Goal: Task Accomplishment & Management: Complete application form

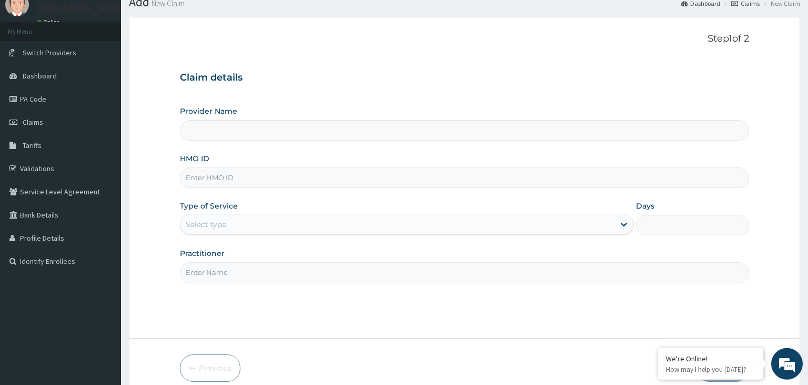
scroll to position [55, 0]
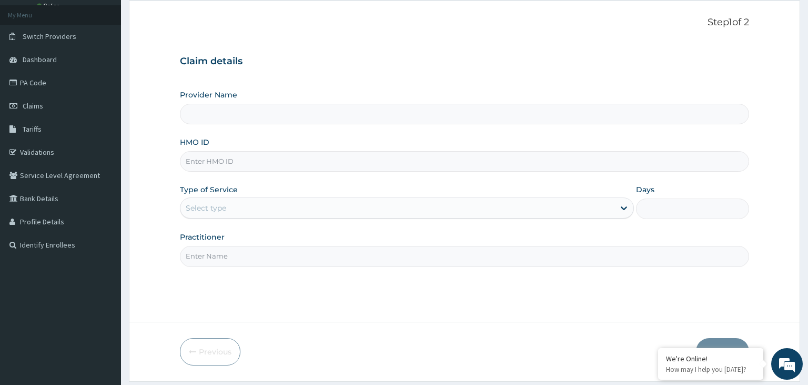
type input "[GEOGRAPHIC_DATA]-KADUNA"
paste input "EFM/10103/B"
click at [201, 165] on input "EFM/10103/B" at bounding box center [465, 161] width 570 height 21
click at [202, 165] on input "EFM/10103/B" at bounding box center [465, 161] width 570 height 21
type input "EFM/10103/B"
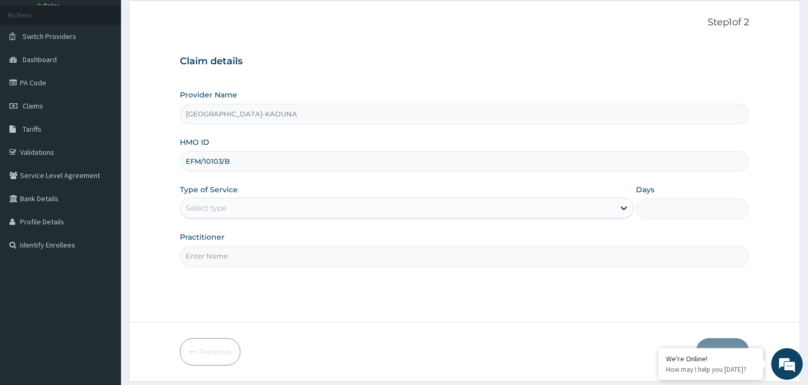
click at [283, 219] on div "Provider Name Harmony Hospital-KADUNA HMO ID EFM/10103/B Type of Service Select…" at bounding box center [465, 177] width 570 height 177
click at [281, 216] on div "Select type" at bounding box center [398, 207] width 434 height 17
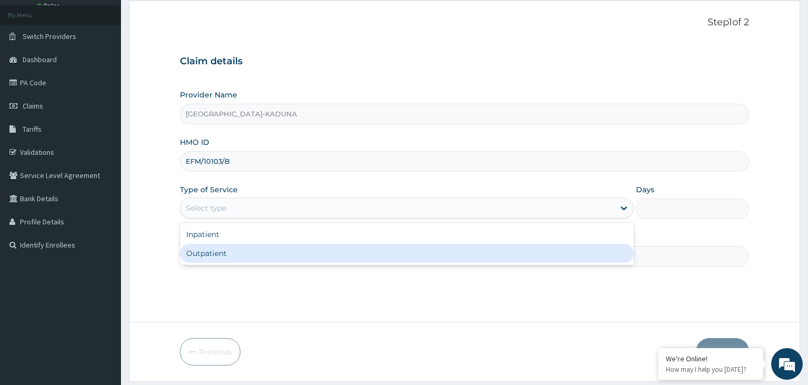
click at [264, 260] on div "Outpatient" at bounding box center [407, 253] width 454 height 19
type input "1"
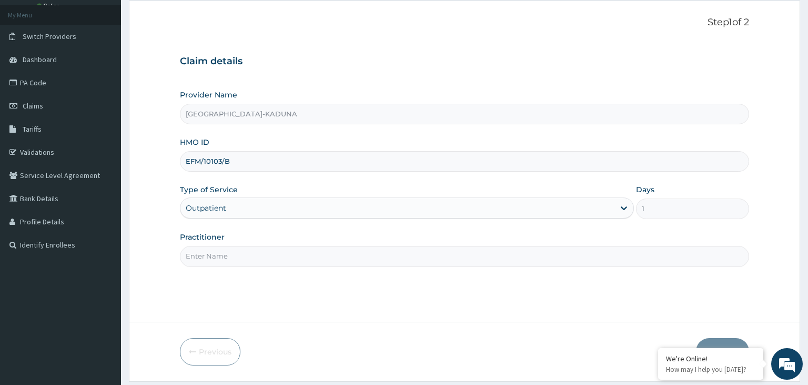
click at [415, 262] on input "Practitioner" at bounding box center [465, 256] width 570 height 21
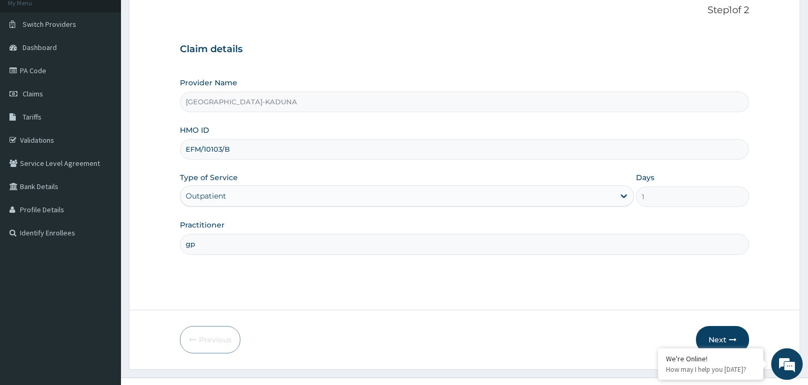
scroll to position [86, 0]
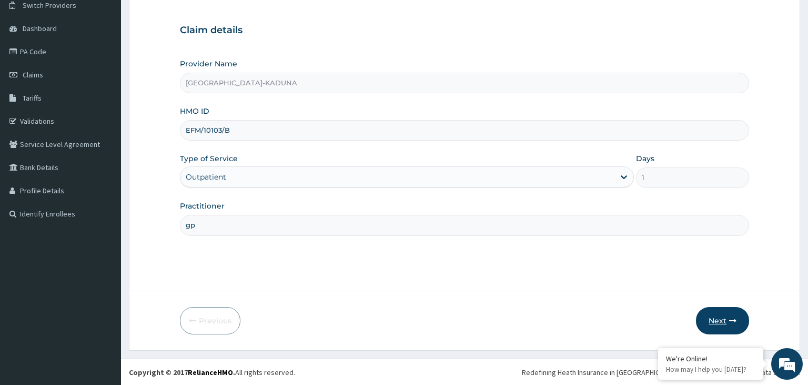
type input "gp"
click at [713, 318] on button "Next" at bounding box center [722, 320] width 53 height 27
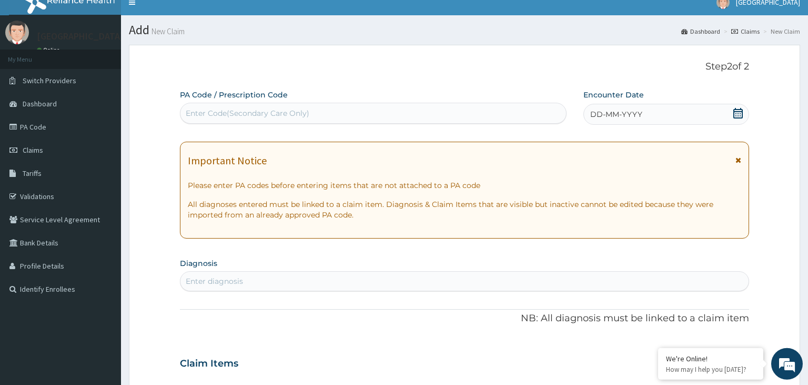
scroll to position [0, 0]
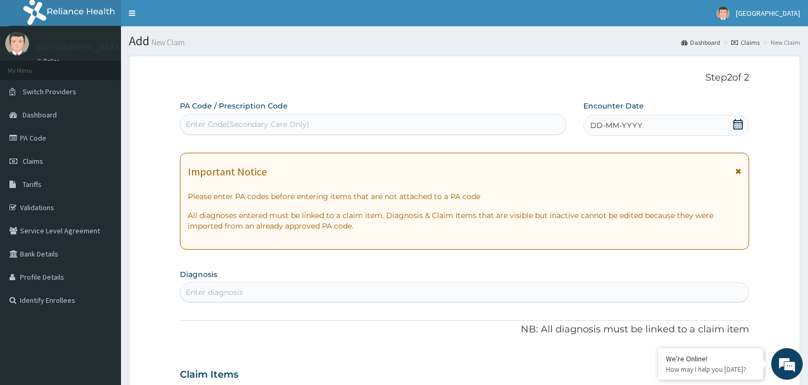
click at [746, 126] on div "DD-MM-YYYY" at bounding box center [667, 125] width 166 height 21
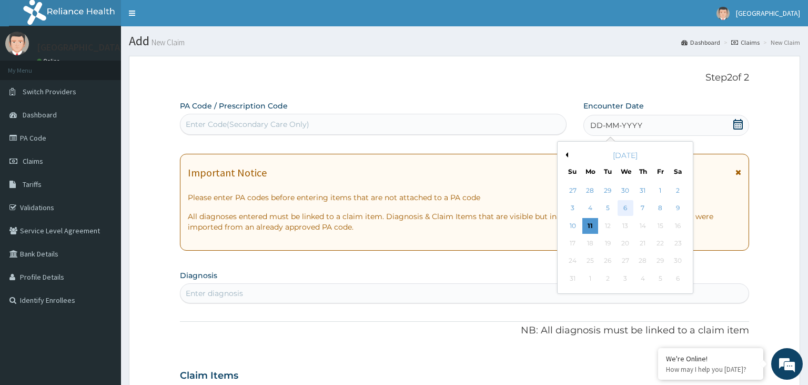
click at [622, 209] on div "6" at bounding box center [626, 209] width 16 height 16
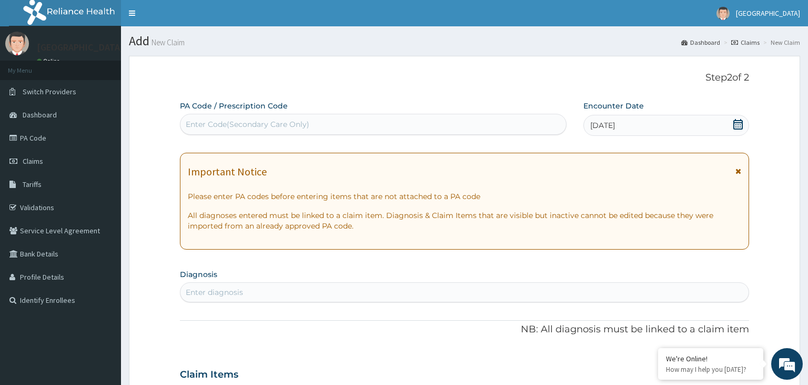
click at [641, 129] on div "06-08-2025" at bounding box center [667, 125] width 166 height 21
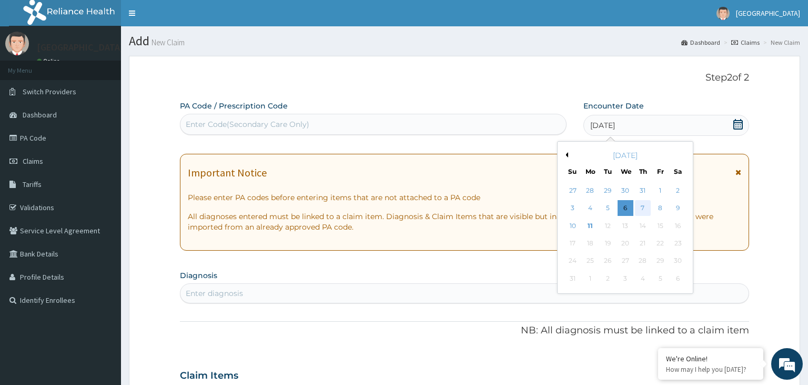
click at [643, 206] on div "7" at bounding box center [643, 209] width 16 height 16
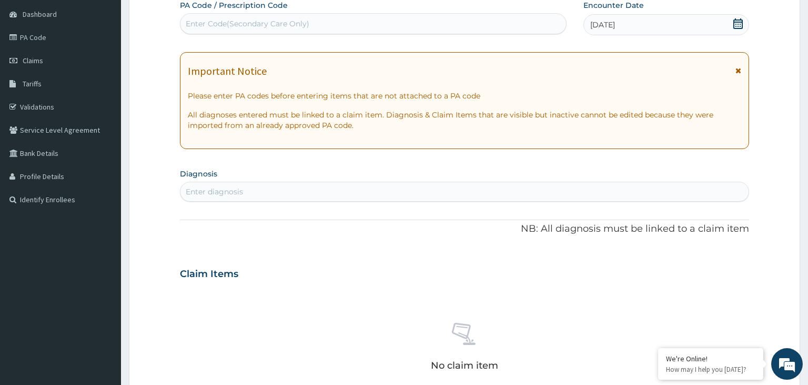
scroll to position [111, 0]
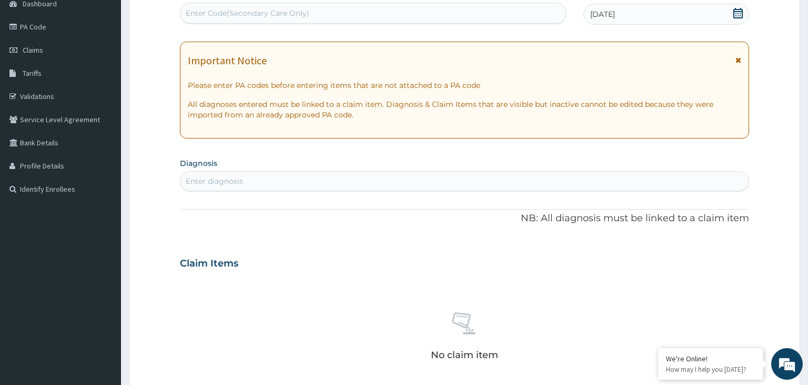
click at [259, 7] on div "Enter Code(Secondary Care Only)" at bounding box center [374, 13] width 386 height 17
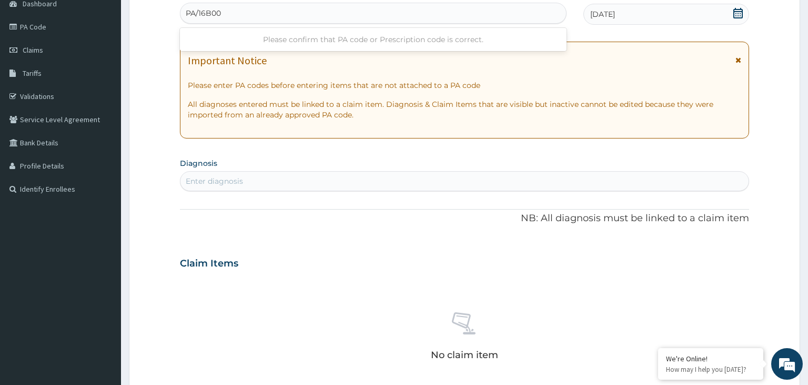
type input "PA/16B00F"
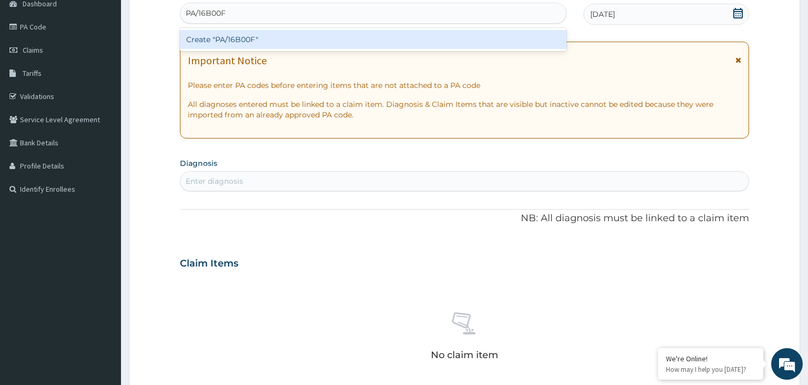
click at [229, 39] on div "Create "PA/16B00F"" at bounding box center [373, 39] width 387 height 19
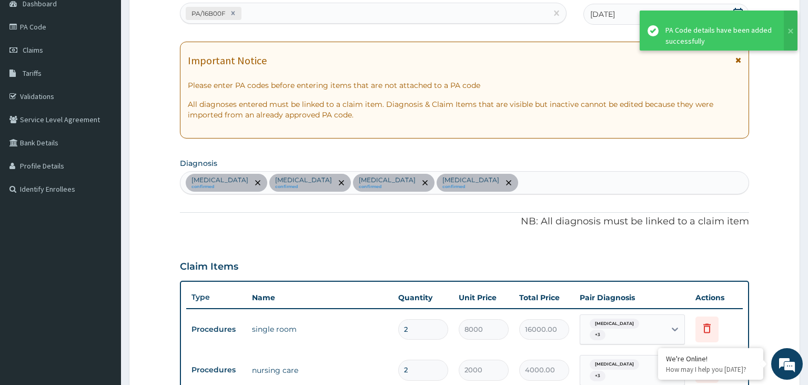
scroll to position [353, 0]
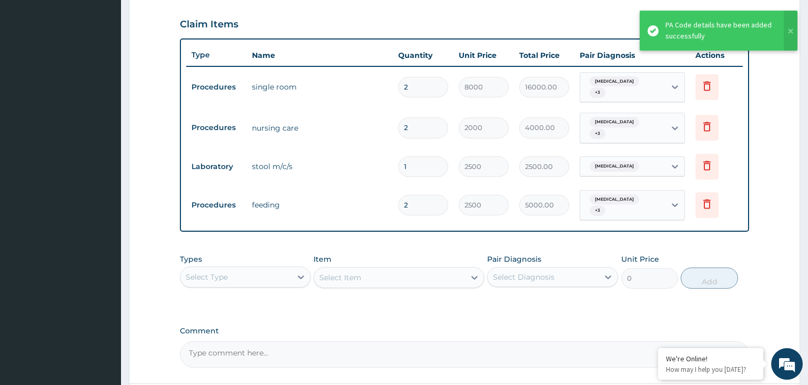
click at [232, 254] on div "Types Select Type" at bounding box center [245, 271] width 131 height 35
click at [233, 268] on div "Select Type" at bounding box center [236, 276] width 111 height 17
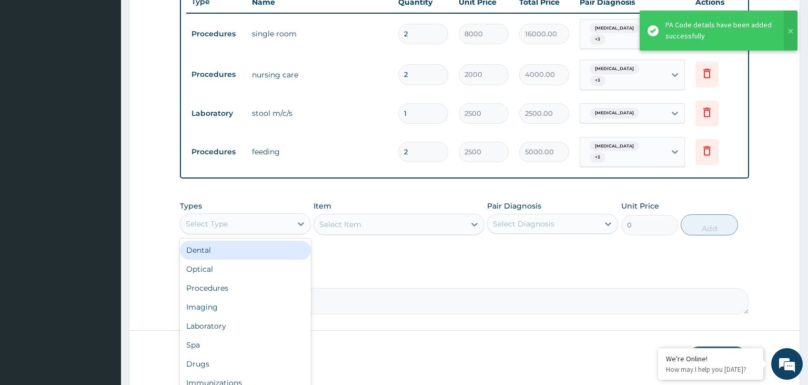
scroll to position [431, 0]
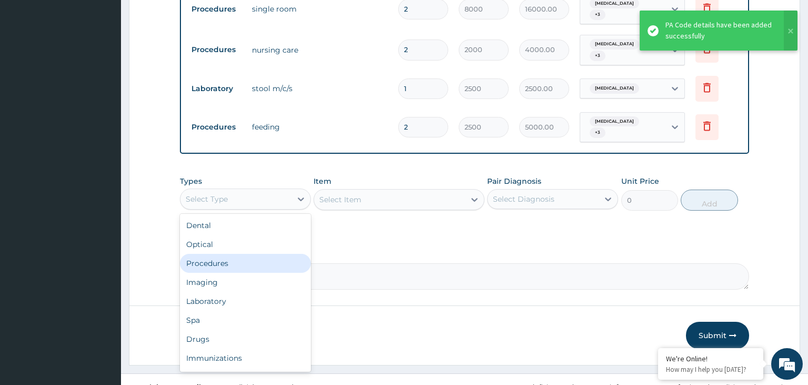
click at [227, 254] on div "Procedures" at bounding box center [245, 263] width 131 height 19
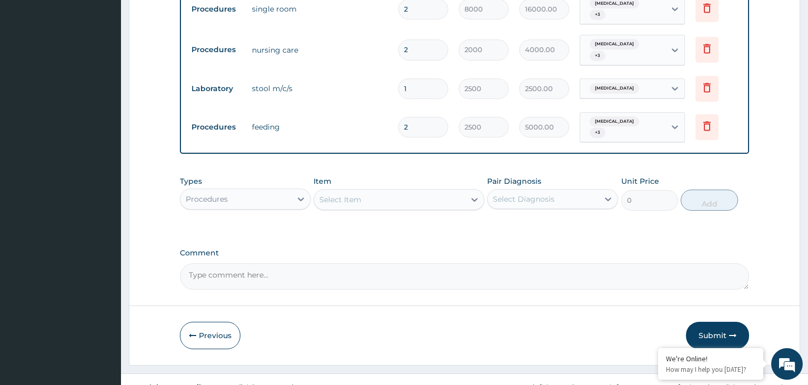
click at [411, 189] on div "Select Item" at bounding box center [399, 199] width 171 height 21
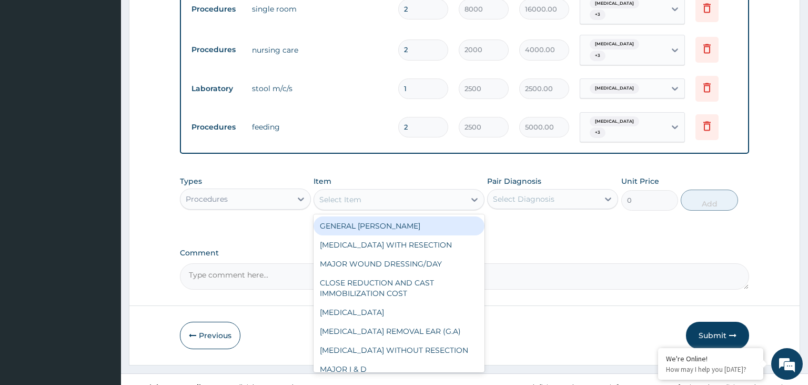
click at [352, 216] on div "GENERAL WARD" at bounding box center [399, 225] width 171 height 19
type input "2500"
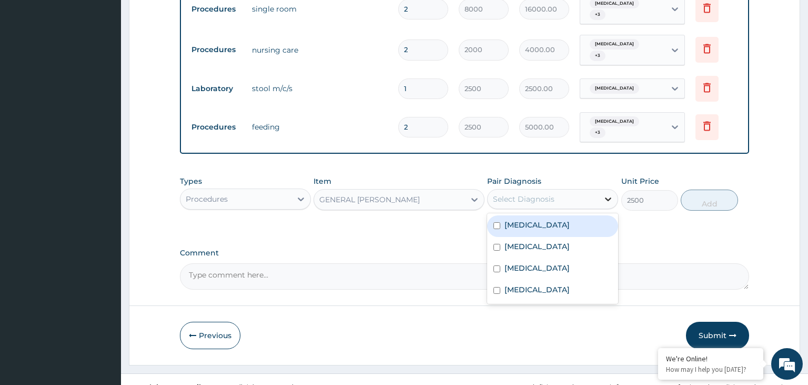
click at [602, 189] on div at bounding box center [608, 198] width 19 height 19
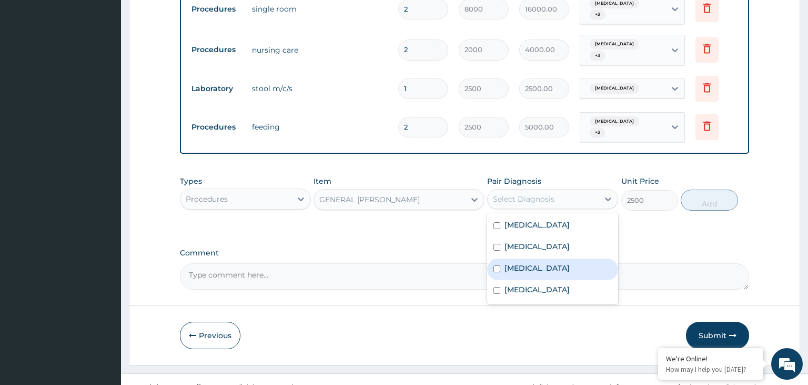
click at [528, 263] on label "Malaria" at bounding box center [537, 268] width 65 height 11
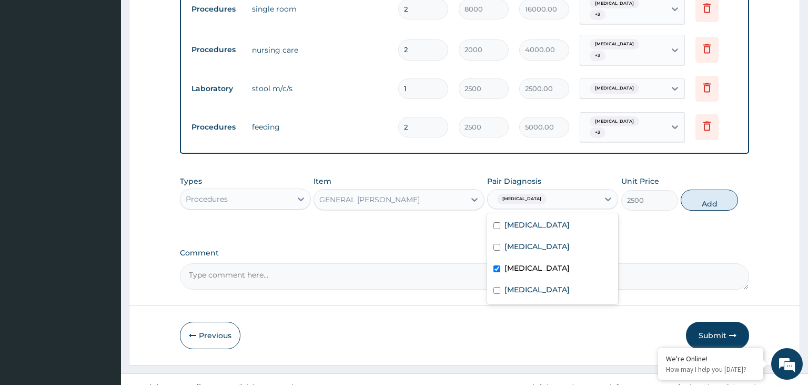
checkbox input "true"
click at [534, 237] on div "Sepsis" at bounding box center [552, 248] width 131 height 22
checkbox input "true"
click at [532, 284] on label "Typhoid fever" at bounding box center [537, 289] width 65 height 11
checkbox input "true"
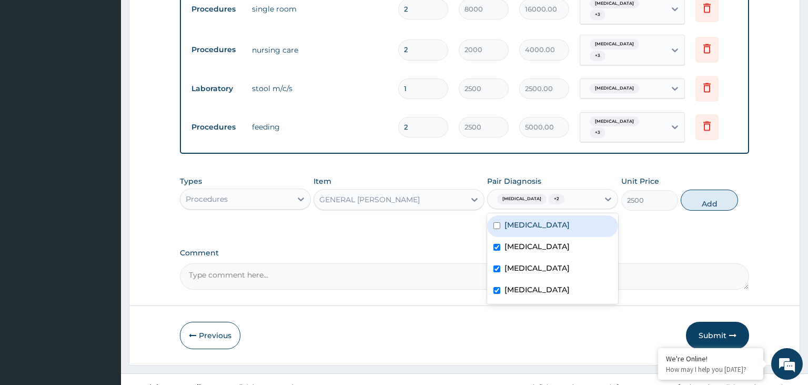
drag, startPoint x: 531, startPoint y: 213, endPoint x: 584, endPoint y: 206, distance: 53.6
click at [531, 219] on label "[MEDICAL_DATA]" at bounding box center [537, 224] width 65 height 11
checkbox input "true"
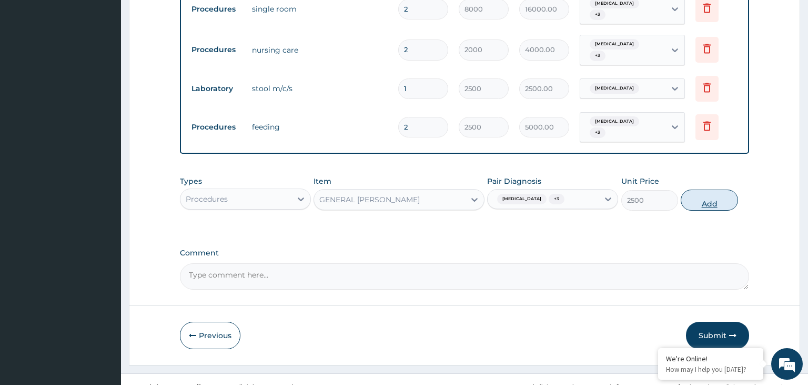
click at [724, 189] on button "Add" at bounding box center [709, 199] width 57 height 21
type input "0"
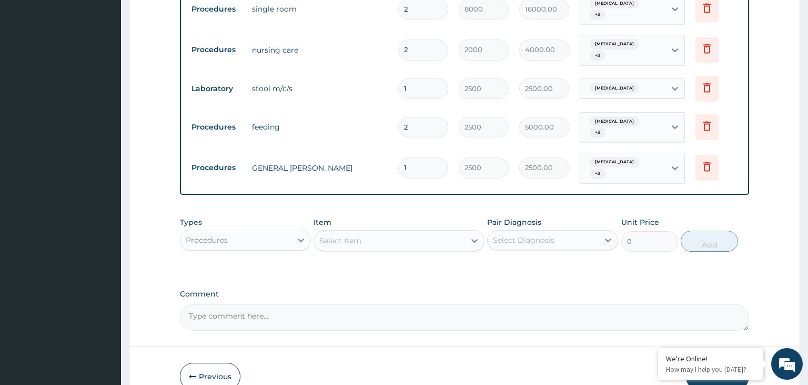
drag, startPoint x: 415, startPoint y: 157, endPoint x: 380, endPoint y: 164, distance: 35.5
click at [398, 164] on input "1" at bounding box center [423, 167] width 50 height 21
type input "2"
type input "5000.00"
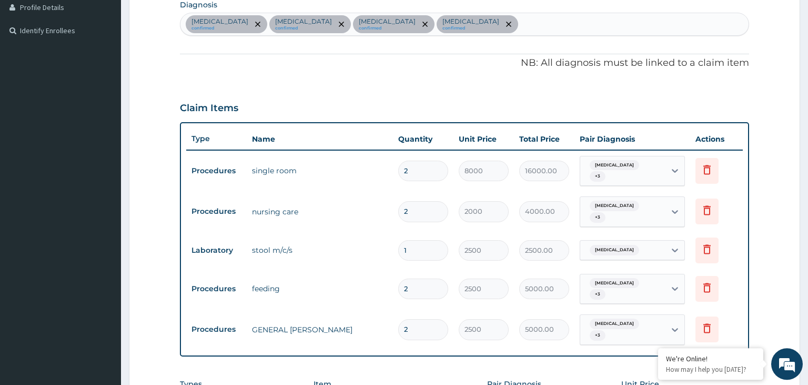
scroll to position [320, 0]
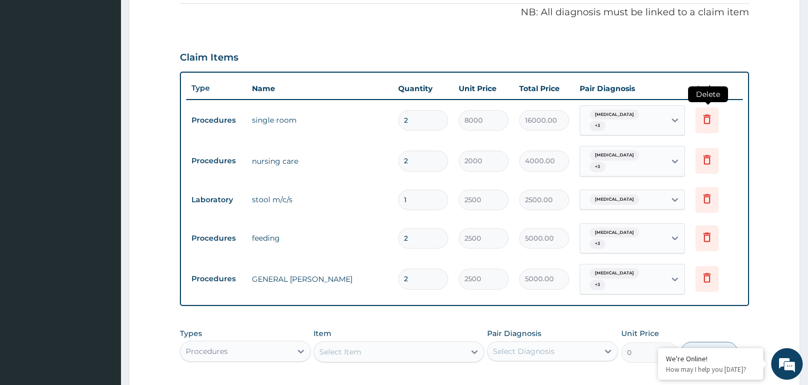
type input "2"
click at [712, 119] on icon at bounding box center [707, 119] width 13 height 13
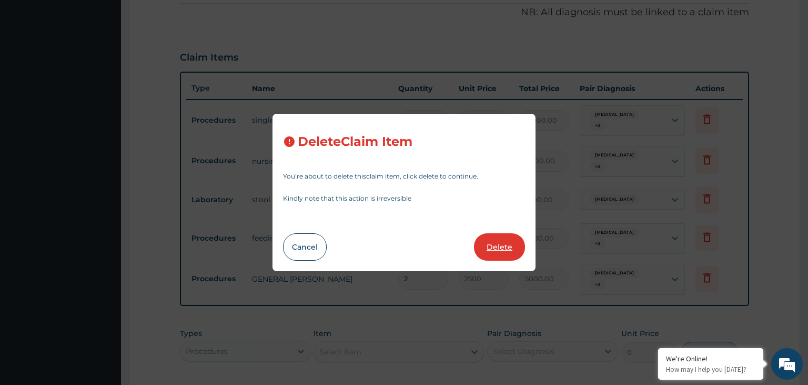
click at [519, 256] on button "Delete" at bounding box center [499, 246] width 51 height 27
type input "2000"
type input "4000.00"
type input "1"
type input "2500"
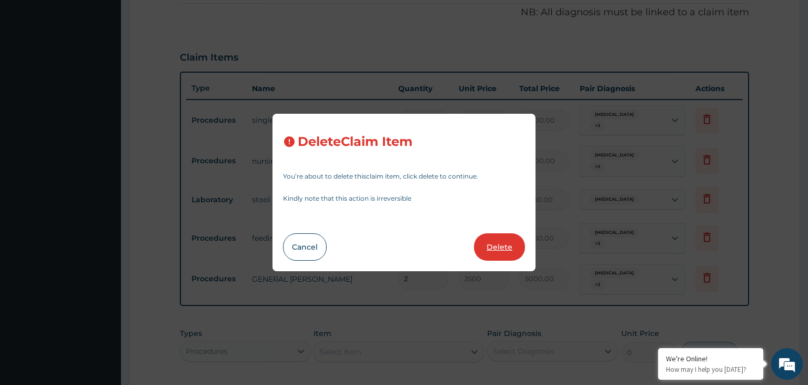
type input "2500.00"
type input "2"
type input "5000.00"
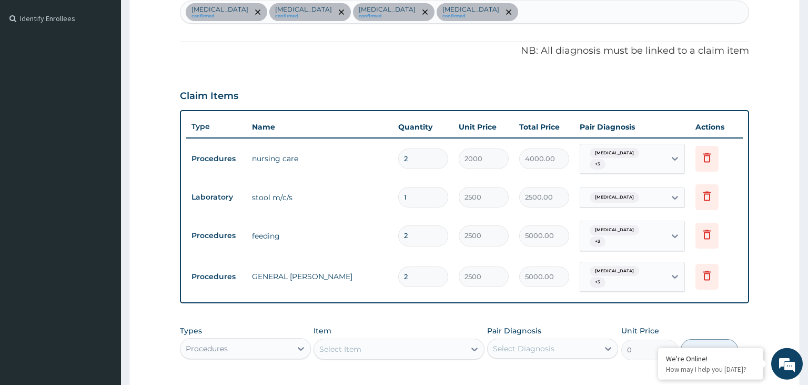
scroll to position [431, 0]
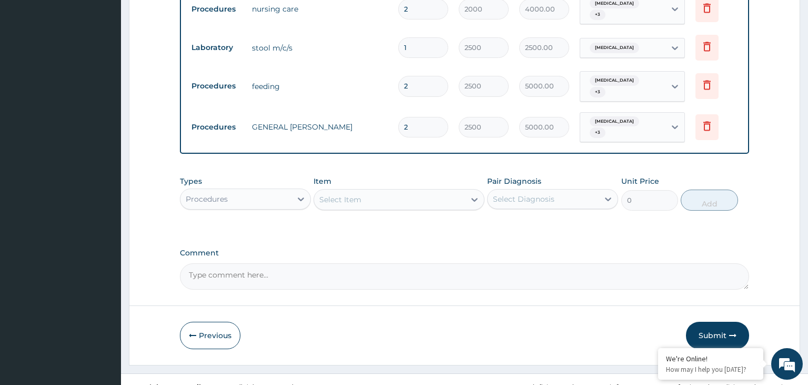
click at [269, 191] on div "Procedures" at bounding box center [236, 199] width 111 height 17
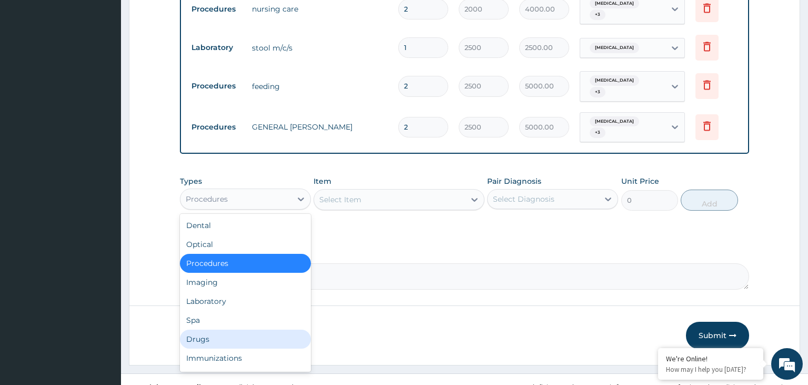
click at [251, 329] on div "Drugs" at bounding box center [245, 338] width 131 height 19
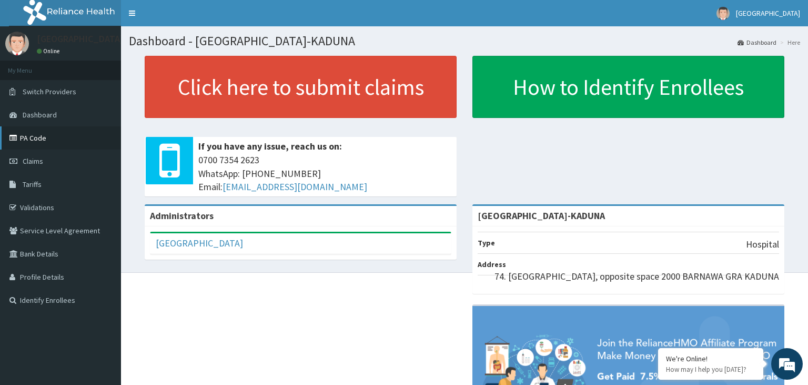
click at [52, 140] on link "PA Code" at bounding box center [60, 137] width 121 height 23
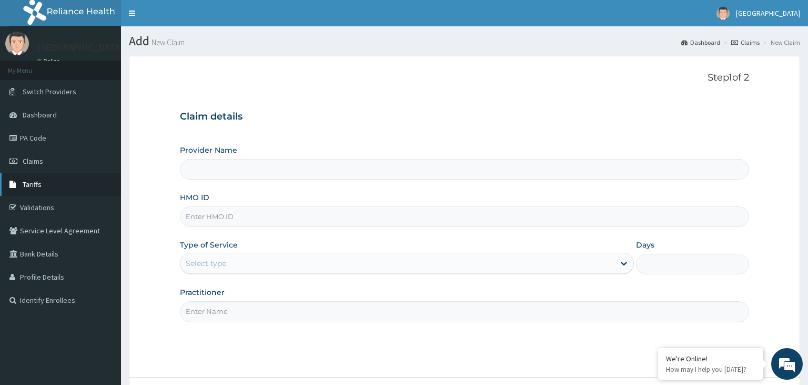
type input "[GEOGRAPHIC_DATA]-KADUNA"
paste input "EFM/10103/B"
click at [205, 222] on input "EFM/10103/B" at bounding box center [465, 216] width 570 height 21
click at [204, 219] on input "EFM/10103/B" at bounding box center [465, 216] width 570 height 21
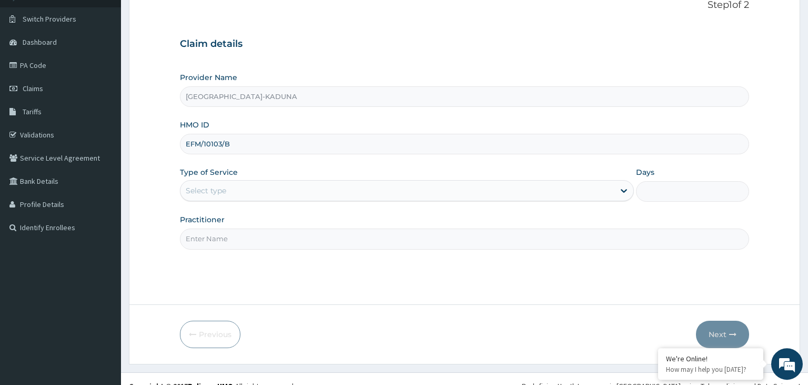
scroll to position [86, 0]
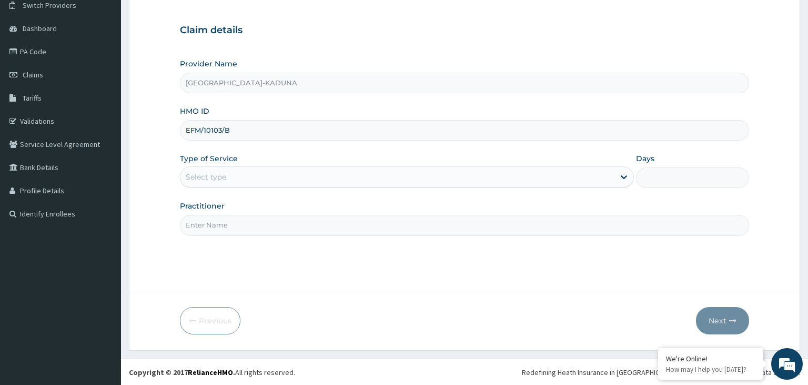
type input "EFM/10103/B"
click at [265, 177] on div "Select type" at bounding box center [398, 176] width 434 height 17
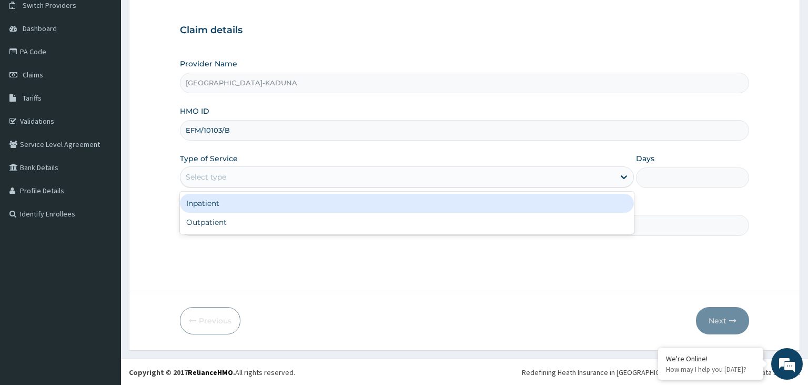
drag, startPoint x: 237, startPoint y: 204, endPoint x: 401, endPoint y: 202, distance: 164.2
click at [239, 204] on div "Inpatient" at bounding box center [407, 203] width 454 height 19
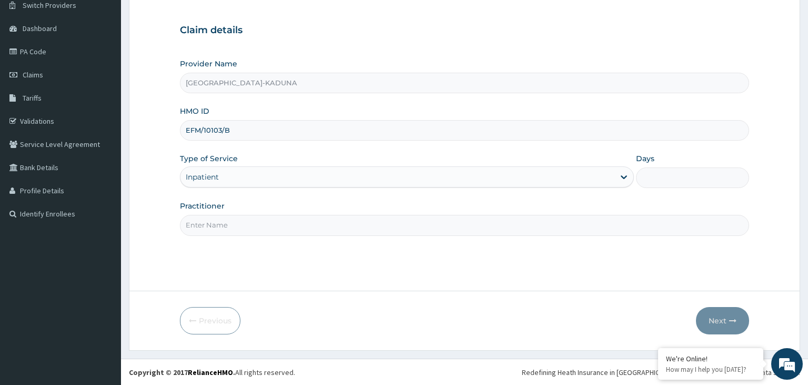
click at [658, 178] on input "Days" at bounding box center [693, 177] width 114 height 21
type input "2"
click at [308, 228] on input "Practitioner" at bounding box center [465, 225] width 570 height 21
type input "gp"
click at [723, 321] on button "Next" at bounding box center [722, 320] width 53 height 27
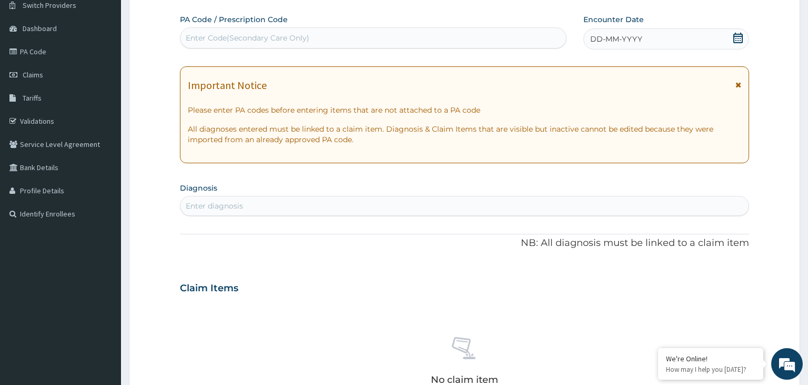
click at [270, 38] on div "Enter Code(Secondary Care Only)" at bounding box center [248, 38] width 124 height 11
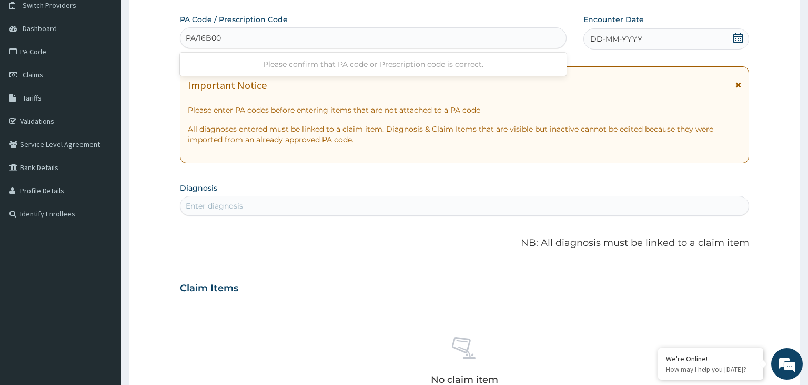
type input "PA/16B00F"
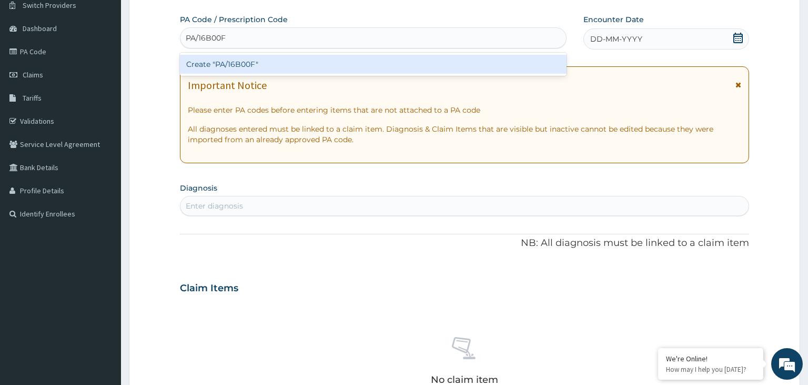
click at [272, 71] on div "Create "PA/16B00F"" at bounding box center [373, 64] width 387 height 19
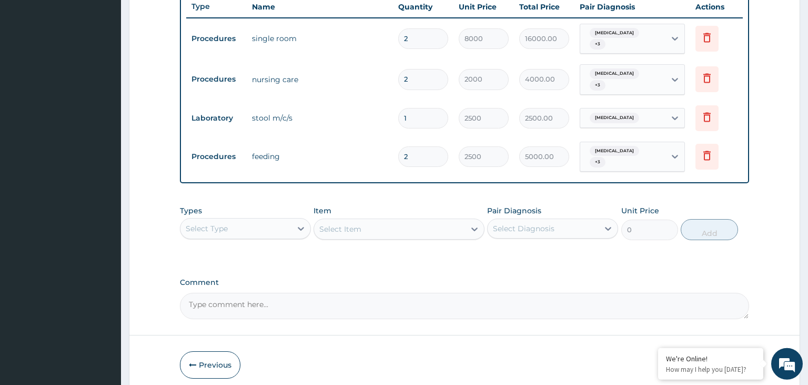
scroll to position [431, 0]
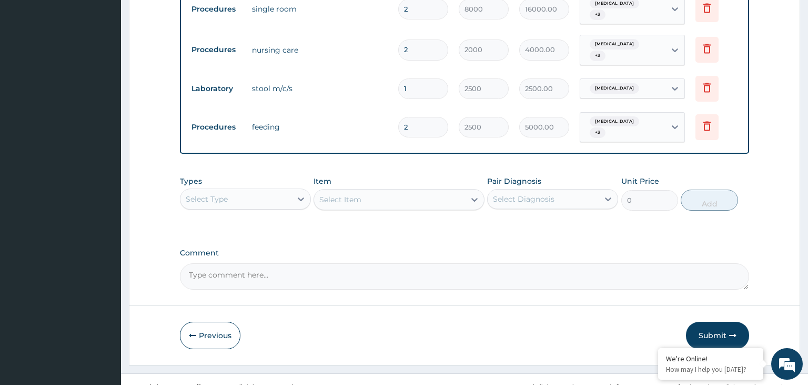
click at [270, 176] on div "Types Select Type" at bounding box center [245, 193] width 131 height 35
click at [265, 191] on div "Select Type" at bounding box center [236, 199] width 111 height 17
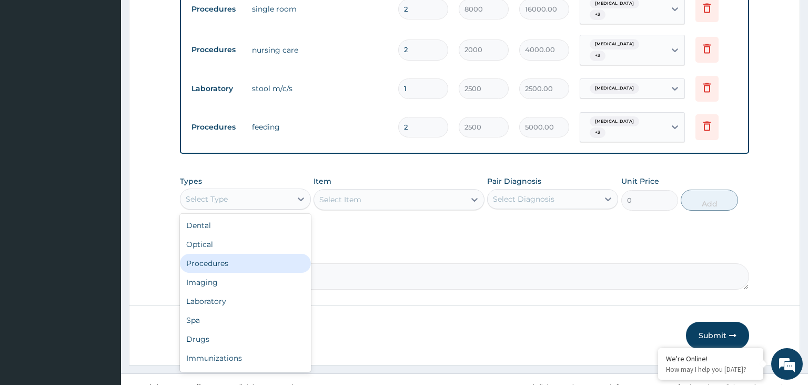
click at [246, 254] on div "Procedures" at bounding box center [245, 263] width 131 height 19
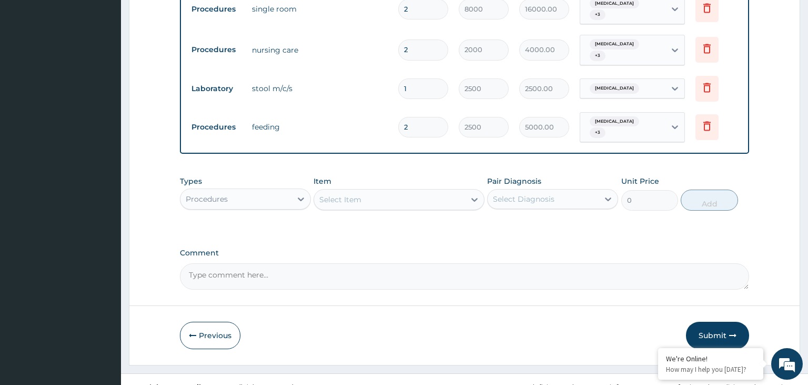
click at [383, 191] on div "Select Item" at bounding box center [389, 199] width 151 height 17
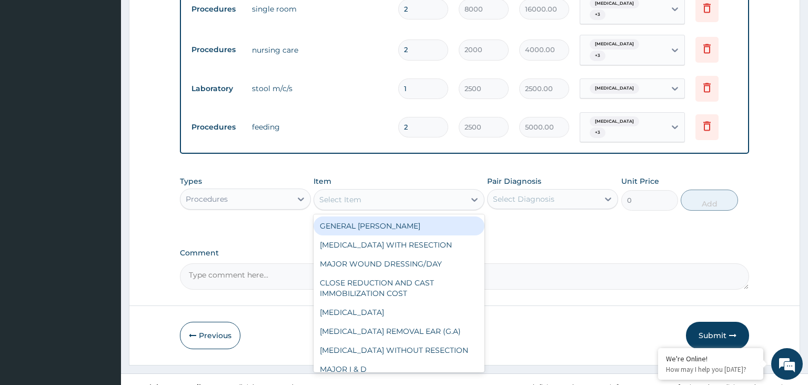
click at [389, 216] on div "GENERAL WARD" at bounding box center [399, 225] width 171 height 19
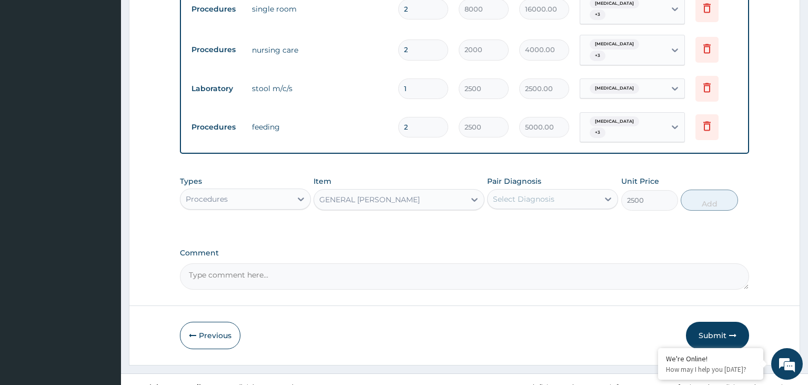
type input "2500"
click at [547, 194] on div "Select Diagnosis" at bounding box center [524, 199] width 62 height 11
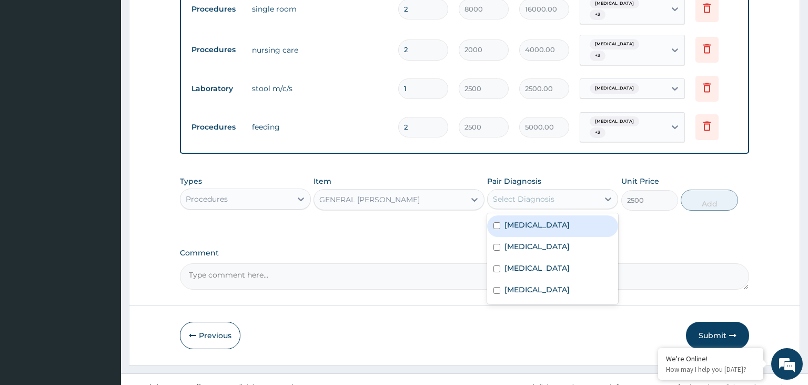
drag, startPoint x: 536, startPoint y: 215, endPoint x: 498, endPoint y: 276, distance: 71.1
click at [535, 216] on div "Anemia" at bounding box center [552, 226] width 131 height 22
checkbox input "true"
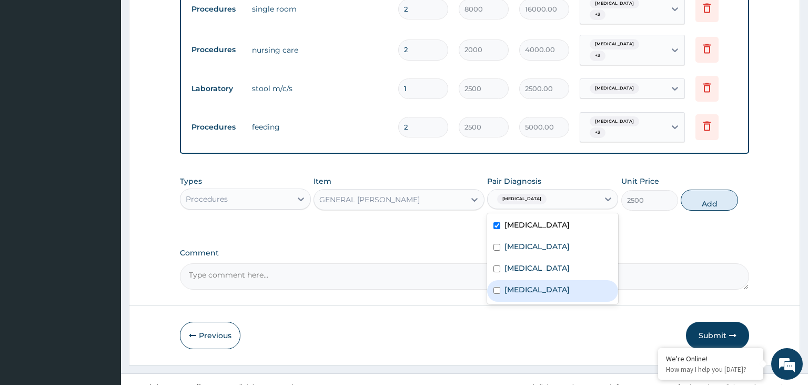
click at [498, 287] on input "checkbox" at bounding box center [497, 290] width 7 height 7
checkbox input "true"
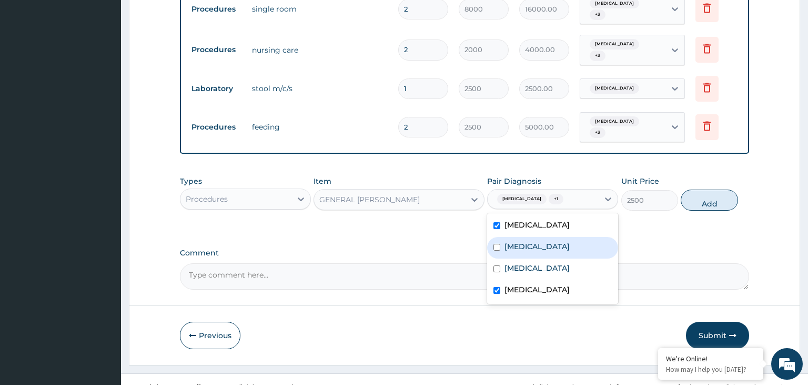
click at [522, 239] on div "Sepsis" at bounding box center [552, 248] width 131 height 22
checkbox input "true"
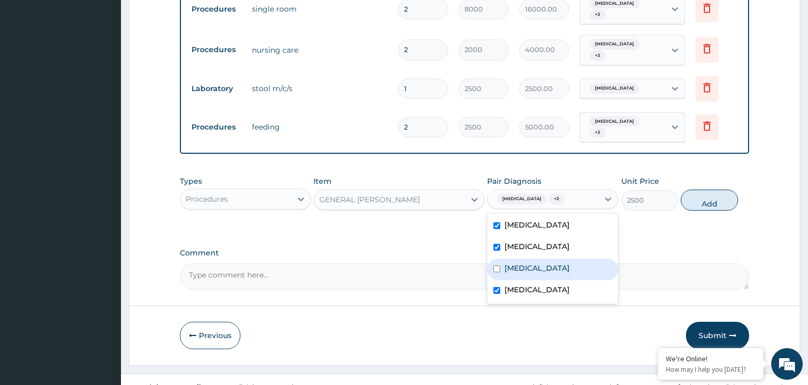
click at [518, 263] on label "Malaria" at bounding box center [537, 268] width 65 height 11
checkbox input "true"
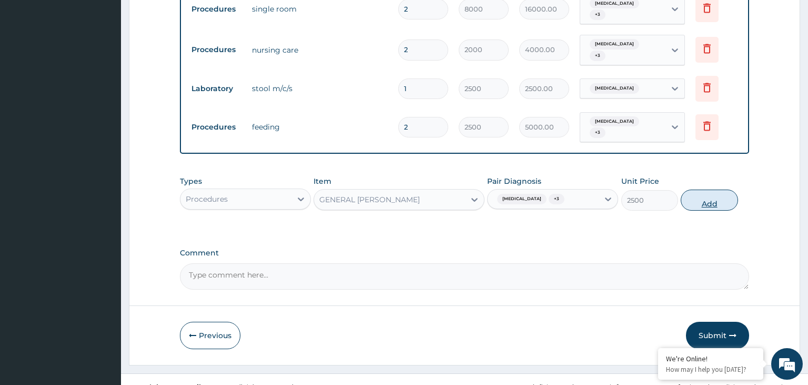
click at [721, 189] on button "Add" at bounding box center [709, 199] width 57 height 21
type input "0"
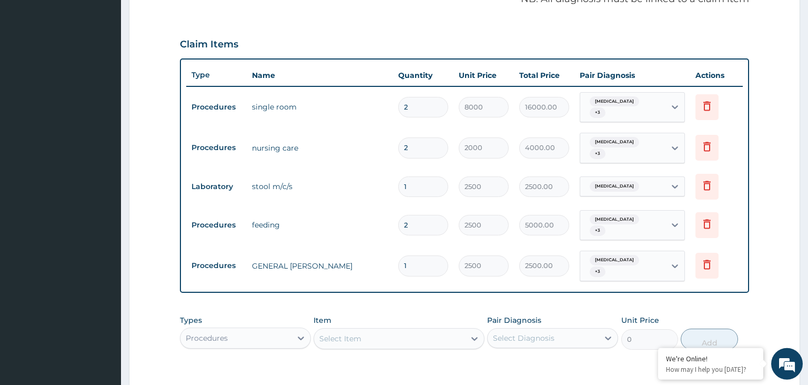
scroll to position [264, 0]
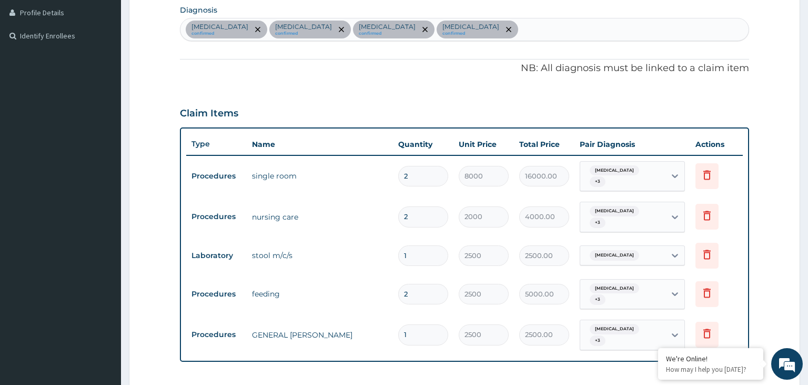
drag, startPoint x: 412, startPoint y: 322, endPoint x: 376, endPoint y: 328, distance: 36.9
click at [398, 328] on input "1" at bounding box center [423, 334] width 50 height 21
type input "2"
type input "5000.00"
type input "2"
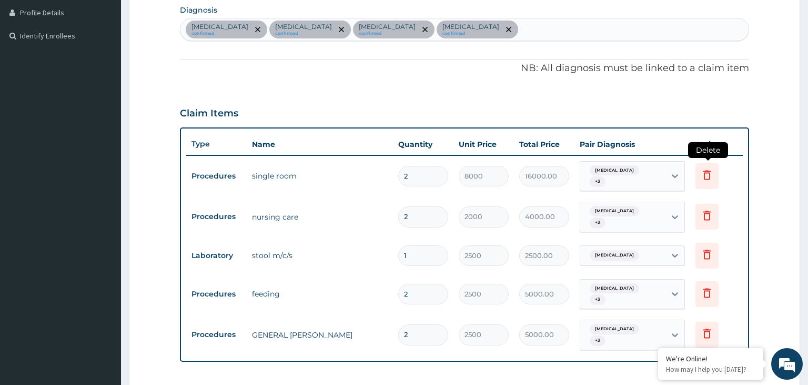
click at [711, 171] on icon at bounding box center [707, 174] width 7 height 9
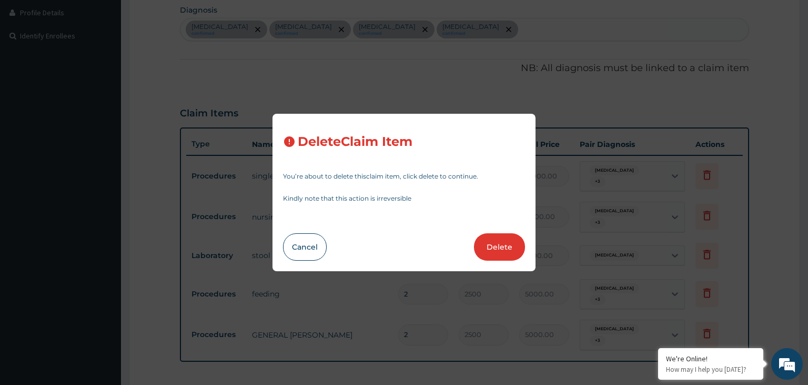
click at [504, 249] on button "Delete" at bounding box center [499, 246] width 51 height 27
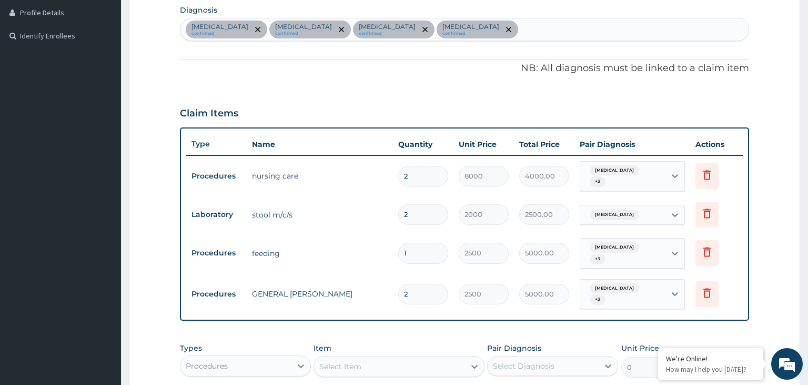
type input "2000"
type input "4000.00"
type input "1"
type input "2500"
type input "2500.00"
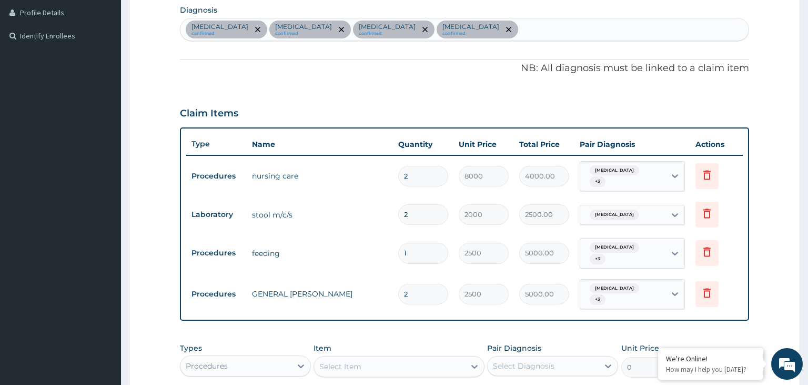
type input "2"
type input "5000.00"
click at [449, 33] on div "Anemia confirmed Sepsis confirmed Malaria confirmed Typhoid fever confirmed" at bounding box center [465, 29] width 569 height 22
type input "ins"
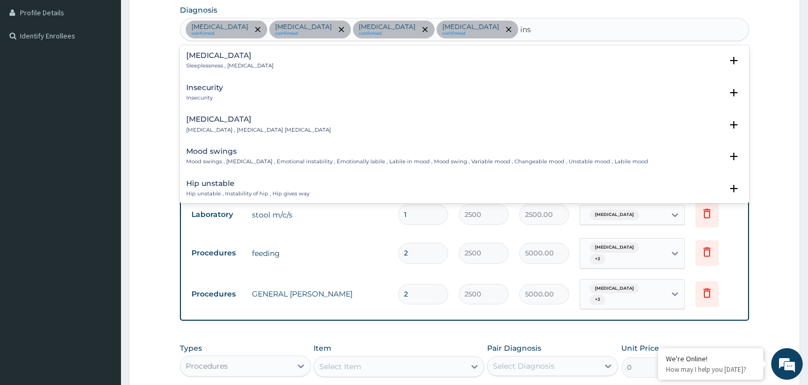
click at [236, 61] on div "Insomnia Sleeplessness , Insomnia" at bounding box center [229, 61] width 87 height 18
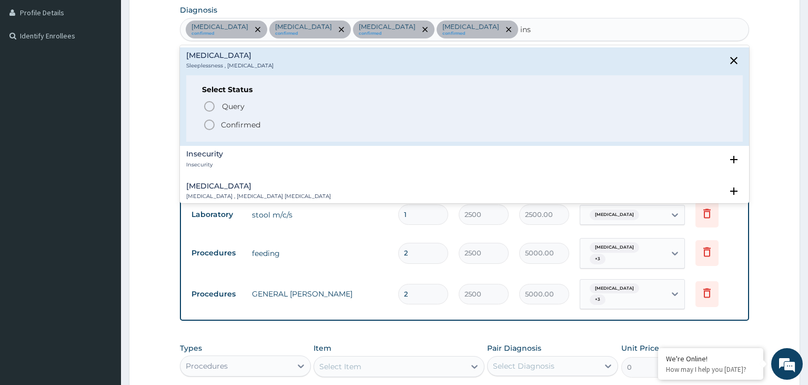
click at [231, 127] on p "Confirmed" at bounding box center [240, 124] width 39 height 11
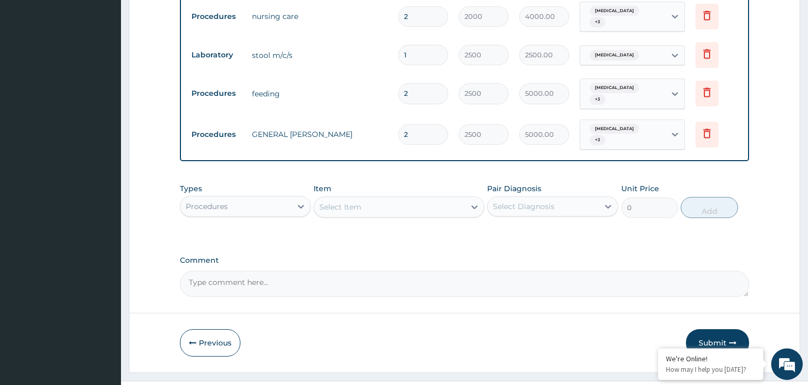
scroll to position [431, 0]
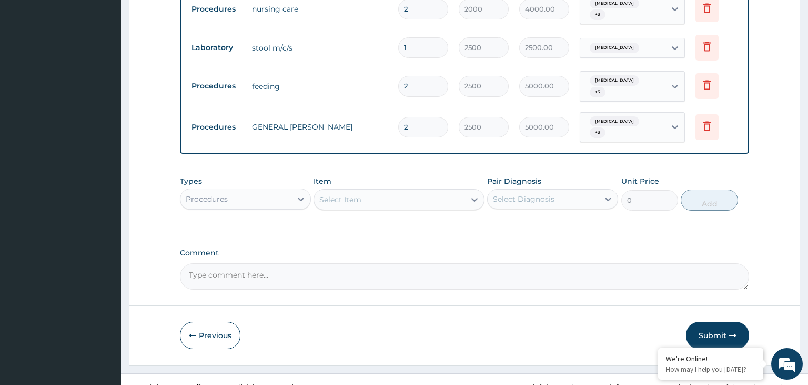
click at [254, 191] on div "Procedures" at bounding box center [236, 199] width 111 height 17
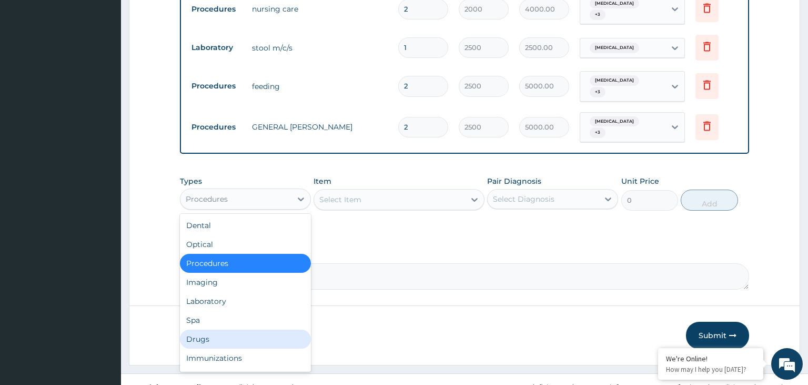
click at [215, 331] on div "Drugs" at bounding box center [245, 338] width 131 height 19
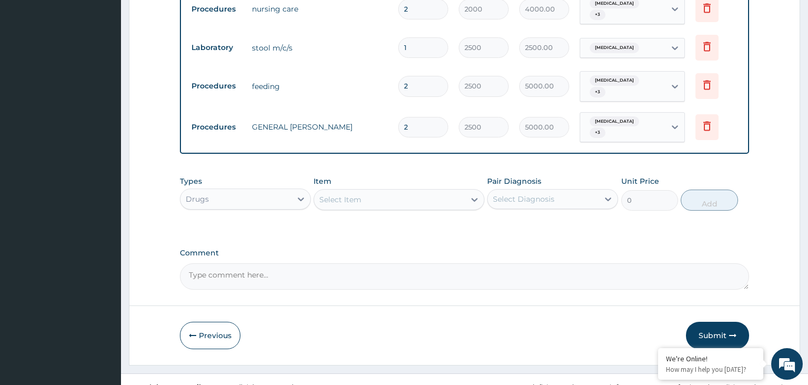
click at [398, 191] on div "Select Item" at bounding box center [389, 199] width 151 height 17
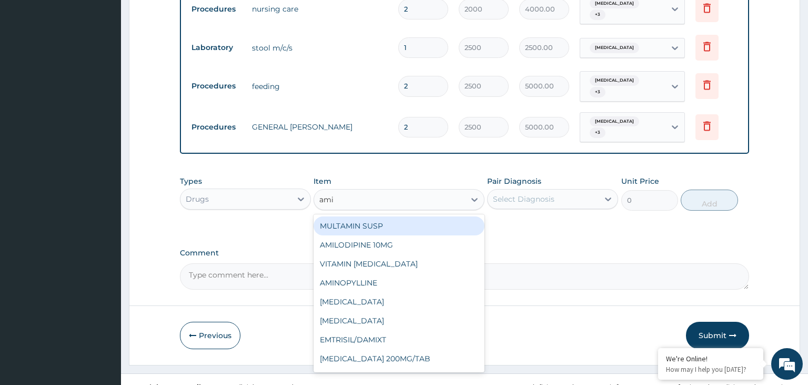
type input "amit"
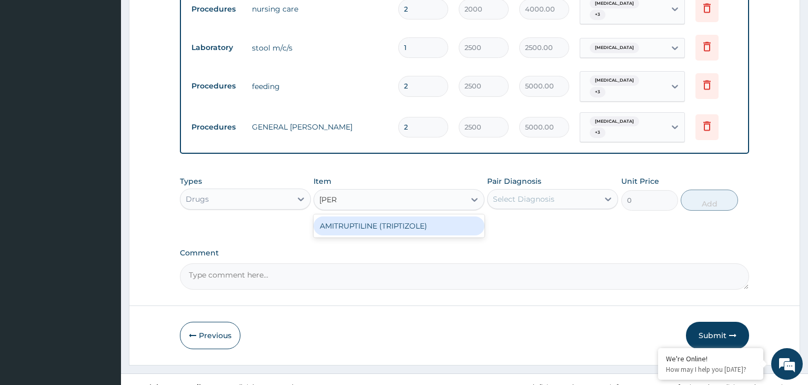
click at [429, 216] on div "AMITRUPTILINE (TRIPTIZOLE)" at bounding box center [399, 225] width 171 height 19
type input "60"
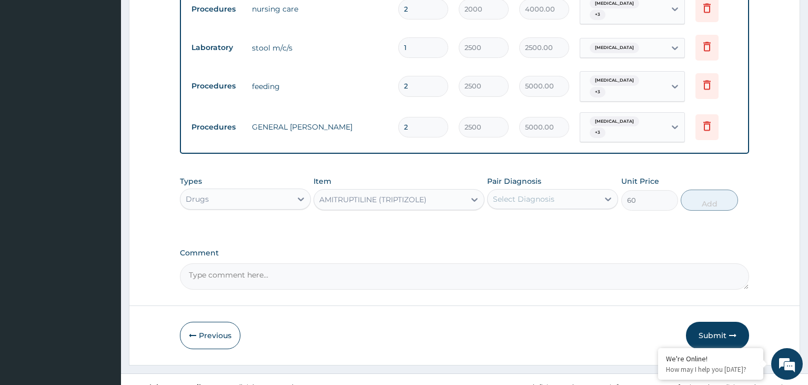
click at [557, 191] on div "Select Diagnosis" at bounding box center [543, 199] width 111 height 17
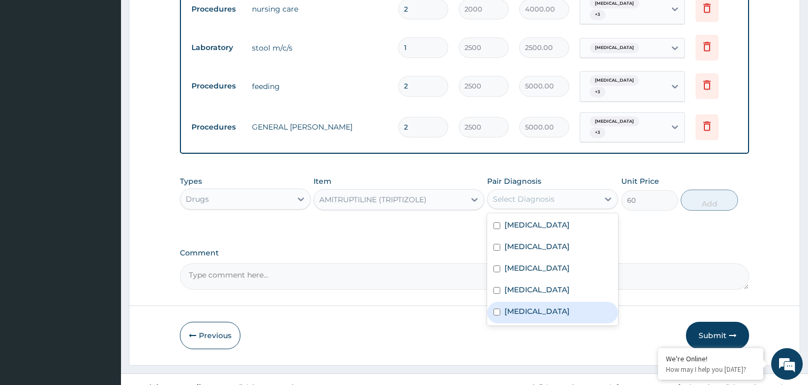
click at [535, 306] on label "Insomnia" at bounding box center [537, 311] width 65 height 11
checkbox input "true"
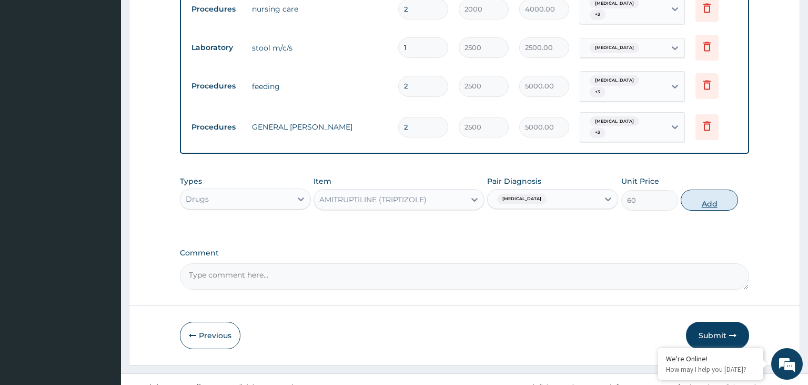
click at [706, 189] on button "Add" at bounding box center [709, 199] width 57 height 21
type input "0"
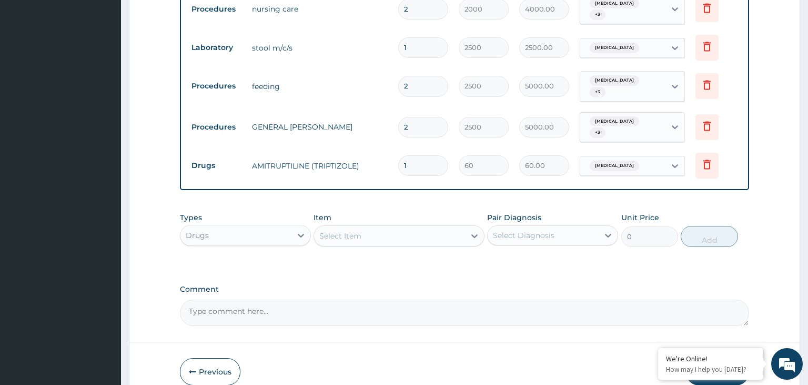
click at [378, 165] on tr "Drugs AMITRUPTILINE (TRIPTIZOLE) 1 60 60.00 Insomnia Delete" at bounding box center [464, 165] width 557 height 36
drag, startPoint x: 407, startPoint y: 151, endPoint x: 365, endPoint y: 156, distance: 42.5
click at [398, 156] on input "1" at bounding box center [423, 165] width 50 height 21
type input "5"
type input "300.00"
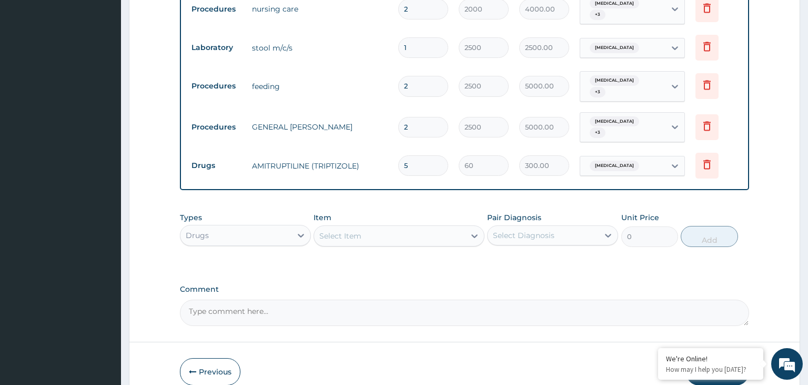
type input "5"
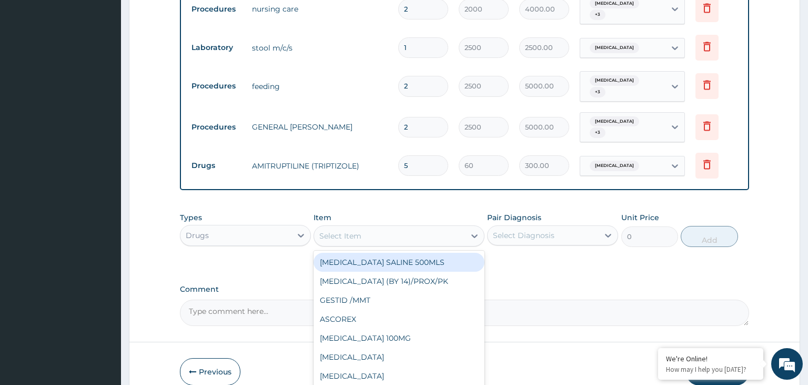
click at [353, 228] on div "Select Item" at bounding box center [389, 235] width 151 height 17
type input "alax"
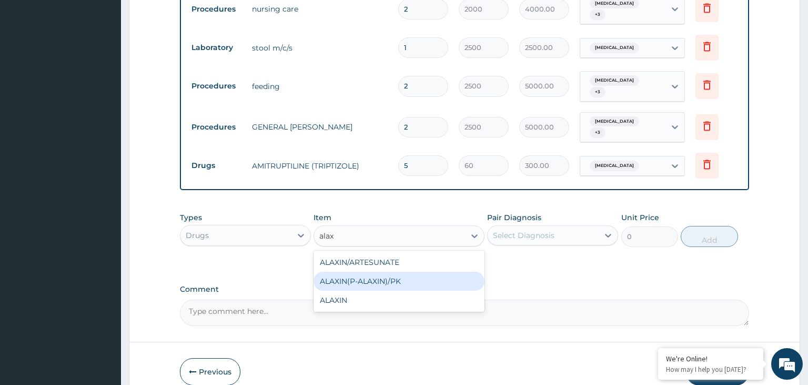
click at [387, 272] on div "ALAXIN(P-ALAXIN)/PK" at bounding box center [399, 281] width 171 height 19
type input "1400"
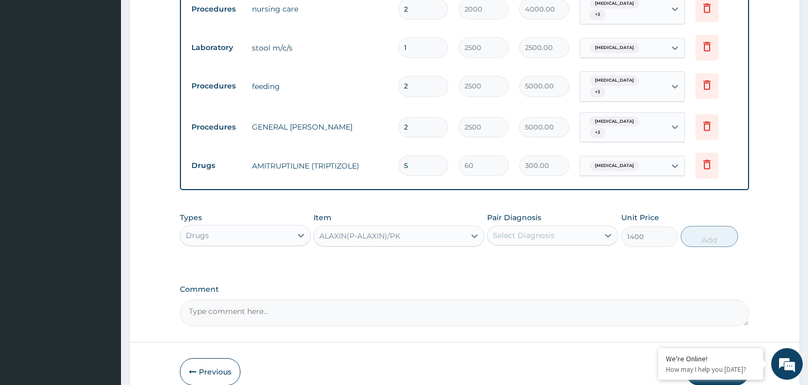
click at [549, 230] on div "Select Diagnosis" at bounding box center [524, 235] width 62 height 11
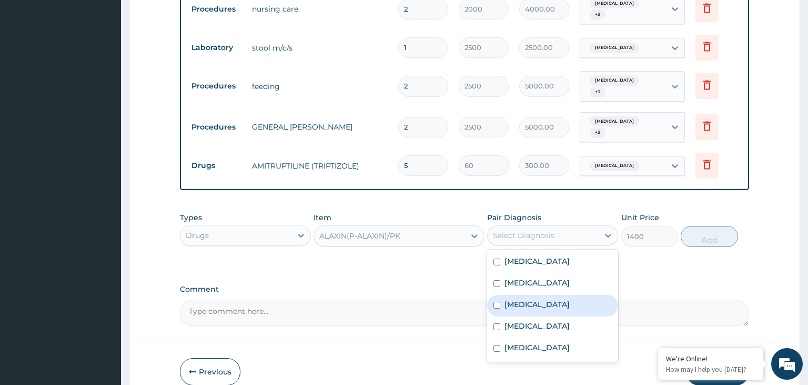
click at [517, 299] on label "Malaria" at bounding box center [537, 304] width 65 height 11
checkbox input "true"
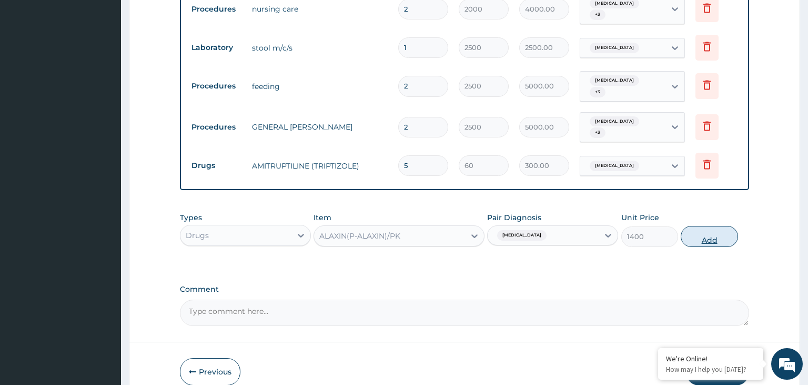
click at [713, 226] on button "Add" at bounding box center [709, 236] width 57 height 21
type input "0"
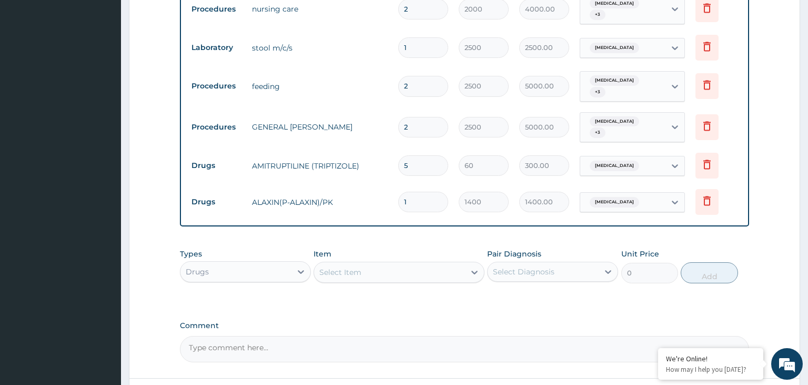
click at [366, 264] on div "Select Item" at bounding box center [389, 272] width 151 height 17
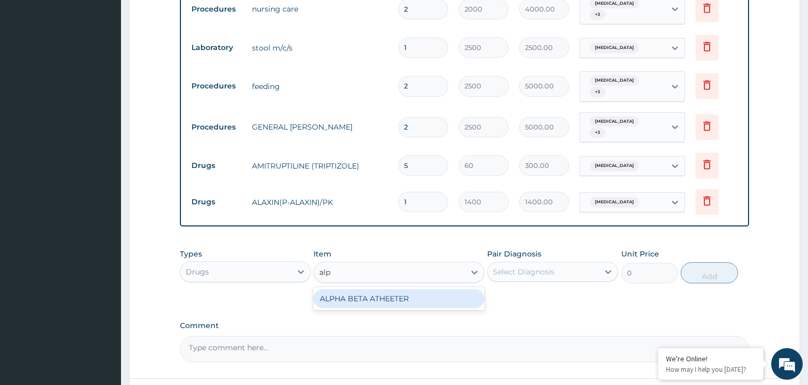
type input "alph"
click at [404, 289] on div "ALPHA BETA ATHEETER" at bounding box center [399, 298] width 171 height 19
type input "1500"
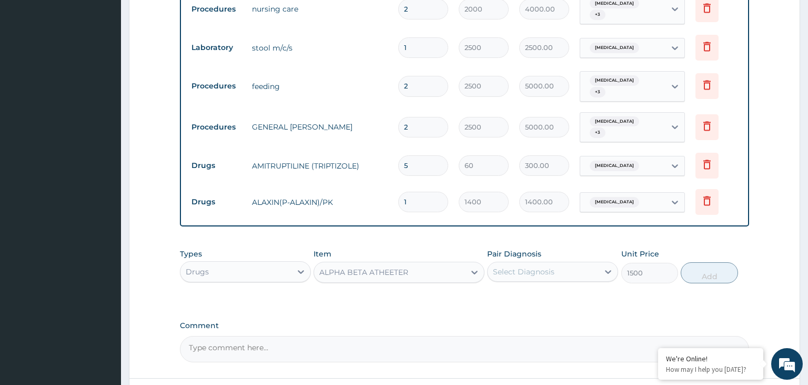
click at [399, 267] on div "ALPHA BETA ATHEETER" at bounding box center [363, 272] width 89 height 11
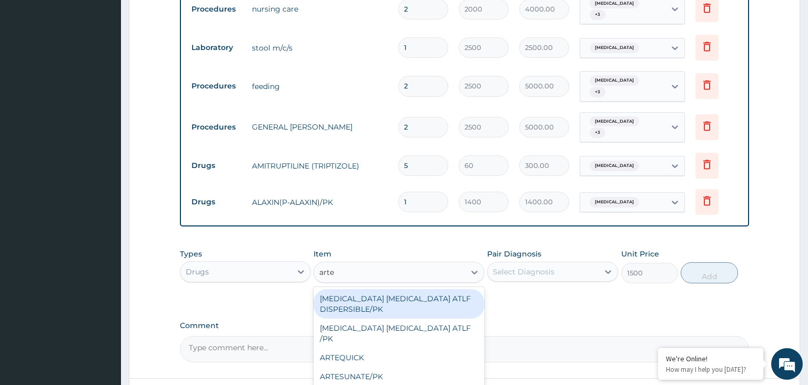
scroll to position [0, 0]
type input "artes"
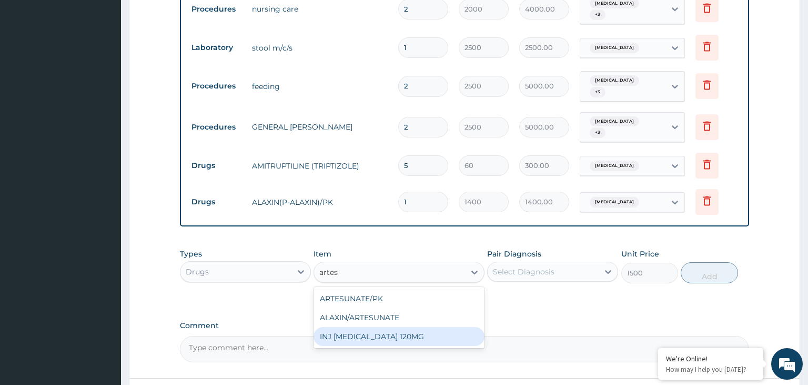
click at [384, 327] on div "INJ ARTESUNATE 120MG" at bounding box center [399, 336] width 171 height 19
type input "2000"
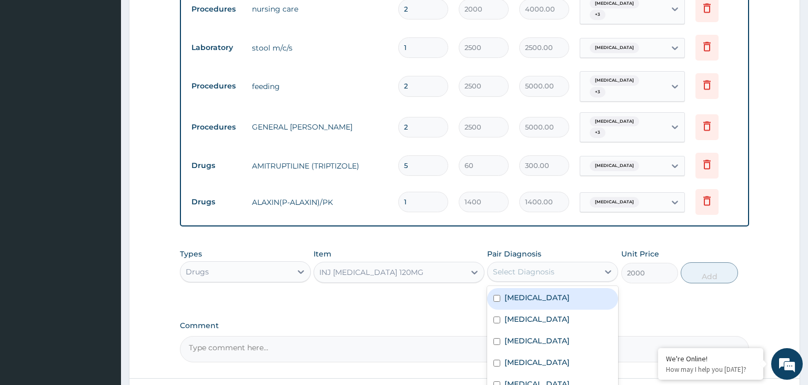
click at [567, 263] on div "Select Diagnosis" at bounding box center [543, 271] width 111 height 17
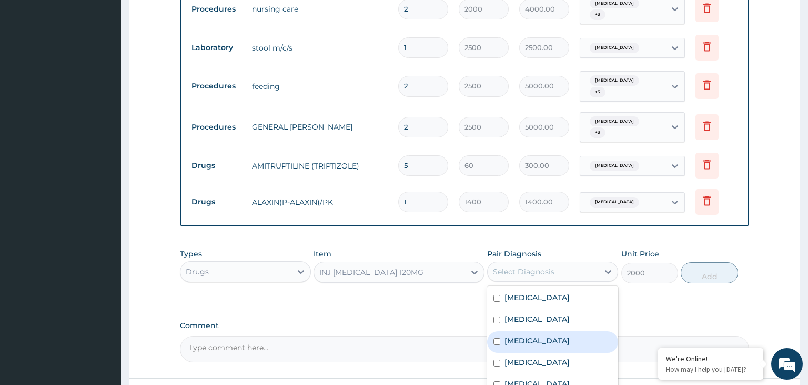
click at [532, 335] on label "Malaria" at bounding box center [537, 340] width 65 height 11
checkbox input "true"
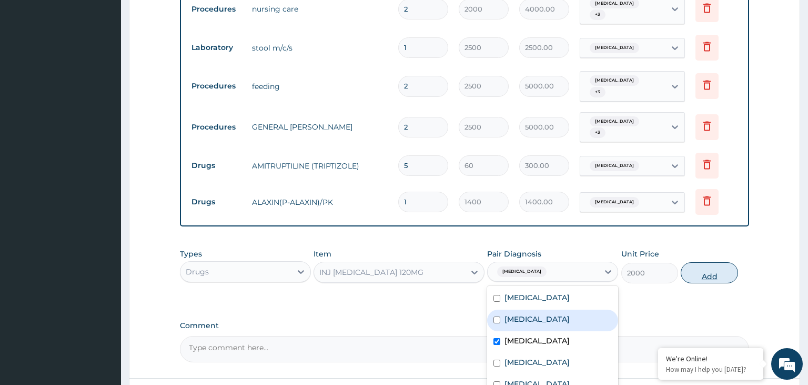
click at [703, 267] on button "Add" at bounding box center [709, 272] width 57 height 21
type input "0"
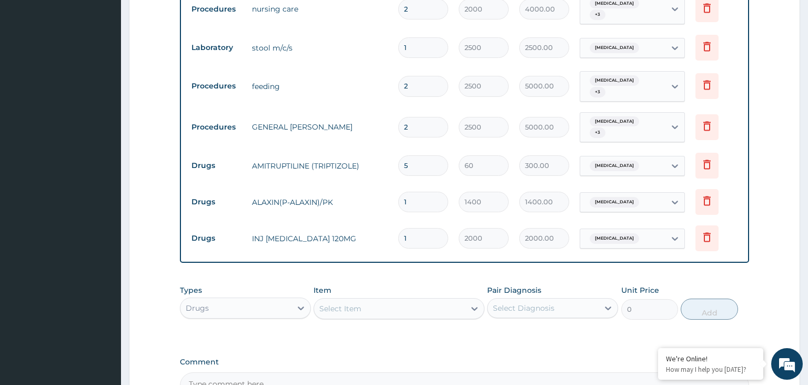
drag, startPoint x: 407, startPoint y: 224, endPoint x: 405, endPoint y: 228, distance: 5.4
click at [405, 228] on input "1" at bounding box center [423, 238] width 50 height 21
type input "6"
type input "12000.00"
type input "6"
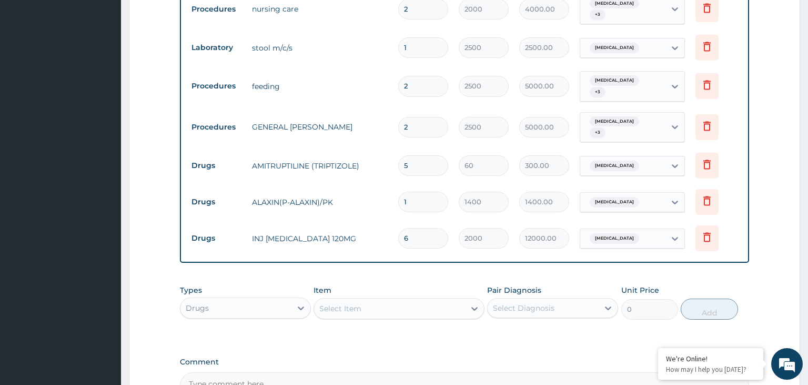
click at [403, 247] on div "Type Name Quantity Unit Price Total Price Pair Diagnosis Actions Procedures nur…" at bounding box center [465, 112] width 570 height 303
click at [417, 279] on div "Types Drugs Item Select Item Pair Diagnosis Select Diagnosis Unit Price 0 Add" at bounding box center [465, 301] width 570 height 45
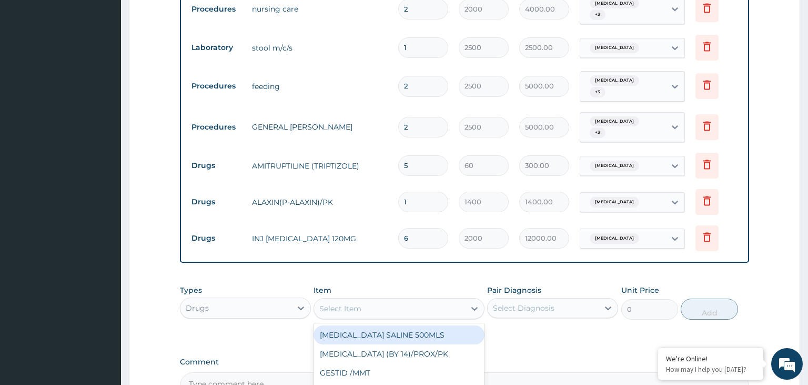
click at [356, 300] on div "Select Item" at bounding box center [389, 308] width 151 height 17
type input "lev"
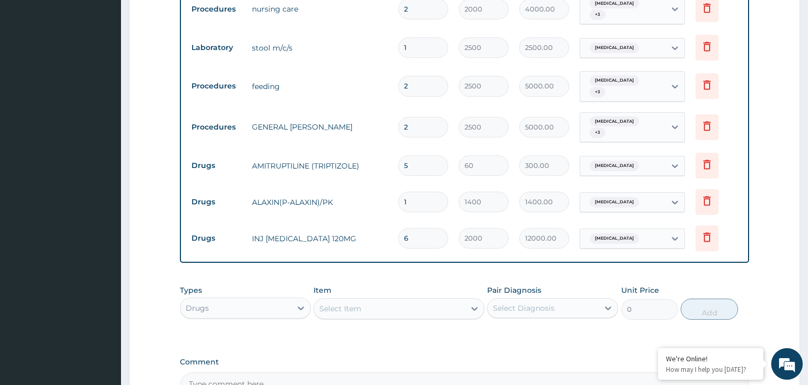
drag, startPoint x: 373, startPoint y: 288, endPoint x: 363, endPoint y: 292, distance: 10.4
click at [359, 300] on div "Select Item" at bounding box center [389, 308] width 151 height 17
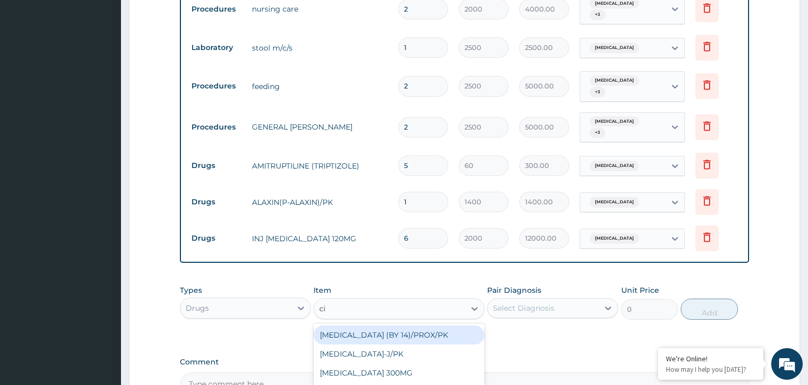
type input "cip"
click at [382, 325] on div "CIPROFLOXACIN (BY 14)/PROX/PK" at bounding box center [399, 334] width 171 height 19
type input "1600"
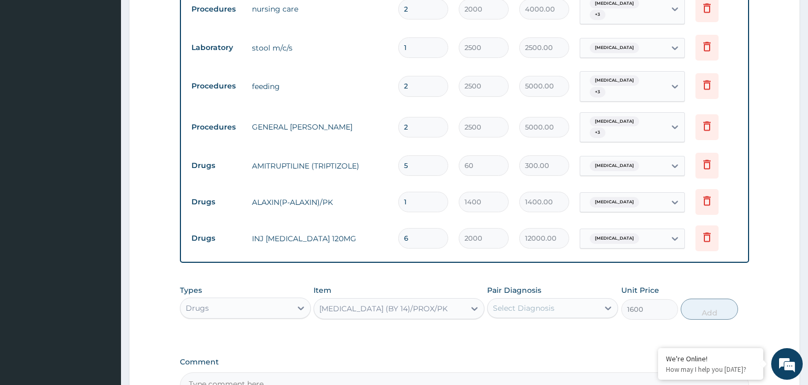
click at [532, 303] on div "Select Diagnosis" at bounding box center [524, 308] width 62 height 11
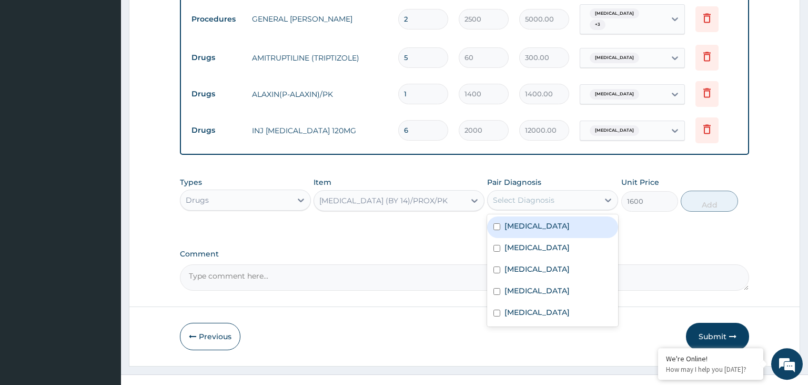
scroll to position [540, 0]
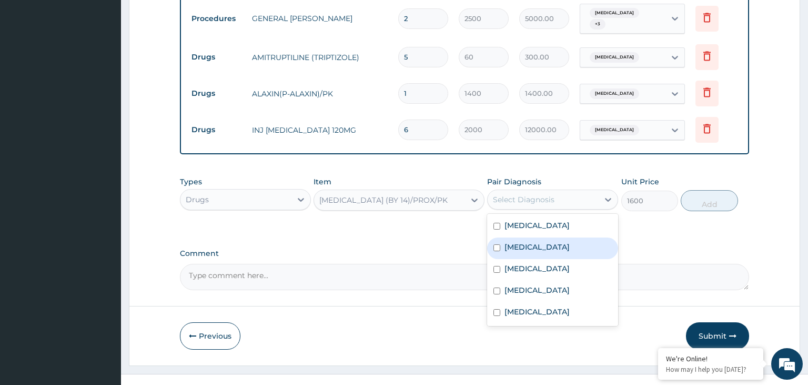
click at [514, 242] on label "Sepsis" at bounding box center [537, 247] width 65 height 11
checkbox input "true"
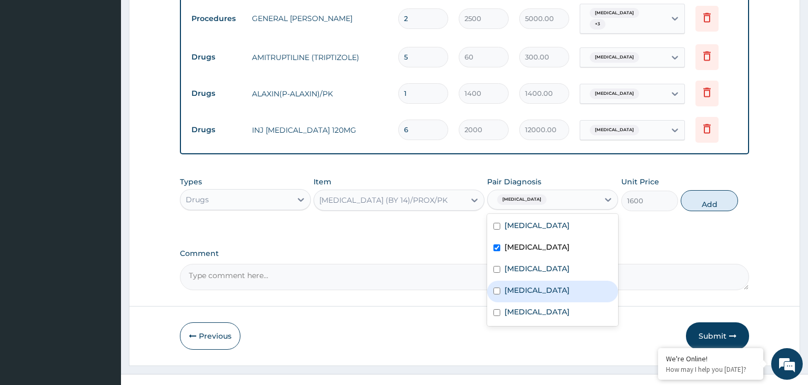
click at [517, 285] on label "Typhoid fever" at bounding box center [537, 290] width 65 height 11
checkbox input "true"
click at [710, 190] on button "Add" at bounding box center [709, 200] width 57 height 21
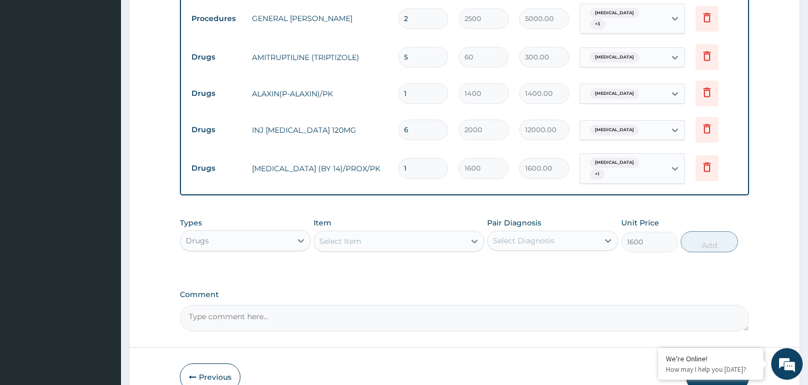
type input "0"
click at [379, 233] on div "Select Item" at bounding box center [389, 241] width 151 height 17
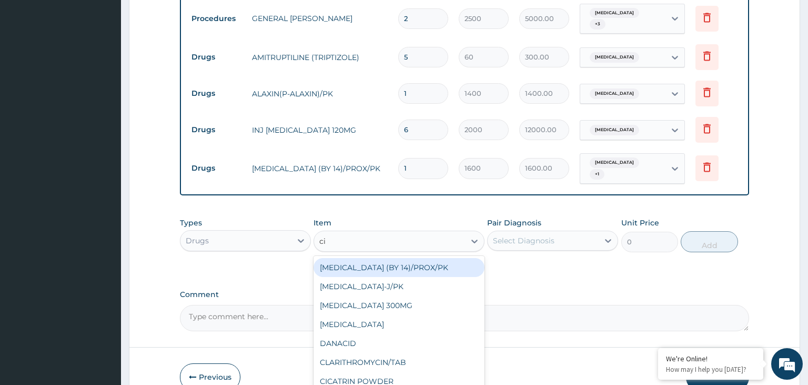
type input "cip"
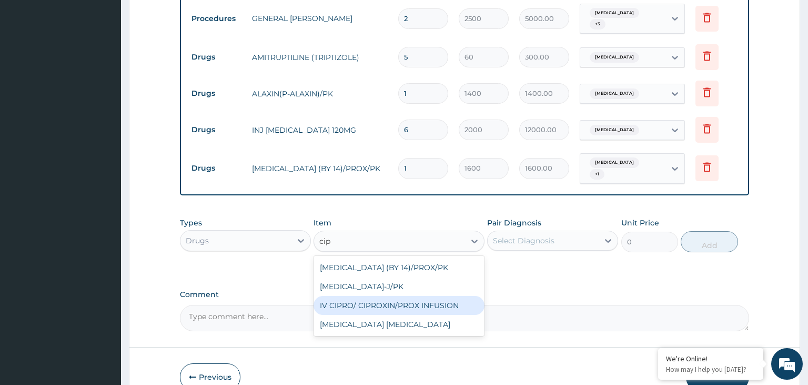
drag, startPoint x: 415, startPoint y: 284, endPoint x: 537, endPoint y: 251, distance: 126.5
click at [418, 296] on div "IV CIPRO/ CIPROXIN/PROX INFUSION" at bounding box center [399, 305] width 171 height 19
type input "700"
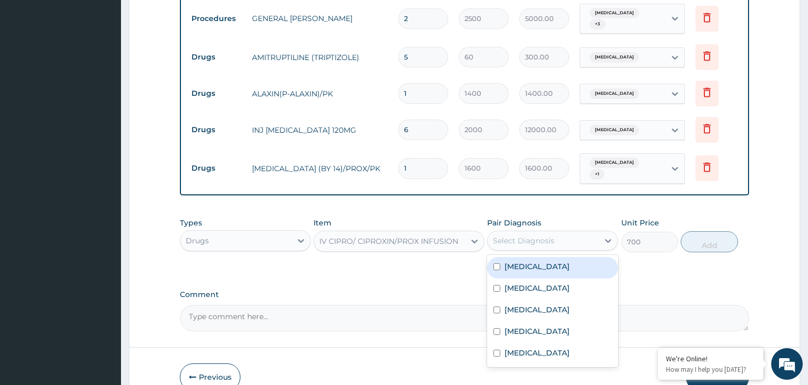
click at [548, 235] on div "Select Diagnosis" at bounding box center [524, 240] width 62 height 11
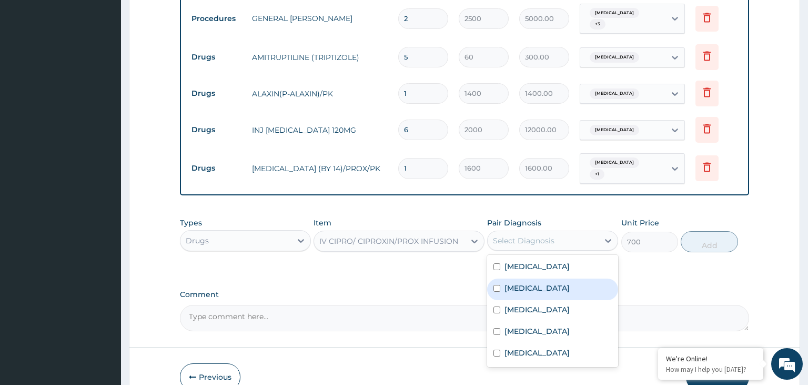
click at [536, 278] on div "Sepsis" at bounding box center [552, 289] width 131 height 22
checkbox input "true"
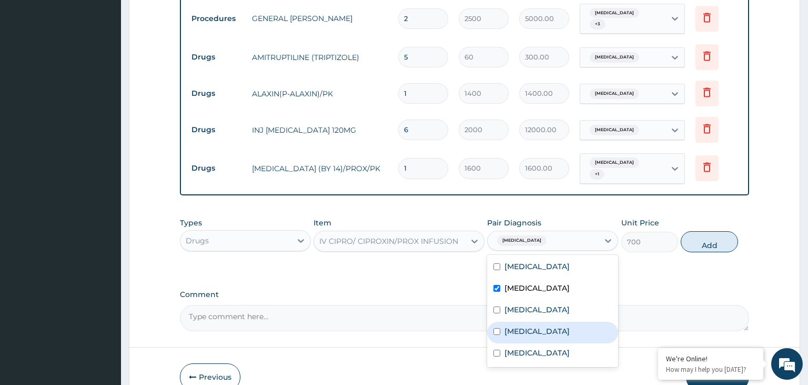
click at [526, 322] on div "Typhoid fever" at bounding box center [552, 333] width 131 height 22
checkbox input "true"
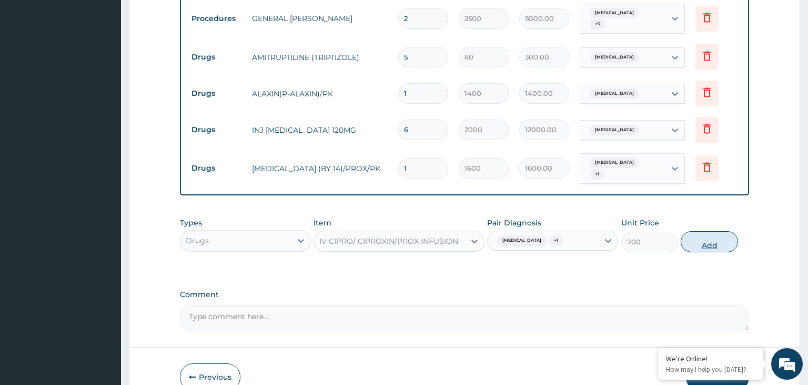
click at [708, 231] on button "Add" at bounding box center [709, 241] width 57 height 21
type input "0"
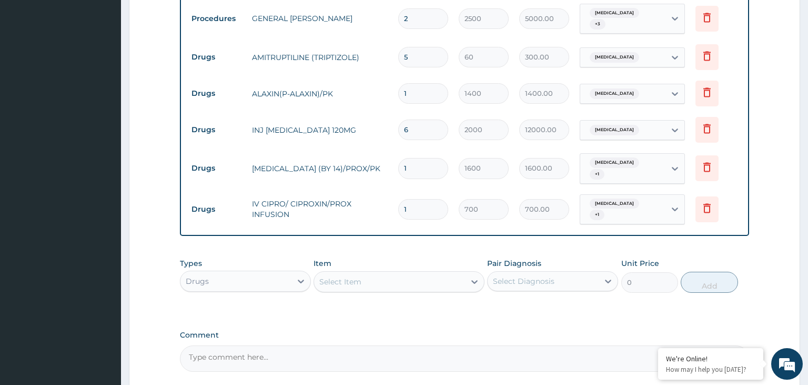
drag, startPoint x: 408, startPoint y: 188, endPoint x: 393, endPoint y: 194, distance: 16.6
click at [398, 199] on input "1" at bounding box center [423, 209] width 50 height 21
type input "2"
type input "1400.00"
type input "2"
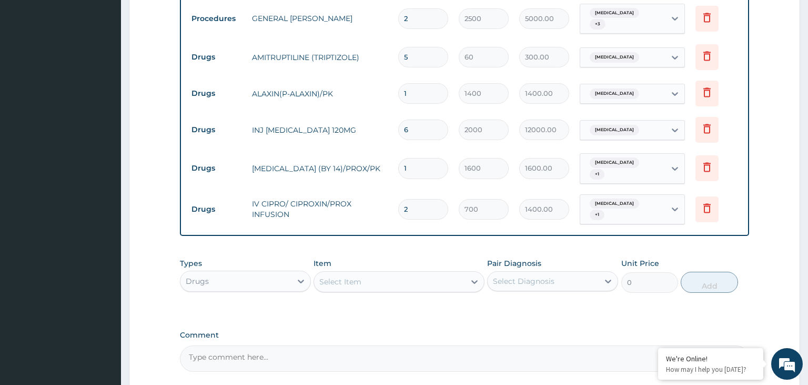
click at [422, 273] on div "Select Item" at bounding box center [389, 281] width 151 height 17
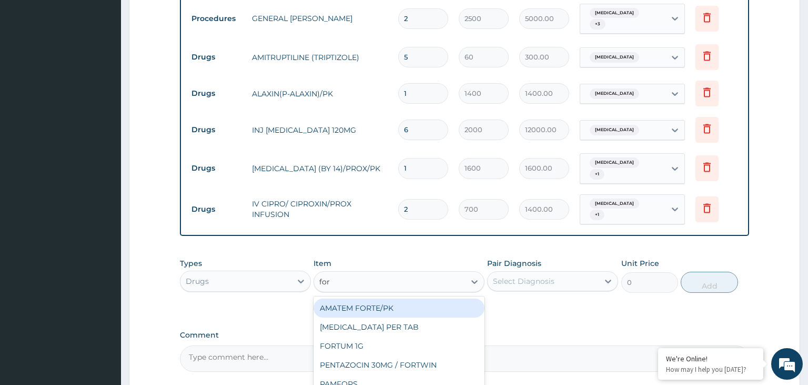
type input "fort"
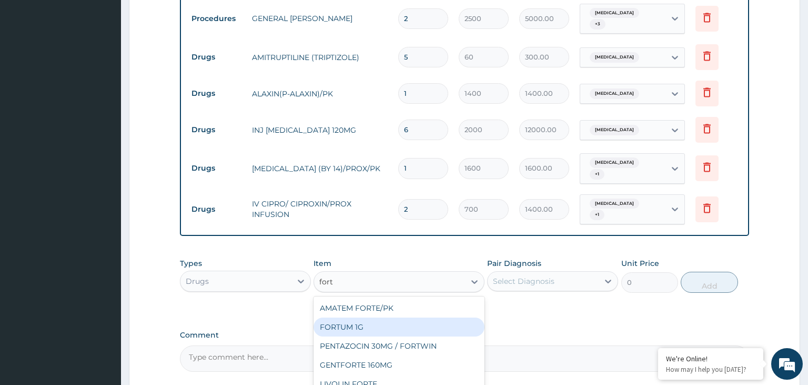
click at [381, 317] on div "FORTUM 1G" at bounding box center [399, 326] width 171 height 19
type input "4000"
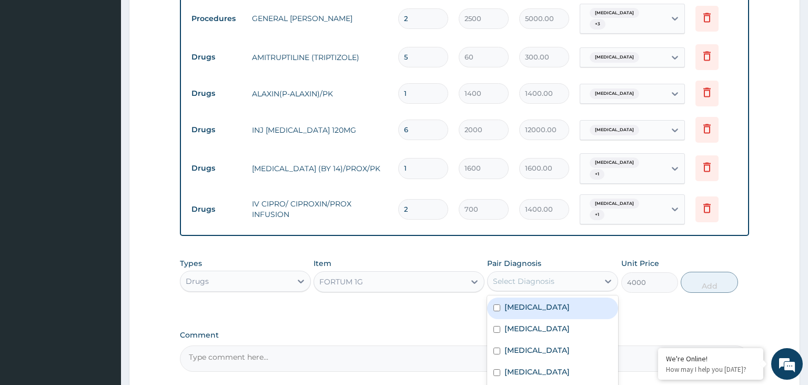
click at [572, 271] on div "Select Diagnosis" at bounding box center [552, 281] width 131 height 20
click at [532, 302] on label "[MEDICAL_DATA]" at bounding box center [537, 307] width 65 height 11
checkbox input "false"
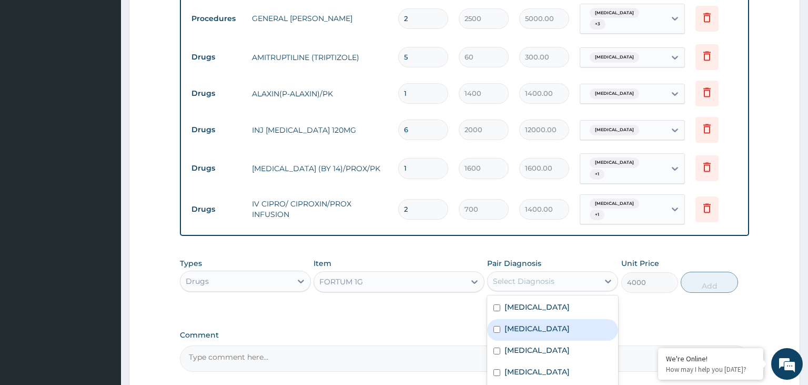
click at [531, 319] on div "Sepsis" at bounding box center [552, 330] width 131 height 22
checkbox input "true"
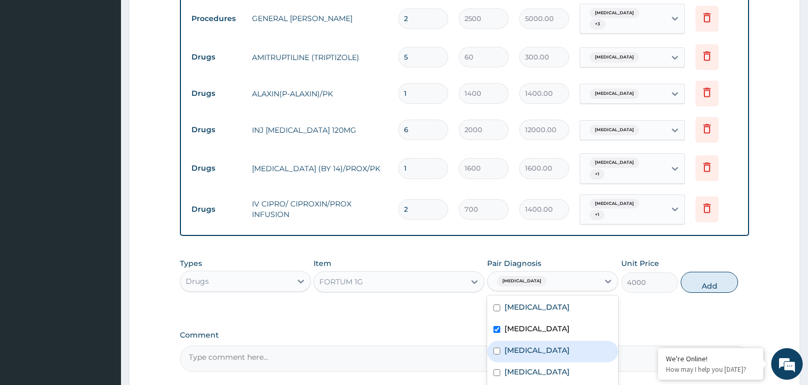
click at [519, 345] on label "Malaria" at bounding box center [537, 350] width 65 height 11
click at [535, 341] on div "Malaria" at bounding box center [552, 352] width 131 height 22
checkbox input "false"
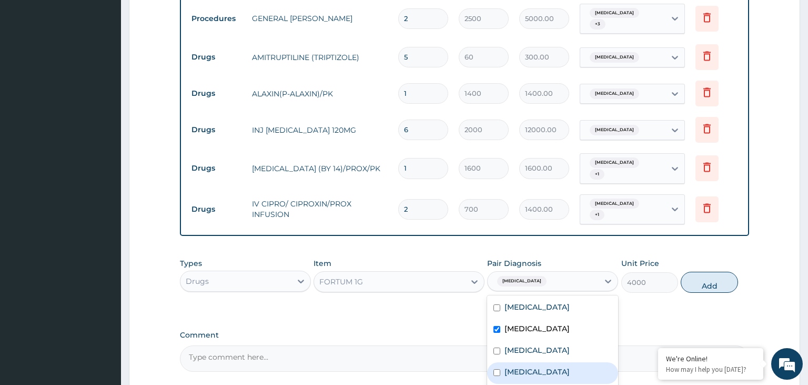
click at [529, 366] on label "Typhoid fever" at bounding box center [537, 371] width 65 height 11
checkbox input "true"
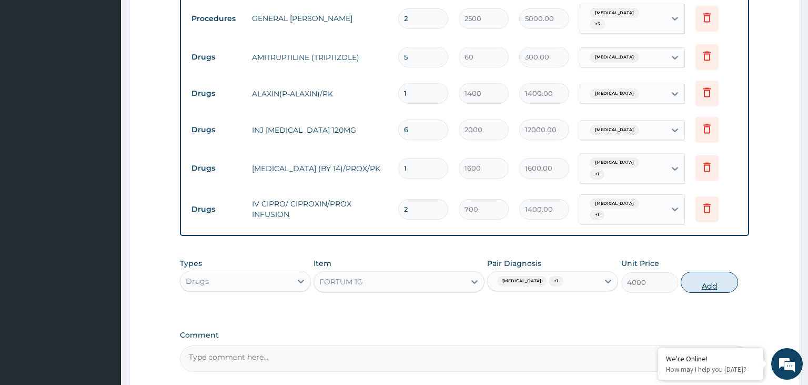
click at [700, 272] on button "Add" at bounding box center [709, 282] width 57 height 21
type input "0"
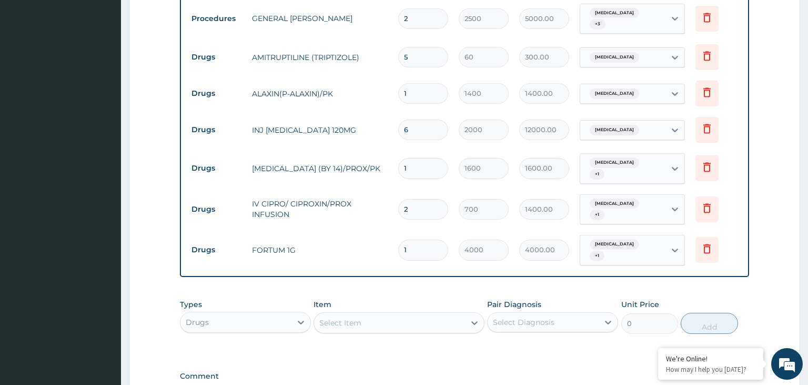
drag, startPoint x: 412, startPoint y: 220, endPoint x: 386, endPoint y: 226, distance: 26.6
click at [398, 239] on input "1" at bounding box center [423, 249] width 50 height 21
type input "2"
type input "8000.00"
drag, startPoint x: 413, startPoint y: 221, endPoint x: 401, endPoint y: 222, distance: 12.2
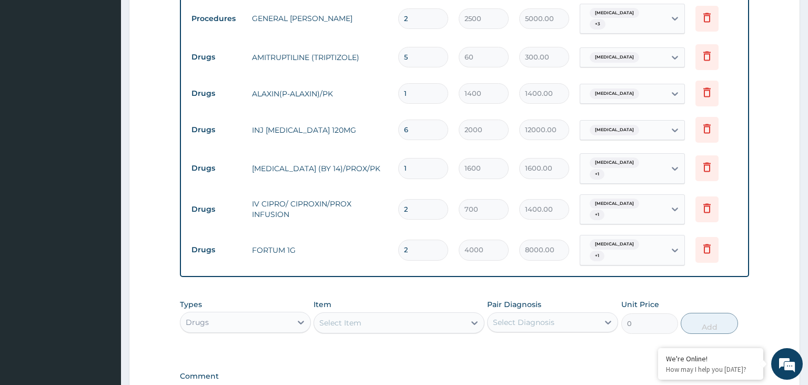
click at [401, 239] on input "2" at bounding box center [423, 249] width 50 height 21
type input "3"
type input "12000.00"
type input "3"
click at [389, 314] on div "Select Item" at bounding box center [389, 322] width 151 height 17
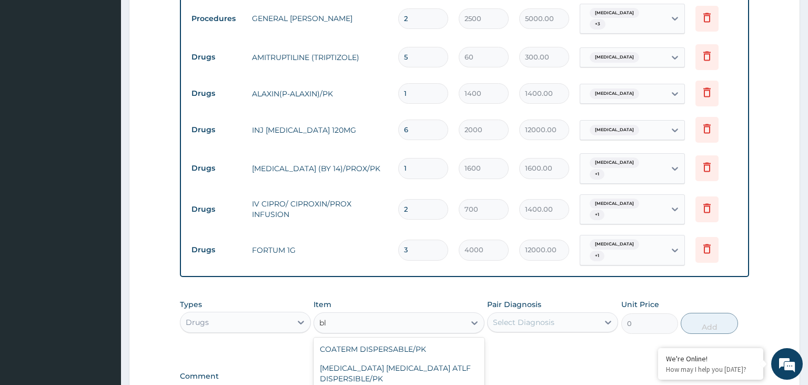
type input "b"
type input "c"
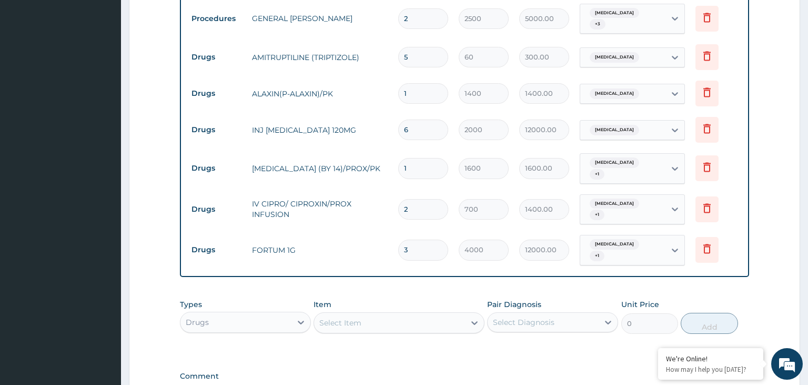
click at [357, 299] on div "Item option FORTUM 1G, selected. Select is focused ,type to refine list, press …" at bounding box center [399, 316] width 171 height 35
click at [384, 314] on div "Select Item" at bounding box center [389, 322] width 151 height 17
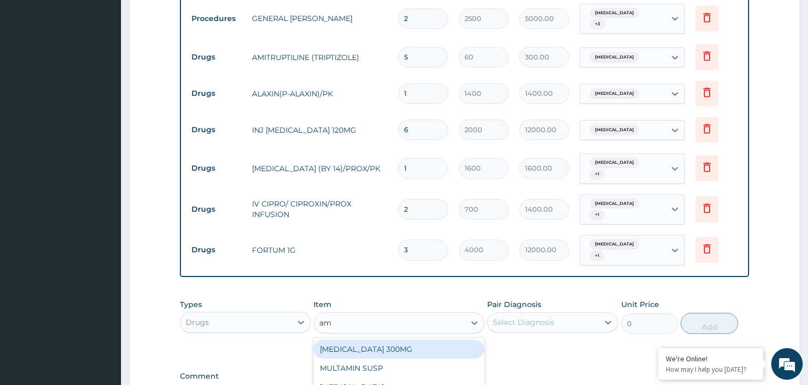
type input "ama"
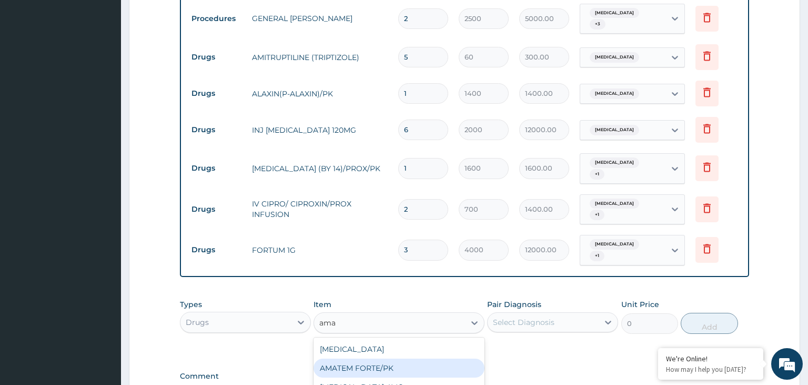
click at [386, 358] on div "AMATEM FORTE/PK" at bounding box center [399, 367] width 171 height 19
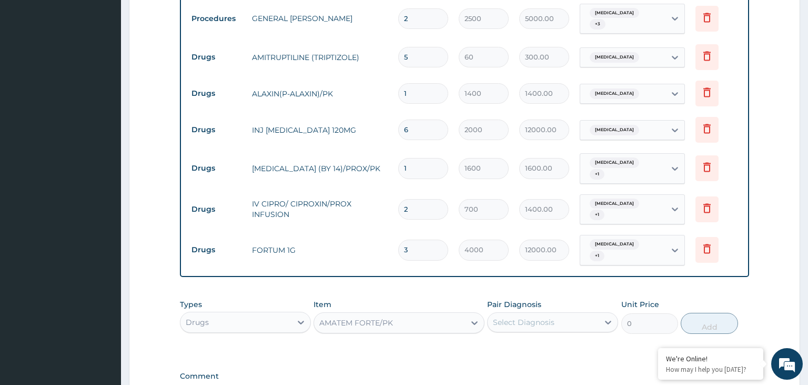
type input "2000"
click at [564, 314] on div "Select Diagnosis" at bounding box center [543, 322] width 111 height 17
click at [518, 384] on label "Malaria" at bounding box center [537, 391] width 65 height 11
checkbox input "true"
click at [708, 313] on button "Add" at bounding box center [709, 323] width 57 height 21
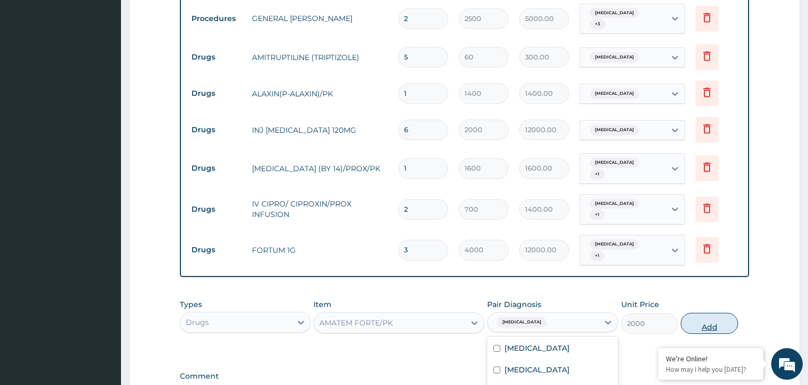
type input "0"
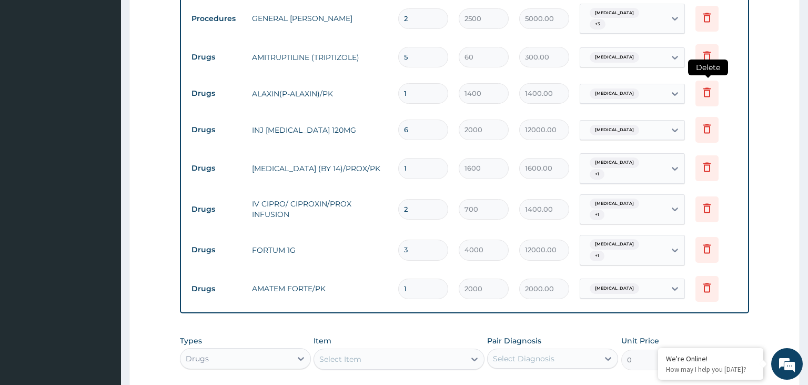
click at [708, 86] on icon at bounding box center [707, 92] width 13 height 13
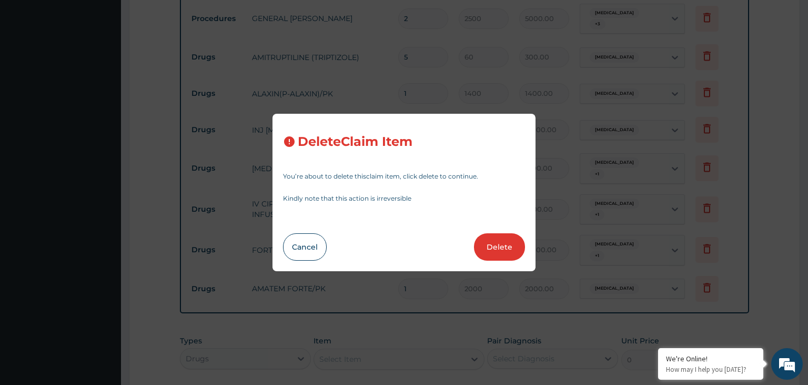
click at [499, 241] on button "Delete" at bounding box center [499, 246] width 51 height 27
type input "6"
type input "2000"
type input "12000.00"
type input "1"
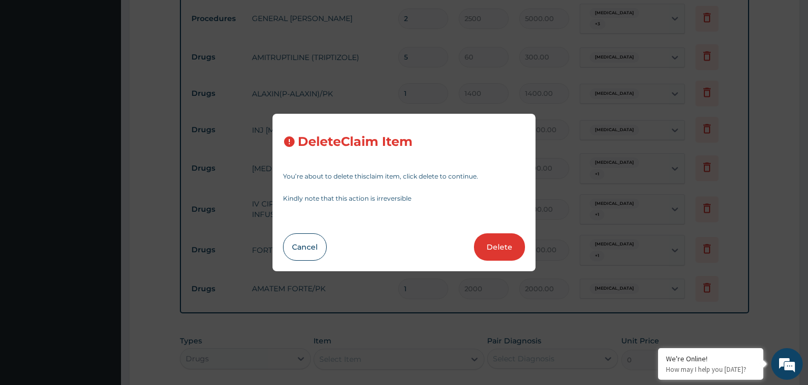
type input "1600"
type input "1600.00"
type input "2"
type input "700"
type input "1400.00"
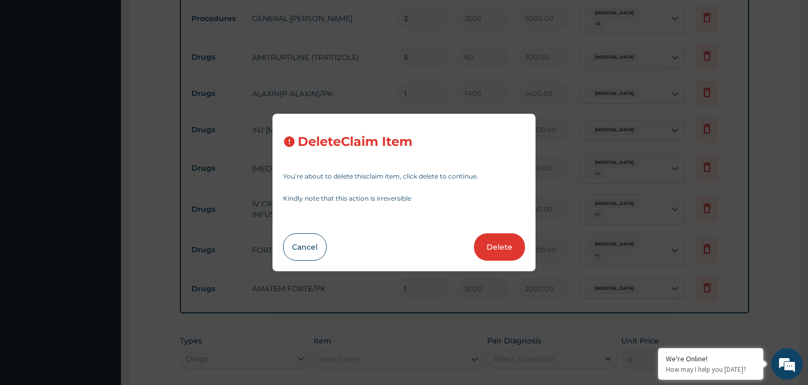
type input "3"
type input "4000"
type input "12000.00"
type input "1"
type input "2000"
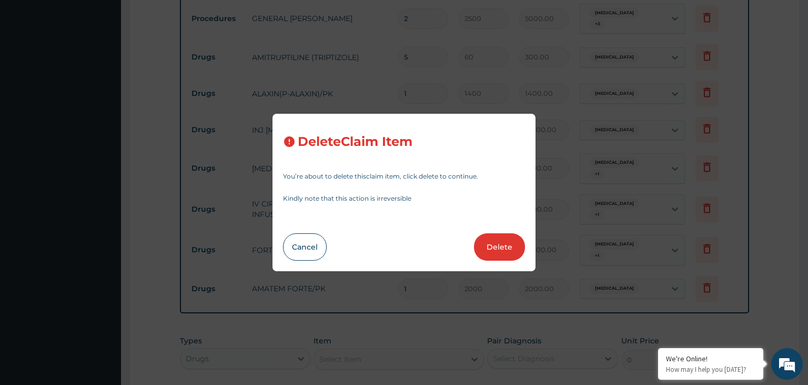
type input "2000.00"
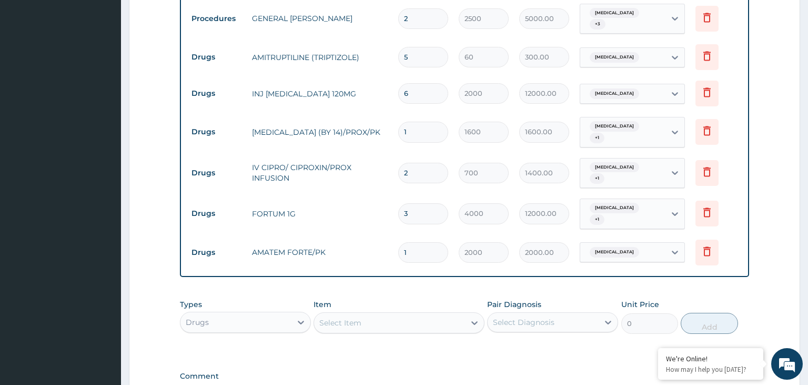
click at [422, 312] on div "Select Item" at bounding box center [399, 322] width 171 height 21
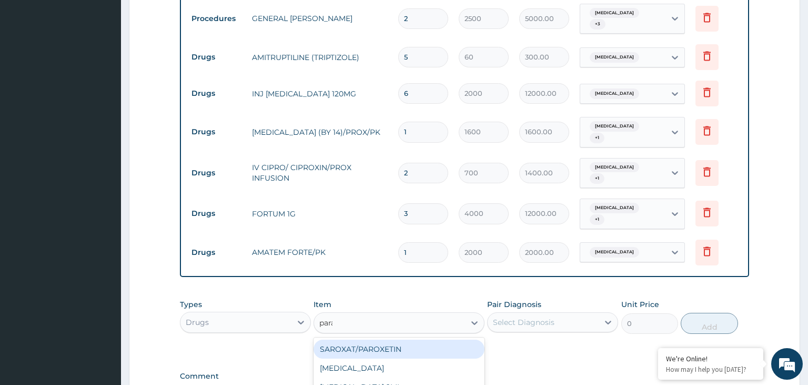
type input "parac"
click at [434, 339] on div "[MEDICAL_DATA] 2ML" at bounding box center [399, 348] width 171 height 19
type input "500"
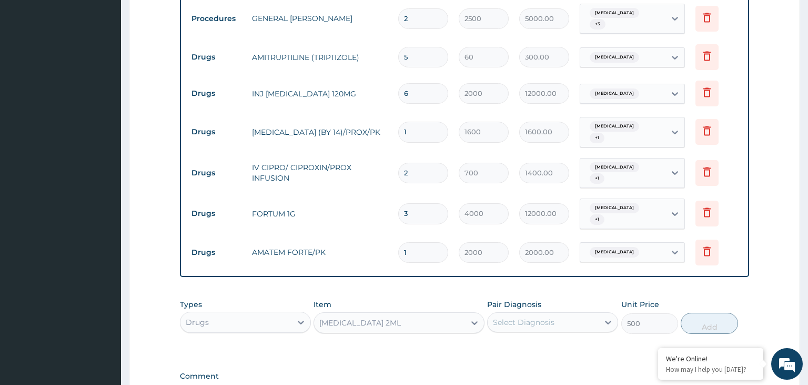
click at [553, 314] on div "Select Diagnosis" at bounding box center [543, 322] width 111 height 17
click at [532, 384] on label "Malaria" at bounding box center [537, 391] width 65 height 11
checkbox input "true"
click at [697, 313] on button "Add" at bounding box center [709, 323] width 57 height 21
type input "0"
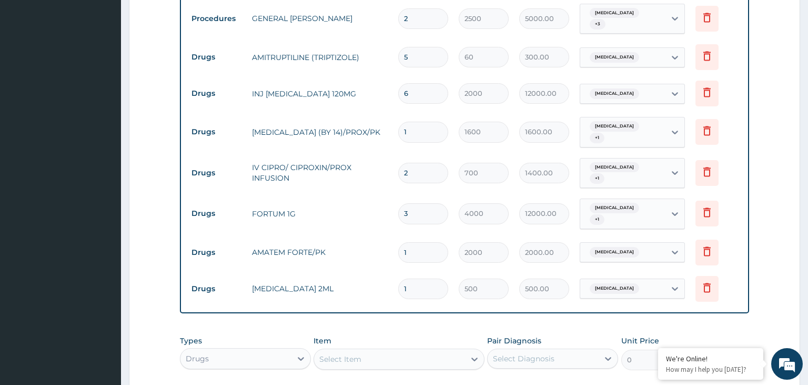
drag, startPoint x: 391, startPoint y: 247, endPoint x: 398, endPoint y: 256, distance: 12.3
click at [395, 271] on tr "Drugs PARACETAMOL 2ML 1 500 500.00 Malaria Delete" at bounding box center [464, 289] width 557 height 36
drag, startPoint x: 411, startPoint y: 265, endPoint x: 391, endPoint y: 268, distance: 20.3
click at [398, 278] on input "1" at bounding box center [423, 288] width 50 height 21
type input "6"
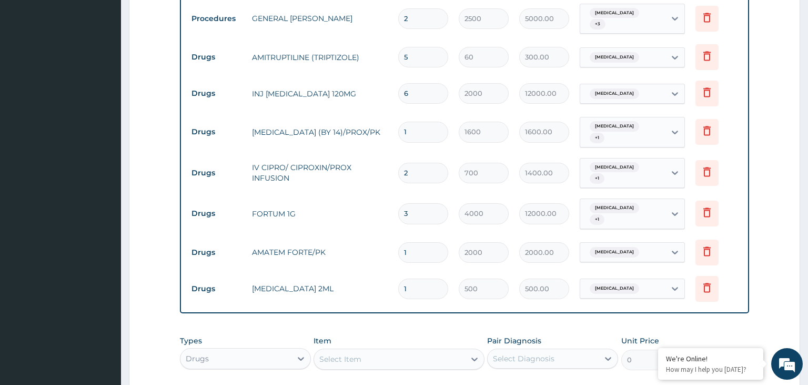
type input "3000.00"
type input "6"
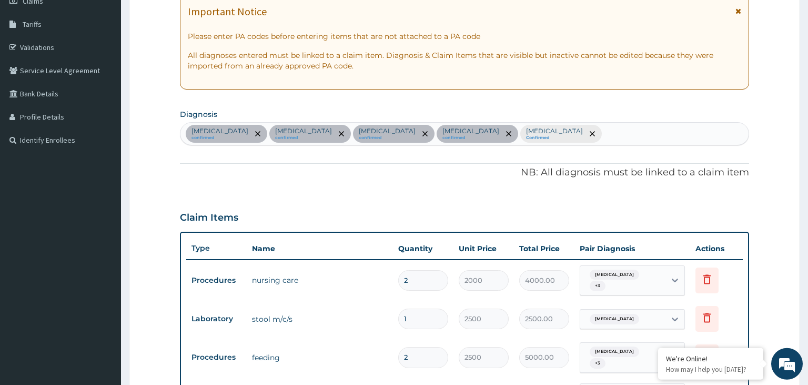
scroll to position [95, 0]
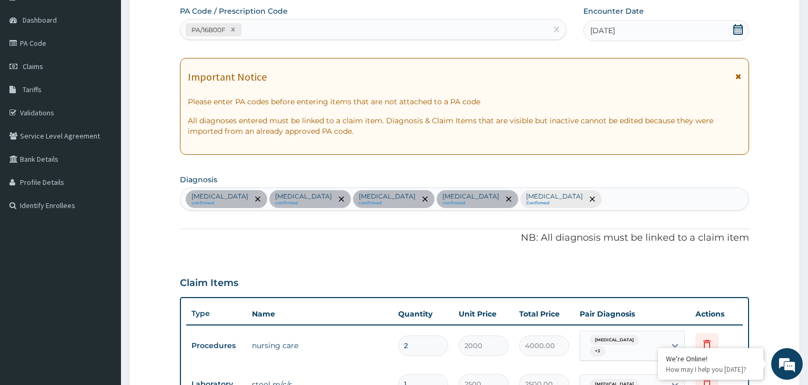
click at [489, 201] on div "Anemia confirmed Sepsis confirmed Malaria confirmed Typhoid fever confirmed Ins…" at bounding box center [465, 199] width 569 height 22
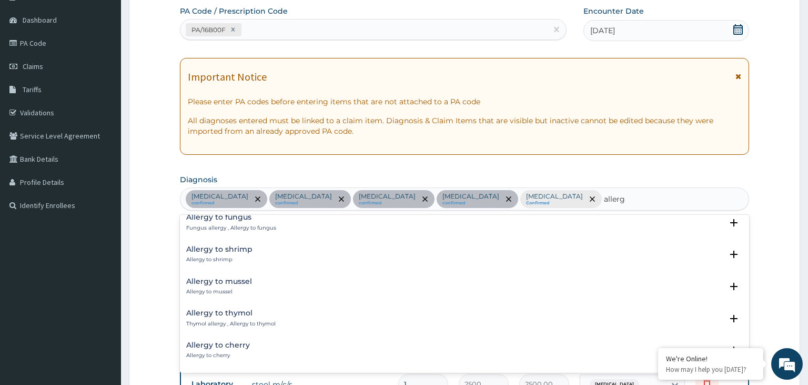
scroll to position [1337, 0]
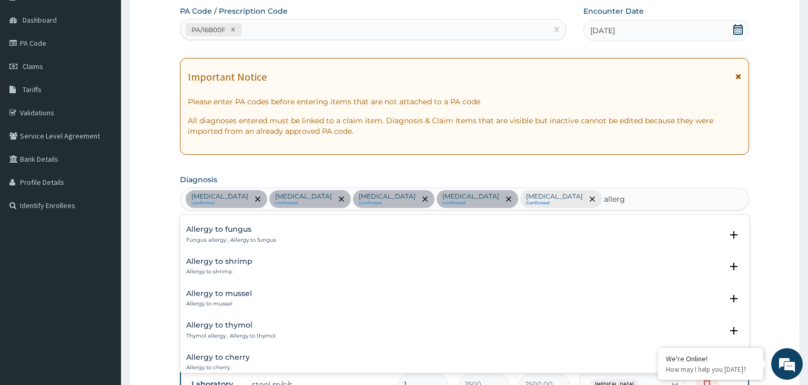
type input "allergi"
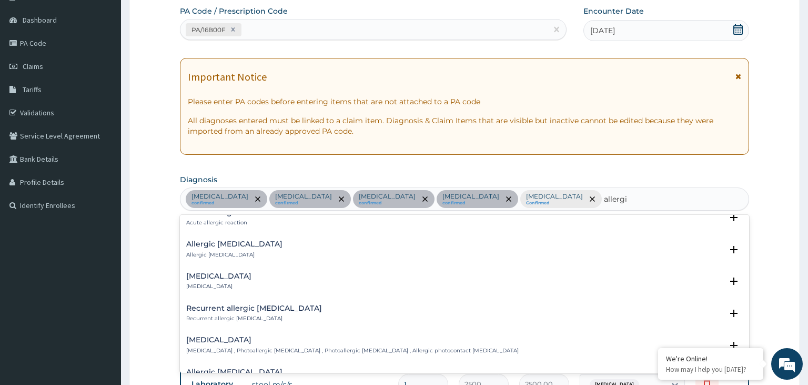
scroll to position [1178, 0]
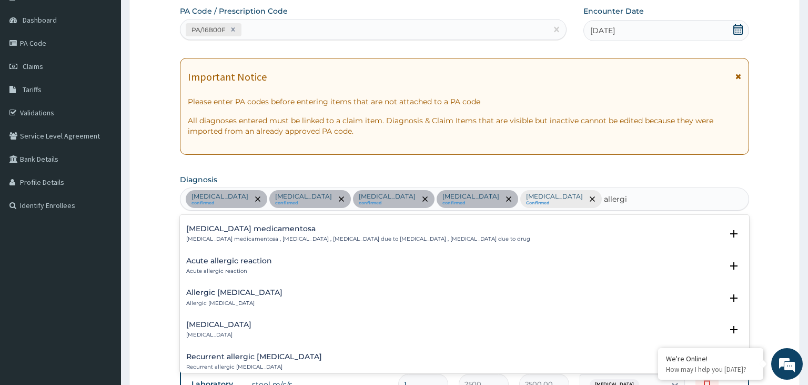
click at [239, 263] on h4 "Acute allergic reaction" at bounding box center [229, 261] width 86 height 8
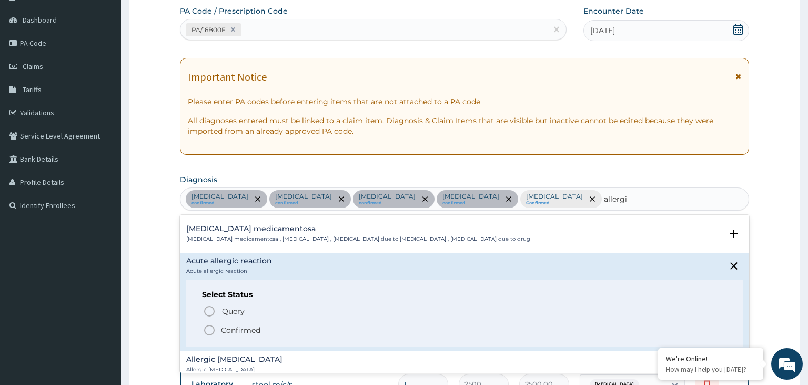
click at [238, 327] on p "Confirmed" at bounding box center [240, 330] width 39 height 11
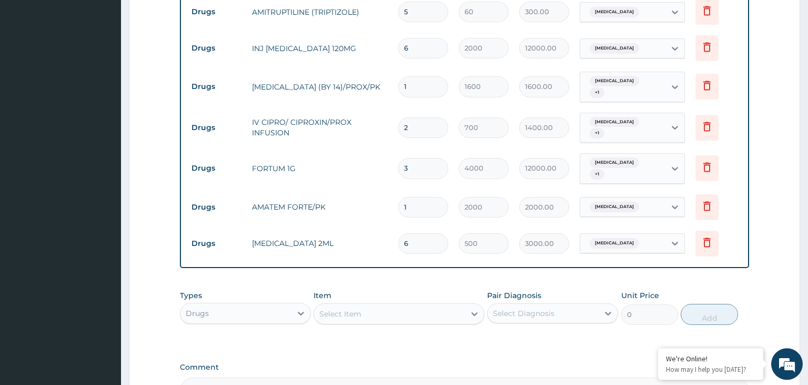
scroll to position [684, 0]
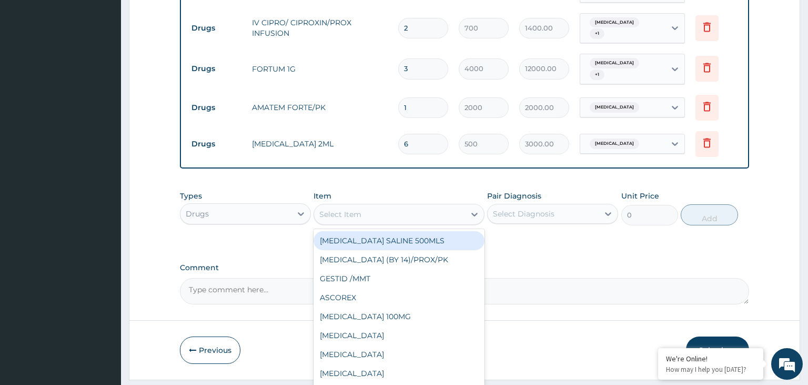
click at [378, 206] on div "Select Item" at bounding box center [389, 214] width 151 height 17
type input "hydr"
click at [415, 231] on div "HYDROCORTISONE 100MG" at bounding box center [399, 240] width 171 height 19
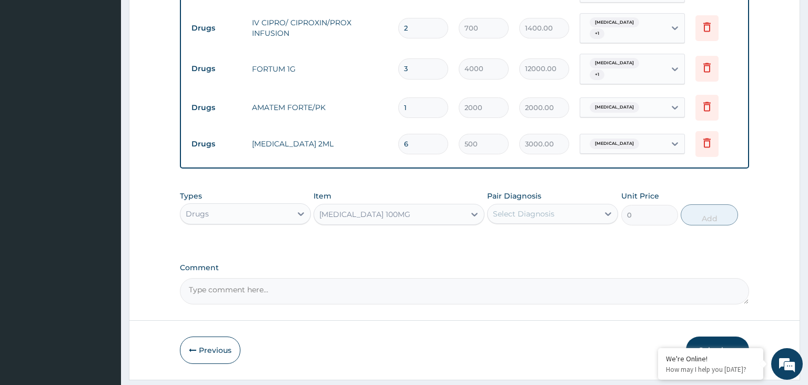
type input "400"
click at [556, 205] on div "Select Diagnosis" at bounding box center [543, 213] width 111 height 17
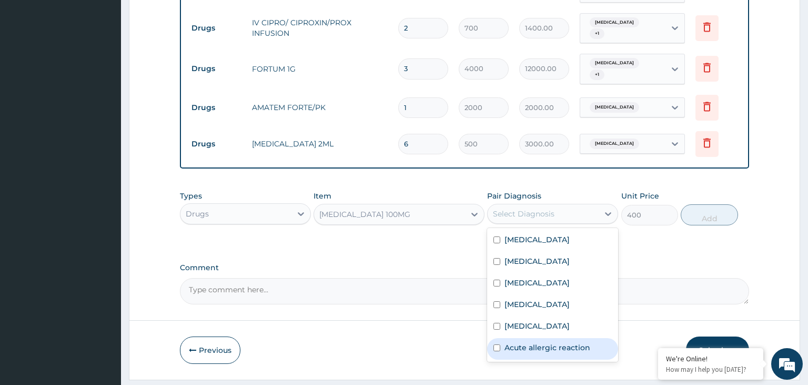
click at [574, 342] on label "Acute allergic reaction" at bounding box center [548, 347] width 86 height 11
checkbox input "true"
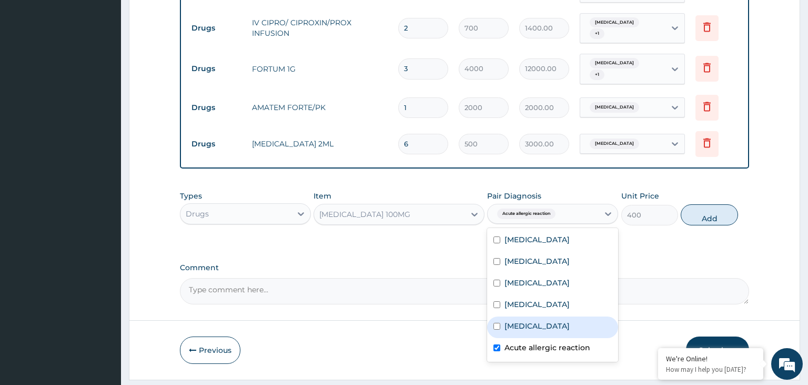
click at [738, 185] on div "Types Drugs Item HYDROCORTISONE 100MG Pair Diagnosis option Acute allergic reac…" at bounding box center [465, 207] width 570 height 45
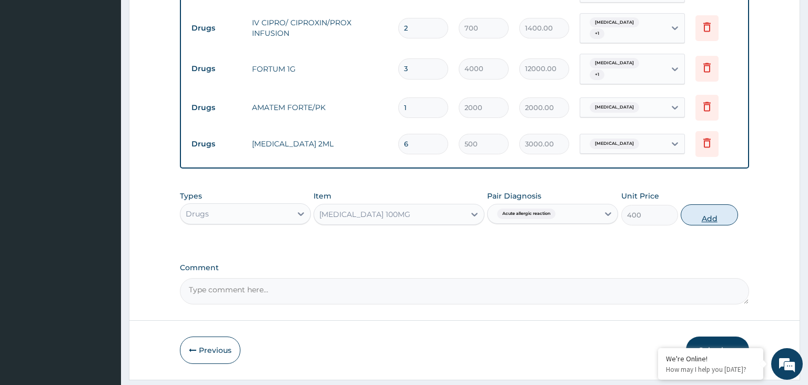
click at [700, 204] on button "Add" at bounding box center [709, 214] width 57 height 21
type input "0"
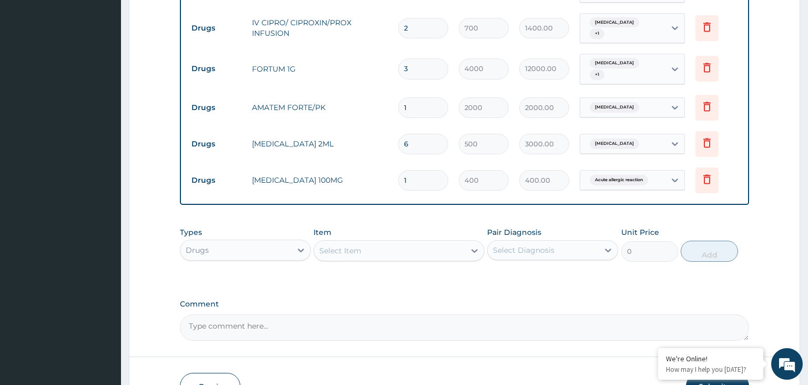
drag, startPoint x: 405, startPoint y: 144, endPoint x: 412, endPoint y: 148, distance: 7.6
click at [412, 170] on input "1" at bounding box center [423, 180] width 50 height 21
type input "2"
type input "800.00"
type input "2"
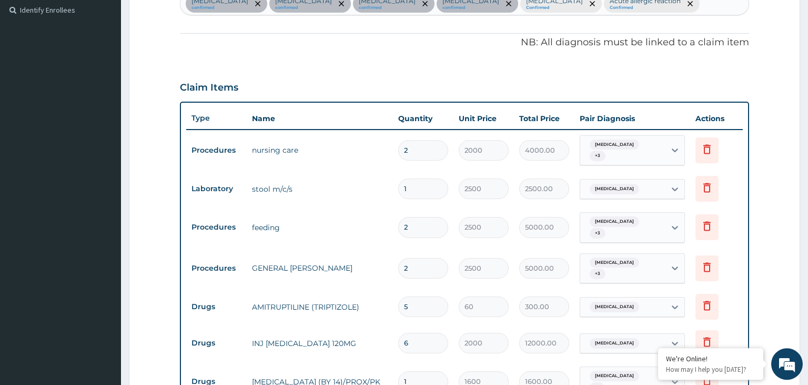
scroll to position [184, 0]
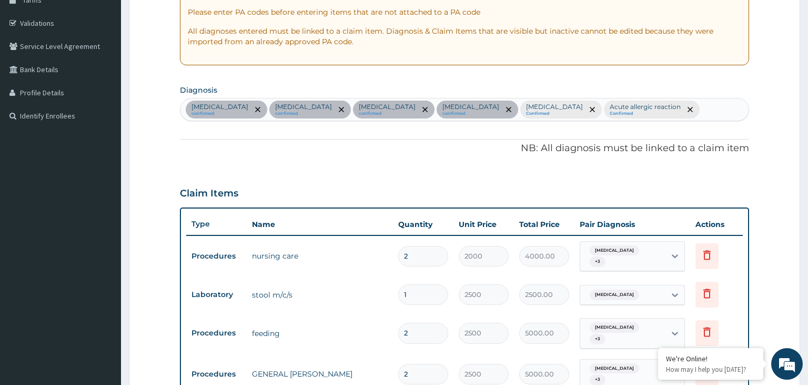
click at [591, 110] on div "Anemia confirmed Sepsis confirmed Malaria confirmed Typhoid fever confirmed Ins…" at bounding box center [465, 109] width 569 height 22
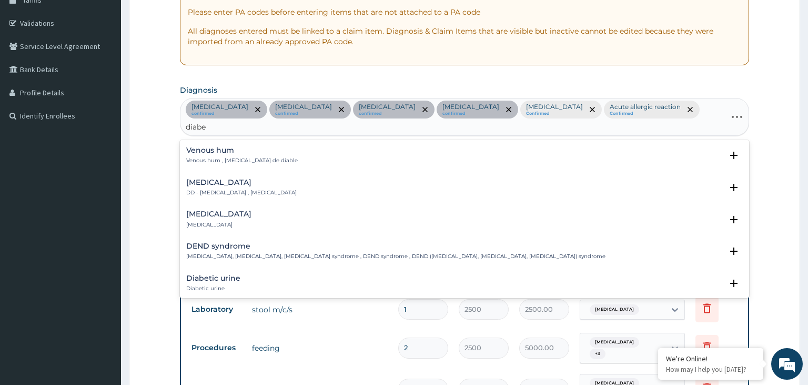
type input "diabet"
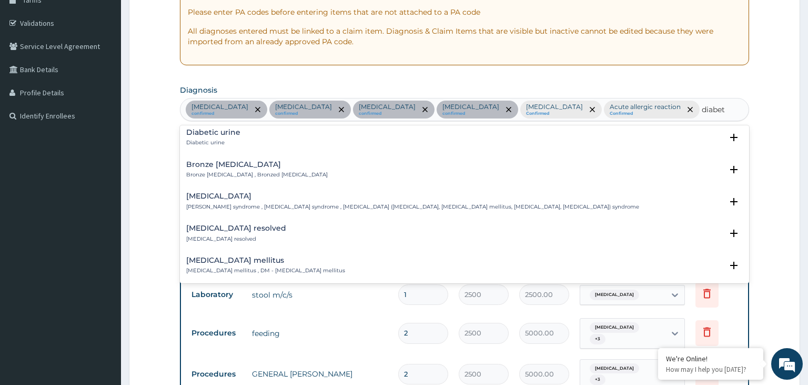
scroll to position [106, 0]
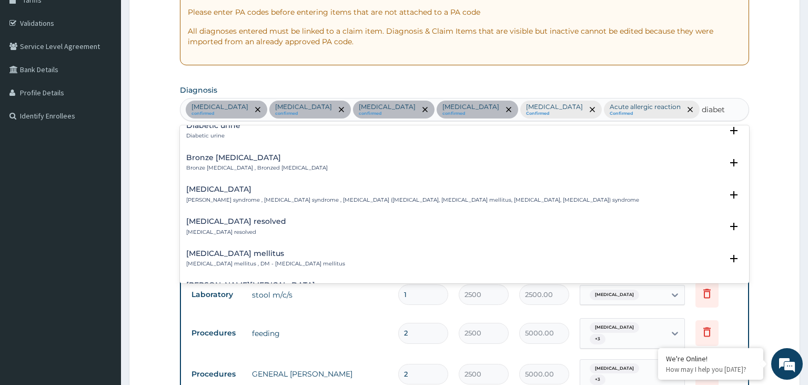
click at [243, 262] on p "Diabetes mellitus , DM - Diabetes mellitus" at bounding box center [265, 263] width 159 height 7
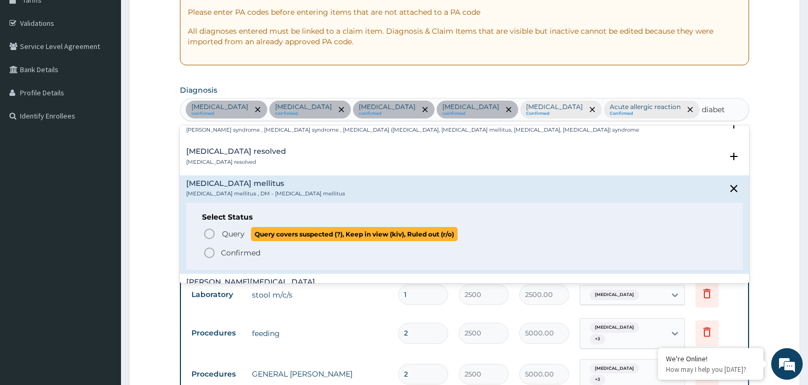
scroll to position [212, 0]
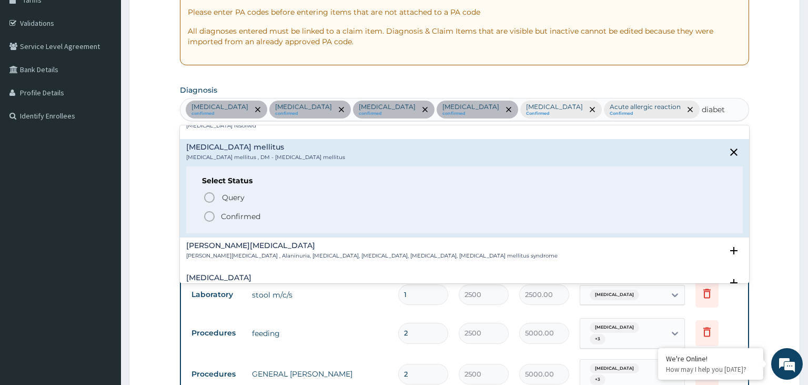
click at [242, 218] on p "Confirmed" at bounding box center [240, 216] width 39 height 11
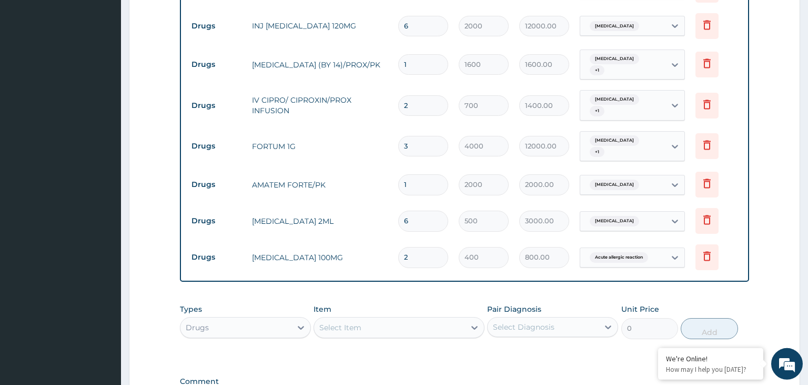
scroll to position [684, 0]
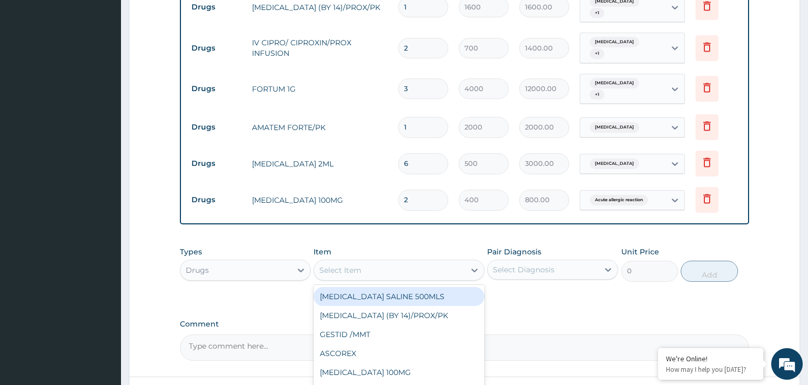
click at [363, 262] on div "Select Item" at bounding box center [389, 270] width 151 height 17
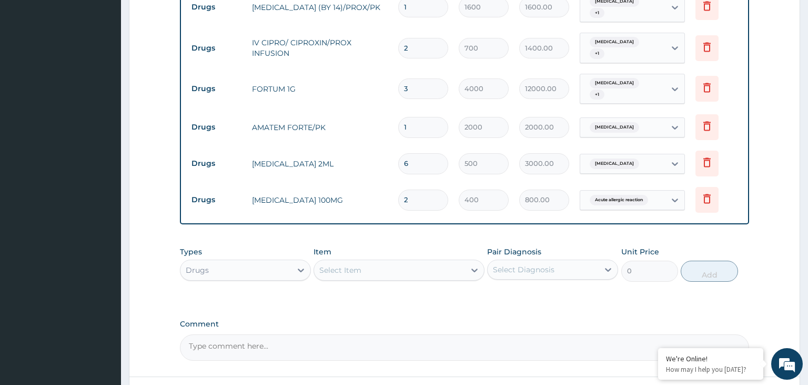
click at [246, 262] on div "Drugs" at bounding box center [236, 270] width 111 height 17
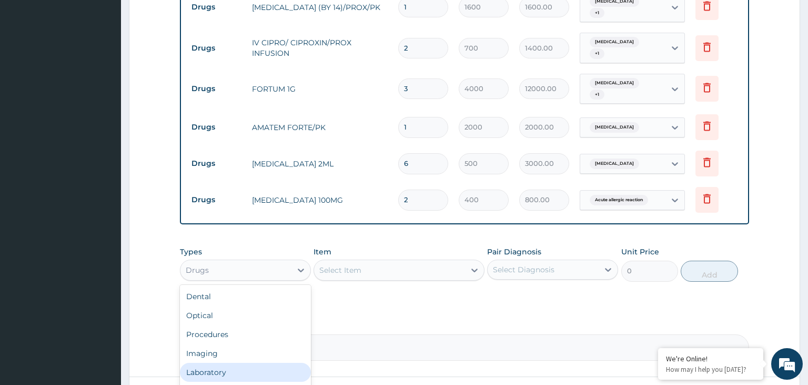
click at [255, 363] on div "Laboratory" at bounding box center [245, 372] width 131 height 19
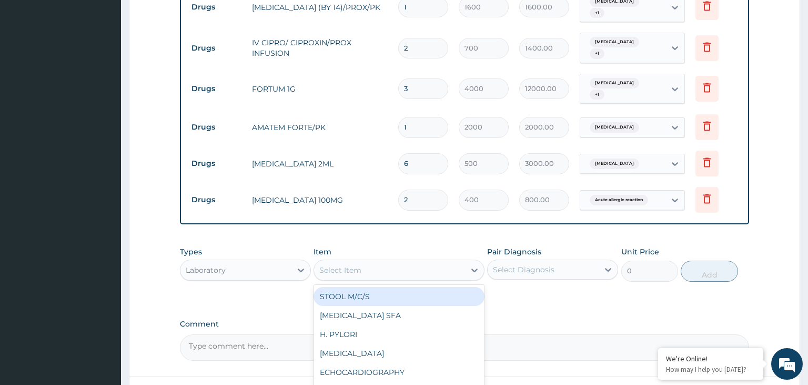
click at [389, 262] on div "Select Item" at bounding box center [389, 270] width 151 height 17
type input "mp"
click at [397, 287] on div "MPS" at bounding box center [399, 296] width 171 height 19
type input "1000"
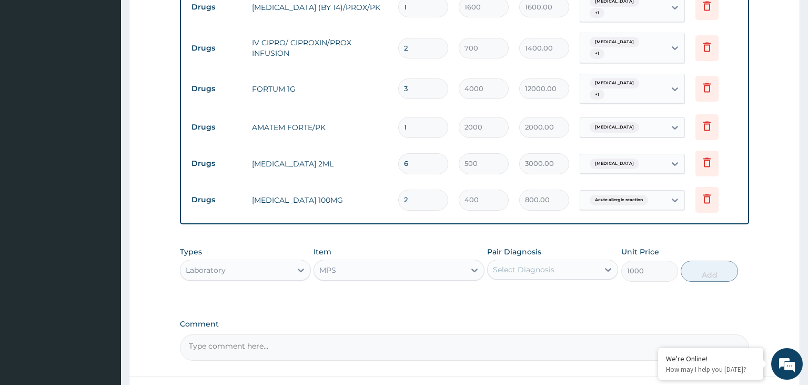
click at [551, 246] on div "Pair Diagnosis Select Diagnosis" at bounding box center [552, 263] width 131 height 35
click at [528, 264] on div "Select Diagnosis" at bounding box center [524, 269] width 62 height 11
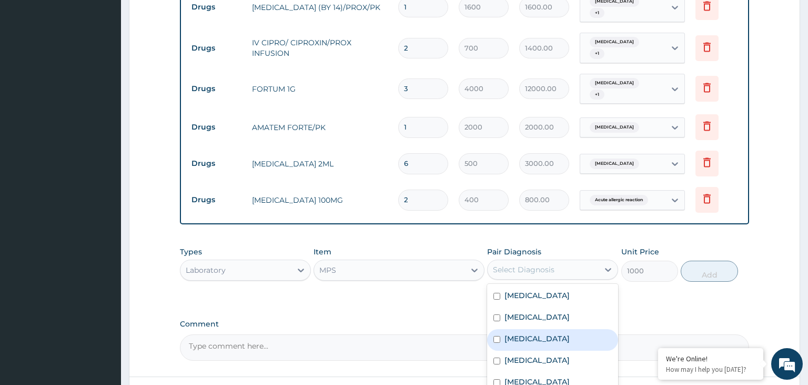
click at [525, 333] on label "[MEDICAL_DATA]" at bounding box center [537, 338] width 65 height 11
checkbox input "true"
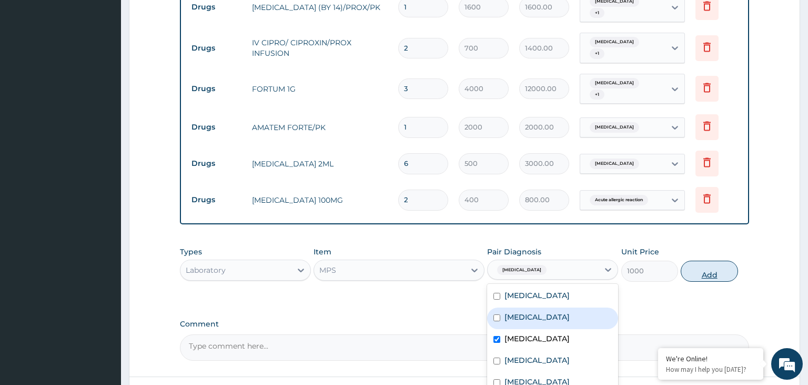
click at [715, 261] on button "Add" at bounding box center [709, 271] width 57 height 21
type input "0"
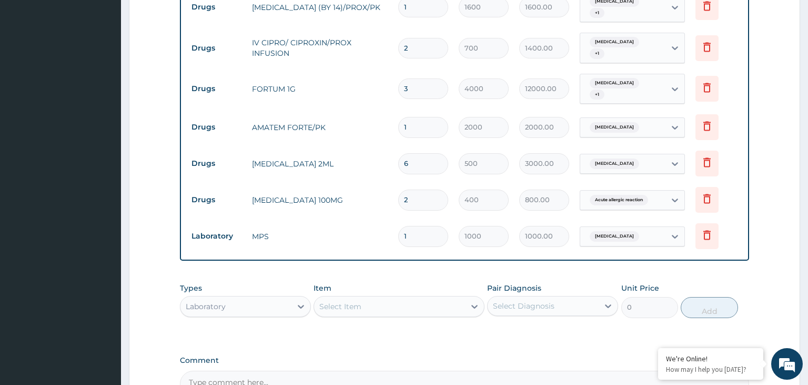
click at [375, 298] on div "Select Item" at bounding box center [389, 306] width 151 height 17
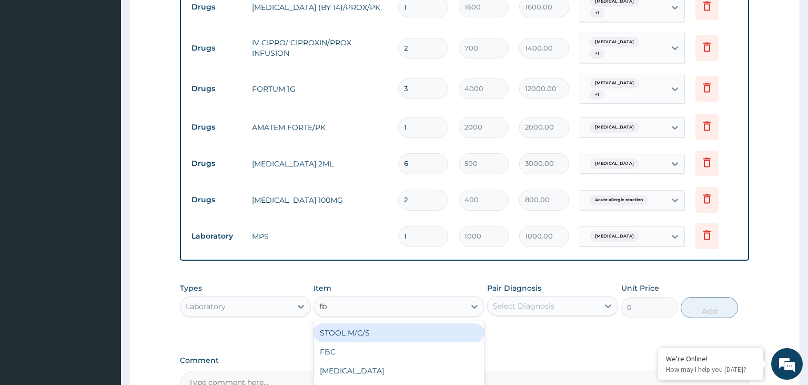
type input "fbc"
click at [390, 323] on div "FBC" at bounding box center [399, 332] width 171 height 19
type input "2500"
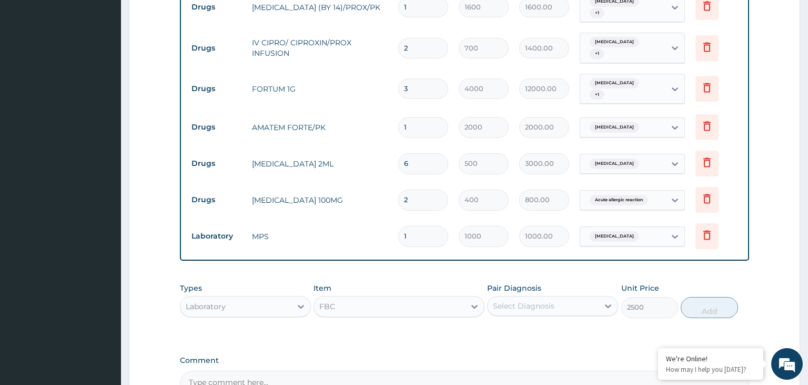
click at [595, 297] on div "Select Diagnosis" at bounding box center [543, 305] width 111 height 17
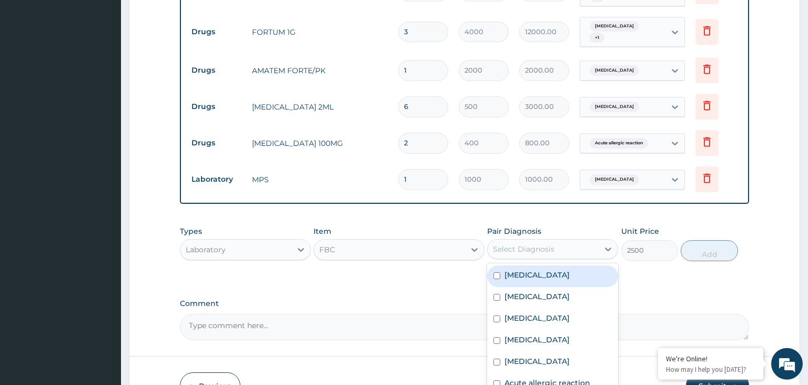
scroll to position [757, 0]
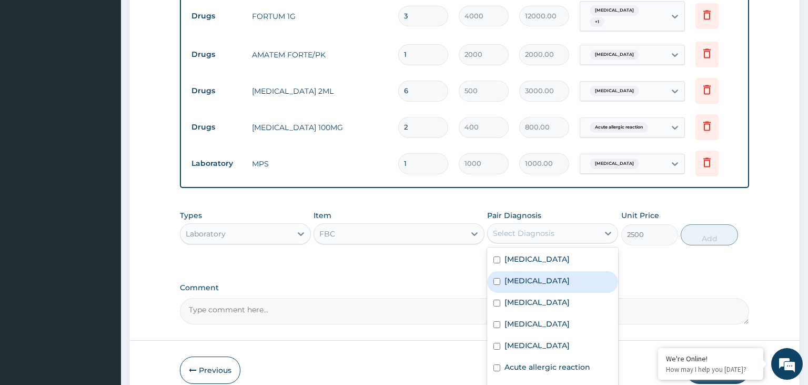
click at [544, 271] on div "Sepsis" at bounding box center [552, 282] width 131 height 22
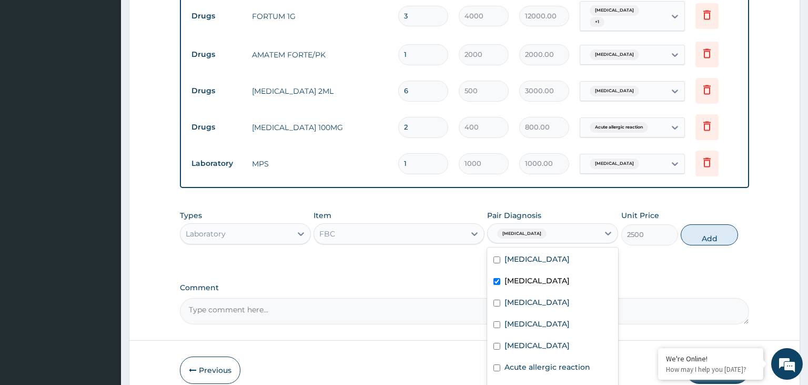
checkbox input "true"
click at [710, 224] on button "Add" at bounding box center [709, 234] width 57 height 21
type input "0"
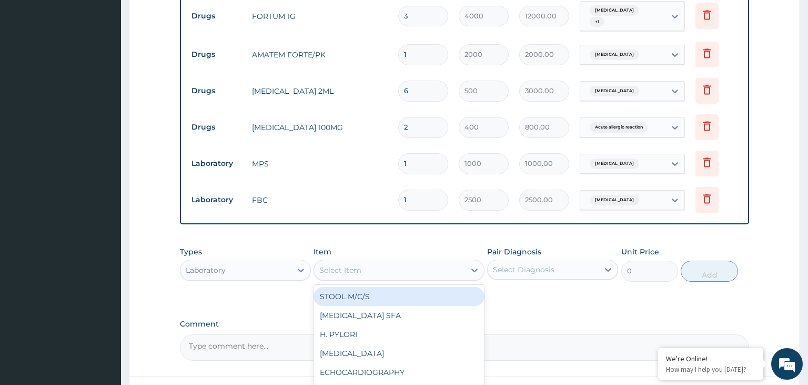
click at [393, 262] on div "Select Item" at bounding box center [389, 270] width 151 height 17
type input "fbs"
click at [388, 287] on div "FBS" at bounding box center [399, 296] width 171 height 19
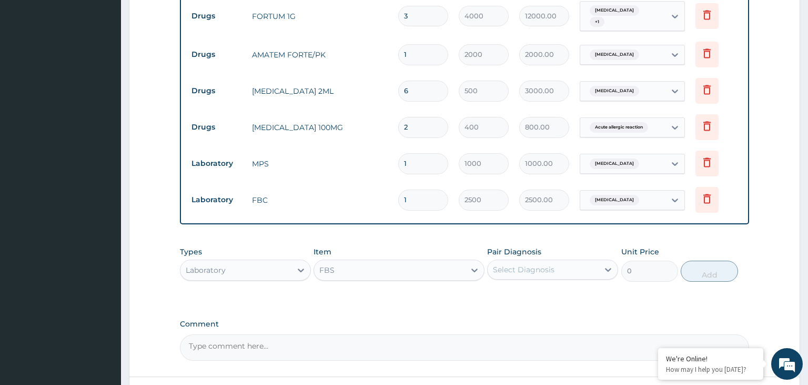
type input "1000"
click at [542, 264] on div "Select Diagnosis" at bounding box center [524, 269] width 62 height 11
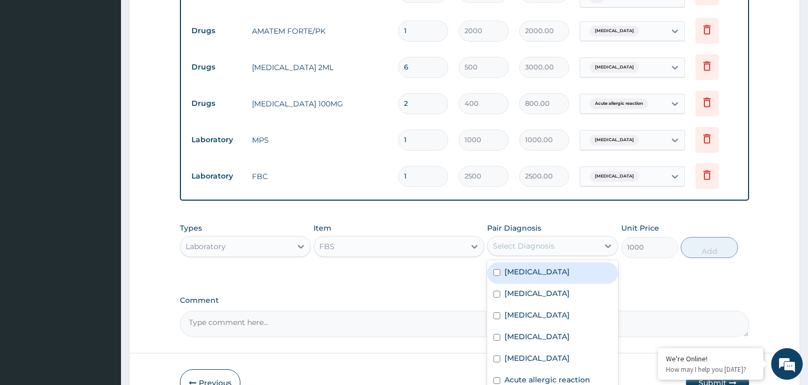
scroll to position [793, 0]
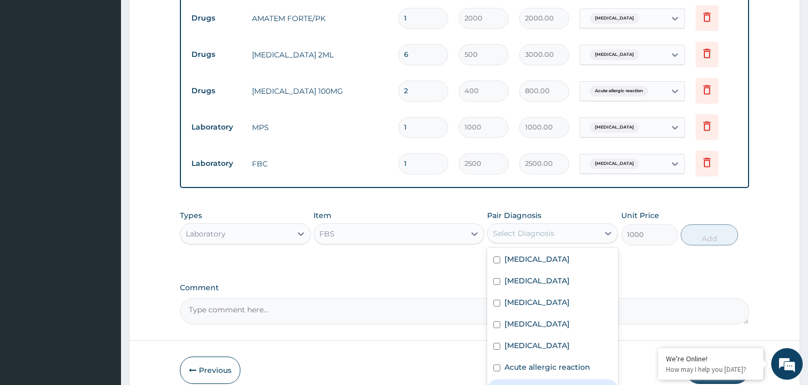
click at [570, 383] on label "Diabetes mellitus" at bounding box center [554, 388] width 98 height 11
checkbox input "true"
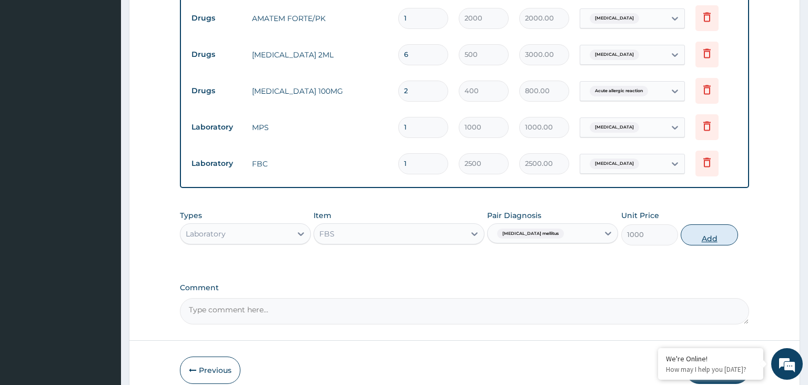
click at [695, 224] on button "Add" at bounding box center [709, 234] width 57 height 21
type input "0"
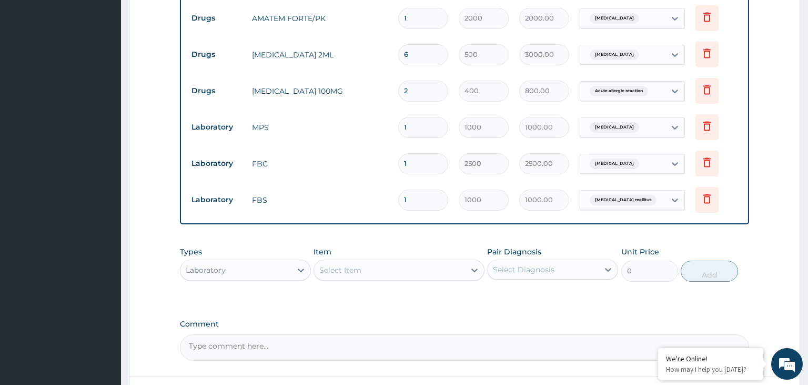
scroll to position [830, 0]
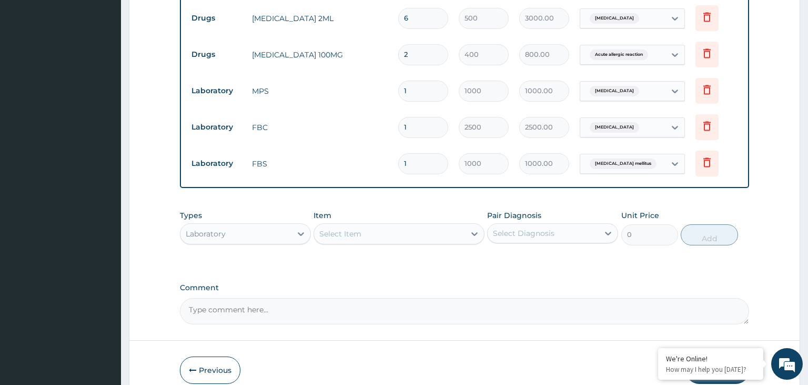
click at [728, 356] on button "Submit" at bounding box center [717, 369] width 63 height 27
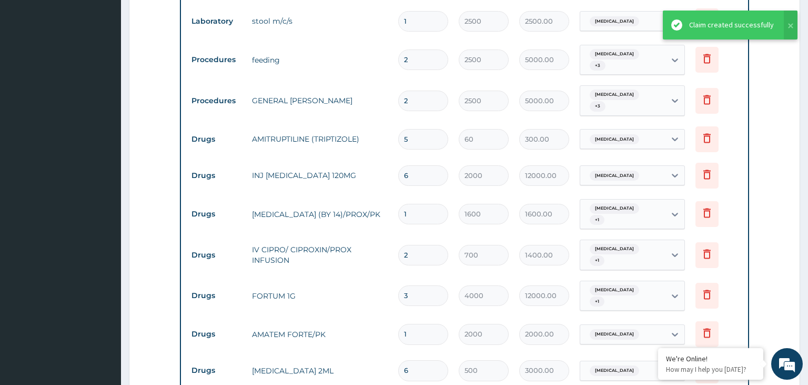
scroll to position [514, 0]
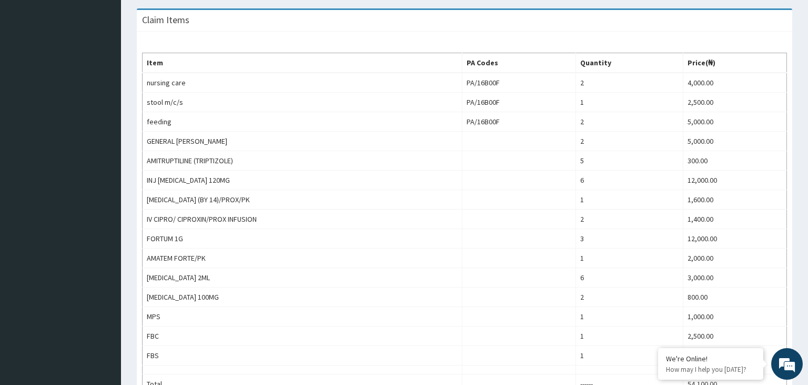
scroll to position [55, 0]
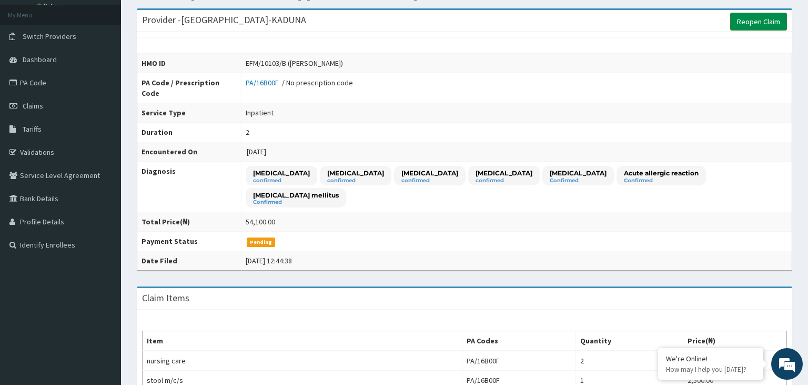
click at [768, 21] on link "Reopen Claim" at bounding box center [759, 22] width 57 height 18
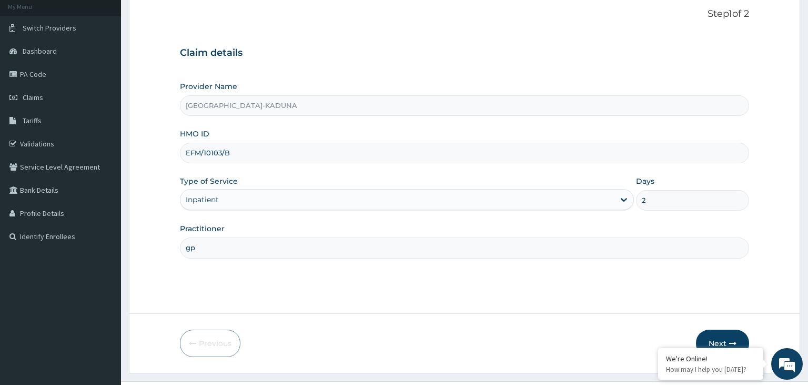
scroll to position [86, 0]
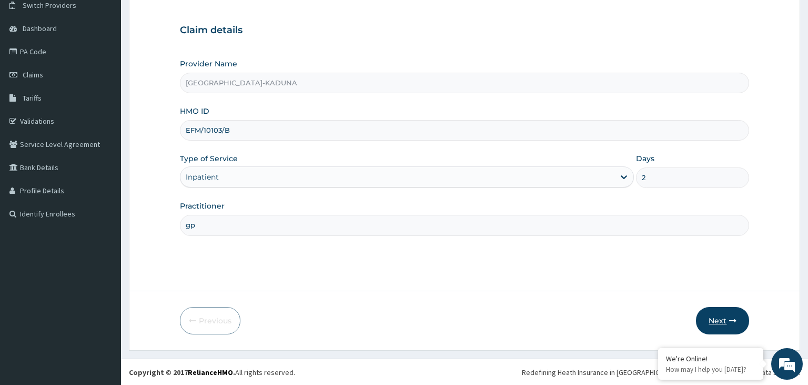
click at [729, 315] on button "Next" at bounding box center [722, 320] width 53 height 27
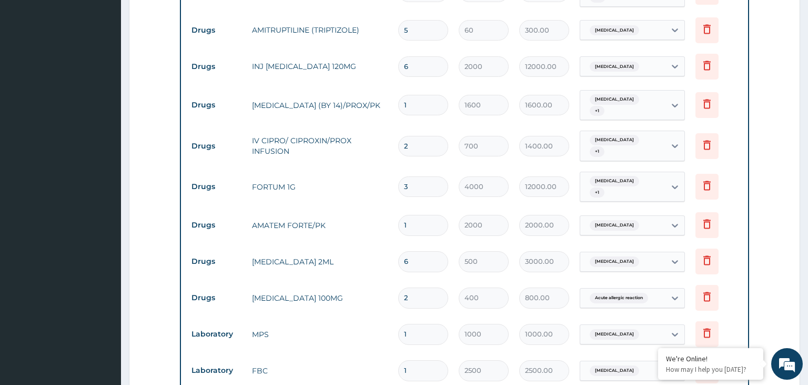
scroll to position [771, 0]
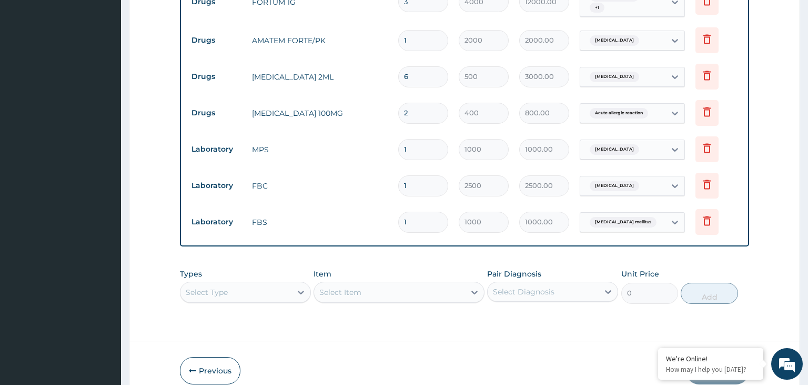
click at [257, 263] on div "Types Select Type Item Select Item Pair Diagnosis Select Diagnosis Unit Price 0…" at bounding box center [465, 285] width 570 height 45
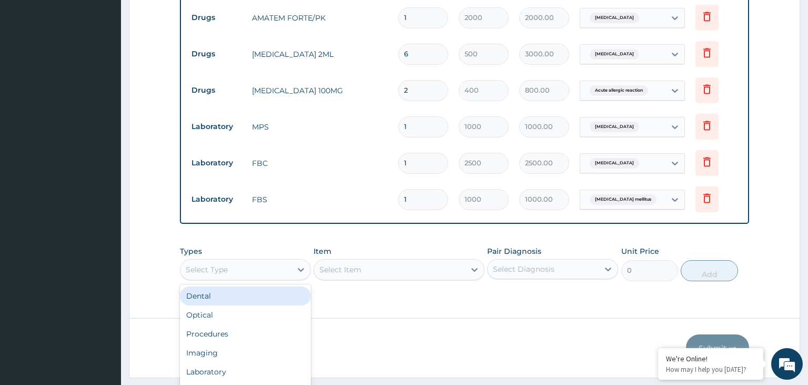
scroll to position [29, 0]
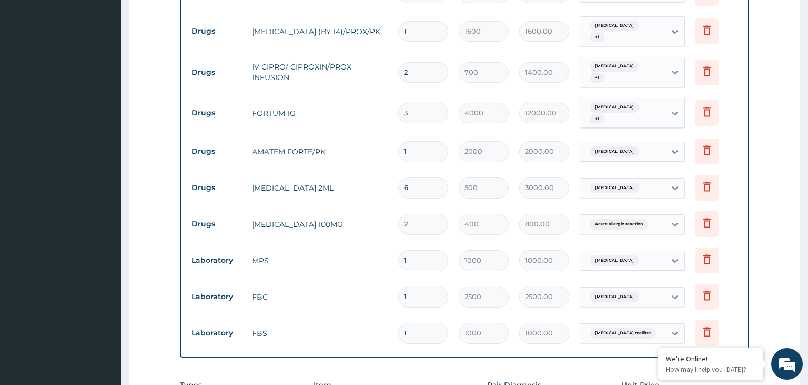
scroll to position [771, 0]
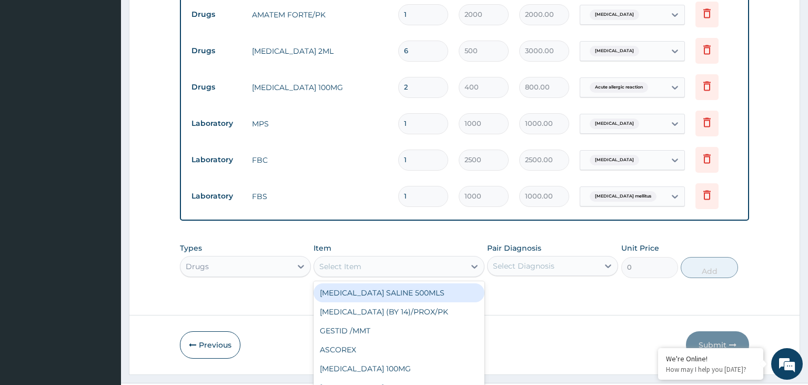
click at [410, 256] on div "option DEXTROSE SALINE 500MLS focused, 1 of 290. 290 results available. Use Up …" at bounding box center [399, 266] width 171 height 21
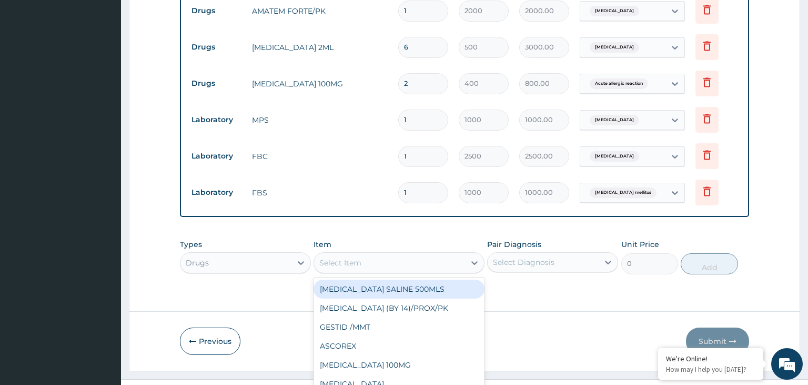
drag, startPoint x: 395, startPoint y: 238, endPoint x: 433, endPoint y: 239, distance: 37.9
click at [397, 279] on div "DEXTROSE SALINE 500MLS" at bounding box center [399, 288] width 171 height 19
type input "1200"
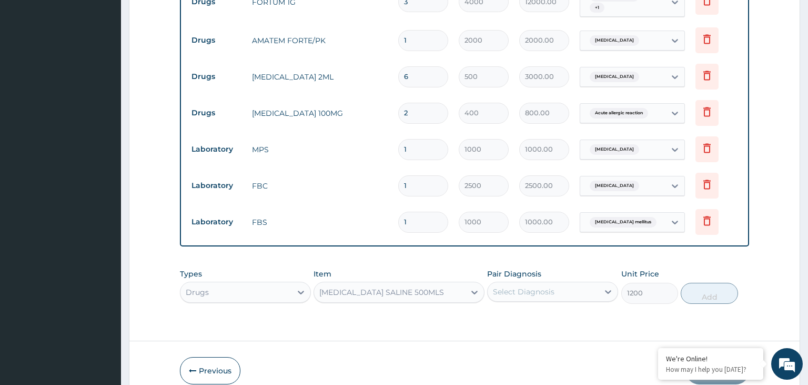
drag, startPoint x: 556, startPoint y: 217, endPoint x: 561, endPoint y: 233, distance: 16.1
click at [556, 263] on div "Types Drugs Item DEXTROSE SALINE 500MLS Pair Diagnosis Select Diagnosis Unit Pr…" at bounding box center [465, 285] width 570 height 45
click at [561, 282] on div "Select Diagnosis" at bounding box center [552, 292] width 131 height 20
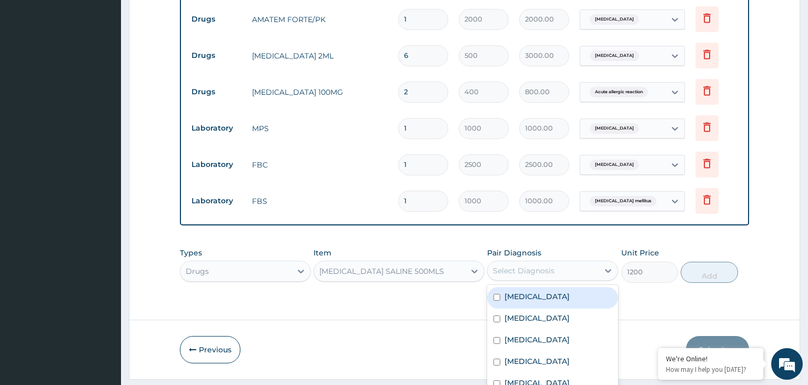
scroll to position [26, 0]
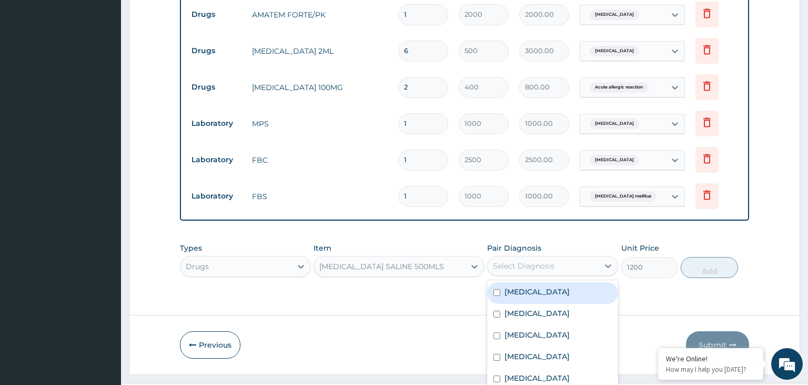
click at [531, 286] on label "Malaria" at bounding box center [537, 291] width 65 height 11
checkbox input "true"
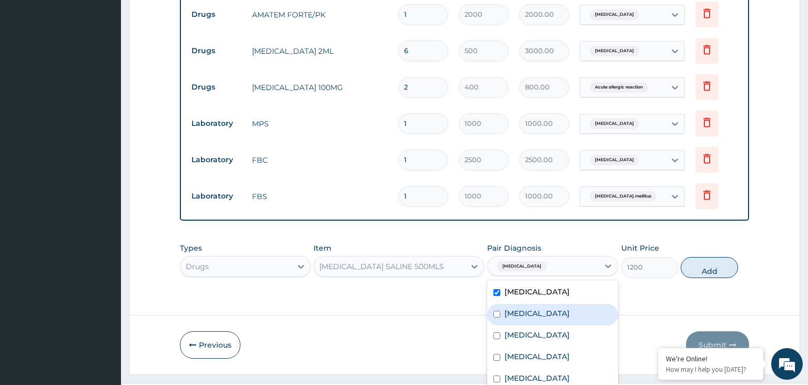
click at [537, 304] on div "Anemia" at bounding box center [552, 315] width 131 height 22
checkbox input "true"
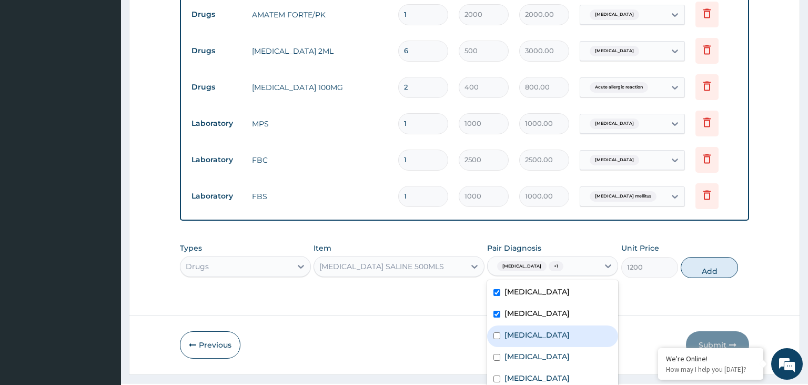
click at [538, 329] on label "Typhoid fever" at bounding box center [537, 334] width 65 height 11
checkbox input "true"
click at [541, 347] on div "Sepsis" at bounding box center [552, 358] width 131 height 22
checkbox input "true"
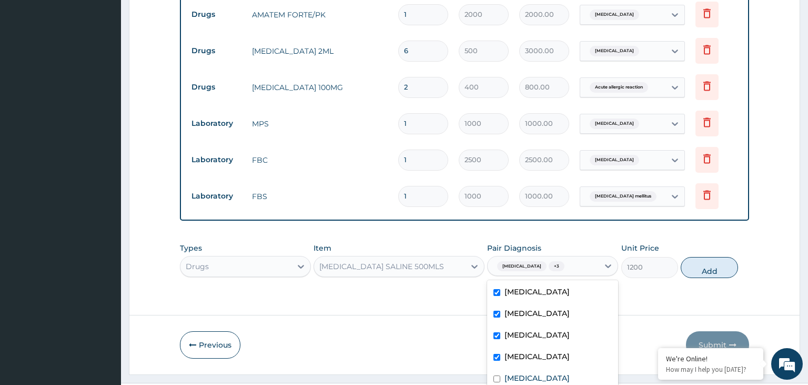
checkbox input "true"
click at [539, 373] on label "Insomnia" at bounding box center [537, 378] width 65 height 11
checkbox input "true"
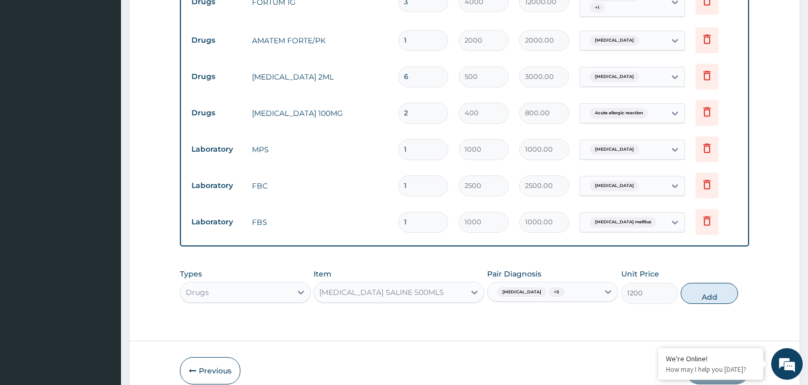
scroll to position [0, 0]
click at [719, 263] on div "Types Drugs Item DEXTROSE SALINE 500MLS Pair Diagnosis Malaria + 5 Unit Price 1…" at bounding box center [465, 285] width 570 height 45
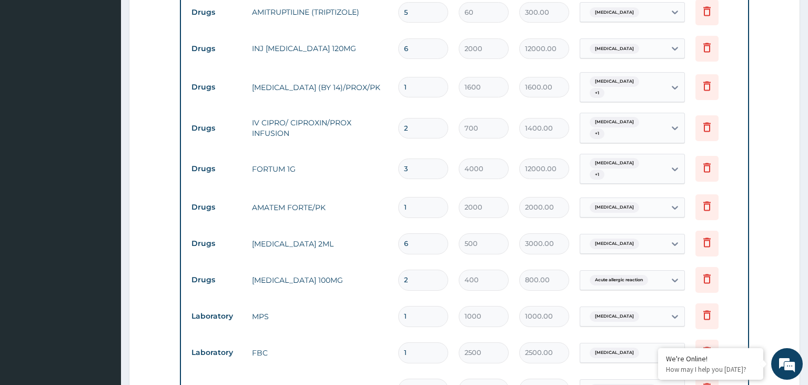
scroll to position [771, 0]
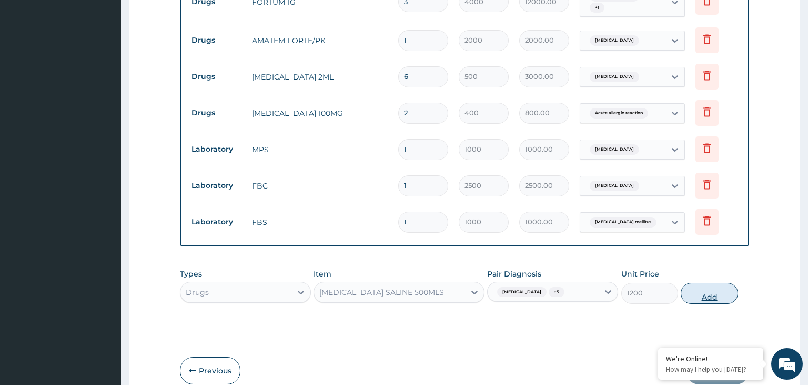
click at [711, 283] on button "Add" at bounding box center [709, 293] width 57 height 21
type input "0"
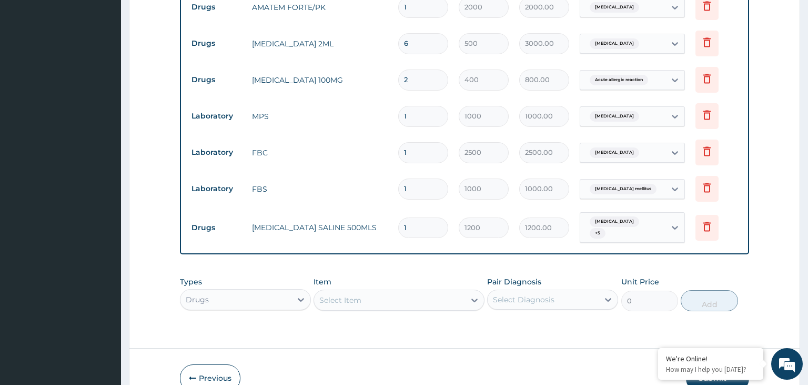
scroll to position [807, 0]
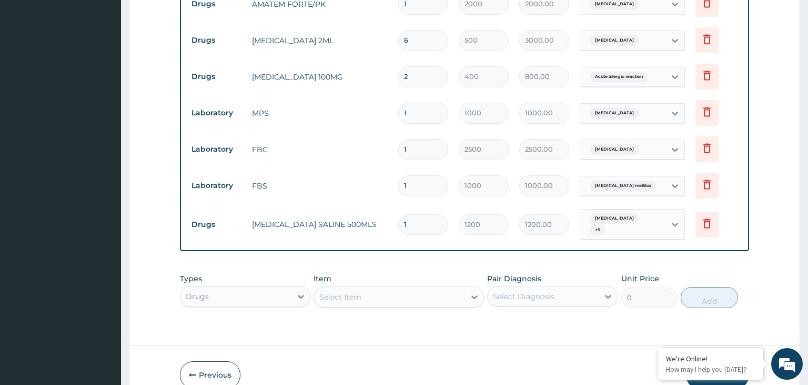
drag, startPoint x: 434, startPoint y: 177, endPoint x: 391, endPoint y: 182, distance: 43.4
click at [398, 214] on input "1" at bounding box center [423, 224] width 50 height 21
type input "4"
type input "4800.00"
type input "4"
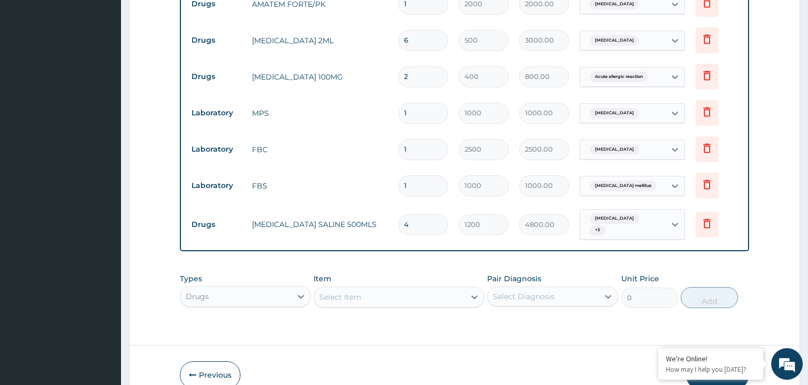
click at [712, 361] on button "Submit" at bounding box center [717, 374] width 63 height 27
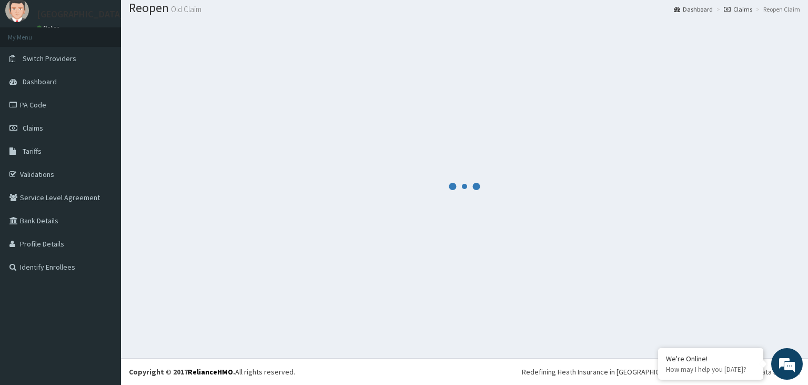
scroll to position [33, 0]
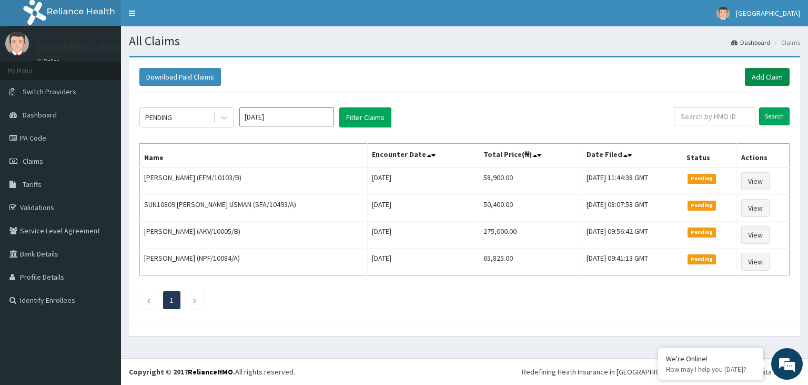
click at [764, 79] on link "Add Claim" at bounding box center [767, 77] width 45 height 18
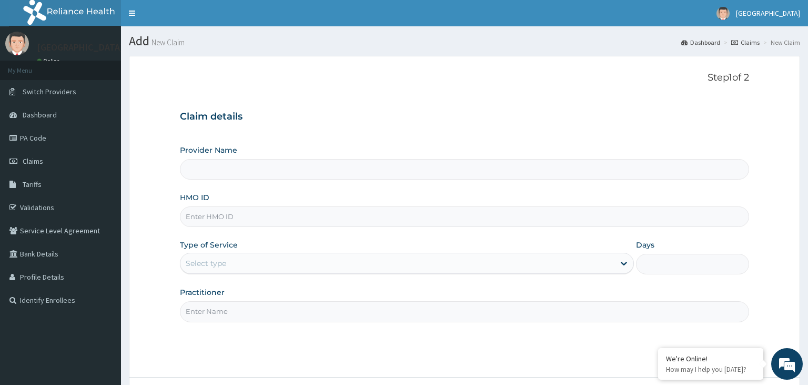
type input "EFM/10103/B"
click at [199, 217] on input "EFM/10103/B" at bounding box center [465, 216] width 570 height 21
click at [203, 218] on input "EFM/10103/B" at bounding box center [465, 216] width 570 height 21
type input "[GEOGRAPHIC_DATA]-KADUNA"
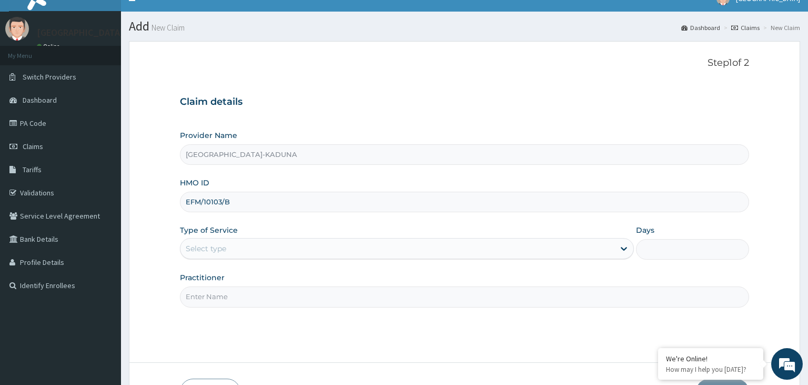
scroll to position [86, 0]
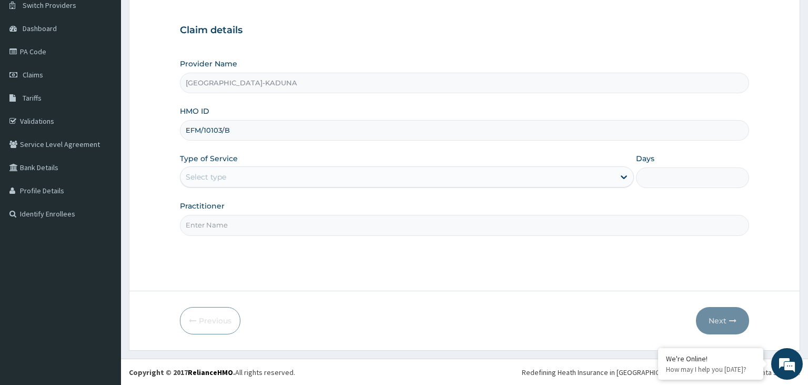
type input "EFM/10103/B"
click at [256, 188] on div "Provider Name Harmony Hospital-KADUNA HMO ID EFM/10103/B Type of Service Select…" at bounding box center [465, 146] width 570 height 177
click at [257, 179] on div "Select type" at bounding box center [398, 176] width 434 height 17
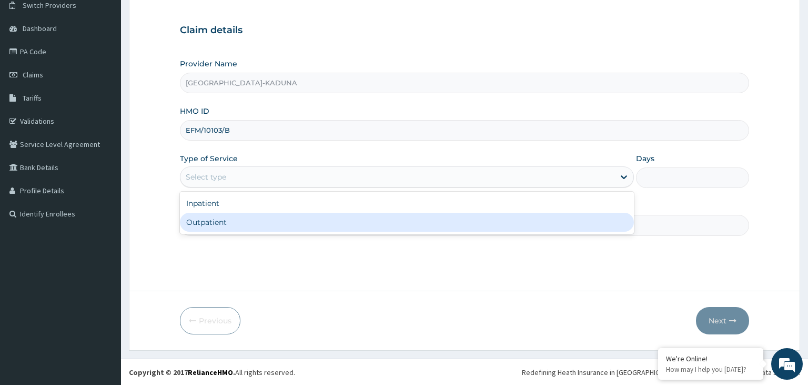
click at [239, 218] on div "Outpatient" at bounding box center [407, 222] width 454 height 19
type input "1"
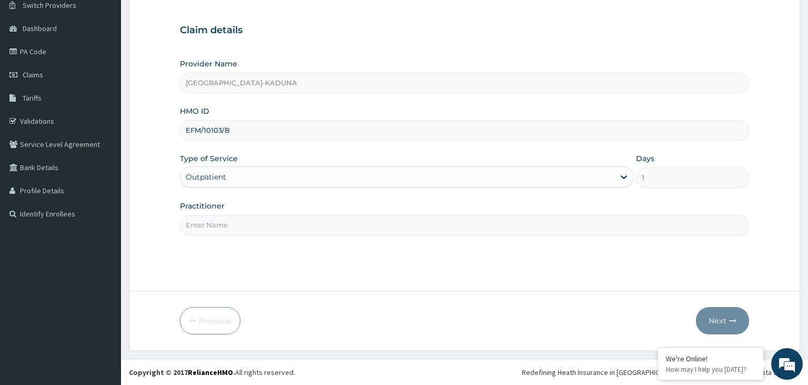
click at [239, 219] on input "Practitioner" at bounding box center [465, 225] width 570 height 21
type input "gp"
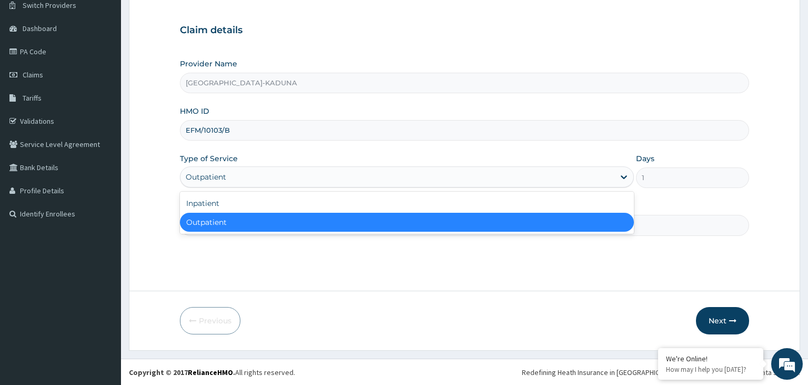
drag, startPoint x: 327, startPoint y: 176, endPoint x: 312, endPoint y: 193, distance: 22.4
click at [326, 177] on div "Outpatient" at bounding box center [398, 176] width 434 height 17
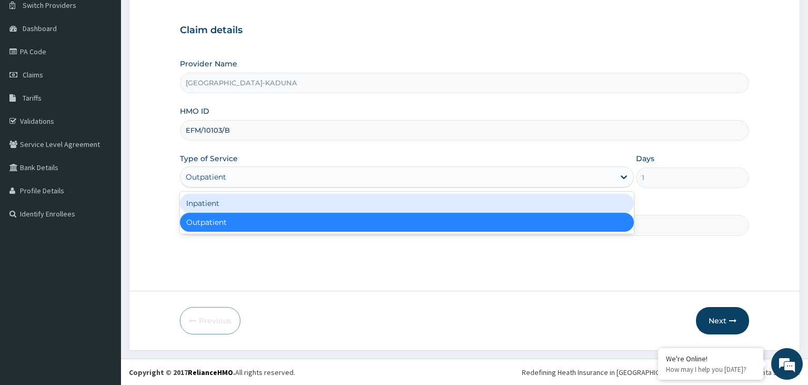
click at [285, 205] on div "Inpatient" at bounding box center [407, 203] width 454 height 19
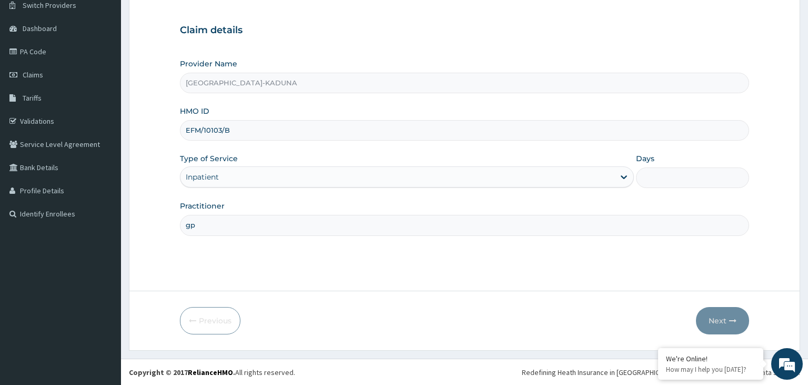
click at [670, 180] on input "Days" at bounding box center [693, 177] width 114 height 21
type input "2"
click at [737, 315] on button "Next" at bounding box center [722, 320] width 53 height 27
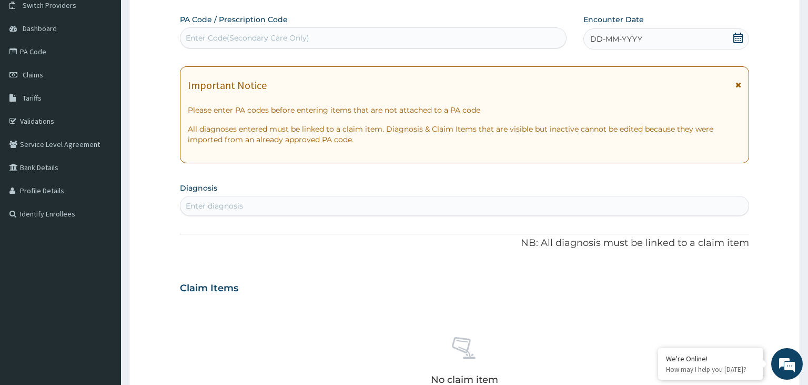
click at [738, 37] on icon at bounding box center [738, 38] width 11 height 11
click at [247, 36] on div "Enter Code(Secondary Care Only)" at bounding box center [248, 38] width 124 height 11
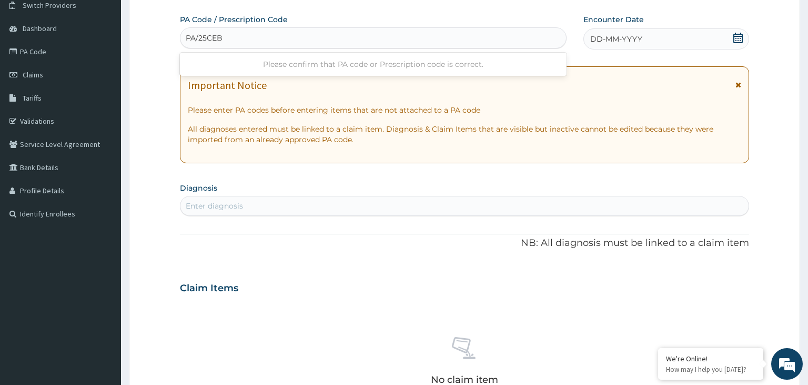
type input "PA/25CEBF"
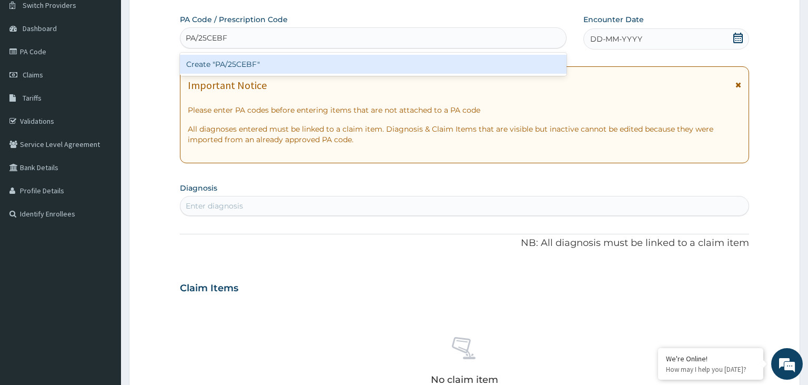
click at [247, 66] on div "Create "PA/25CEBF"" at bounding box center [373, 64] width 387 height 19
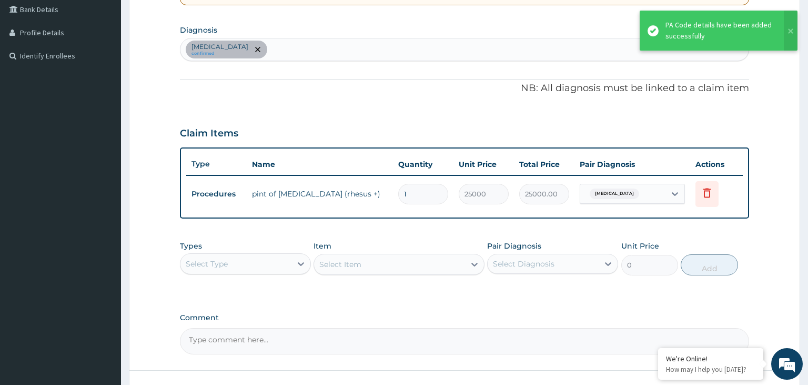
scroll to position [322, 0]
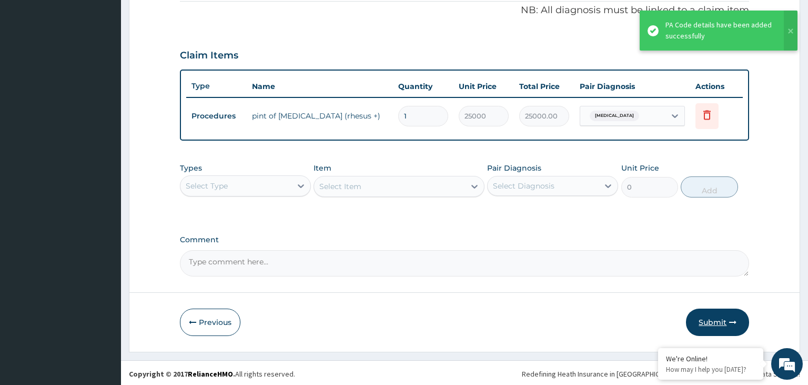
click at [719, 327] on button "Submit" at bounding box center [717, 321] width 63 height 27
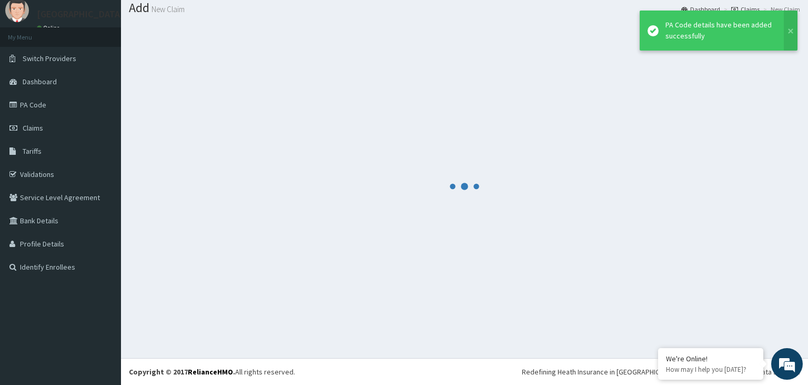
scroll to position [33, 0]
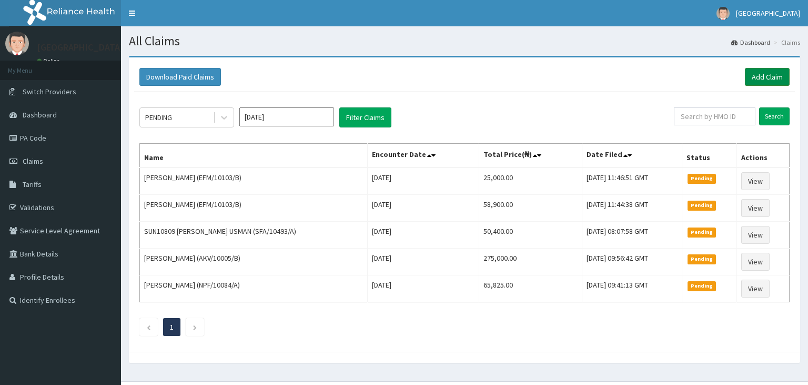
click at [764, 76] on link "Add Claim" at bounding box center [767, 77] width 45 height 18
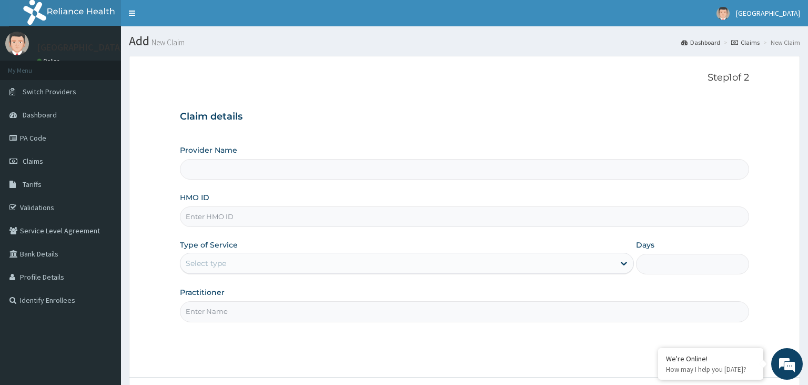
type input "[GEOGRAPHIC_DATA]-KADUNA"
paste input "EFM/10103/B"
click at [201, 224] on input "EFM/10103/B" at bounding box center [465, 216] width 570 height 21
type input "EFM/10103/B"
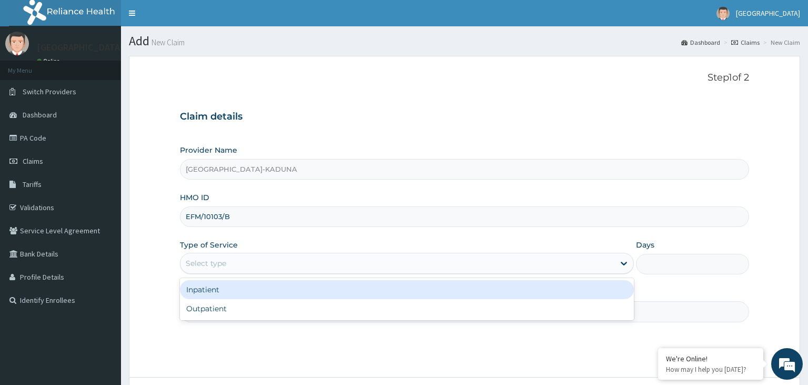
click at [222, 259] on div "Select type" at bounding box center [206, 263] width 41 height 11
click at [214, 281] on div "Inpatient" at bounding box center [407, 289] width 454 height 19
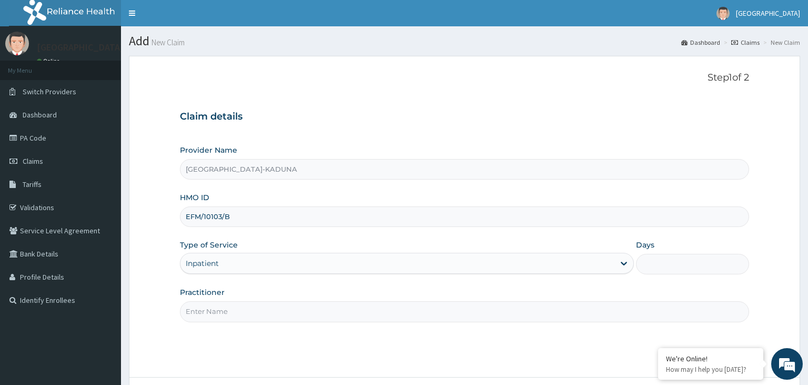
click at [662, 266] on input "Days" at bounding box center [693, 264] width 114 height 21
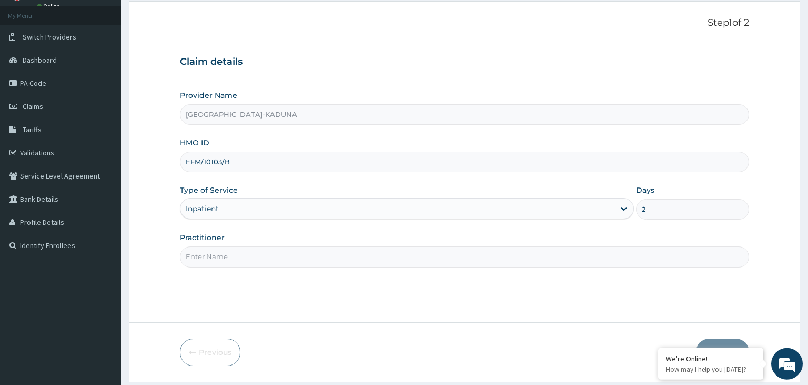
scroll to position [86, 0]
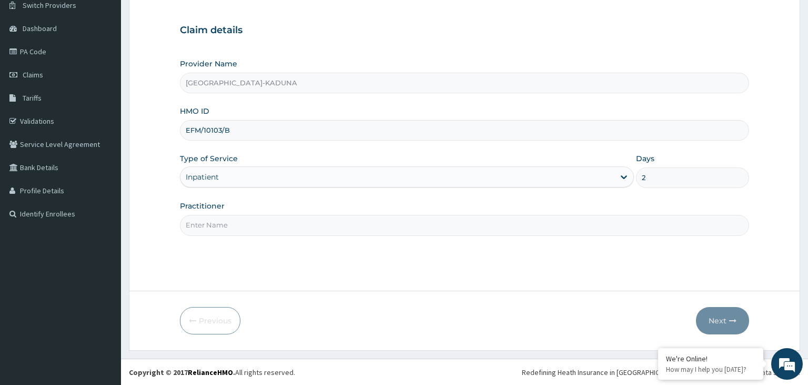
type input "2"
click at [219, 226] on input "Practitioner" at bounding box center [465, 225] width 570 height 21
type input "gp"
click at [727, 321] on button "Next" at bounding box center [722, 320] width 53 height 27
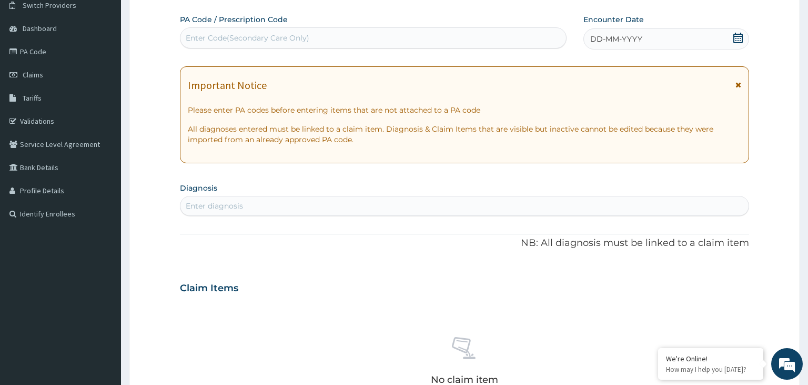
click at [268, 43] on div "Enter Code(Secondary Care Only)" at bounding box center [248, 38] width 124 height 11
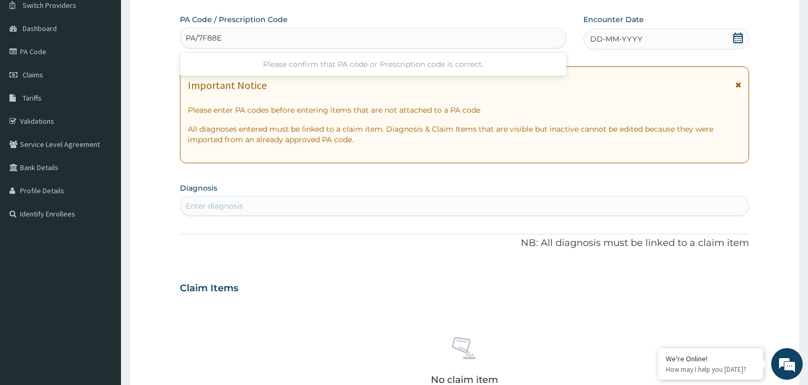
type input "PA/7F88E2"
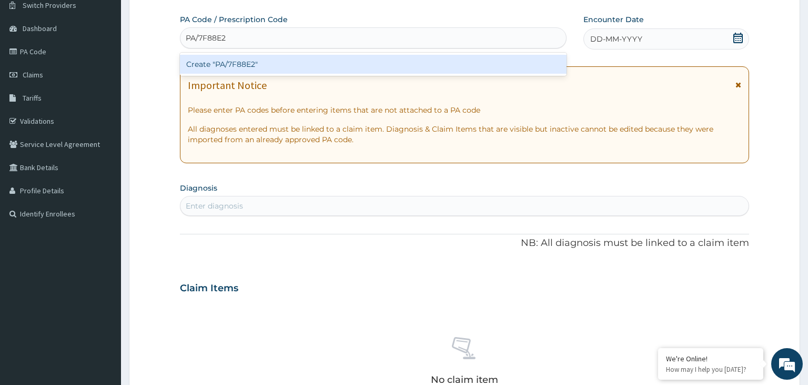
click at [255, 71] on div "Create "PA/7F88E2"" at bounding box center [373, 64] width 387 height 19
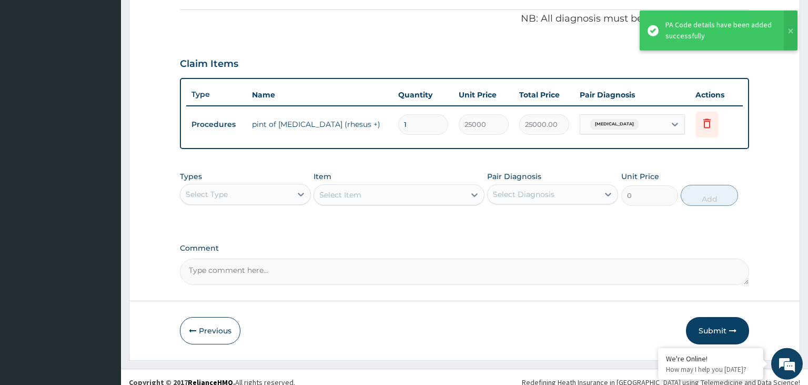
scroll to position [322, 0]
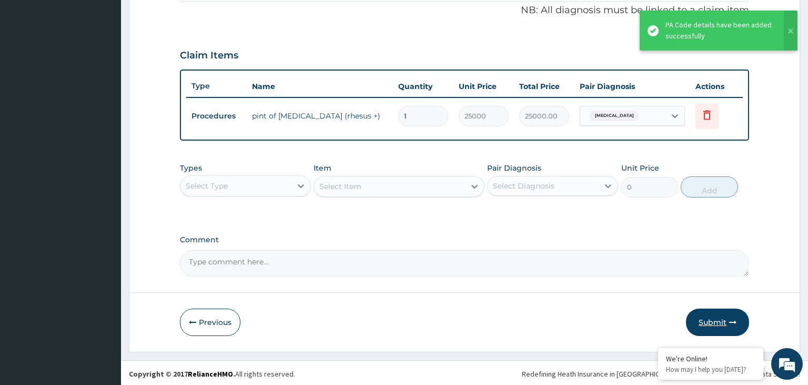
click at [728, 328] on button "Submit" at bounding box center [717, 321] width 63 height 27
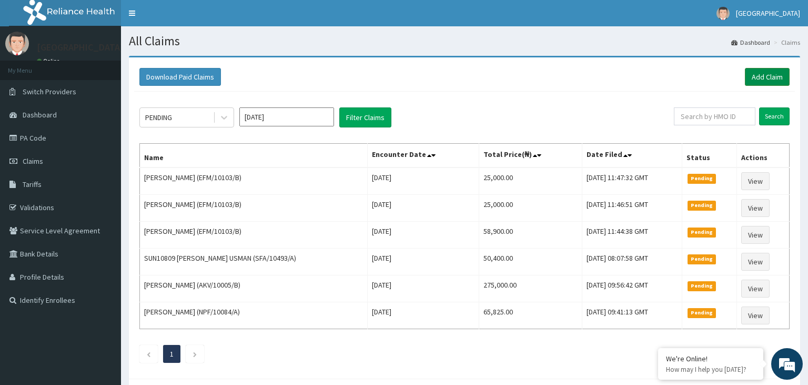
click at [746, 77] on link "Add Claim" at bounding box center [767, 77] width 45 height 18
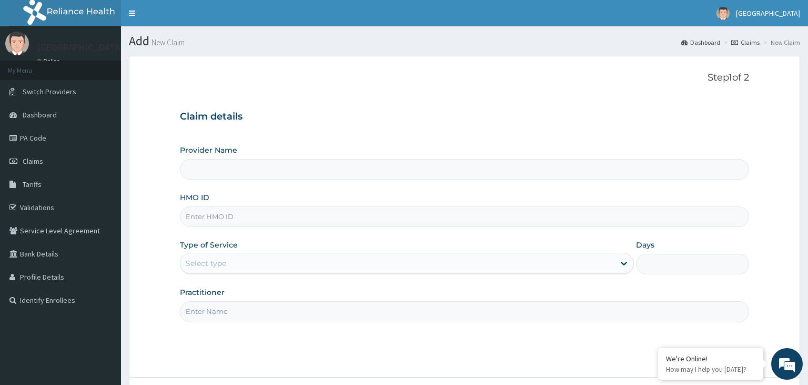
type input "IFP/10390/A"
type input "[GEOGRAPHIC_DATA]-KADUNA"
type input "IFP/10390/A"
click at [228, 266] on div "Select type" at bounding box center [398, 263] width 434 height 17
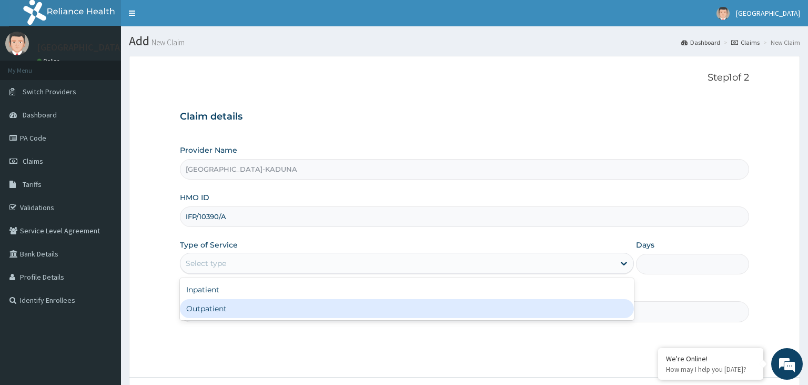
click at [234, 300] on div "Inpatient Outpatient" at bounding box center [407, 299] width 454 height 42
click at [237, 302] on div "Outpatient" at bounding box center [407, 308] width 454 height 19
type input "1"
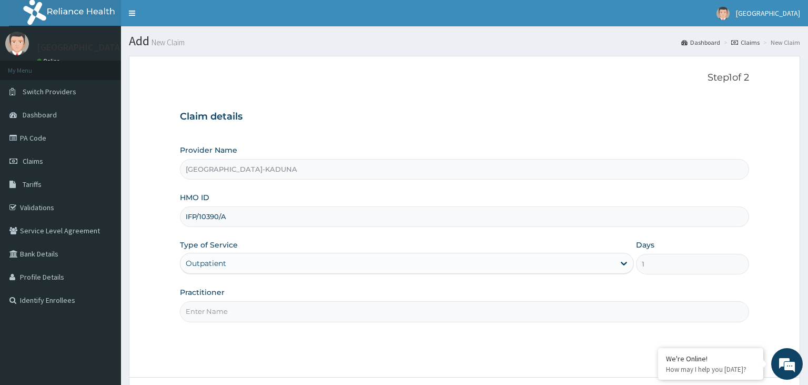
click at [239, 306] on input "Practitioner" at bounding box center [465, 311] width 570 height 21
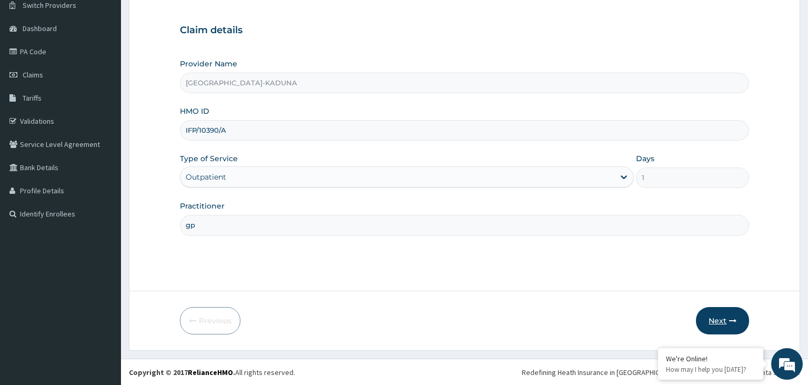
type input "gp"
click at [709, 317] on button "Next" at bounding box center [722, 320] width 53 height 27
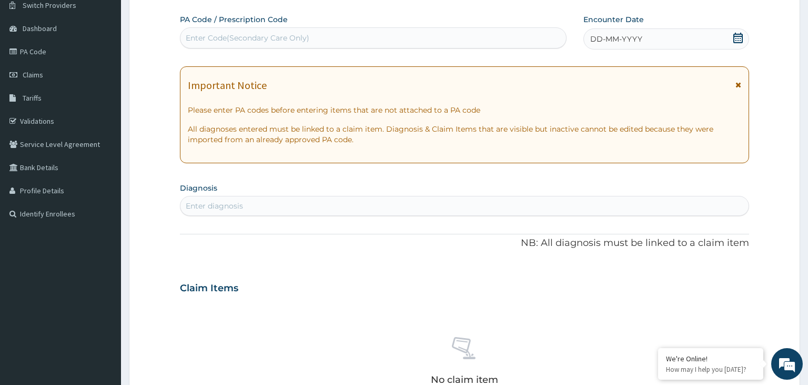
click at [742, 41] on icon at bounding box center [738, 38] width 11 height 11
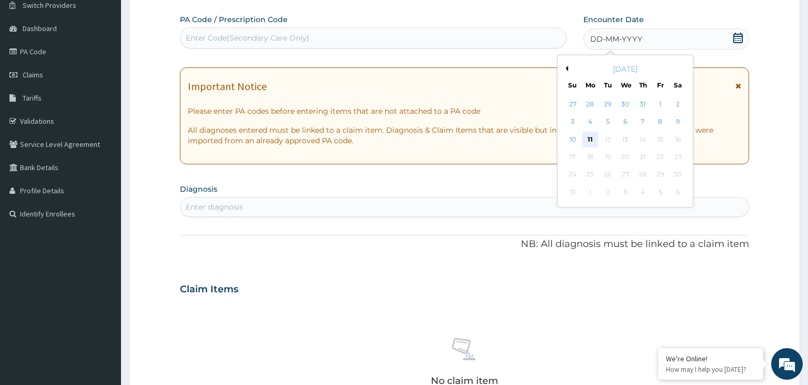
scroll to position [0, 0]
click at [571, 140] on div "10" at bounding box center [573, 140] width 16 height 16
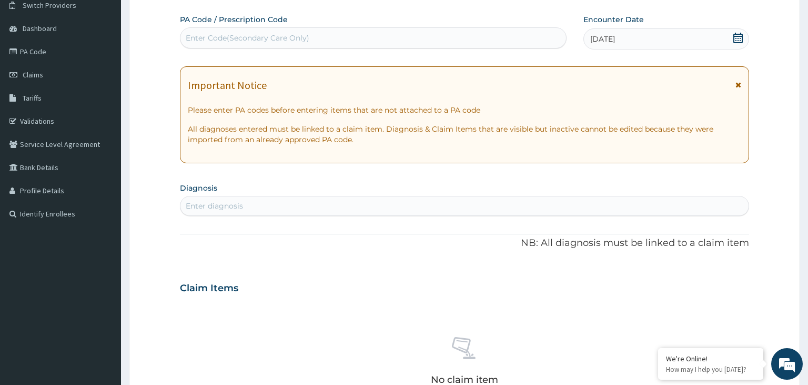
click at [321, 209] on div "Enter diagnosis" at bounding box center [465, 205] width 569 height 17
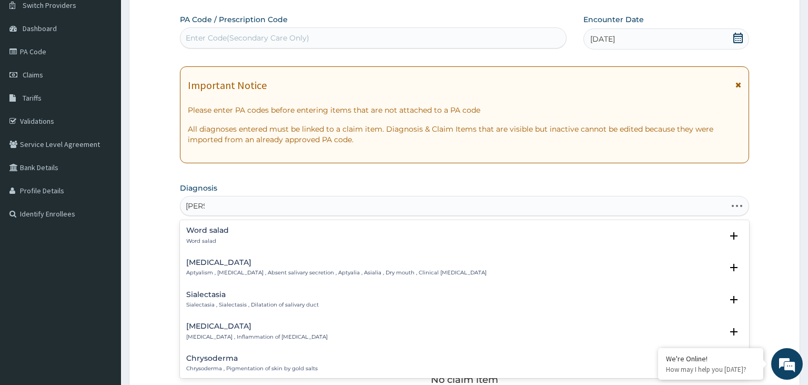
type input "salmo"
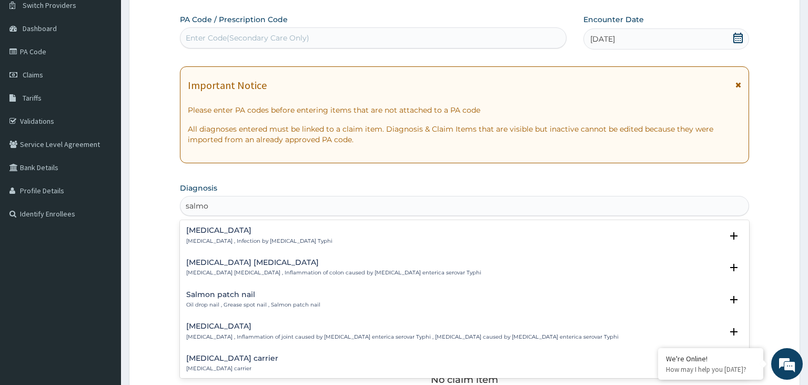
click at [281, 233] on h4 "[MEDICAL_DATA]" at bounding box center [259, 230] width 146 height 8
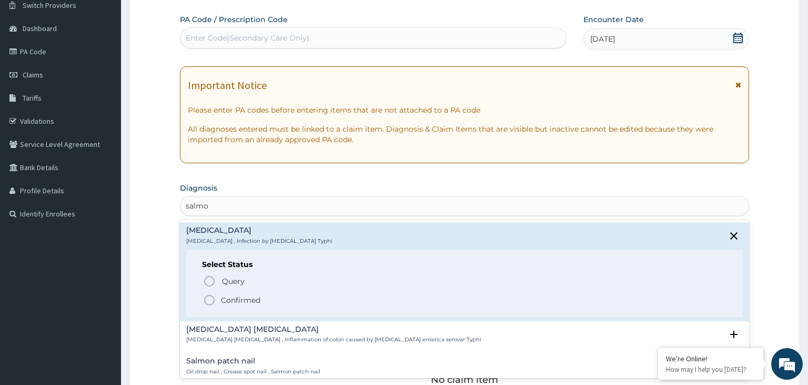
click at [247, 305] on span "Confirmed" at bounding box center [465, 300] width 525 height 13
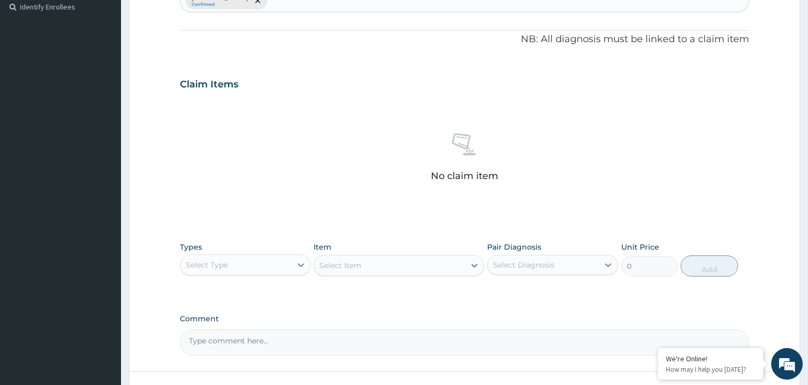
scroll to position [308, 0]
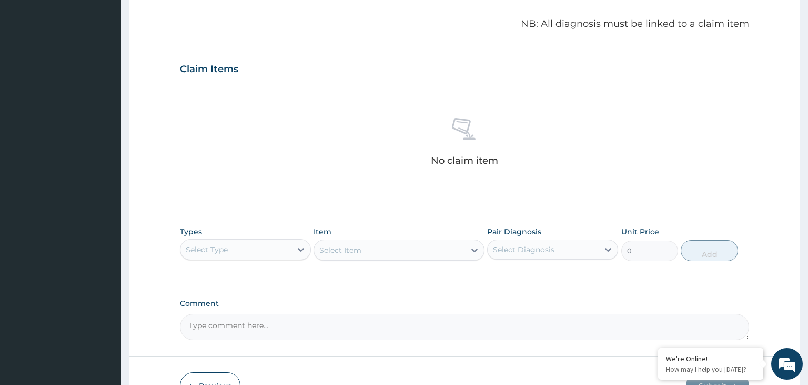
click at [273, 248] on div "Select Type" at bounding box center [236, 249] width 111 height 17
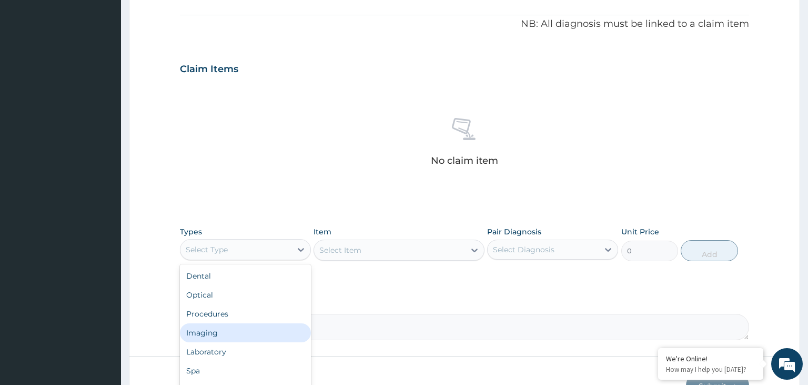
scroll to position [36, 0]
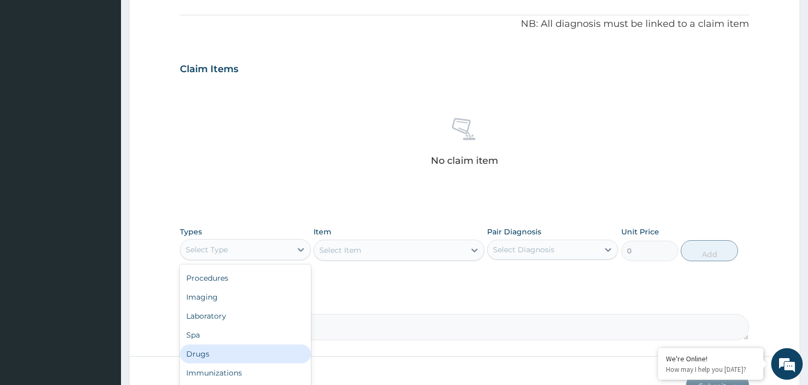
click at [242, 352] on div "Drugs" at bounding box center [245, 353] width 131 height 19
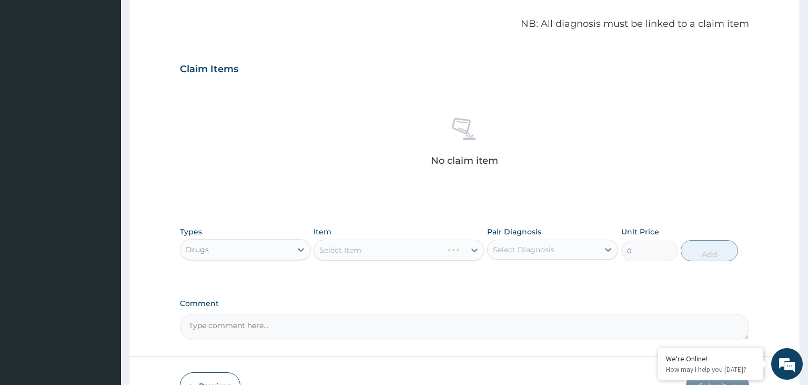
click at [421, 247] on div "Select Item" at bounding box center [399, 249] width 171 height 21
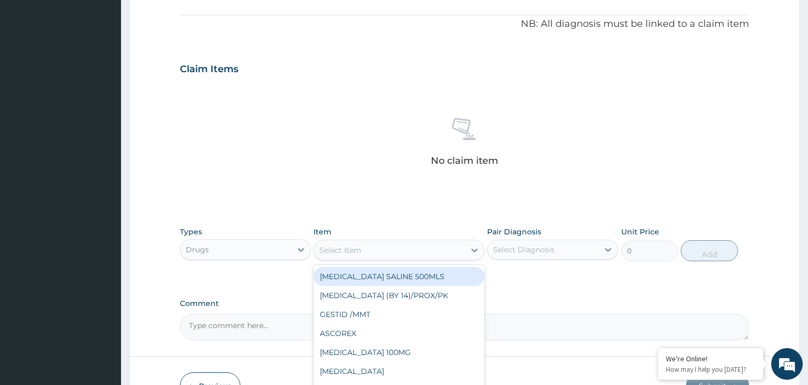
click at [445, 251] on div "Select Item" at bounding box center [389, 250] width 151 height 17
type input "cip"
click at [432, 277] on div "[MEDICAL_DATA] (BY 14)/PROX/PK" at bounding box center [399, 276] width 171 height 19
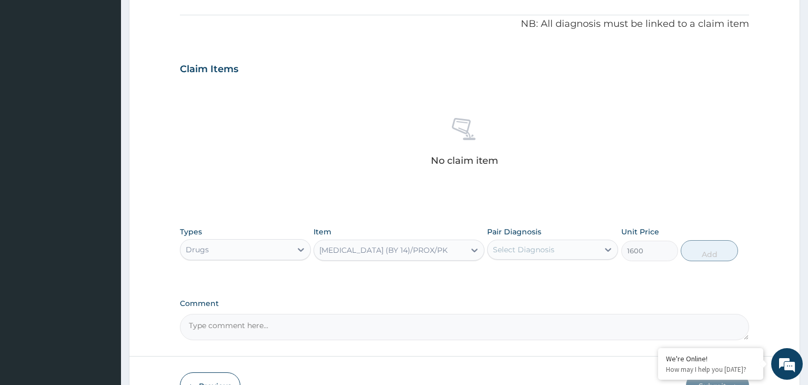
type input "1600"
click at [580, 248] on div "Select Diagnosis" at bounding box center [543, 249] width 111 height 17
drag, startPoint x: 571, startPoint y: 269, endPoint x: 679, endPoint y: 254, distance: 109.5
click at [571, 270] on div "[MEDICAL_DATA]" at bounding box center [552, 277] width 131 height 22
checkbox input "true"
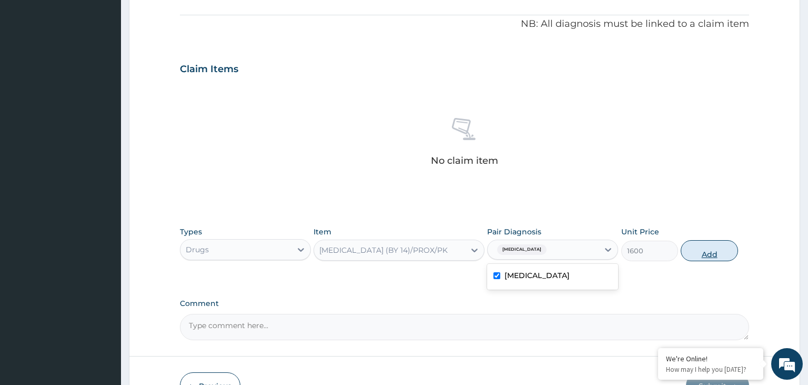
click at [723, 242] on button "Add" at bounding box center [709, 250] width 57 height 21
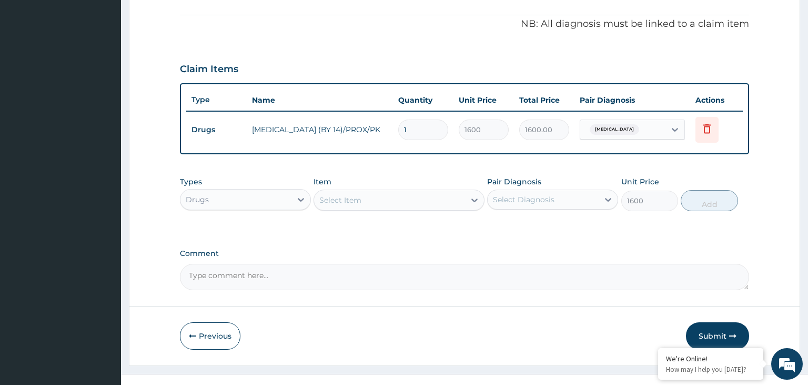
type input "0"
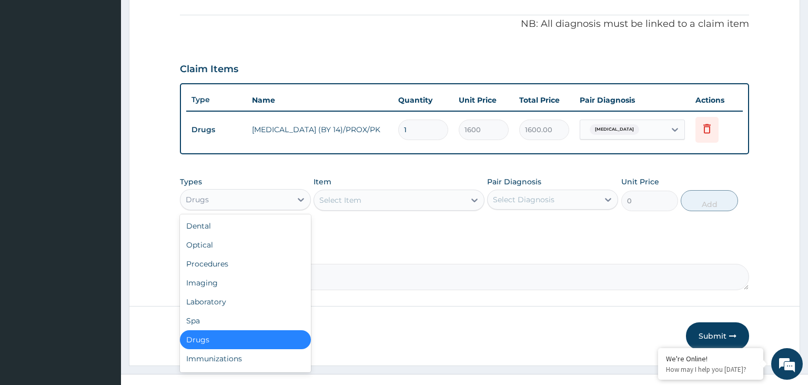
click at [232, 204] on div "Drugs" at bounding box center [236, 199] width 111 height 17
click at [238, 264] on div "Procedures" at bounding box center [245, 263] width 131 height 19
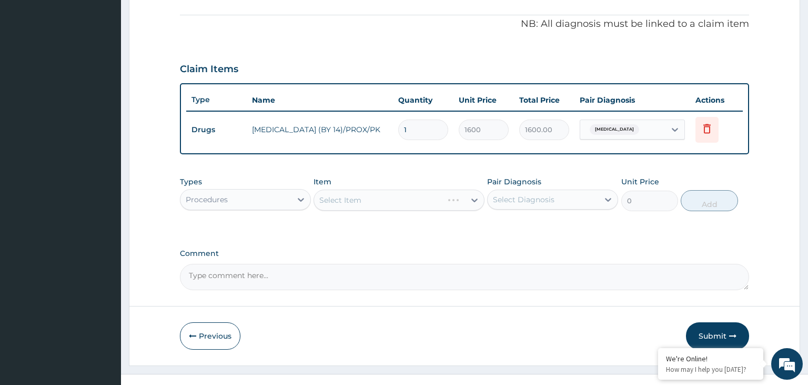
click at [436, 201] on div "Select Item" at bounding box center [399, 199] width 171 height 21
click at [436, 201] on div "Select Item" at bounding box center [389, 200] width 151 height 17
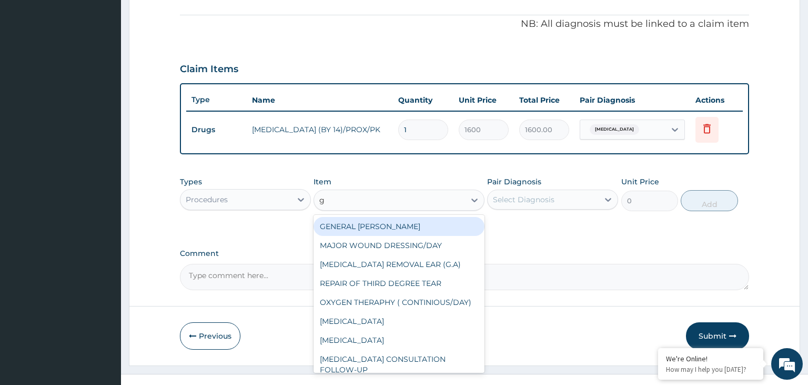
type input "gp"
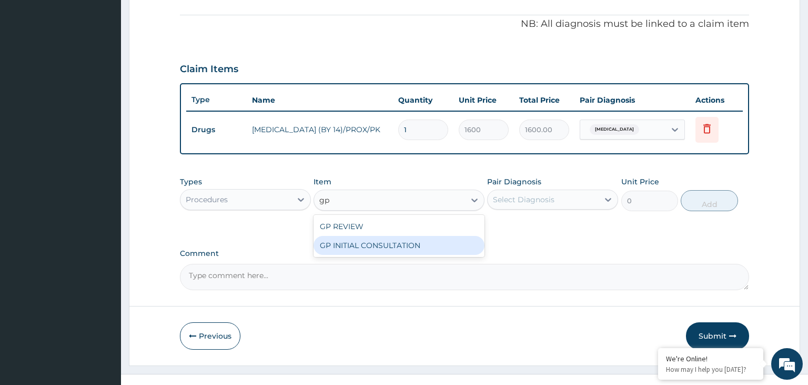
click at [434, 246] on div "GP INITIAL CONSULTATION" at bounding box center [399, 245] width 171 height 19
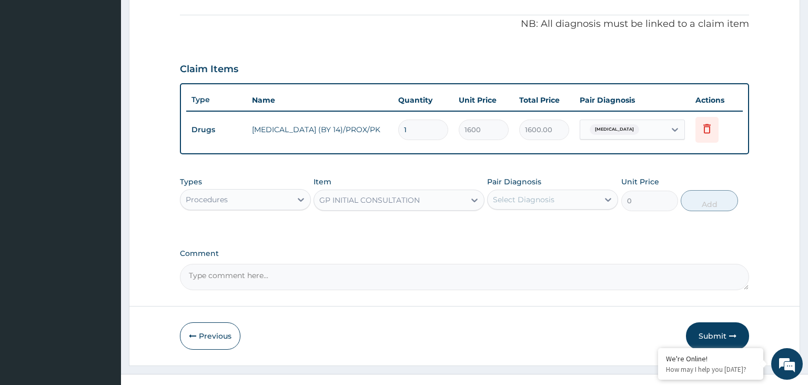
type input "2000"
click at [635, 168] on div "PA Code / Prescription Code Enter Code(Secondary Care Only) Encounter Date [DAT…" at bounding box center [465, 41] width 570 height 498
click at [597, 191] on div "Select Diagnosis" at bounding box center [543, 199] width 111 height 17
drag, startPoint x: 567, startPoint y: 223, endPoint x: 650, endPoint y: 214, distance: 83.2
click at [567, 223] on div "[MEDICAL_DATA]" at bounding box center [552, 227] width 131 height 22
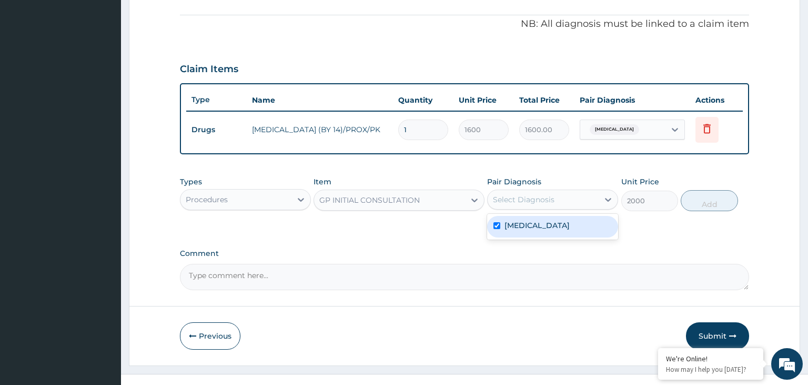
checkbox input "true"
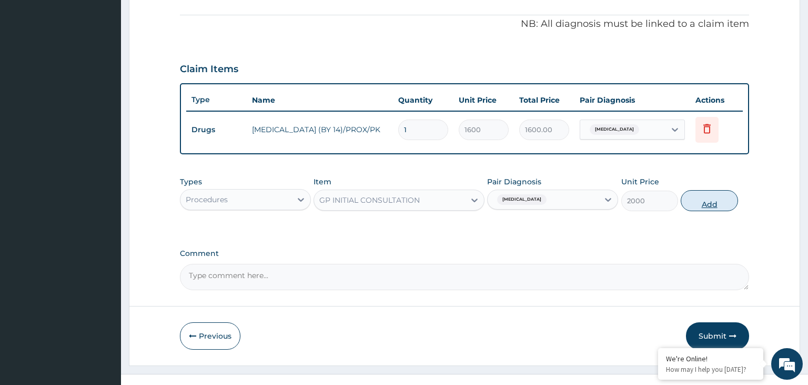
click at [730, 193] on button "Add" at bounding box center [709, 200] width 57 height 21
type input "0"
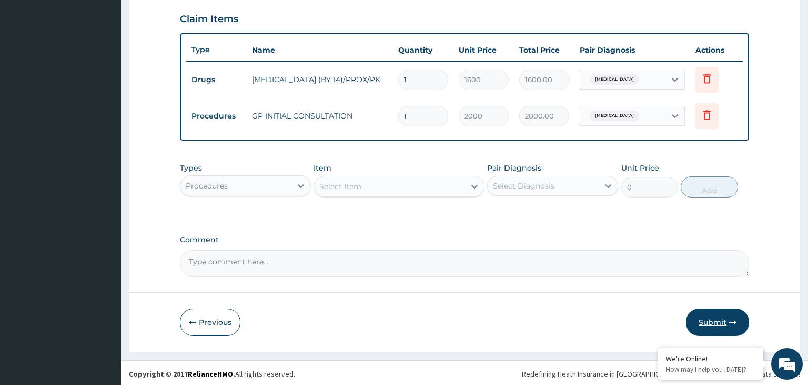
click at [722, 315] on button "Submit" at bounding box center [717, 321] width 63 height 27
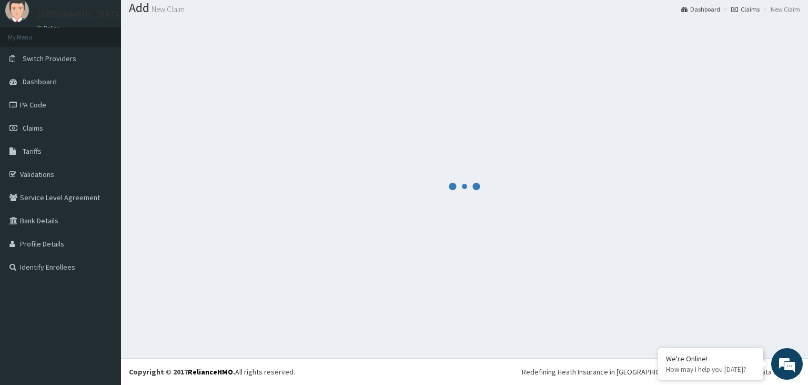
scroll to position [33, 0]
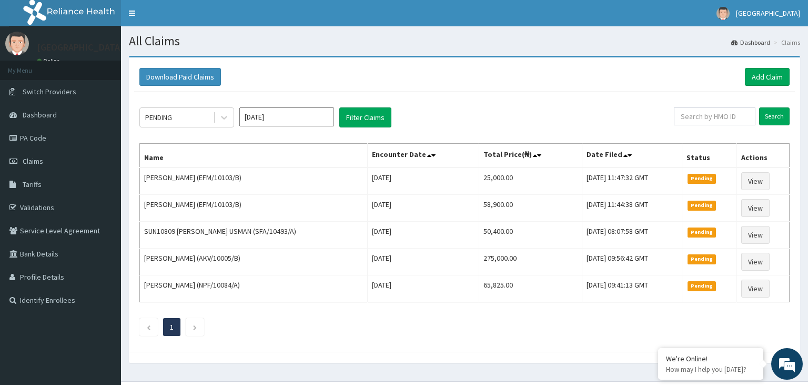
click at [757, 67] on div "Download Paid Claims Add Claim" at bounding box center [464, 77] width 661 height 29
click at [760, 74] on link "Add Claim" at bounding box center [767, 77] width 45 height 18
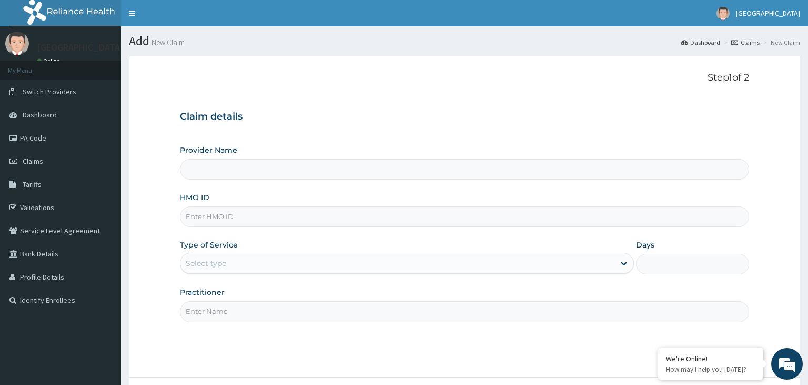
type input "IFP/10390/B"
type input "[GEOGRAPHIC_DATA]-KADUNA"
click at [202, 216] on input "IFP/10390/B" at bounding box center [465, 216] width 570 height 21
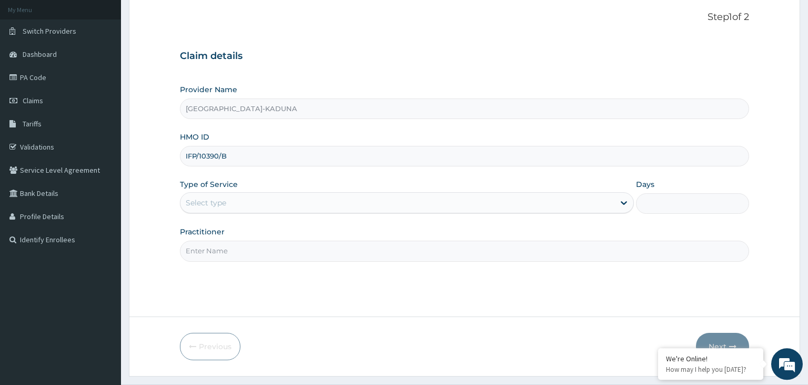
scroll to position [86, 0]
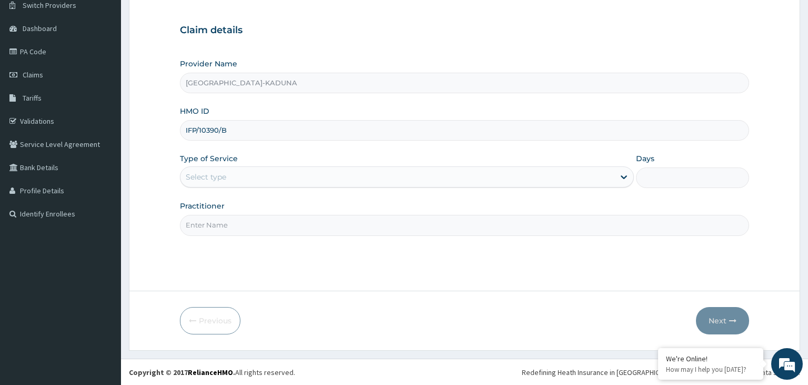
type input "IFP/10390/B"
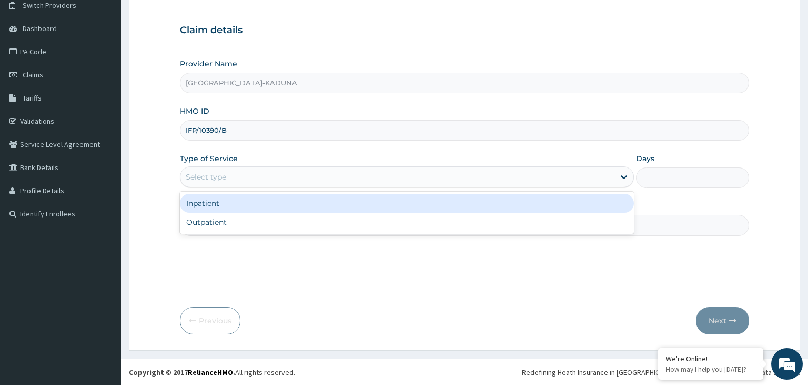
drag, startPoint x: 231, startPoint y: 175, endPoint x: 243, endPoint y: 218, distance: 44.8
click at [237, 187] on div "Type of Service option Inpatient focused, 1 of 2. 2 results available. Use Up a…" at bounding box center [407, 170] width 454 height 35
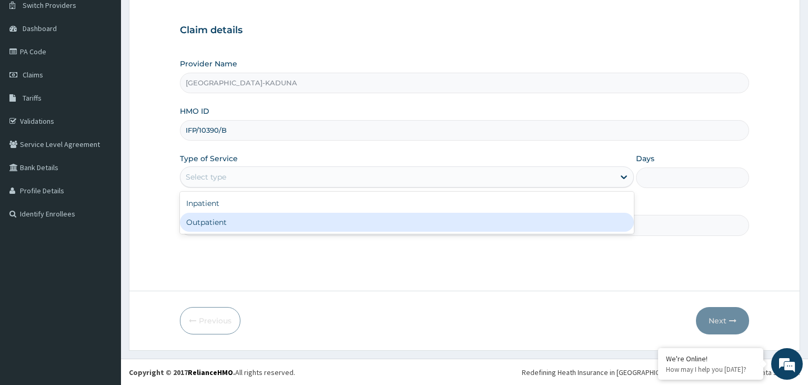
click at [241, 231] on div "Outpatient" at bounding box center [407, 222] width 454 height 19
type input "1"
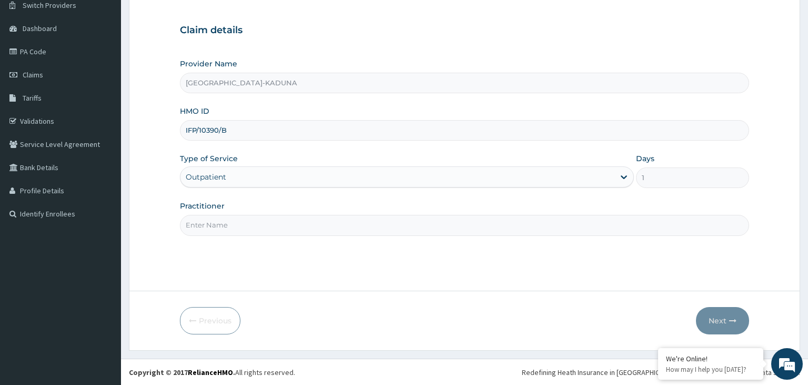
click at [243, 224] on input "Practitioner" at bounding box center [465, 225] width 570 height 21
type input "gp"
click at [714, 315] on button "Next" at bounding box center [722, 320] width 53 height 27
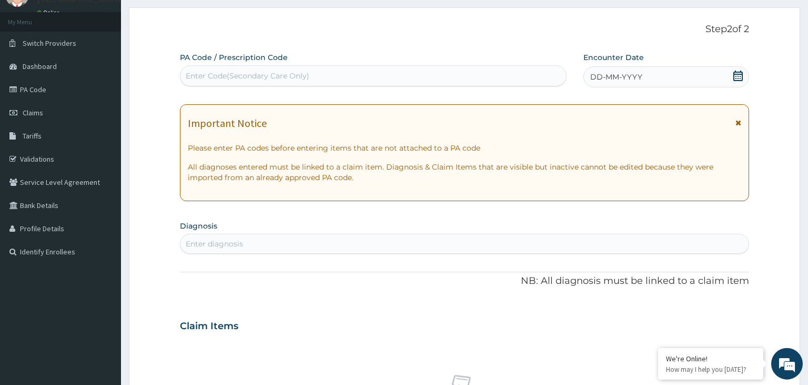
scroll to position [31, 0]
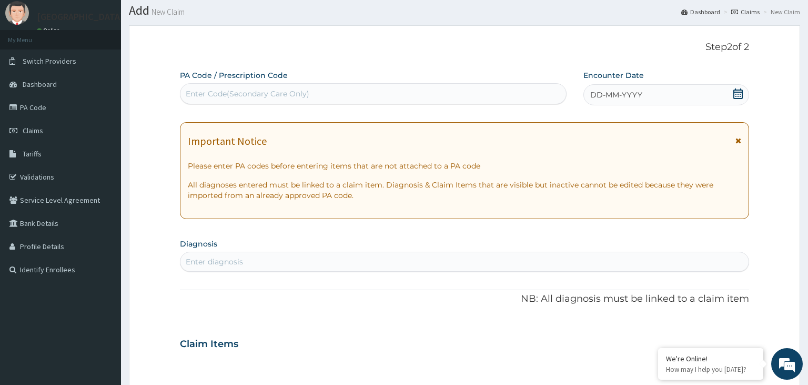
click at [744, 97] on icon at bounding box center [738, 93] width 11 height 11
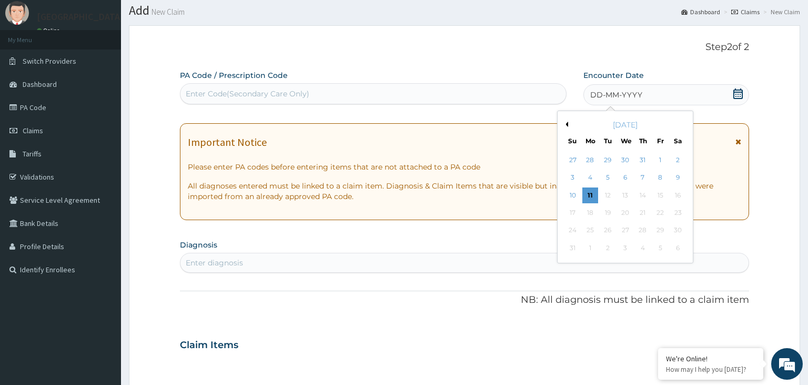
drag, startPoint x: 576, startPoint y: 198, endPoint x: 567, endPoint y: 202, distance: 9.7
click at [575, 198] on div "10" at bounding box center [573, 195] width 16 height 16
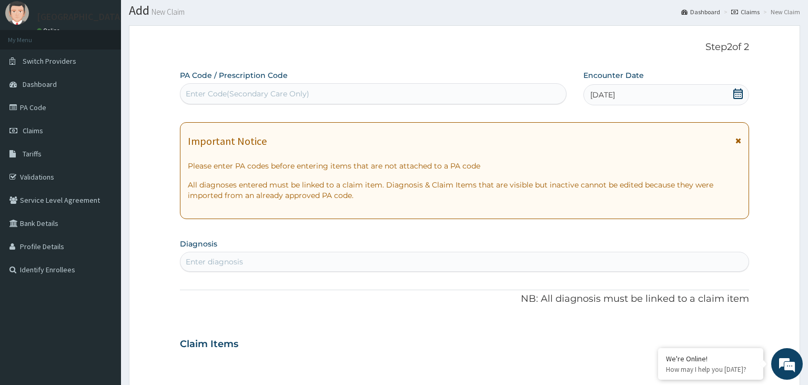
scroll to position [0, 0]
click at [292, 268] on div "Enter diagnosis" at bounding box center [465, 261] width 569 height 17
type input "malaria"
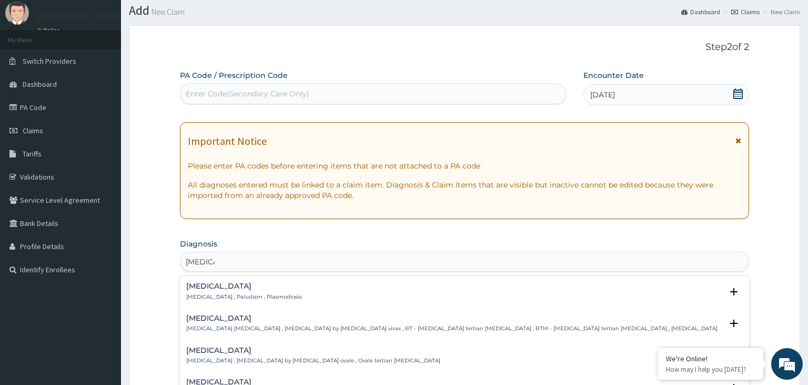
click at [243, 288] on h4 "Malaria" at bounding box center [244, 286] width 116 height 8
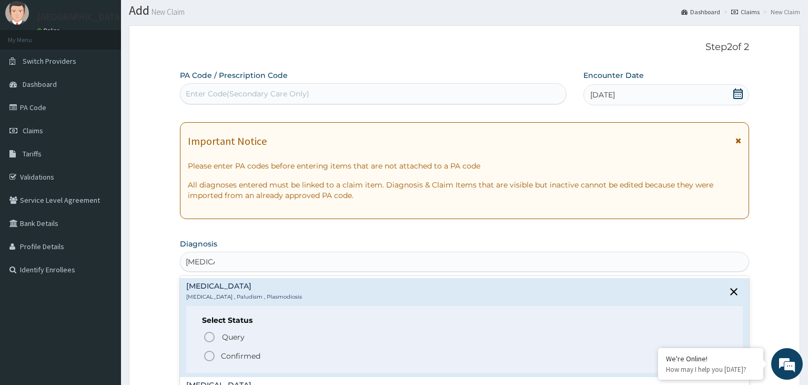
click at [241, 355] on p "Confirmed" at bounding box center [240, 356] width 39 height 11
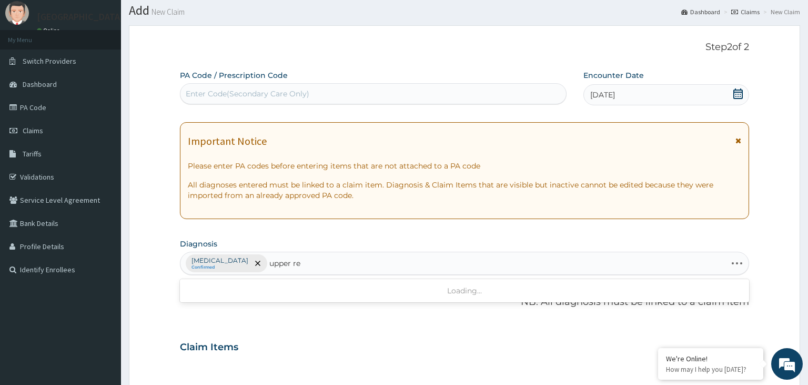
type input "upper res"
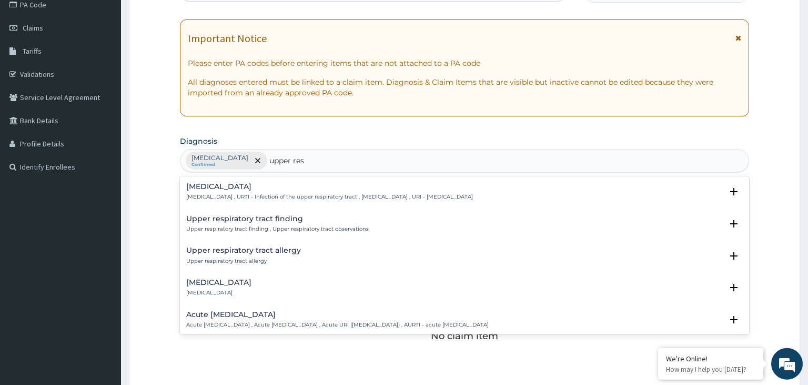
scroll to position [142, 0]
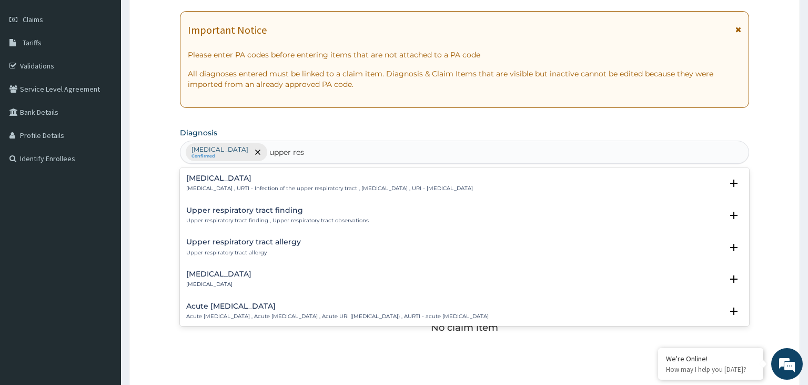
click at [241, 178] on h4 "Upper respiratory infection" at bounding box center [329, 178] width 287 height 8
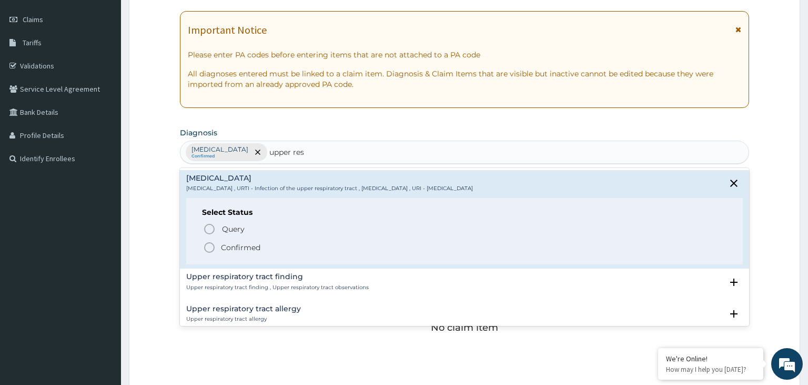
click at [258, 245] on p "Confirmed" at bounding box center [240, 247] width 39 height 11
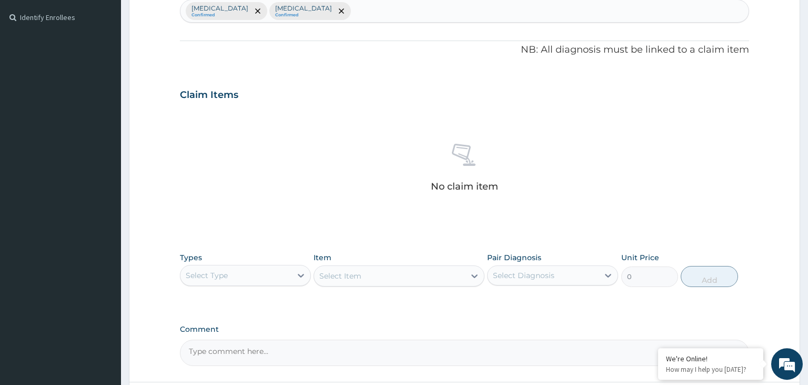
scroll to position [308, 0]
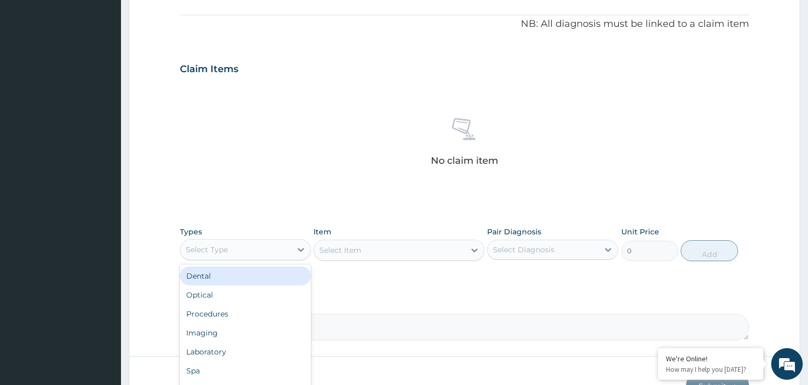
click at [273, 245] on div "Select Type" at bounding box center [236, 249] width 111 height 17
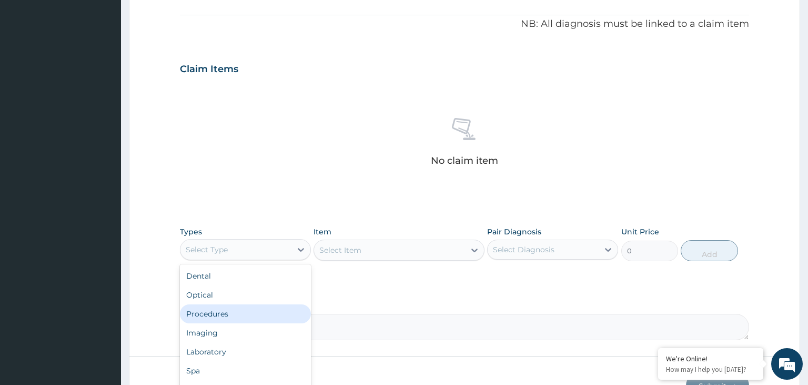
click at [247, 314] on div "Procedures" at bounding box center [245, 313] width 131 height 19
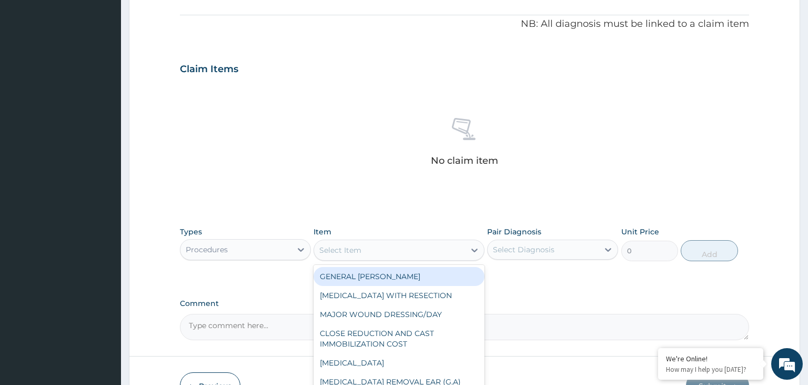
click at [394, 255] on div "Select Item" at bounding box center [389, 250] width 151 height 17
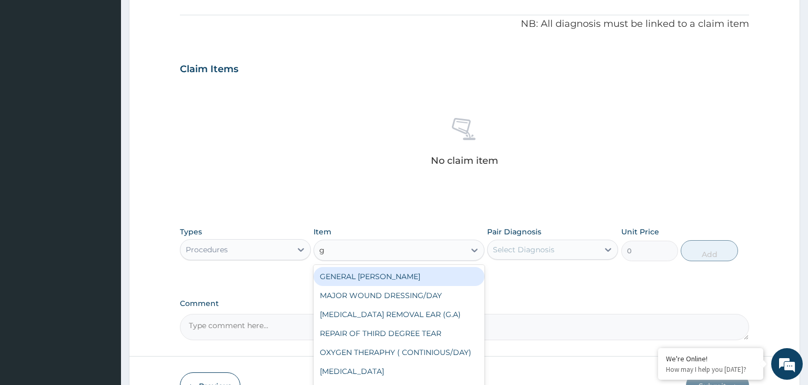
type input "gp"
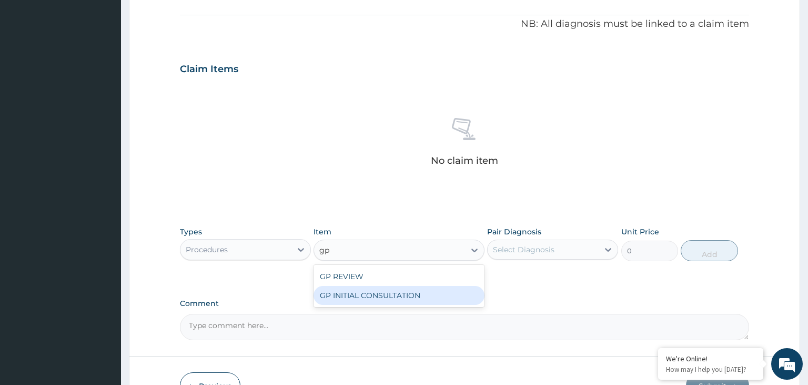
click at [394, 296] on div "GP INITIAL CONSULTATION" at bounding box center [399, 295] width 171 height 19
type input "2000"
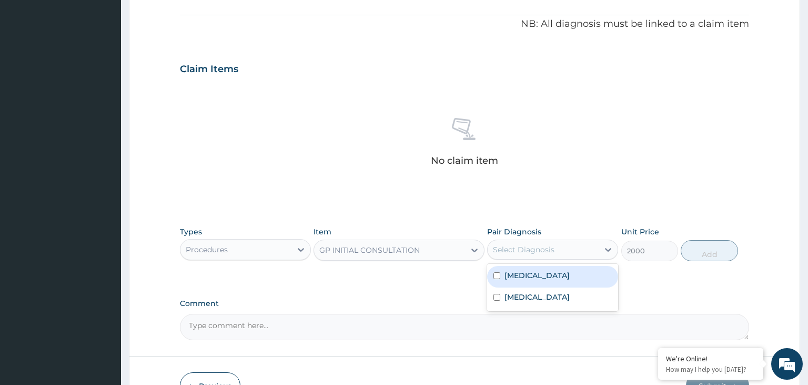
click at [574, 252] on div "Select Diagnosis" at bounding box center [543, 249] width 111 height 17
drag, startPoint x: 545, startPoint y: 276, endPoint x: 544, endPoint y: 283, distance: 7.4
click at [544, 276] on div "[MEDICAL_DATA]" at bounding box center [552, 277] width 131 height 22
checkbox input "true"
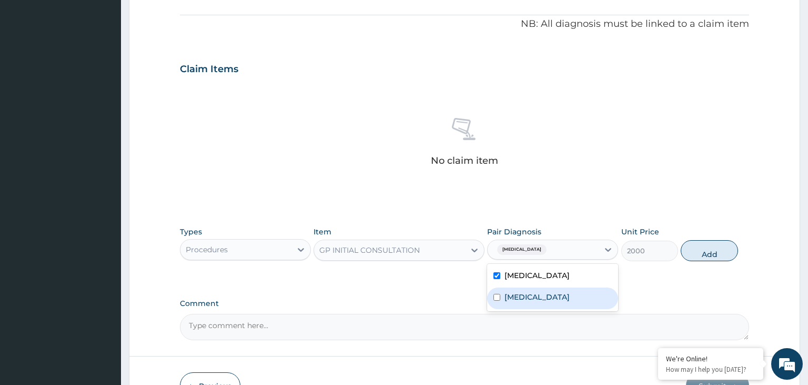
click at [542, 299] on label "Upper respiratory infection" at bounding box center [537, 297] width 65 height 11
checkbox input "true"
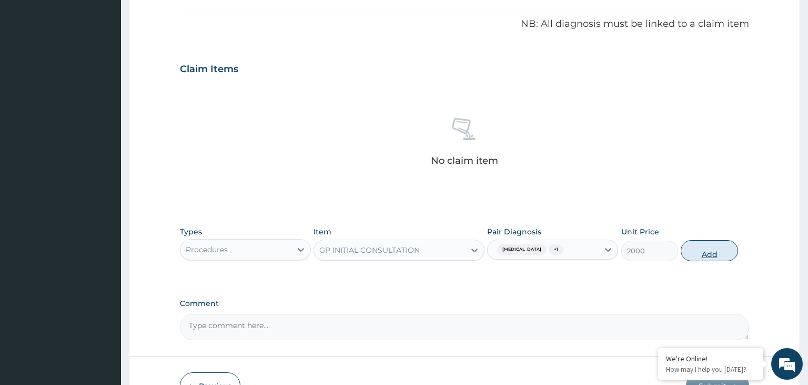
click at [700, 255] on button "Add" at bounding box center [709, 250] width 57 height 21
type input "0"
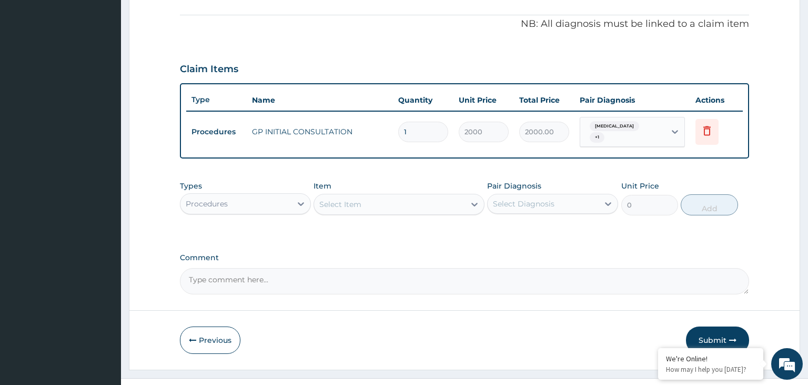
click at [278, 199] on div "Procedures" at bounding box center [236, 203] width 111 height 17
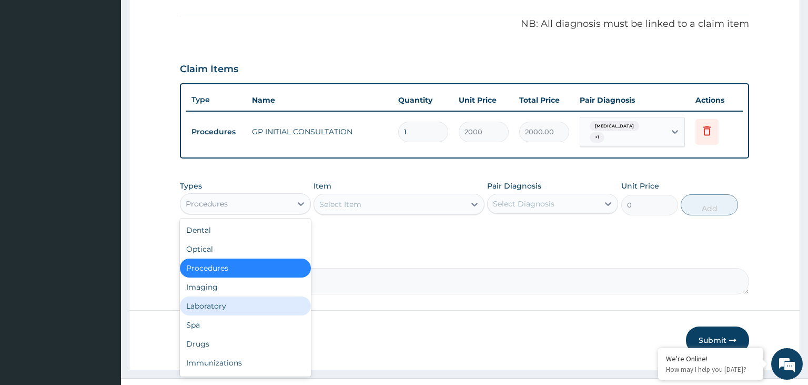
click at [240, 306] on div "Laboratory" at bounding box center [245, 305] width 131 height 19
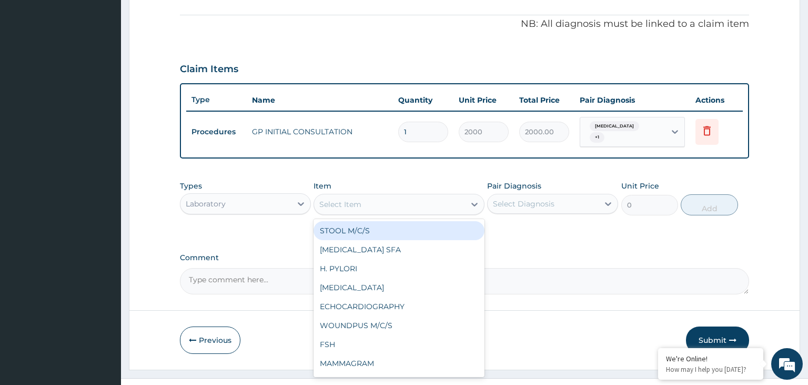
click at [424, 203] on div "Select Item" at bounding box center [389, 204] width 151 height 17
type input "mp"
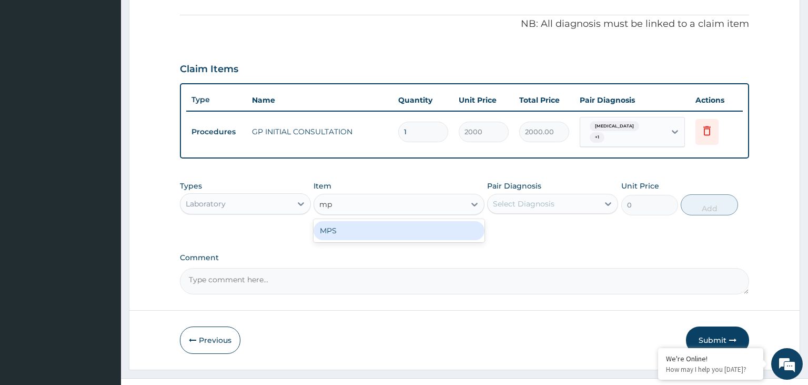
click at [385, 221] on div "MPS" at bounding box center [399, 230] width 171 height 19
type input "1000"
click at [558, 208] on div "Pair Diagnosis Select Diagnosis" at bounding box center [552, 198] width 131 height 35
click at [556, 197] on div "Select Diagnosis" at bounding box center [543, 203] width 111 height 17
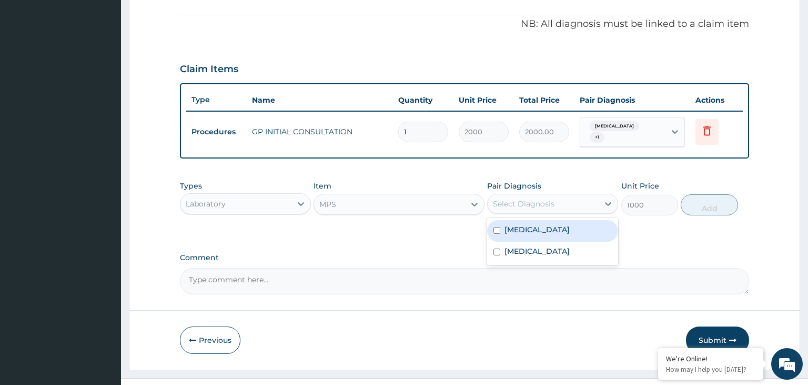
drag, startPoint x: 526, startPoint y: 225, endPoint x: 602, endPoint y: 219, distance: 76.1
click at [526, 225] on label "[MEDICAL_DATA]" at bounding box center [537, 229] width 65 height 11
checkbox input "true"
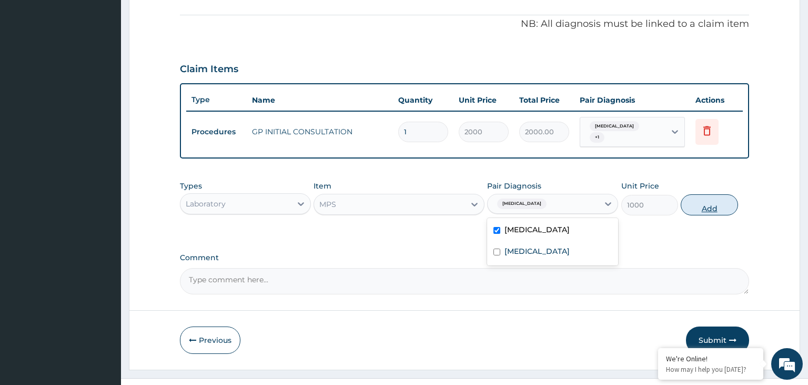
click at [691, 197] on button "Add" at bounding box center [709, 204] width 57 height 21
type input "0"
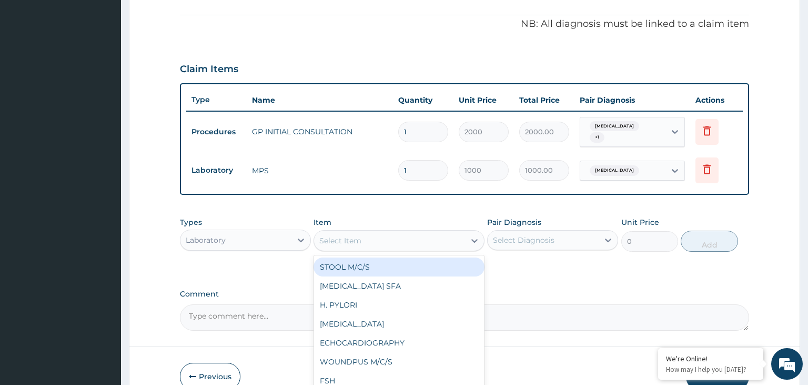
click at [391, 235] on div "Select Item" at bounding box center [389, 240] width 151 height 17
type input "fbc"
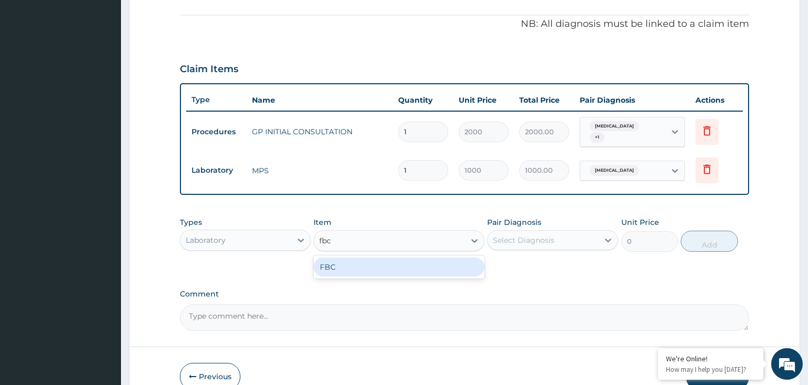
click at [379, 264] on div "FBC" at bounding box center [399, 266] width 171 height 19
type input "2500"
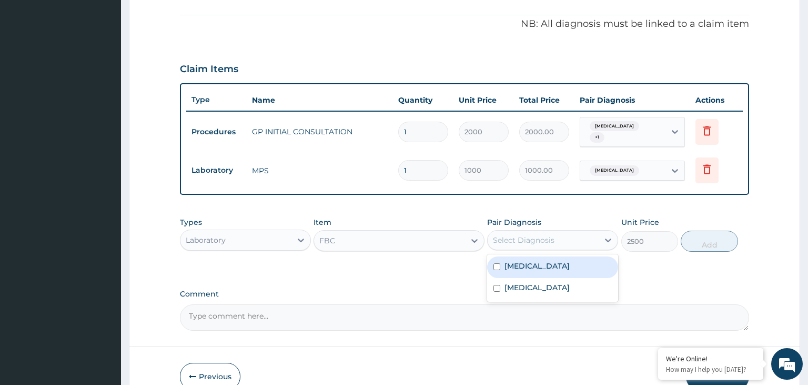
click at [571, 232] on div "Select Diagnosis" at bounding box center [543, 240] width 111 height 17
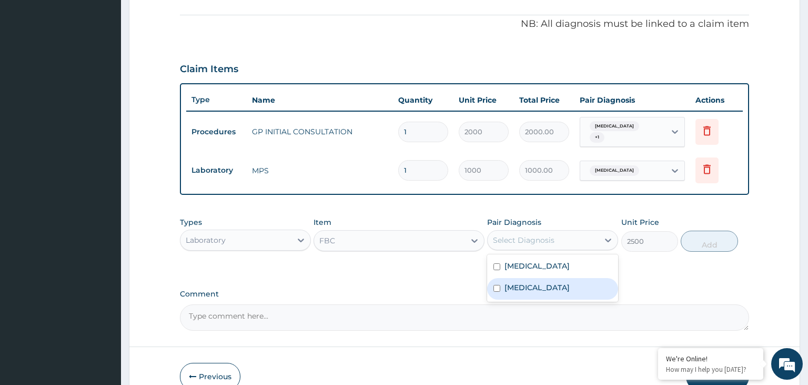
click at [570, 282] on label "Upper respiratory infection" at bounding box center [537, 287] width 65 height 11
checkbox input "true"
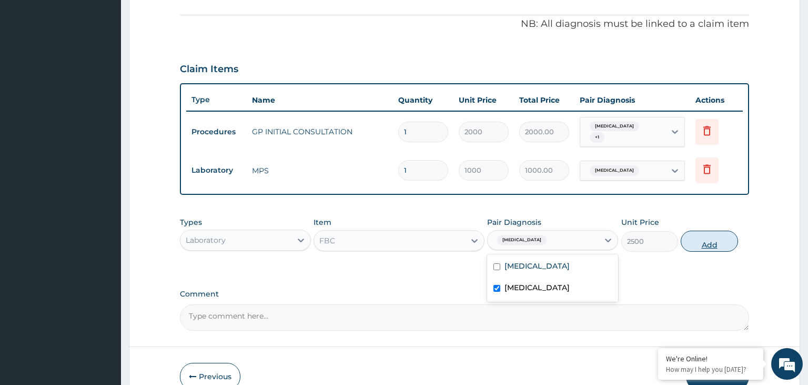
click at [710, 235] on button "Add" at bounding box center [709, 241] width 57 height 21
type input "0"
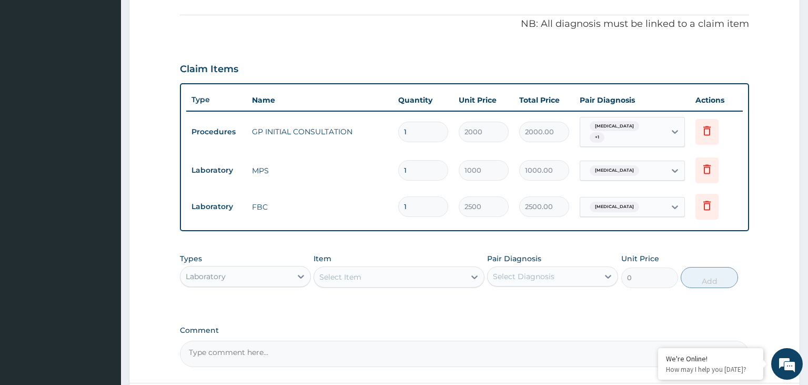
scroll to position [395, 0]
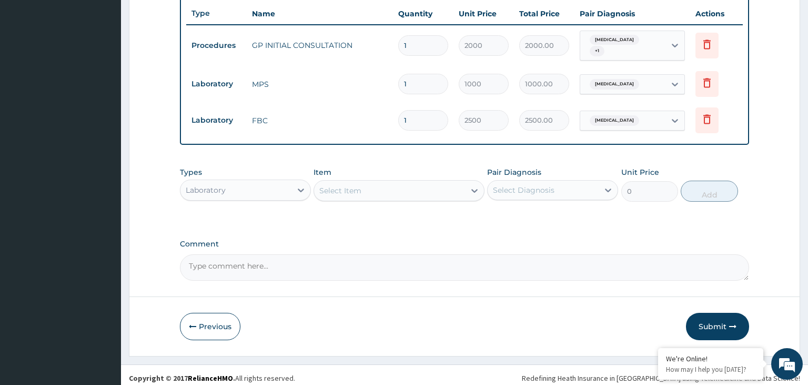
click at [247, 167] on div "Types Laboratory" at bounding box center [245, 184] width 131 height 35
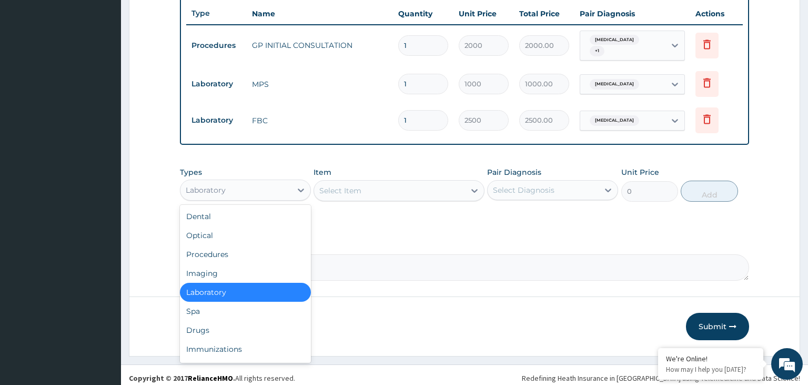
click at [247, 191] on div "Laboratory" at bounding box center [236, 190] width 111 height 17
drag, startPoint x: 236, startPoint y: 317, endPoint x: 241, endPoint y: 311, distance: 7.9
click at [235, 321] on div "Drugs" at bounding box center [245, 330] width 131 height 19
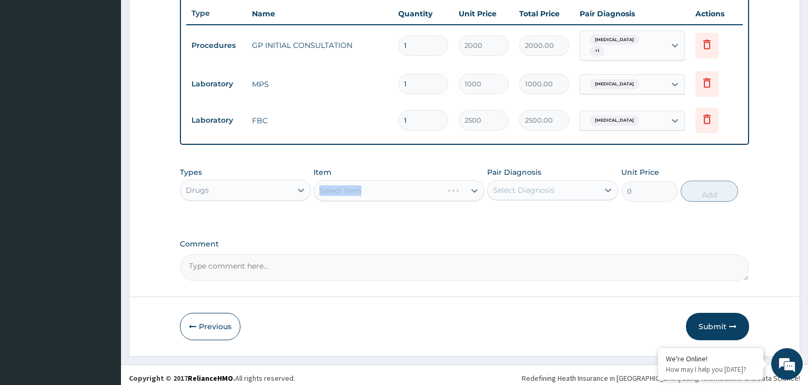
click at [365, 182] on div "Select Item" at bounding box center [399, 190] width 171 height 21
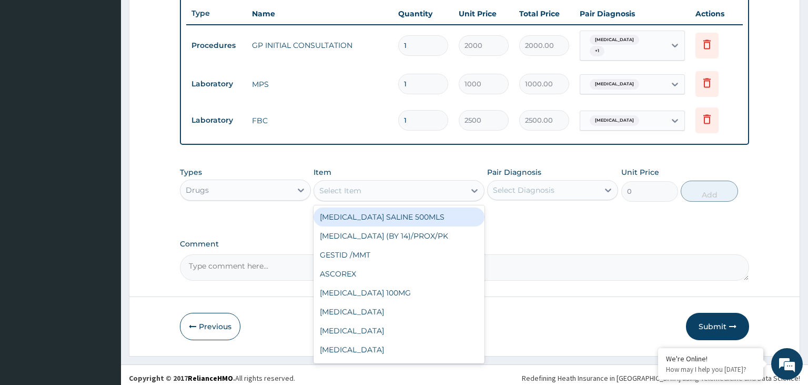
click at [394, 185] on div "Select Item" at bounding box center [389, 190] width 151 height 17
type input "alp"
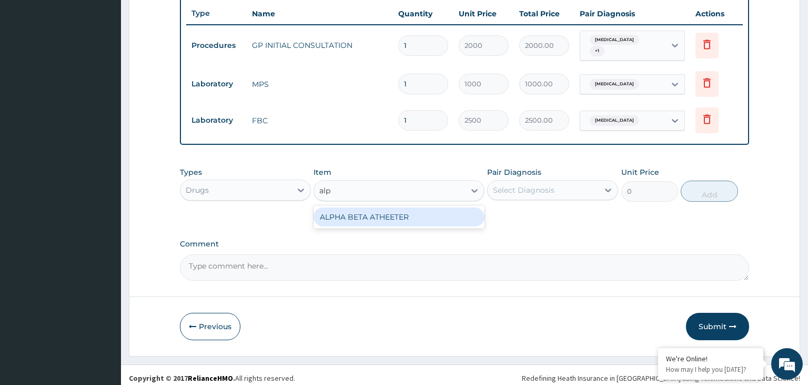
click at [348, 213] on div "ALPHA BETA ATHEETER" at bounding box center [399, 216] width 171 height 19
type input "1500"
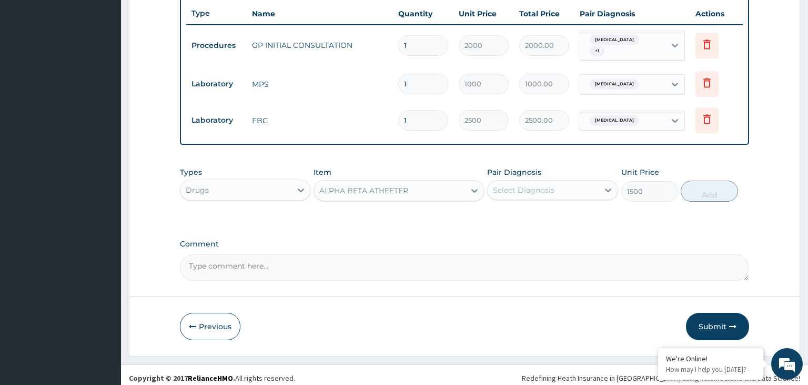
click at [544, 185] on div "Select Diagnosis" at bounding box center [524, 190] width 62 height 11
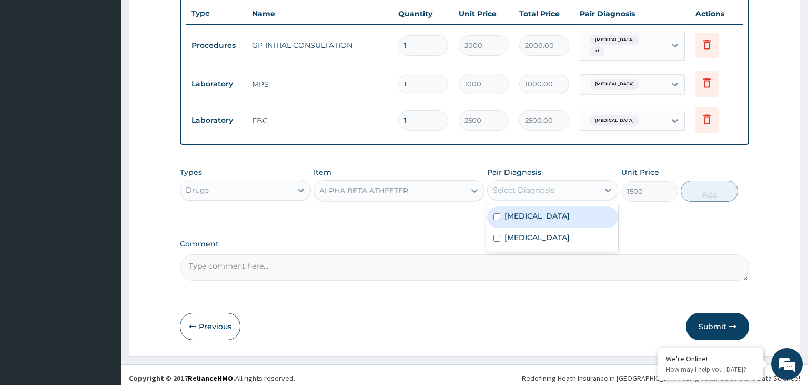
click at [537, 213] on div "[MEDICAL_DATA]" at bounding box center [552, 217] width 131 height 22
checkbox input "true"
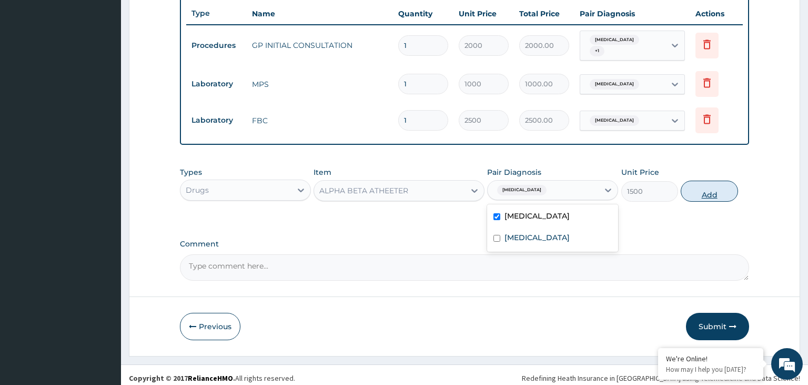
click at [727, 188] on button "Add" at bounding box center [709, 191] width 57 height 21
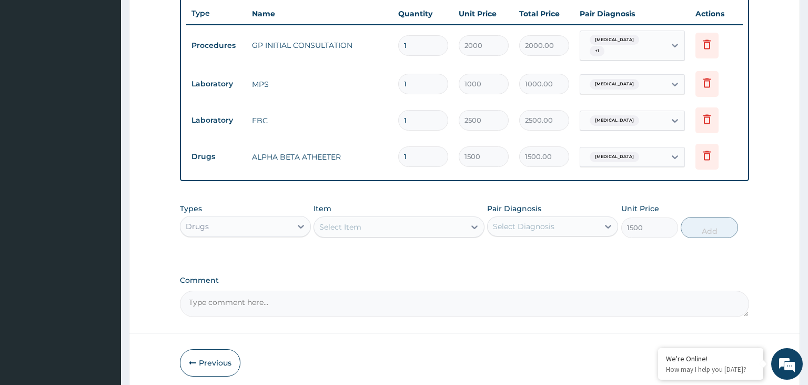
type input "0"
drag, startPoint x: 406, startPoint y: 146, endPoint x: 381, endPoint y: 151, distance: 26.2
click at [398, 151] on input "1" at bounding box center [423, 156] width 50 height 21
type input "3"
type input "4500.00"
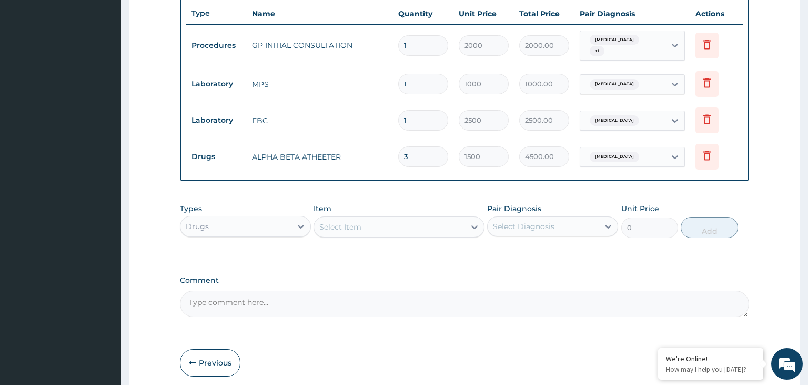
type input "3"
click at [366, 216] on div "Select Item" at bounding box center [399, 226] width 171 height 21
type input "."
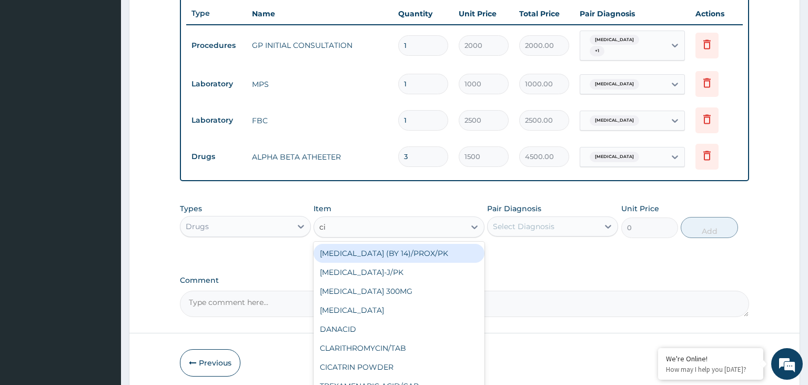
type input "cip"
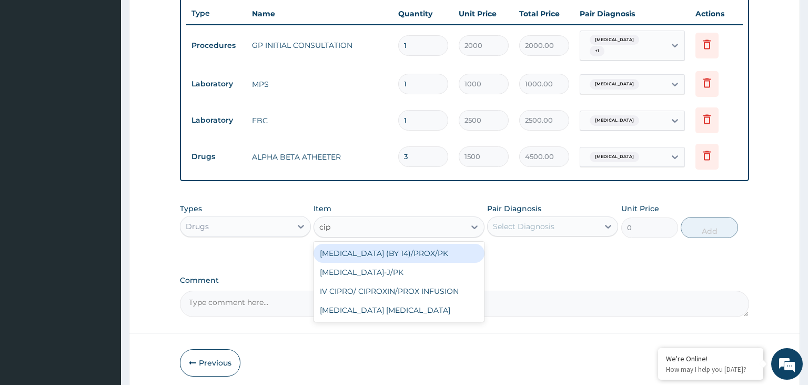
click at [365, 246] on div "[MEDICAL_DATA] (BY 14)/PROX/PK" at bounding box center [399, 253] width 171 height 19
type input "1600"
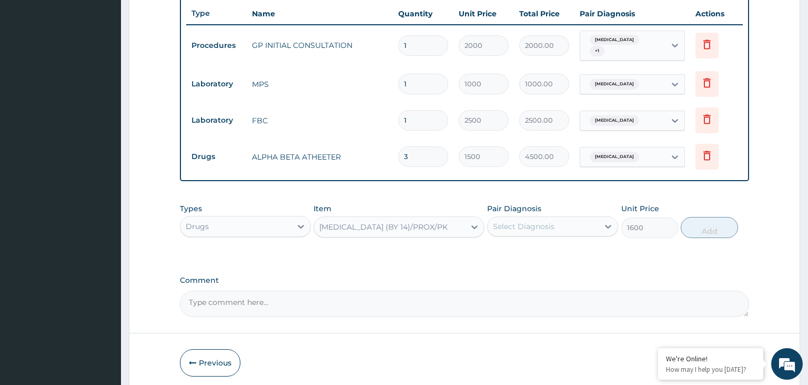
click at [526, 235] on div "Types Drugs Item CIPROFLOXACIN (BY 14)/PROX/PK Pair Diagnosis Select Diagnosis …" at bounding box center [465, 220] width 570 height 45
click at [529, 227] on div "Select Diagnosis" at bounding box center [543, 226] width 111 height 17
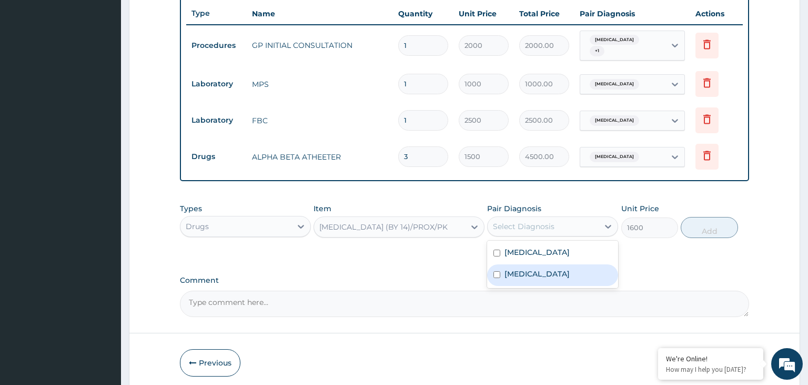
drag, startPoint x: 523, startPoint y: 267, endPoint x: 716, endPoint y: 268, distance: 193.2
click at [531, 268] on label "Upper respiratory infection" at bounding box center [537, 273] width 65 height 11
checkbox input "true"
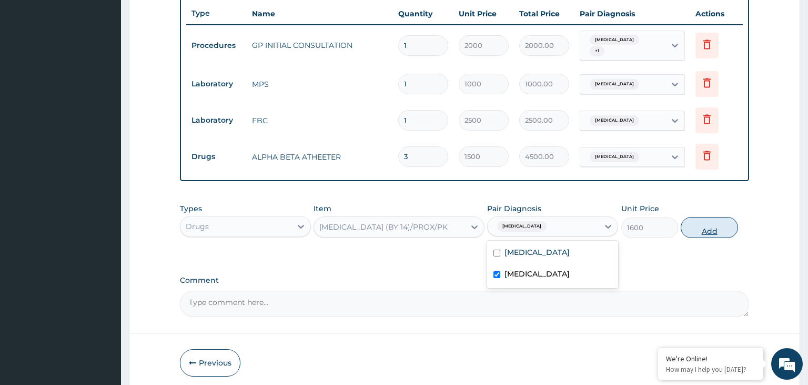
click at [714, 225] on button "Add" at bounding box center [709, 227] width 57 height 21
type input "0"
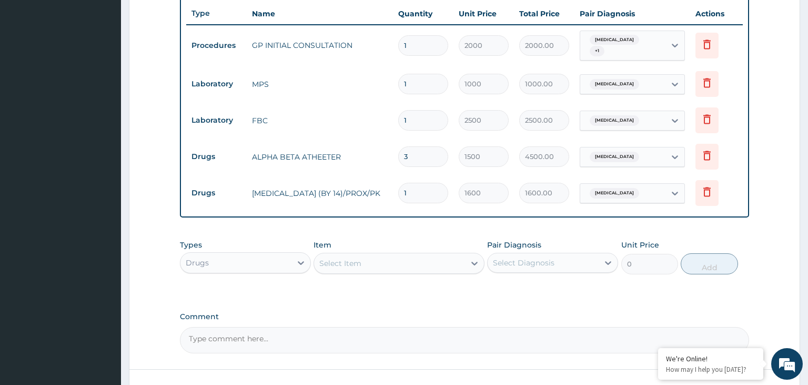
click at [368, 253] on div "Select Item" at bounding box center [399, 263] width 171 height 21
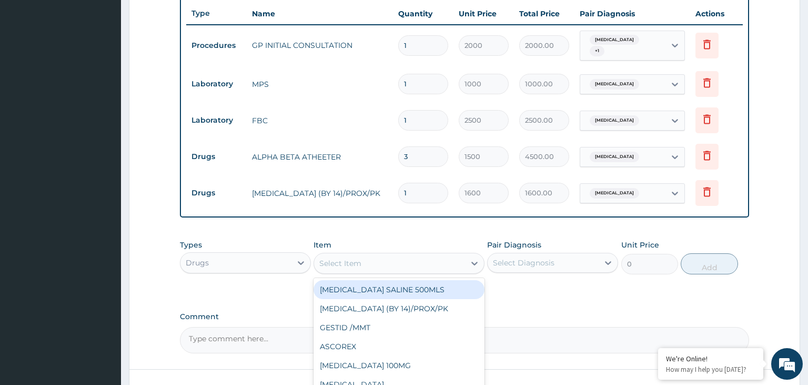
drag, startPoint x: 344, startPoint y: 276, endPoint x: 349, endPoint y: 269, distance: 7.9
click at [347, 266] on div "option CIPROFLOXACIN (BY 14)/PROX/PK, selected. option DEXTROSE SALINE 500MLS f…" at bounding box center [399, 263] width 171 height 21
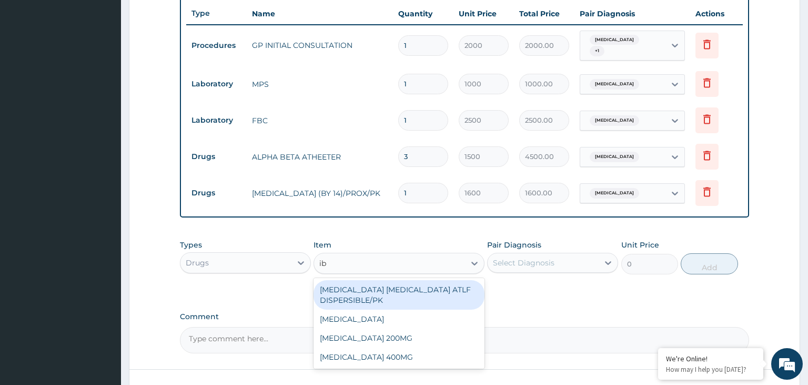
type input "ibu"
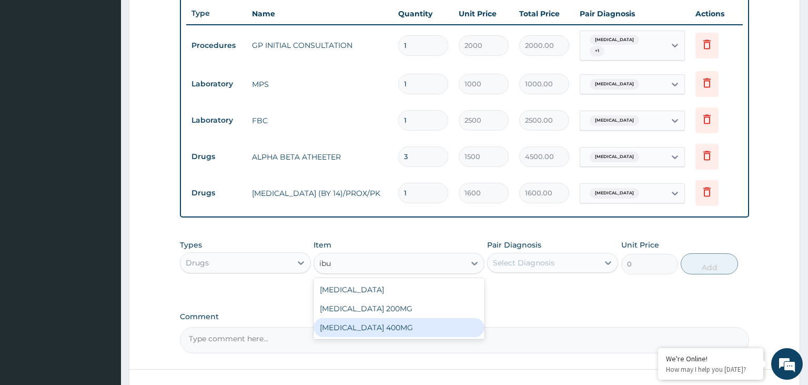
click at [396, 324] on div "[MEDICAL_DATA] 400MG" at bounding box center [399, 327] width 171 height 19
type input "40"
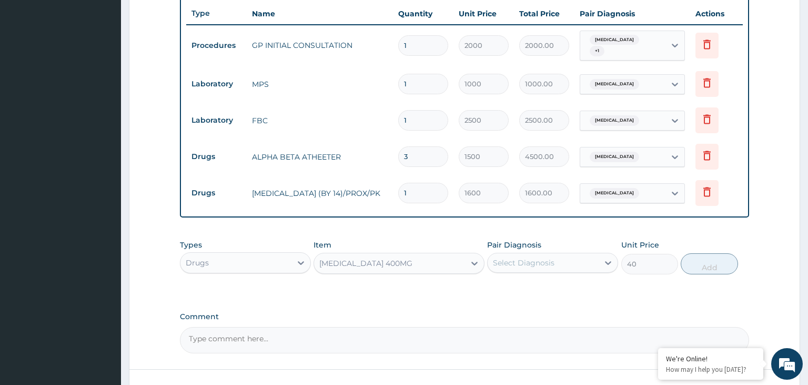
click at [540, 268] on div "Types Drugs Item option IBUPROFEN 400MG, selected. Select is focused ,type to r…" at bounding box center [465, 256] width 570 height 45
click at [539, 258] on div "Select Diagnosis" at bounding box center [524, 262] width 62 height 11
click at [529, 285] on label "[MEDICAL_DATA]" at bounding box center [537, 288] width 65 height 11
checkbox input "true"
click at [697, 267] on button "Add" at bounding box center [709, 263] width 57 height 21
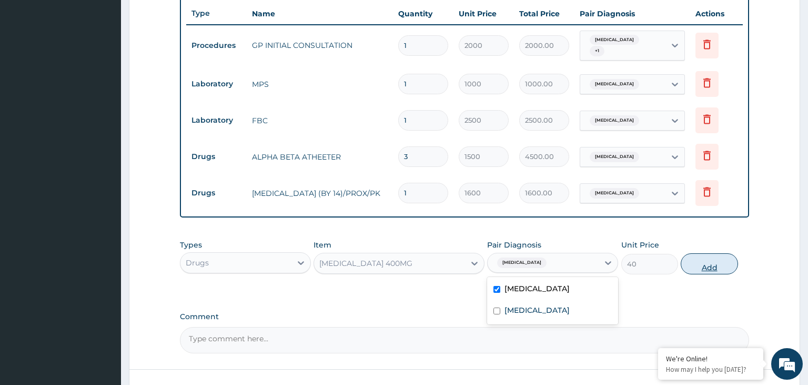
type input "0"
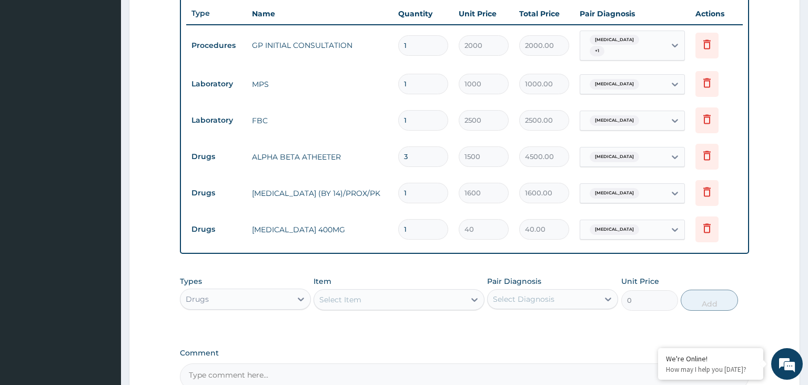
drag, startPoint x: 363, startPoint y: 224, endPoint x: 343, endPoint y: 228, distance: 20.4
click at [398, 228] on input "1" at bounding box center [423, 229] width 50 height 21
type input "8"
type input "320.00"
type input "8"
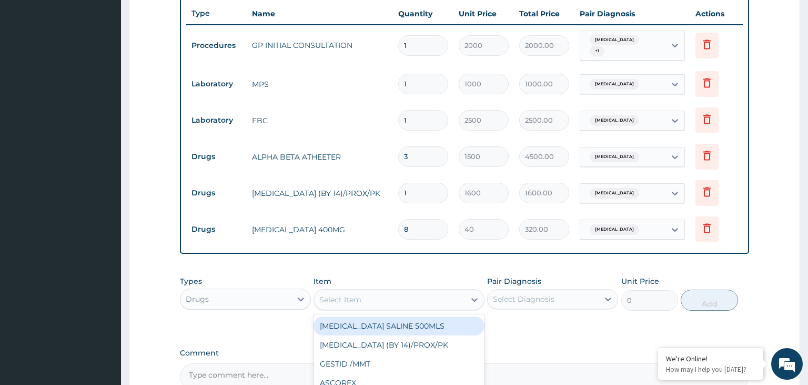
click at [370, 292] on div "Select Item" at bounding box center [389, 299] width 151 height 17
type input "kof"
drag, startPoint x: 359, startPoint y: 329, endPoint x: 589, endPoint y: 305, distance: 231.2
click at [361, 328] on div "KOFAREST (CHILD)" at bounding box center [399, 325] width 171 height 19
type input "800"
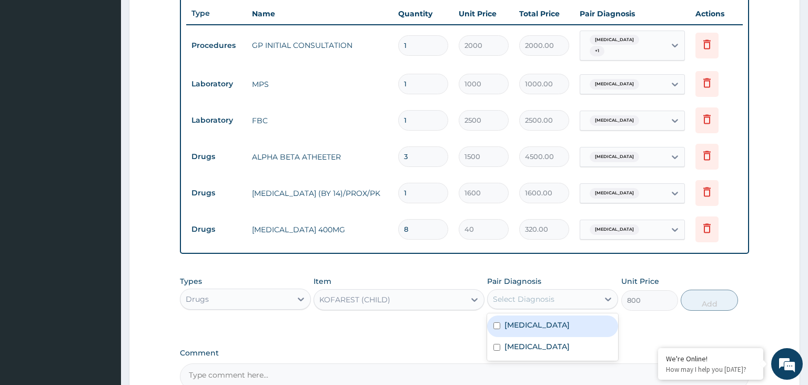
click at [586, 295] on div "Select Diagnosis" at bounding box center [543, 299] width 111 height 17
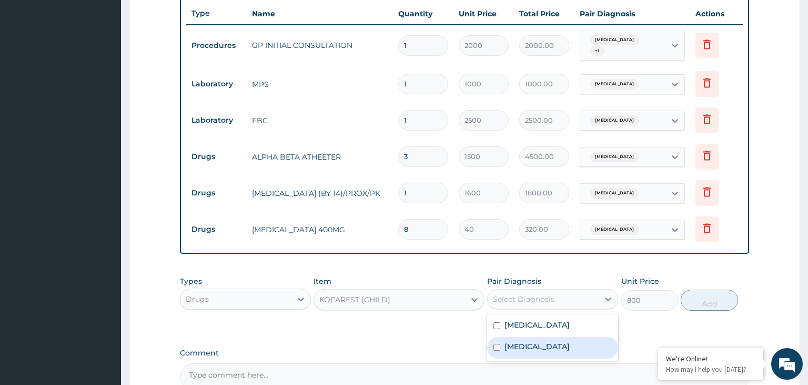
click at [567, 337] on div "Upper respiratory infection" at bounding box center [552, 348] width 131 height 22
checkbox input "true"
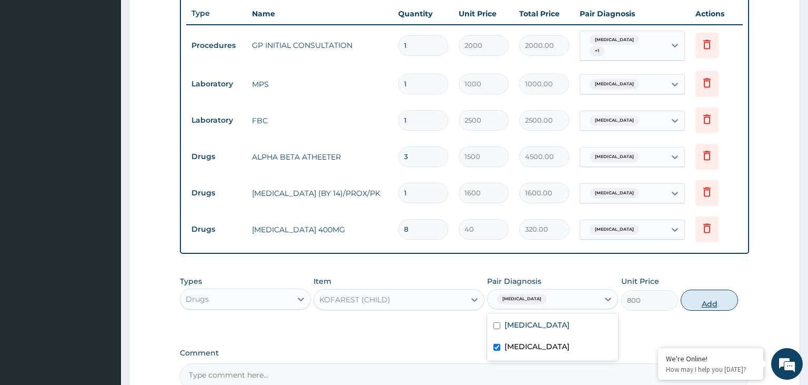
click at [698, 296] on button "Add" at bounding box center [709, 299] width 57 height 21
type input "0"
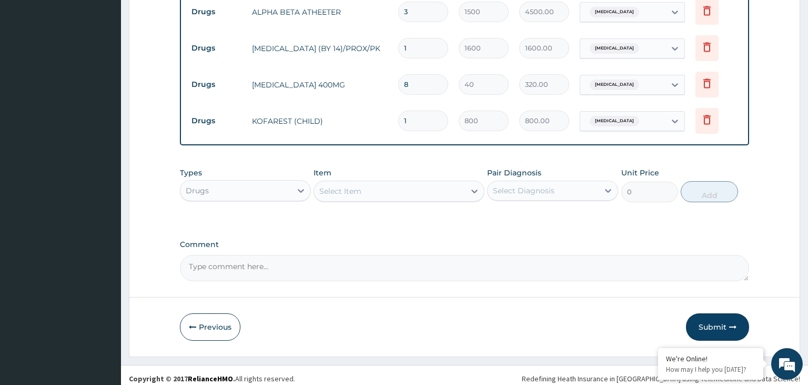
click at [730, 315] on button "Submit" at bounding box center [717, 326] width 63 height 27
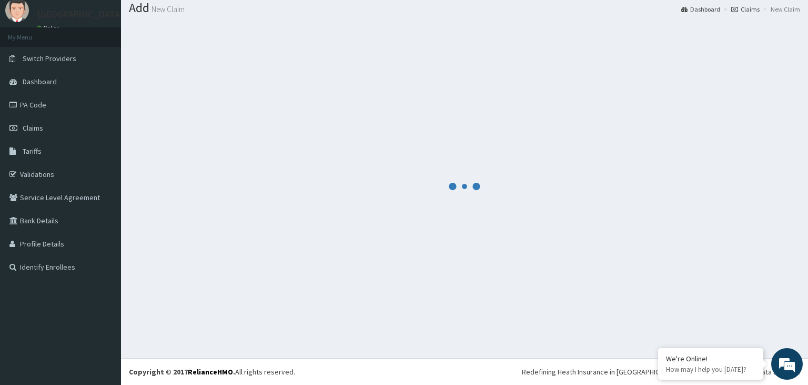
scroll to position [33, 0]
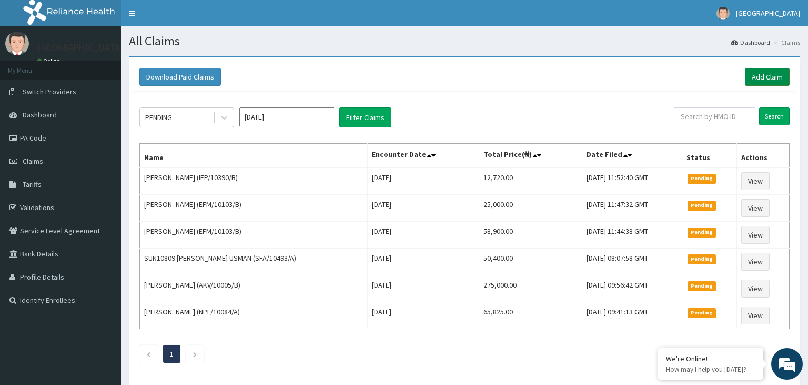
click at [765, 76] on link "Add Claim" at bounding box center [767, 77] width 45 height 18
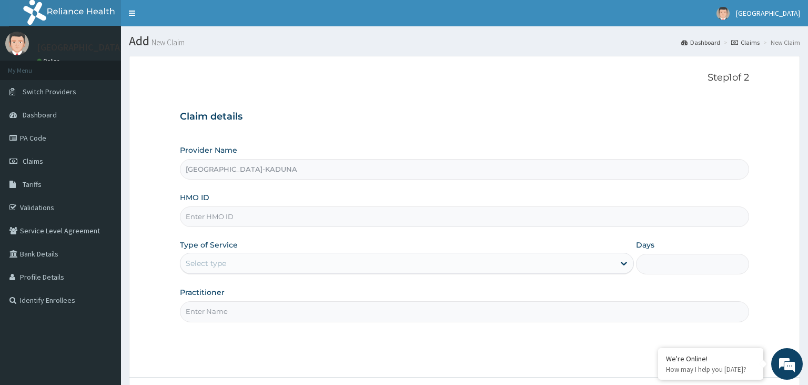
scroll to position [86, 0]
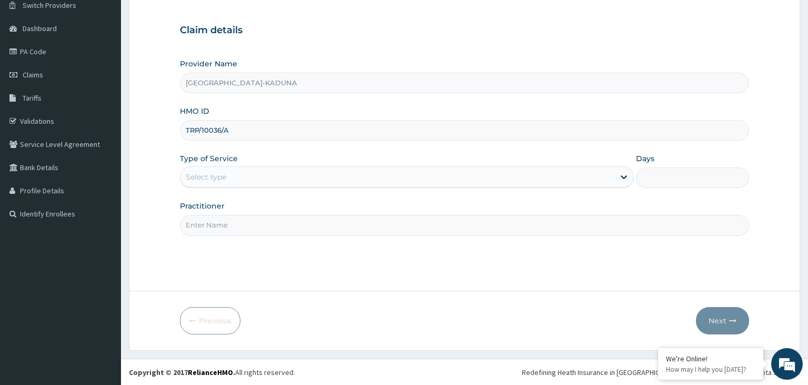
click at [201, 134] on input "TRP/10036/A" at bounding box center [465, 130] width 570 height 21
type input "TRP/10036/A"
click at [212, 173] on div "Select type" at bounding box center [206, 177] width 41 height 11
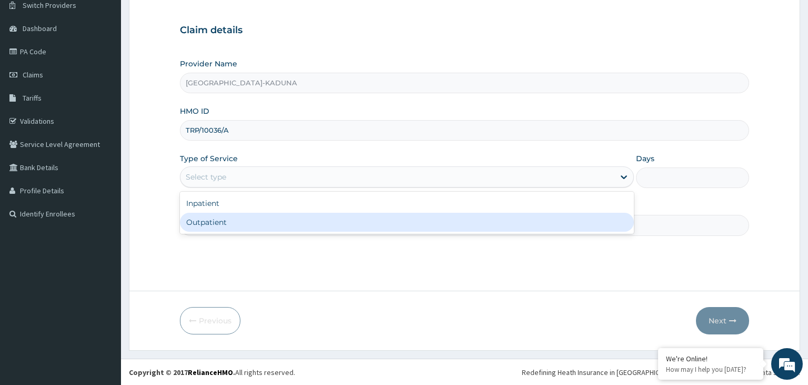
click at [202, 219] on div "Outpatient" at bounding box center [407, 222] width 454 height 19
type input "1"
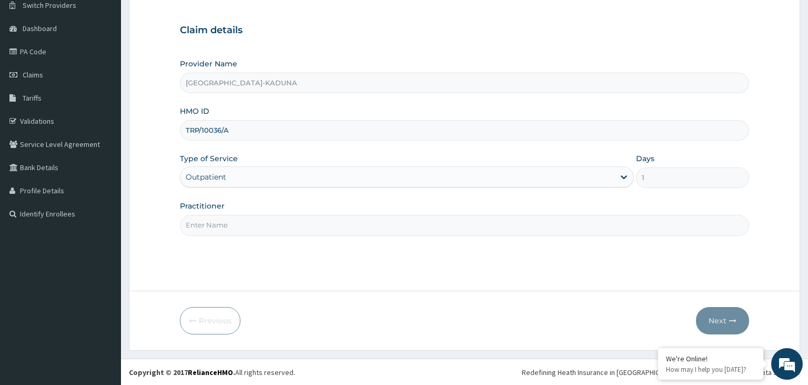
click at [204, 219] on input "Practitioner" at bounding box center [465, 225] width 570 height 21
type input "gp"
click at [718, 321] on button "Next" at bounding box center [722, 320] width 53 height 27
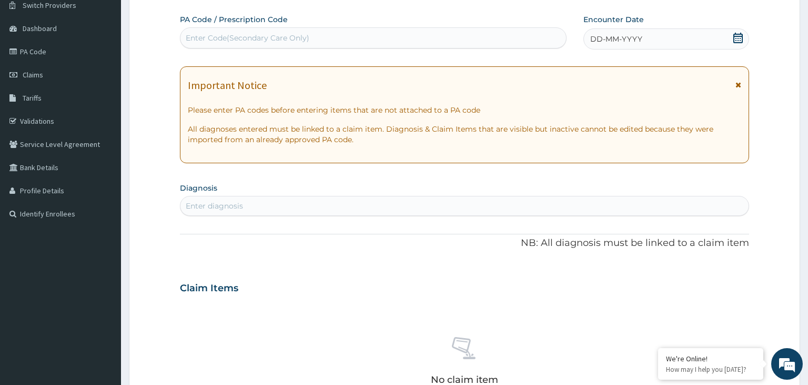
scroll to position [0, 0]
click at [253, 205] on div "Enter diagnosis" at bounding box center [465, 205] width 569 height 17
click at [740, 35] on icon at bounding box center [738, 38] width 11 height 11
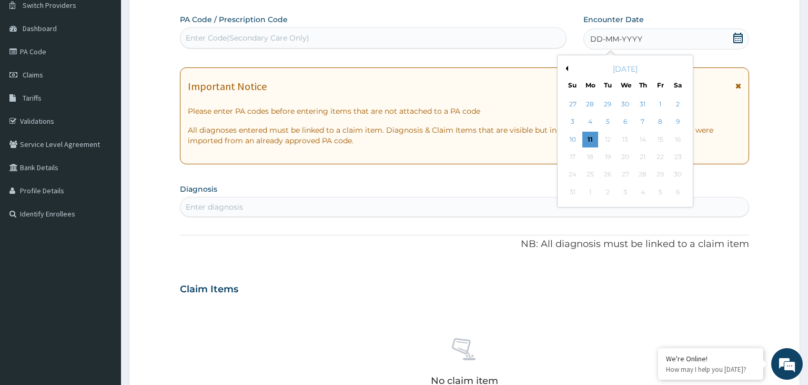
click at [572, 139] on div "10" at bounding box center [573, 140] width 16 height 16
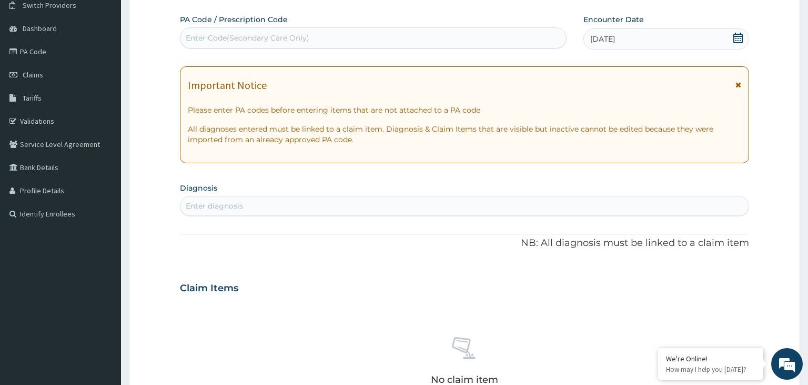
click at [324, 206] on div "Enter diagnosis" at bounding box center [465, 205] width 569 height 17
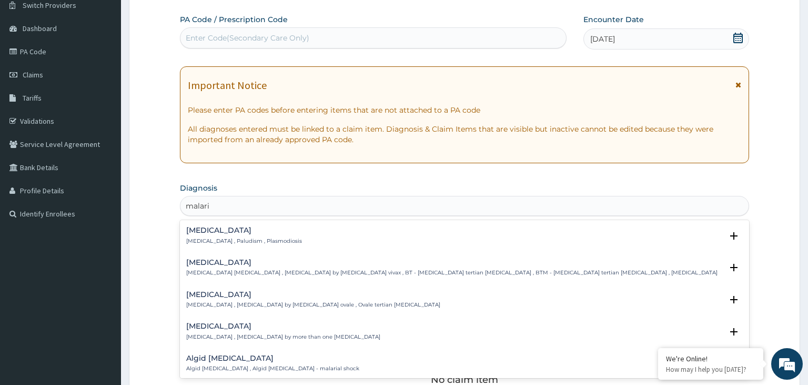
type input "malari"
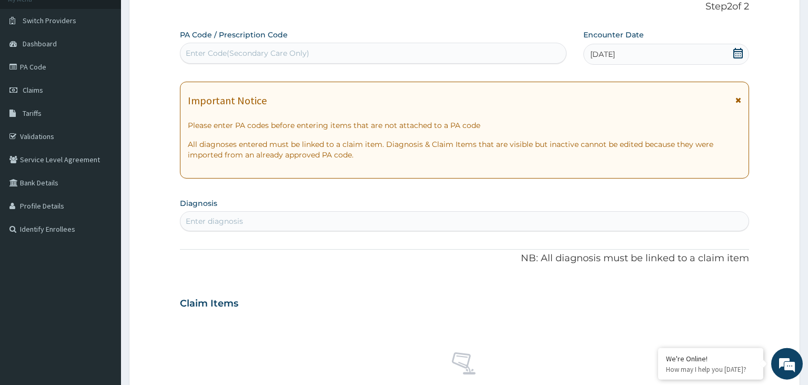
scroll to position [142, 0]
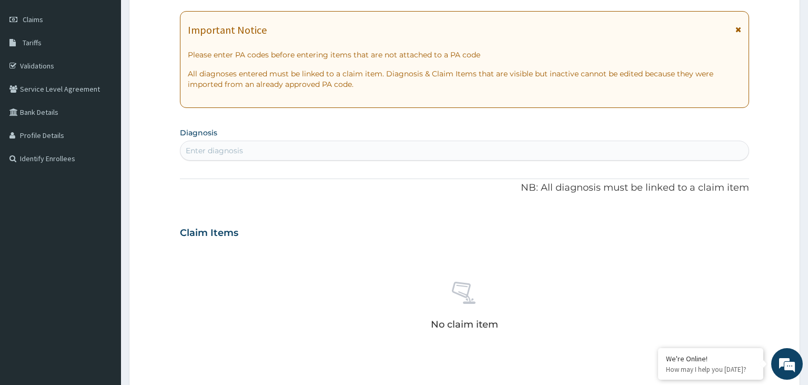
click at [254, 142] on div "Enter diagnosis" at bounding box center [465, 150] width 569 height 17
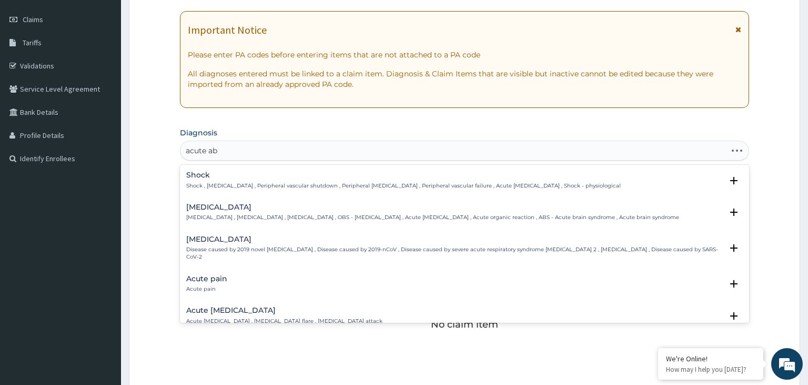
type input "acute abd"
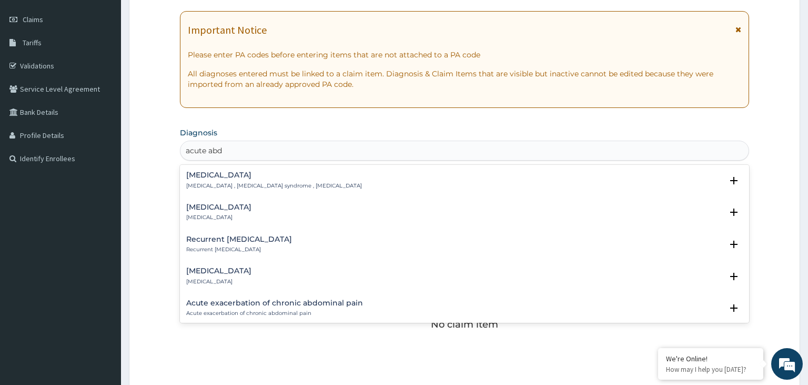
click at [248, 172] on h4 "Acute abdomen" at bounding box center [274, 175] width 176 height 8
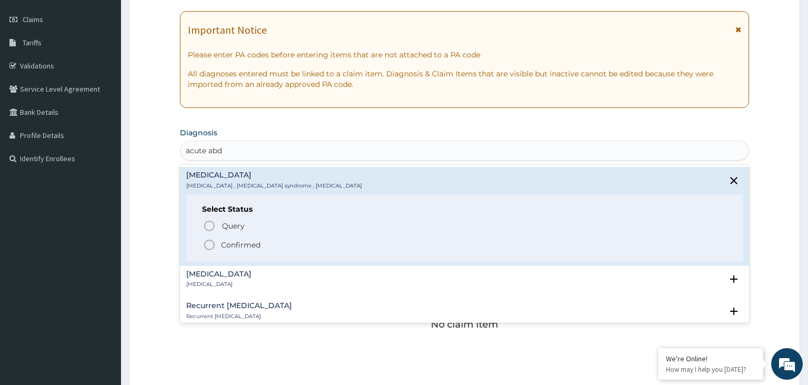
click at [262, 245] on span "Confirmed" at bounding box center [465, 244] width 525 height 13
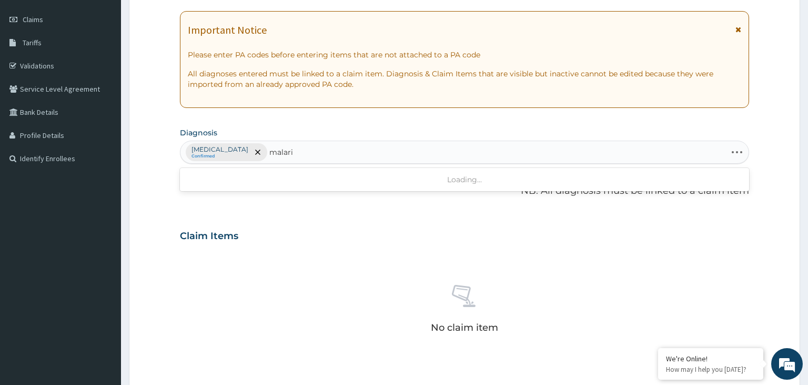
type input "malaria"
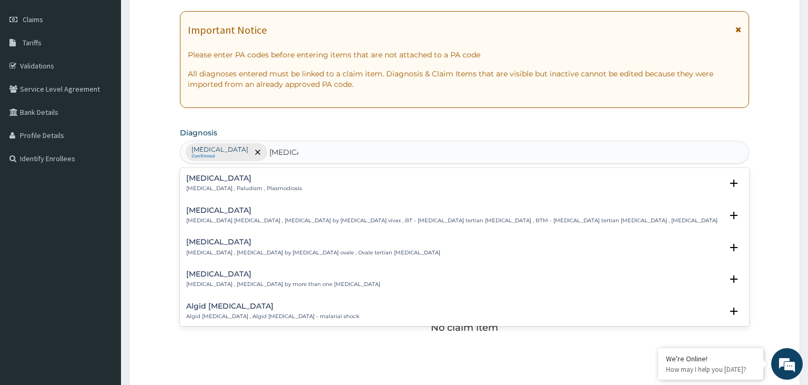
click at [237, 193] on div "Malaria Malaria , Paludism , Plasmodiosis Select Status Query Query covers susp…" at bounding box center [464, 186] width 557 height 24
click at [232, 181] on h4 "Malaria" at bounding box center [244, 178] width 116 height 8
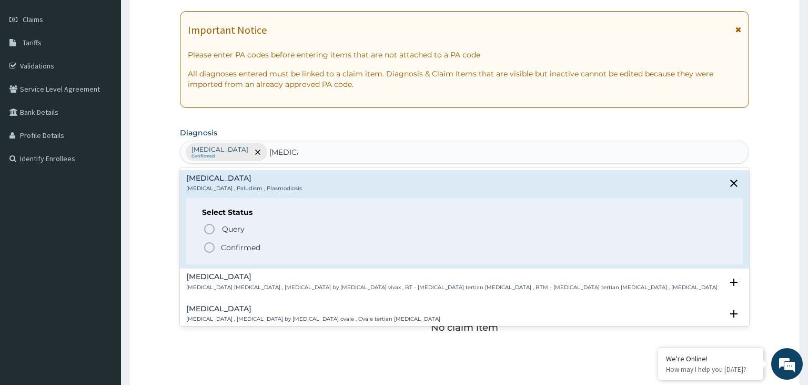
click at [228, 247] on p "Confirmed" at bounding box center [240, 247] width 39 height 11
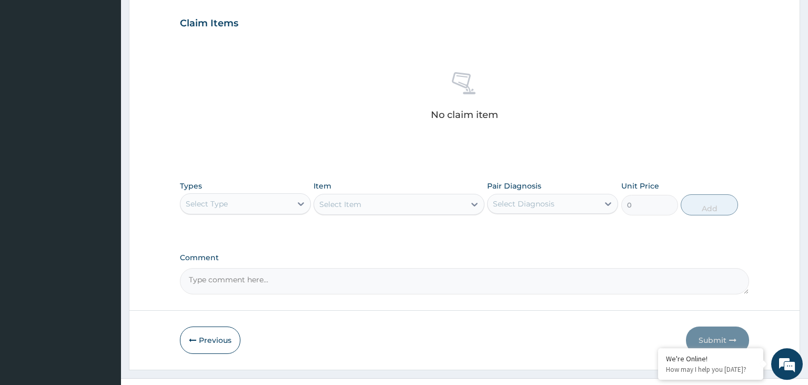
scroll to position [373, 0]
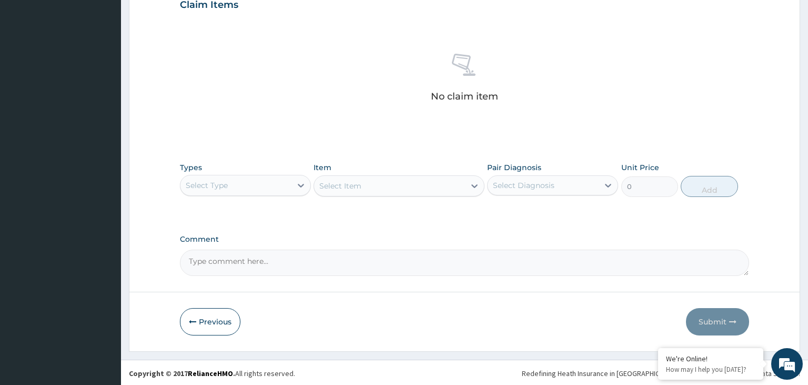
click at [245, 164] on div "Types Select Type" at bounding box center [245, 179] width 131 height 35
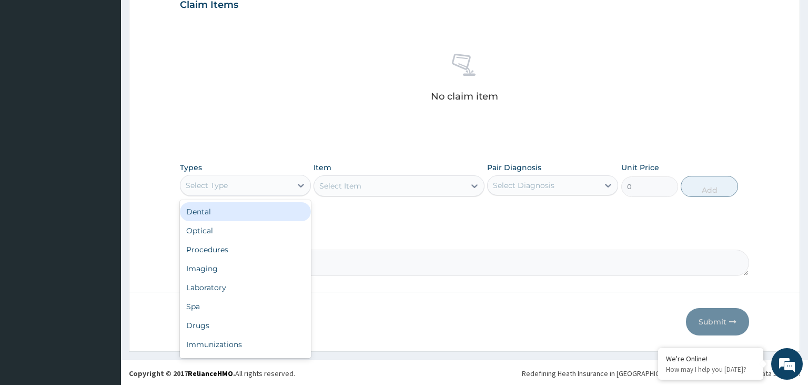
click at [256, 186] on div "Select Type" at bounding box center [236, 185] width 111 height 17
click at [257, 177] on div "Select Type" at bounding box center [236, 185] width 111 height 17
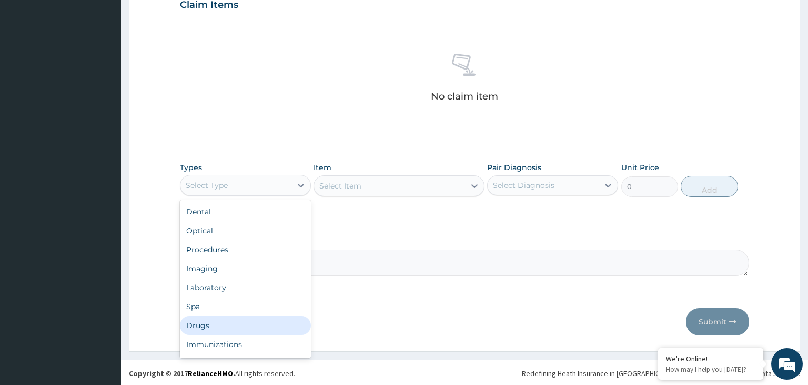
click at [203, 320] on div "Drugs" at bounding box center [245, 325] width 131 height 19
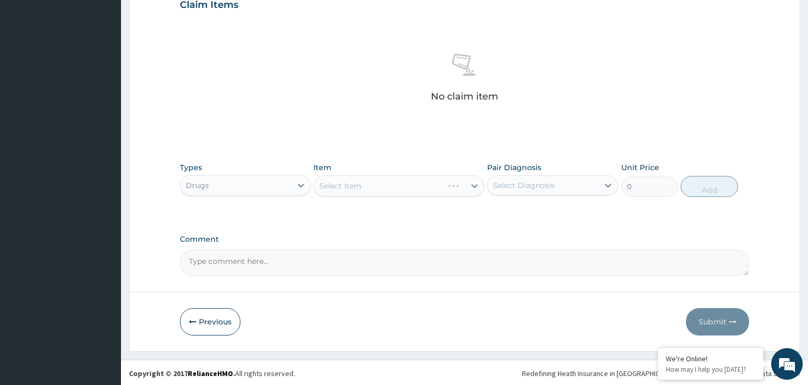
click at [379, 181] on div "Select Item" at bounding box center [399, 185] width 171 height 21
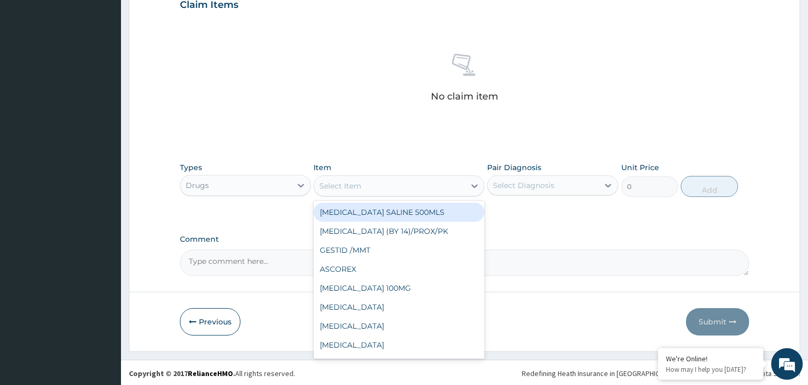
click at [399, 178] on div "Select Item" at bounding box center [389, 185] width 151 height 17
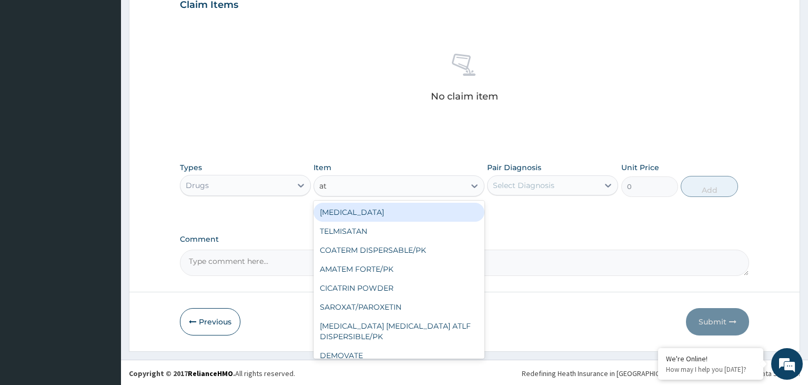
type input "atl"
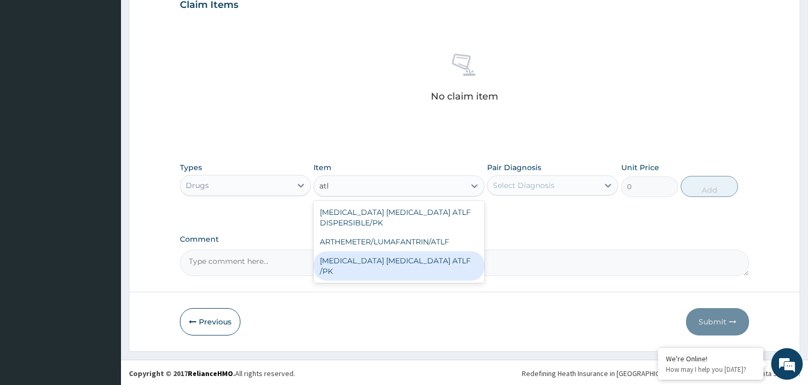
click at [444, 256] on div "[MEDICAL_DATA] [MEDICAL_DATA] ATLF /PK" at bounding box center [399, 265] width 171 height 29
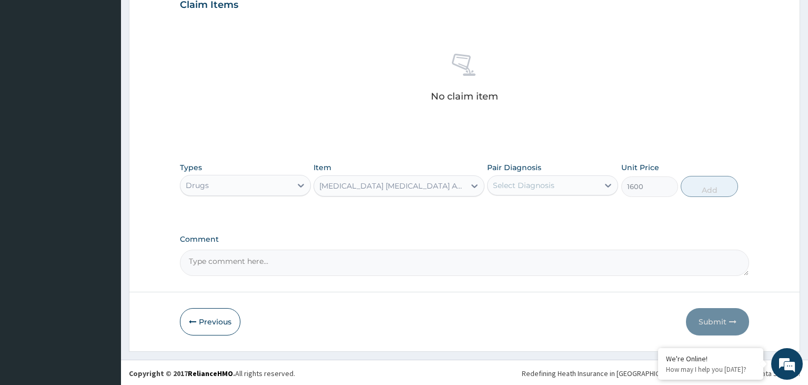
type input "1600"
click at [581, 186] on div "Select Diagnosis" at bounding box center [543, 185] width 111 height 17
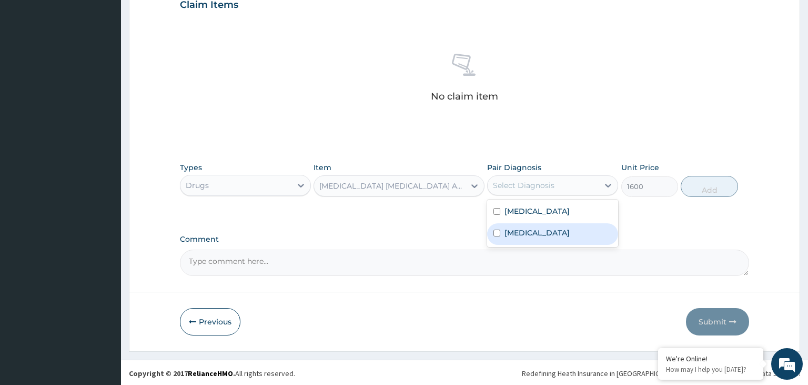
click at [561, 233] on div "[MEDICAL_DATA]" at bounding box center [552, 234] width 131 height 22
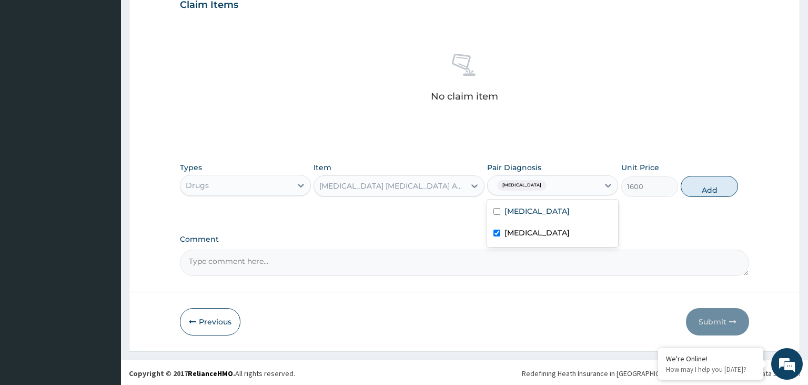
checkbox input "true"
drag, startPoint x: 720, startPoint y: 184, endPoint x: 711, endPoint y: 191, distance: 11.4
click at [717, 187] on button "Add" at bounding box center [709, 186] width 57 height 21
type input "0"
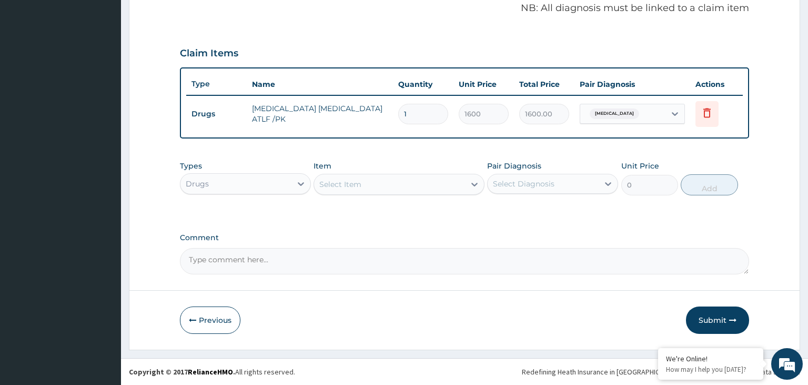
scroll to position [322, 0]
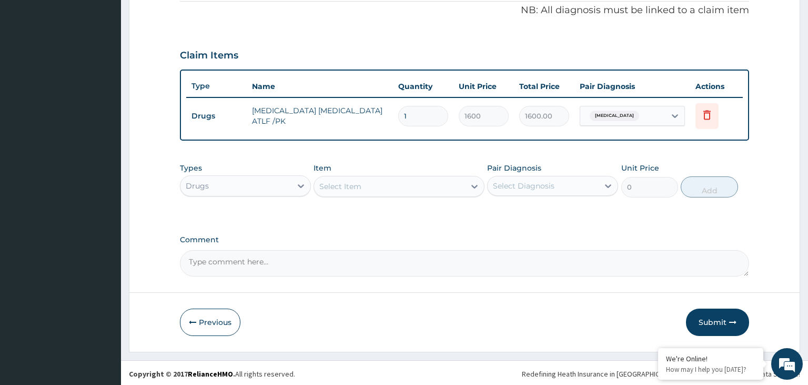
click at [403, 194] on div "Select Item" at bounding box center [399, 186] width 171 height 21
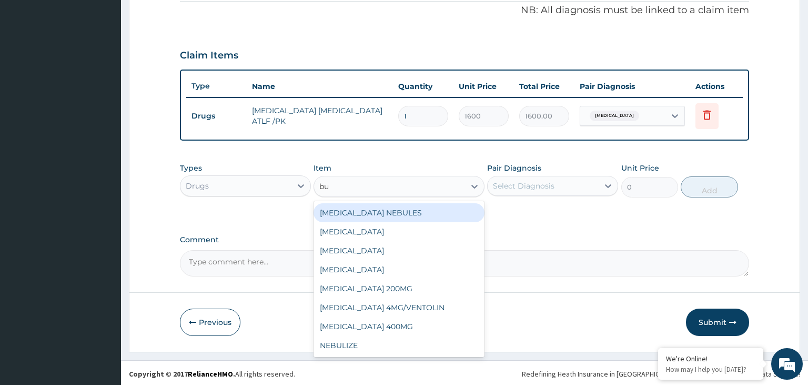
type input "bus"
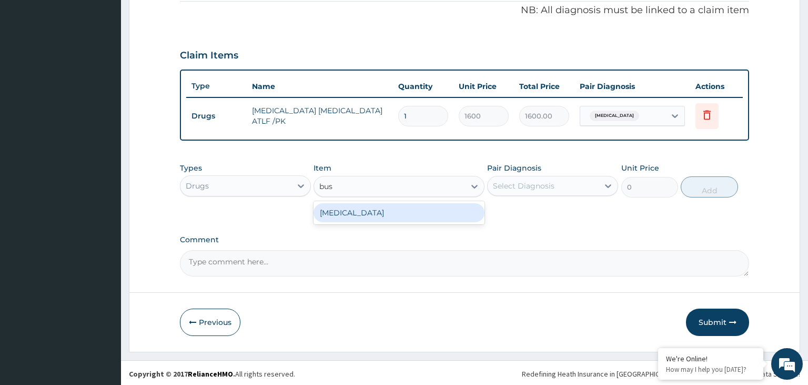
click at [392, 216] on div "BUSCOPAN" at bounding box center [399, 212] width 171 height 19
type input "500"
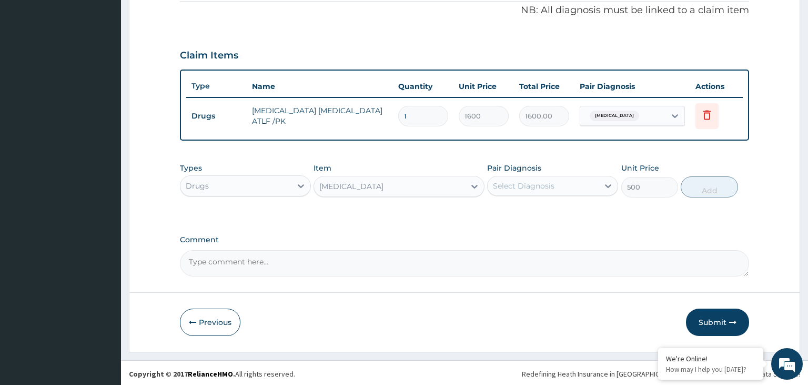
click at [523, 191] on div "Select Diagnosis" at bounding box center [543, 185] width 111 height 17
click at [547, 205] on div "Acute abdomen" at bounding box center [552, 213] width 131 height 22
checkbox input "true"
click at [716, 178] on button "Add" at bounding box center [709, 186] width 57 height 21
type input "0"
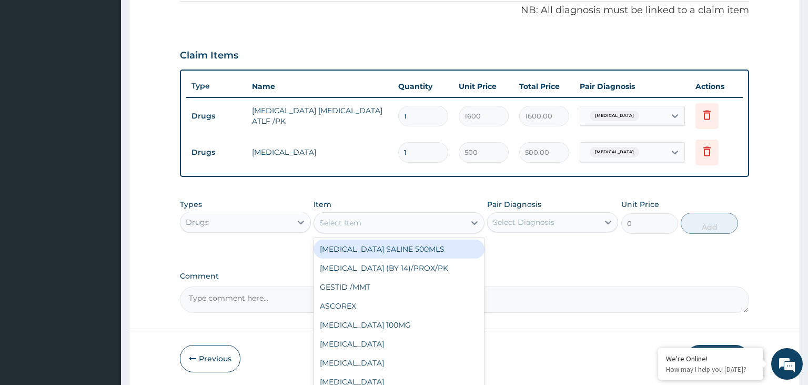
click at [380, 224] on div "Select Item" at bounding box center [389, 222] width 151 height 17
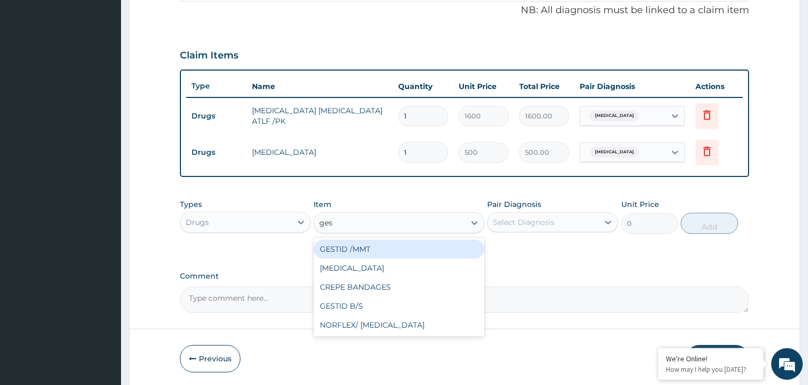
type input "gest"
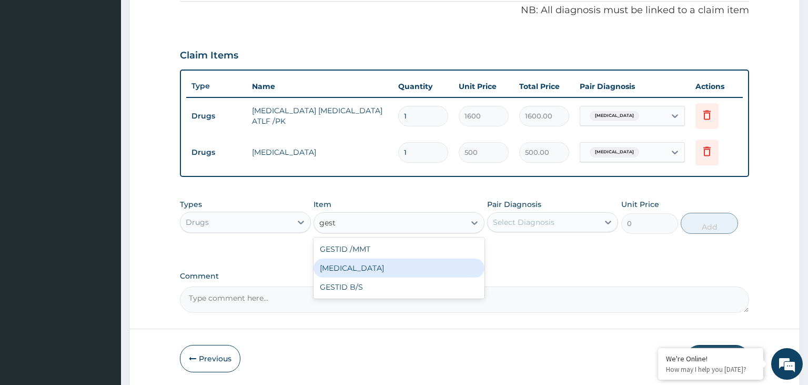
click at [364, 275] on div "PROGESTERONE" at bounding box center [399, 267] width 171 height 19
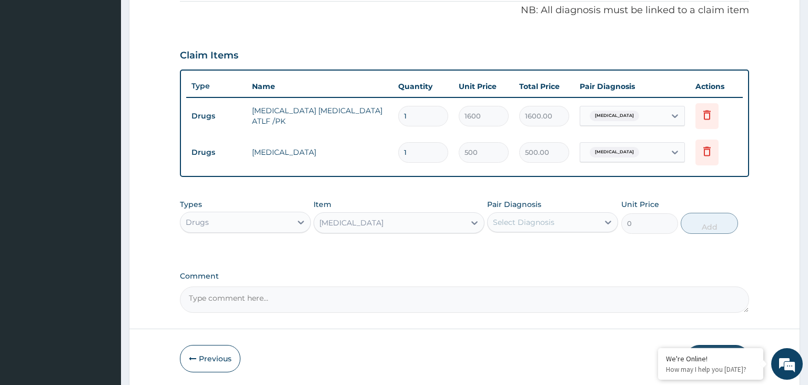
type input "800"
click at [364, 275] on label "Comment" at bounding box center [465, 276] width 570 height 9
click at [364, 286] on textarea "Comment" at bounding box center [465, 299] width 570 height 26
drag, startPoint x: 393, startPoint y: 209, endPoint x: 393, endPoint y: 216, distance: 6.8
click at [393, 212] on div "Item PROGESTERONE" at bounding box center [399, 216] width 171 height 35
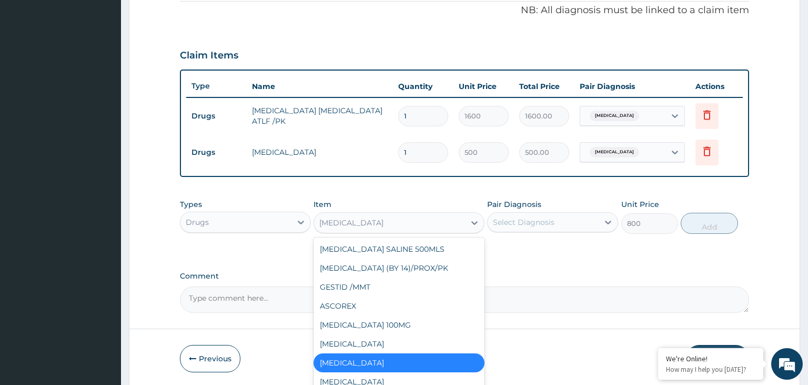
click at [393, 216] on div "PROGESTERONE" at bounding box center [389, 222] width 151 height 17
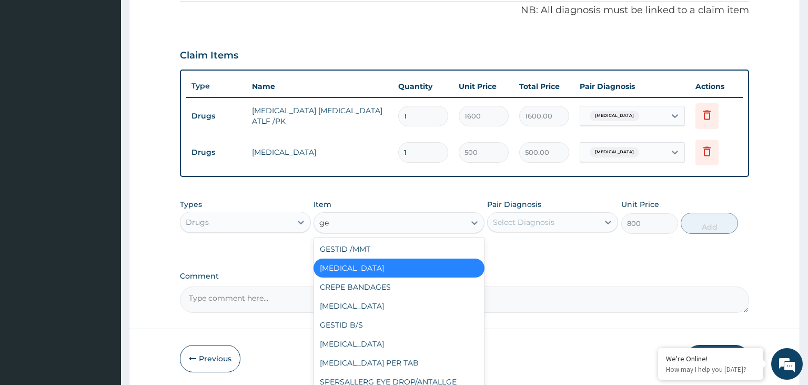
type input "ges"
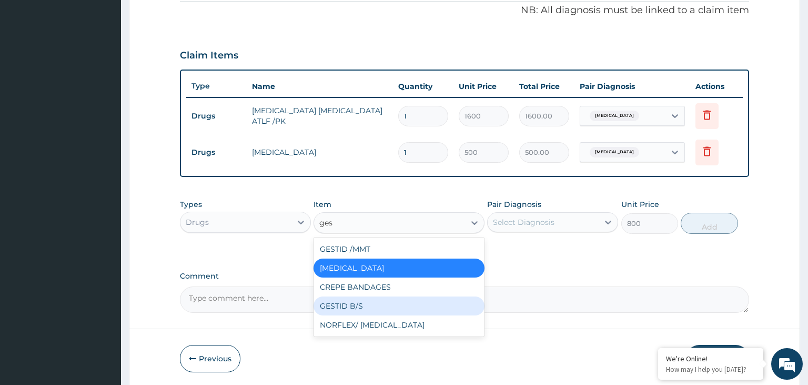
click at [388, 301] on div "GESTID B/S" at bounding box center [399, 305] width 171 height 19
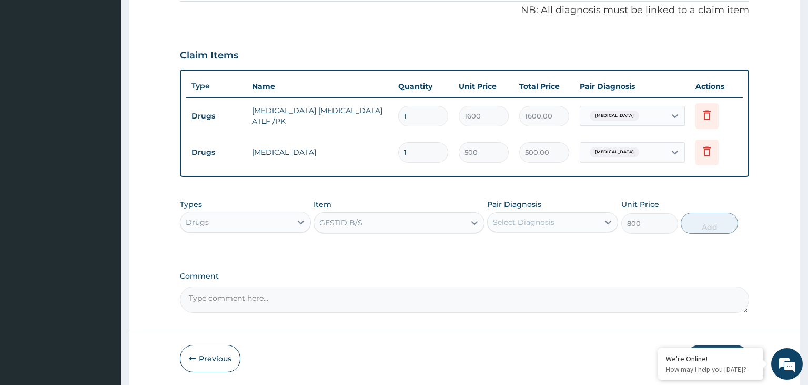
click at [559, 229] on div "Select Diagnosis" at bounding box center [552, 222] width 131 height 20
click at [555, 245] on label "Acute abdomen" at bounding box center [537, 248] width 65 height 11
checkbox input "true"
click at [719, 220] on button "Add" at bounding box center [709, 223] width 57 height 21
type input "0"
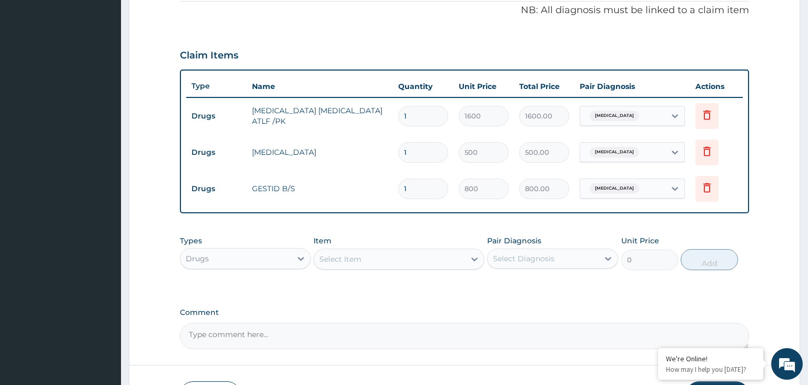
click at [264, 258] on div "Drugs" at bounding box center [236, 258] width 111 height 17
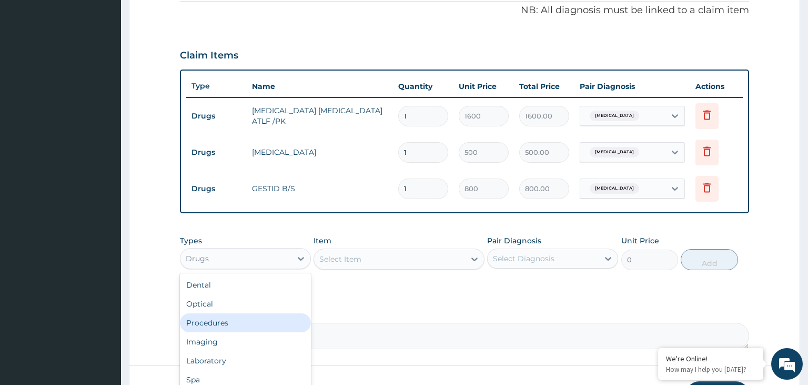
click at [220, 319] on div "Procedures" at bounding box center [245, 322] width 131 height 19
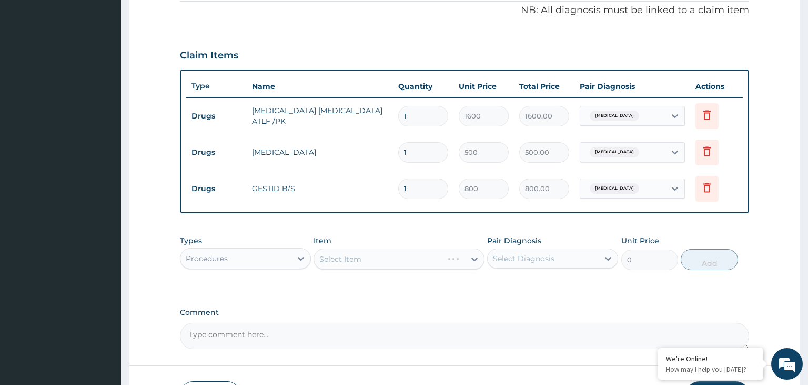
click at [451, 256] on div "Select Item" at bounding box center [399, 258] width 171 height 21
click at [384, 258] on div "Select Item" at bounding box center [389, 259] width 151 height 17
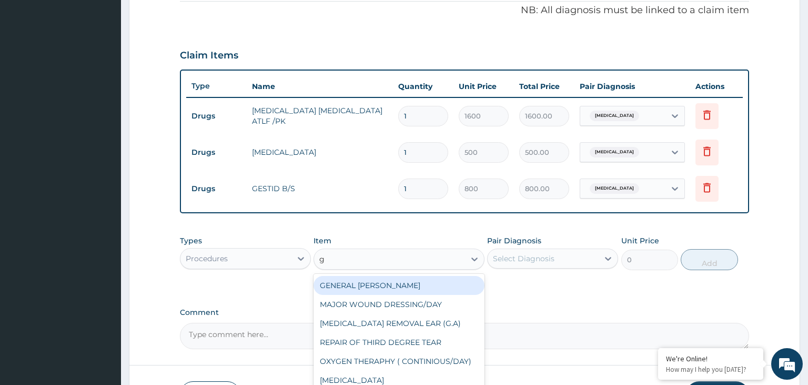
type input "gp"
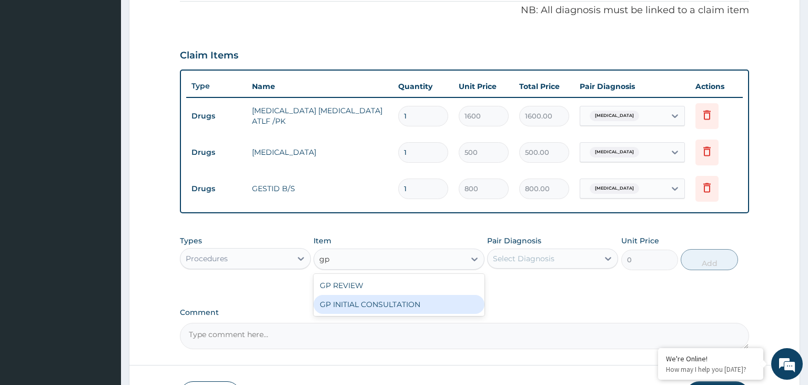
click at [377, 306] on div "GP INITIAL CONSULTATION" at bounding box center [399, 304] width 171 height 19
type input "2000"
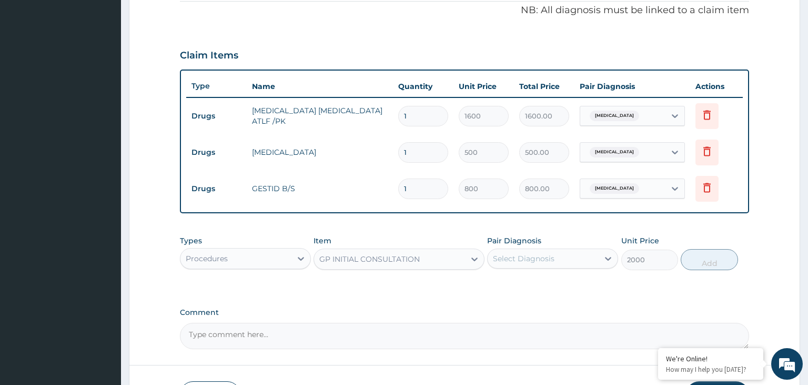
click at [522, 262] on div "Select Diagnosis" at bounding box center [524, 258] width 62 height 11
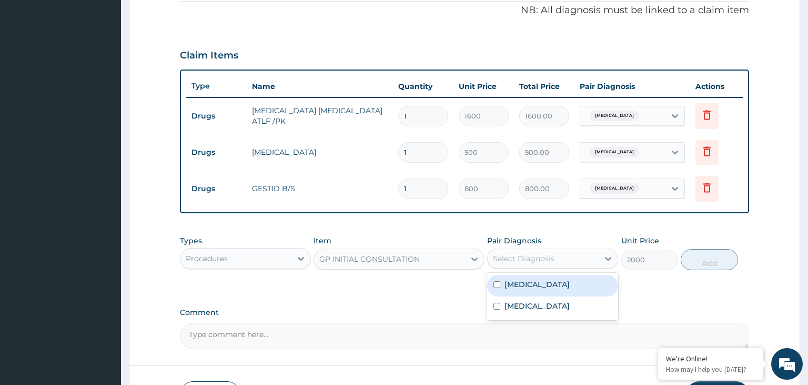
click at [511, 286] on label "Acute abdomen" at bounding box center [537, 284] width 65 height 11
checkbox input "true"
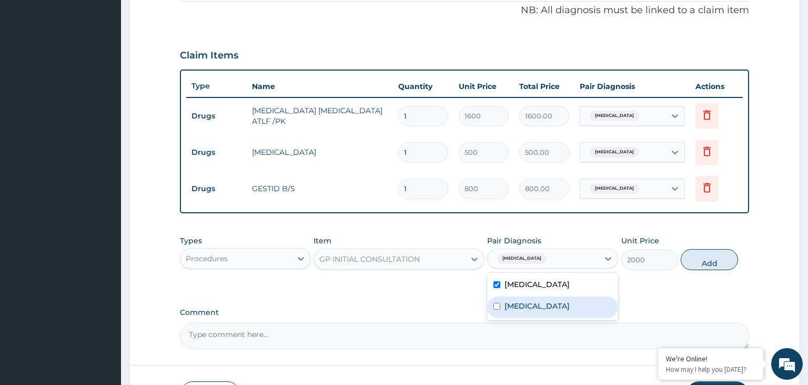
click at [509, 312] on div "[MEDICAL_DATA]" at bounding box center [552, 307] width 131 height 22
checkbox input "true"
click at [704, 259] on button "Add" at bounding box center [709, 259] width 57 height 21
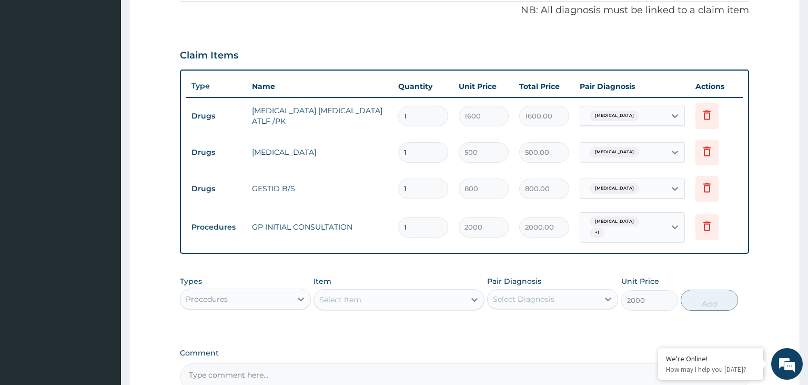
type input "0"
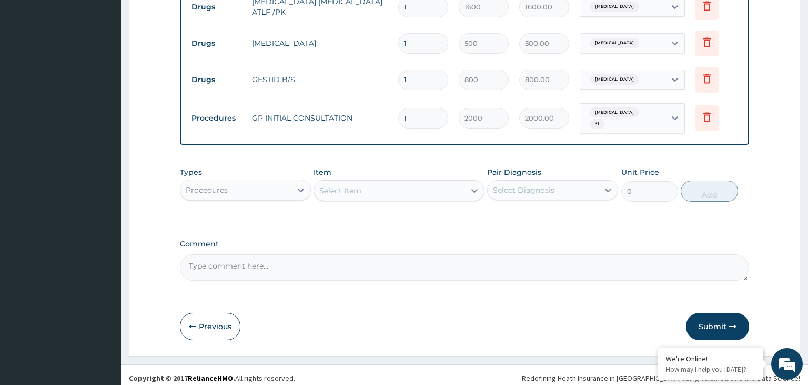
click at [730, 329] on button "Submit" at bounding box center [717, 326] width 63 height 27
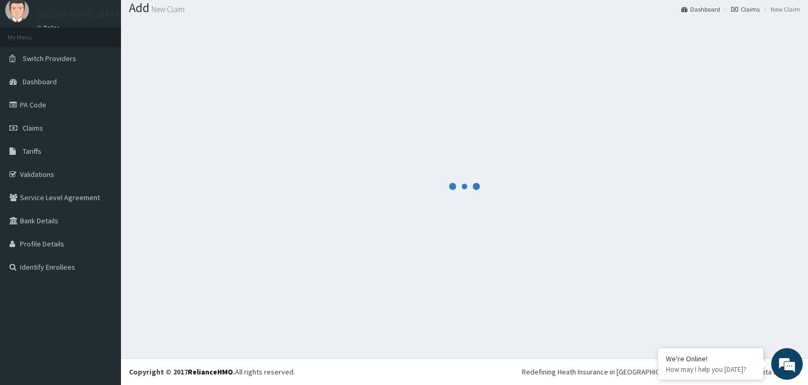
scroll to position [33, 0]
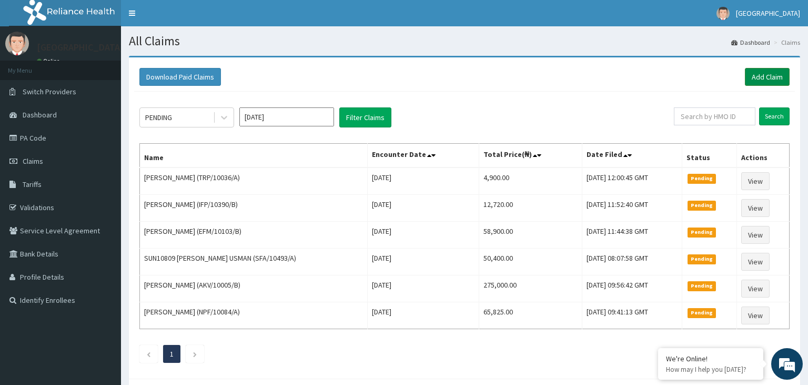
click at [774, 84] on link "Add Claim" at bounding box center [767, 77] width 45 height 18
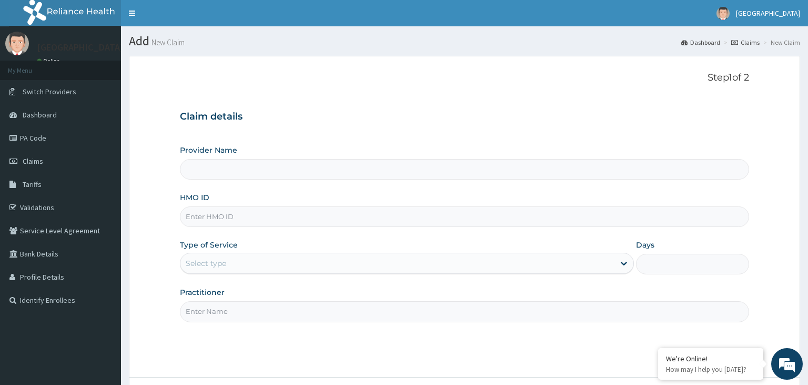
paste input "PES/10118/C"
click at [203, 218] on input "PES/10118/C" at bounding box center [465, 216] width 570 height 21
type input "PES/10118/C"
click at [252, 167] on input "Provider Name" at bounding box center [465, 169] width 570 height 21
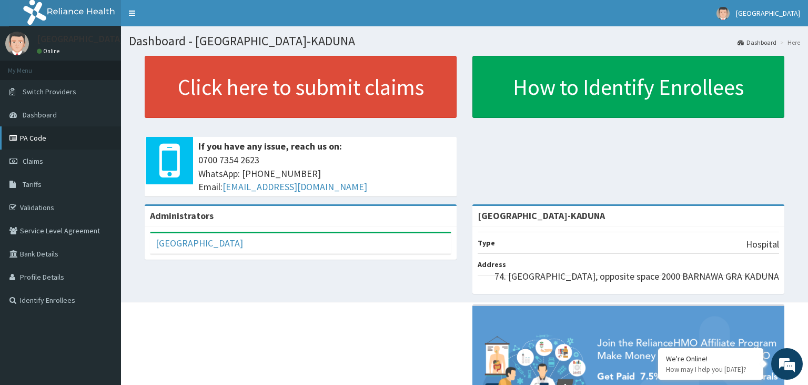
click at [49, 136] on link "PA Code" at bounding box center [60, 137] width 121 height 23
click at [37, 159] on span "Claims" at bounding box center [33, 160] width 21 height 9
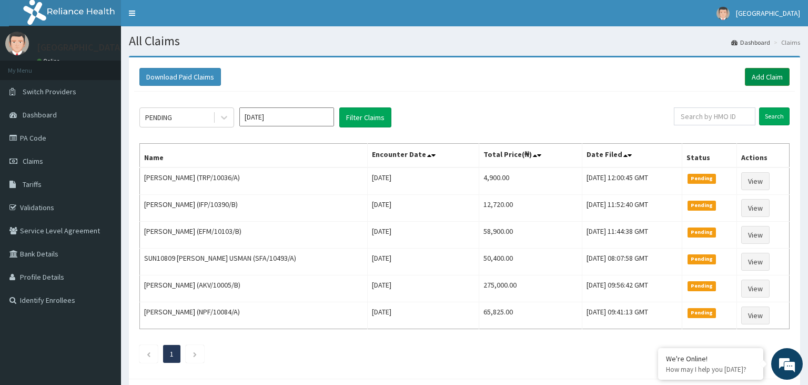
click at [764, 68] on link "Add Claim" at bounding box center [767, 77] width 45 height 18
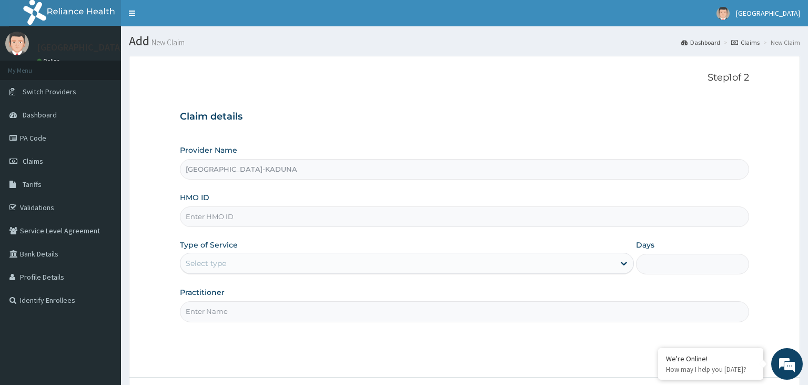
paste input "ORV/10035/B"
type input "ORV/10035/B"
click at [249, 271] on div "Select type" at bounding box center [398, 263] width 434 height 17
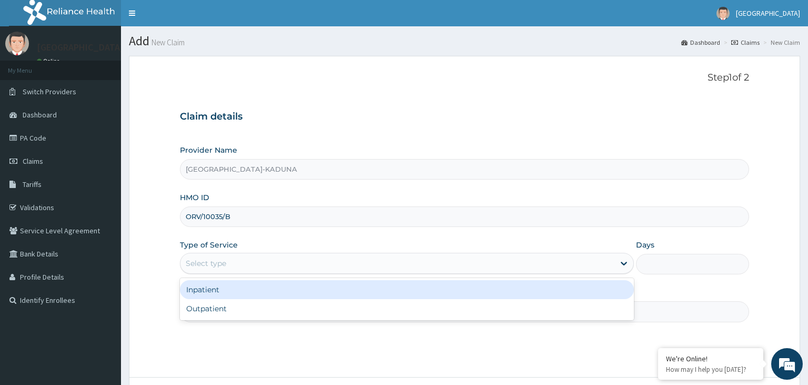
click at [223, 289] on div "Inpatient" at bounding box center [407, 289] width 454 height 19
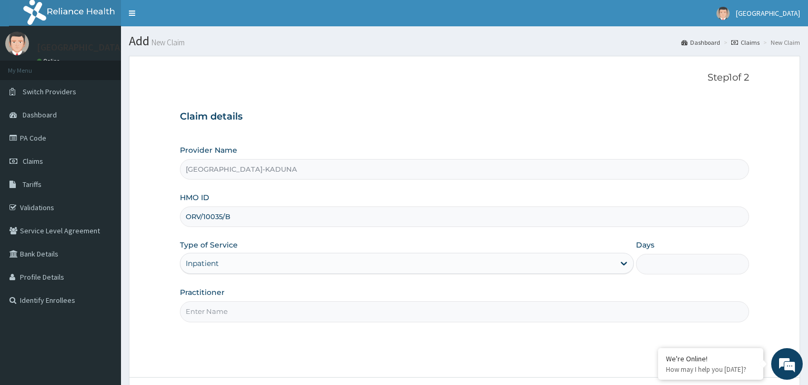
click at [658, 270] on input "Days" at bounding box center [693, 264] width 114 height 21
type input "4"
click at [393, 322] on div "Step 1 of 2 Claim details Provider Name [GEOGRAPHIC_DATA]-KADUNA HMO ID ORV/100…" at bounding box center [465, 216] width 570 height 288
click at [384, 314] on input "Practitioner" at bounding box center [465, 311] width 570 height 21
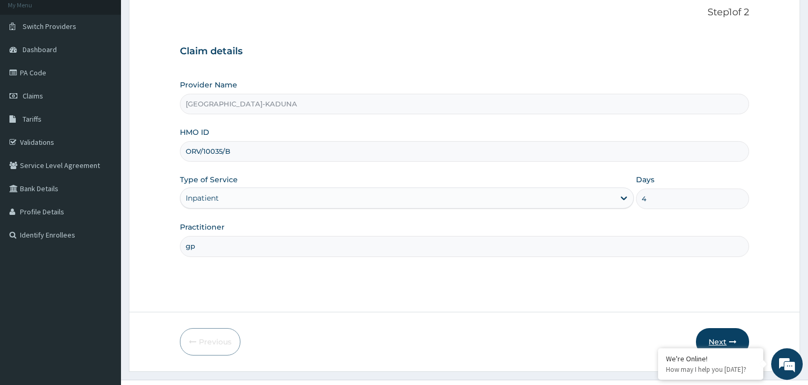
scroll to position [86, 0]
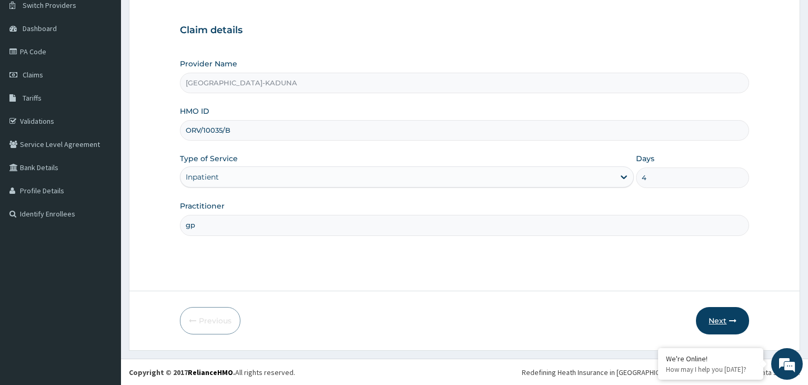
type input "gp"
click at [732, 318] on icon "button" at bounding box center [733, 320] width 7 height 7
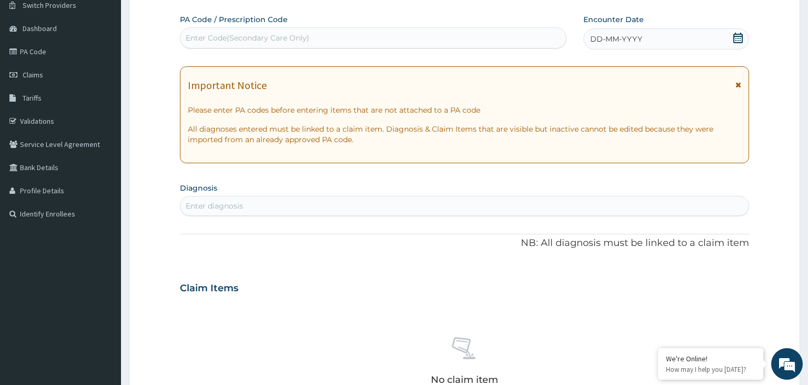
click at [381, 41] on div "Enter Code(Secondary Care Only)" at bounding box center [374, 37] width 386 height 17
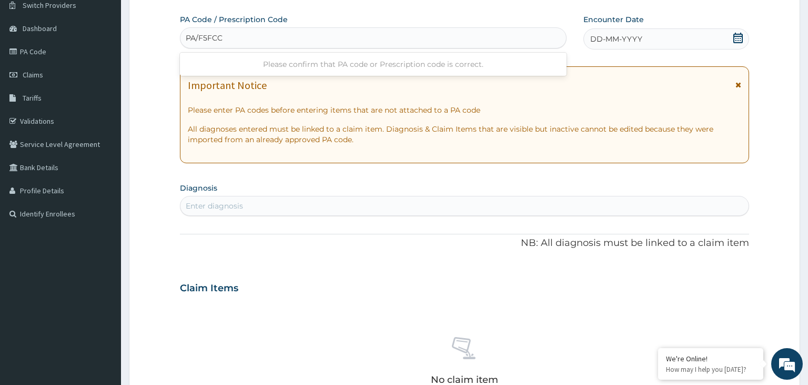
type input "PA/F5FCC6"
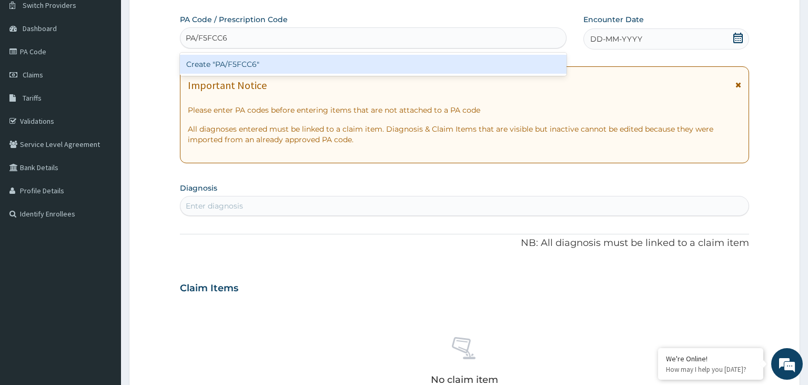
click at [359, 59] on div "Create "PA/F5FCC6"" at bounding box center [373, 64] width 387 height 19
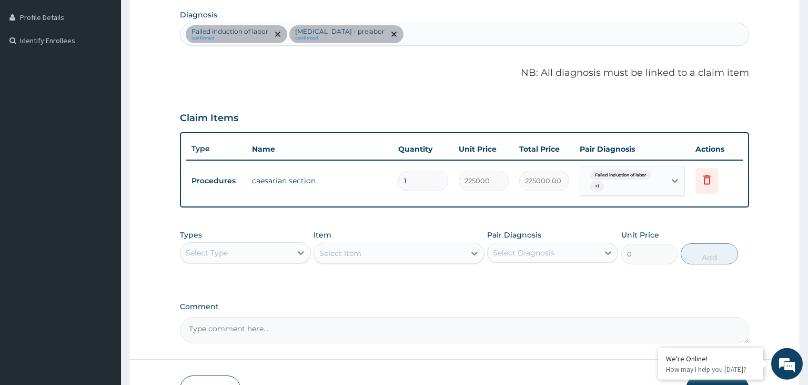
scroll to position [326, 0]
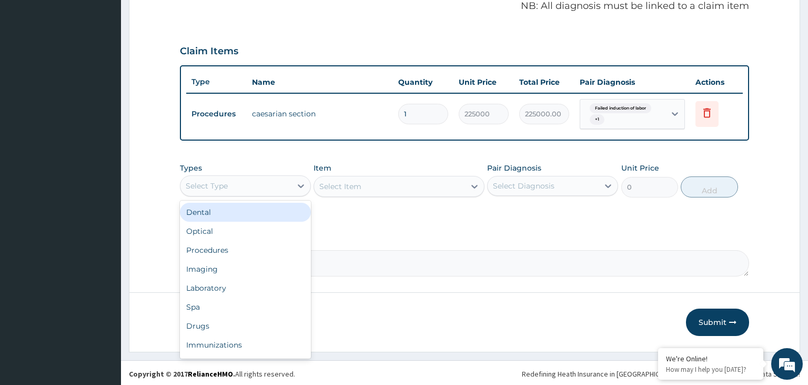
click at [281, 182] on div "Select Type" at bounding box center [236, 185] width 111 height 17
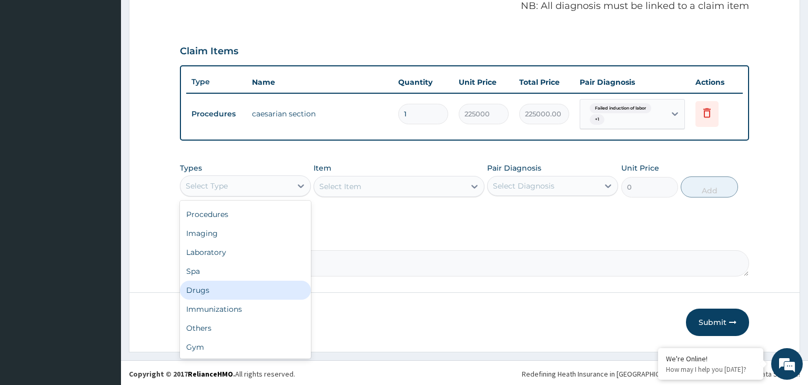
scroll to position [0, 0]
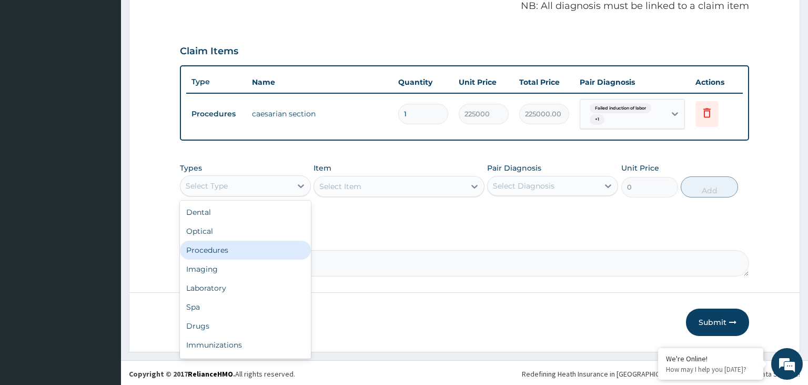
click at [240, 242] on div "Procedures" at bounding box center [245, 250] width 131 height 19
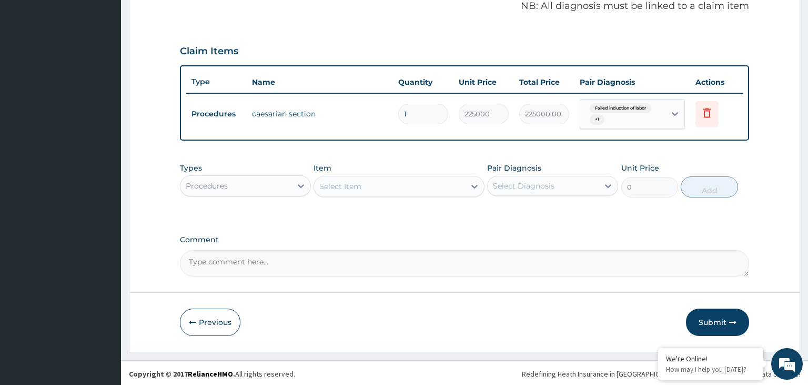
click at [372, 184] on div "Select Item" at bounding box center [389, 186] width 151 height 17
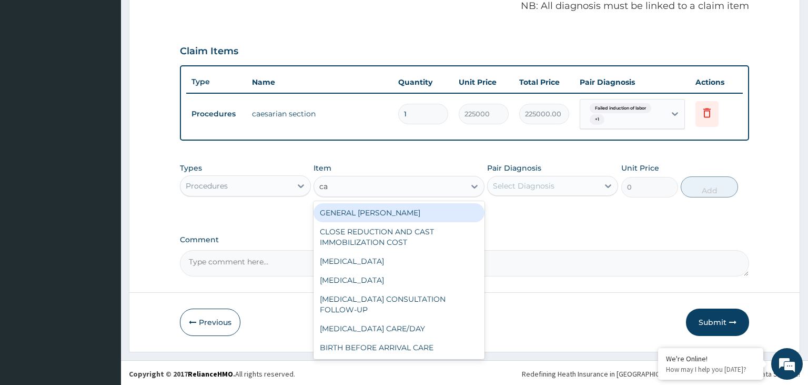
type input "cae"
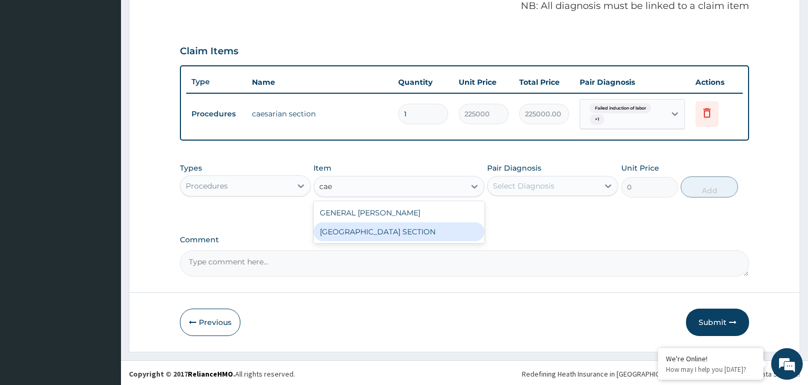
click at [403, 235] on div "CAESARIAN SECTION" at bounding box center [399, 231] width 171 height 19
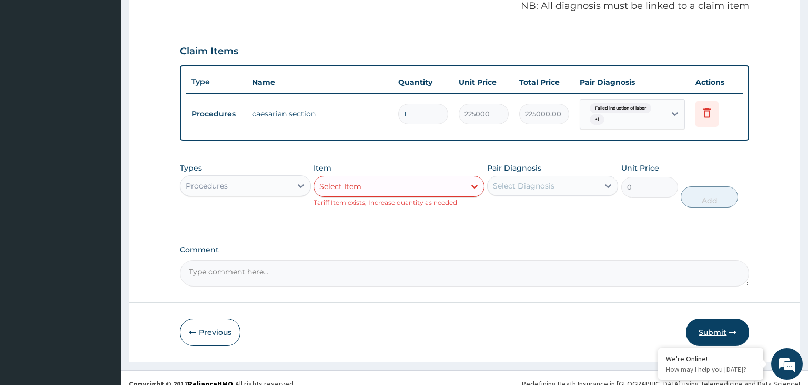
click at [705, 329] on button "Submit" at bounding box center [717, 331] width 63 height 27
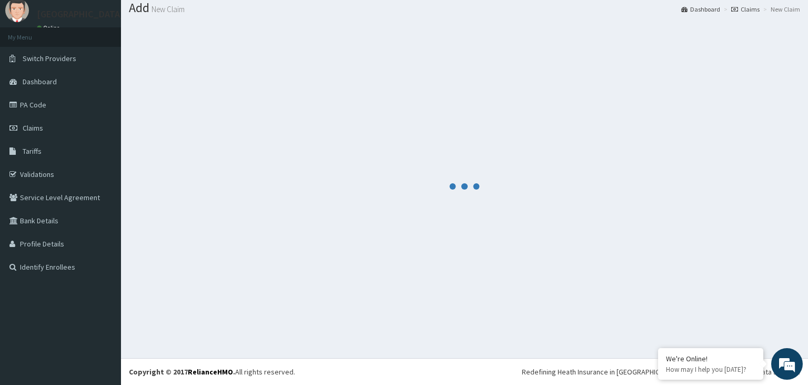
scroll to position [33, 0]
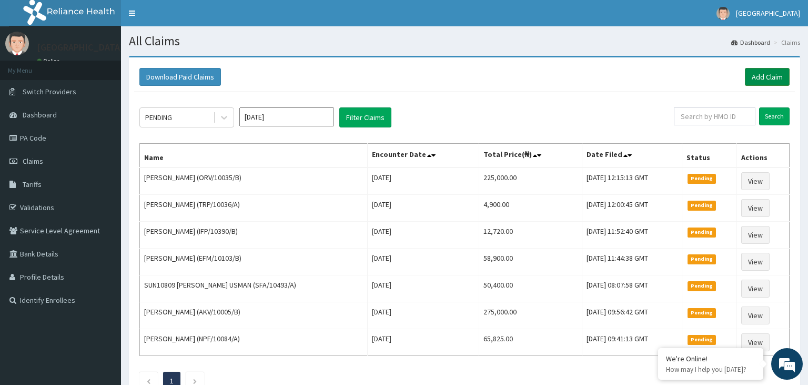
click at [773, 75] on link "Add Claim" at bounding box center [767, 77] width 45 height 18
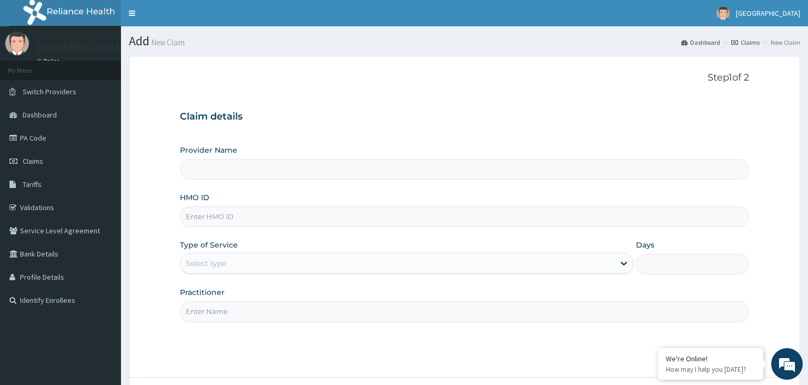
type input "[GEOGRAPHIC_DATA]-KADUNA"
click at [214, 238] on div "Provider Name [GEOGRAPHIC_DATA]-KADUNA HMO ID ORV/10035/B Type of Service Selec…" at bounding box center [465, 233] width 570 height 177
click at [202, 216] on input "ORV/10035/B" at bounding box center [465, 216] width 570 height 21
drag, startPoint x: 260, startPoint y: 217, endPoint x: 242, endPoint y: 220, distance: 18.2
click at [242, 219] on input "ORV/10035/B" at bounding box center [465, 216] width 570 height 21
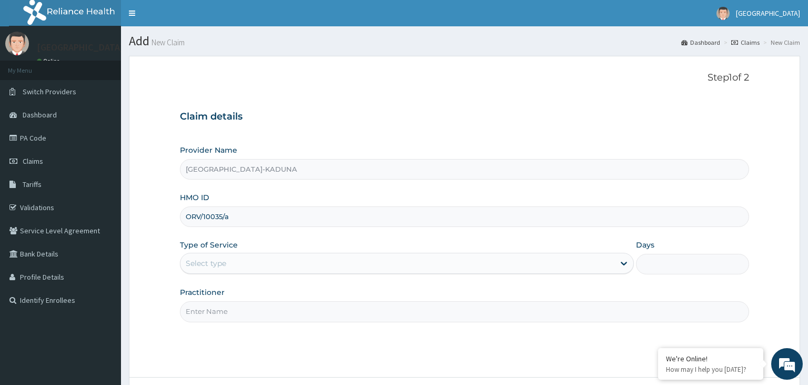
click at [199, 218] on input "ORV/10035/a" at bounding box center [465, 216] width 570 height 21
click at [202, 218] on input "ORV/10035/a" at bounding box center [465, 216] width 570 height 21
type input "ORV/10035/a"
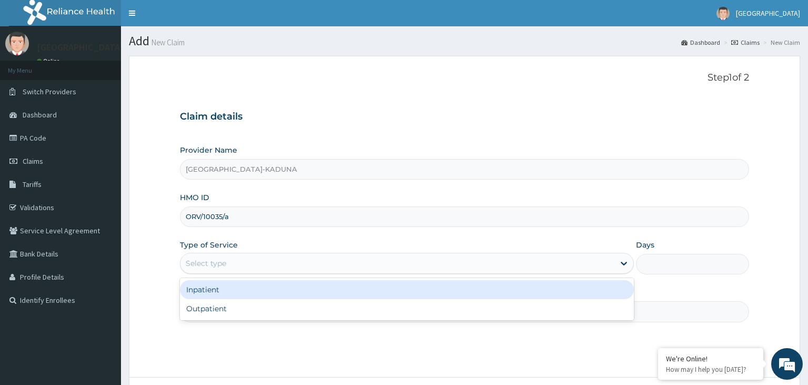
click at [216, 271] on div "Select type" at bounding box center [398, 263] width 434 height 17
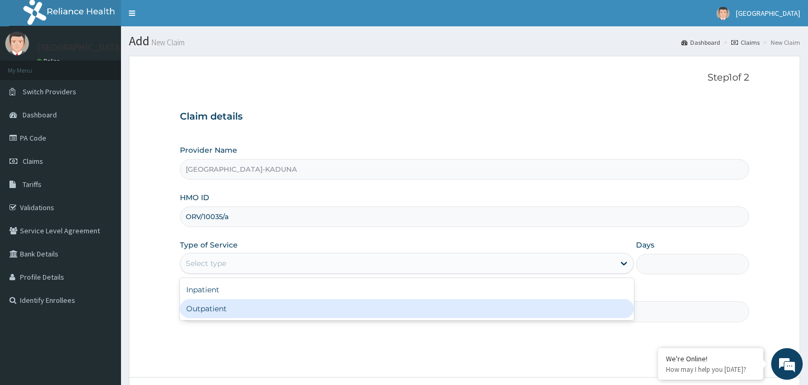
click at [209, 307] on div "Outpatient" at bounding box center [407, 308] width 454 height 19
type input "1"
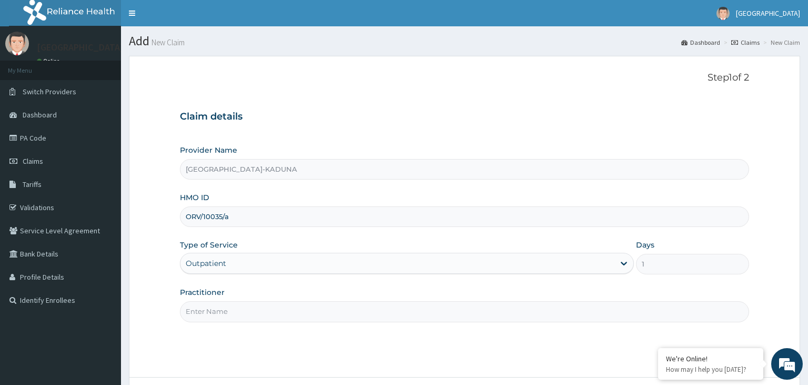
click at [209, 307] on input "Practitioner" at bounding box center [465, 311] width 570 height 21
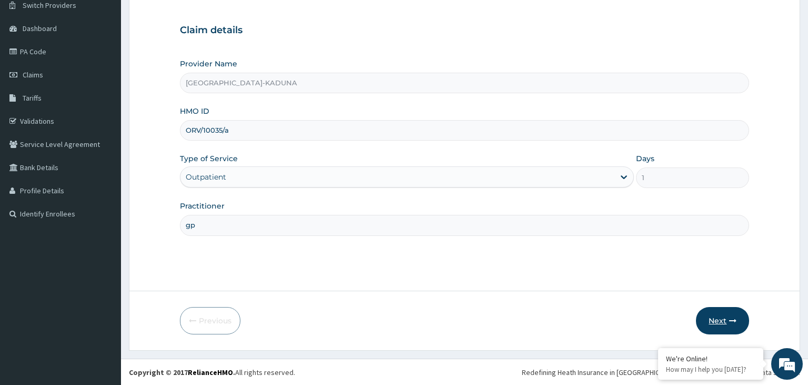
type input "gp"
click at [721, 331] on button "Next" at bounding box center [722, 320] width 53 height 27
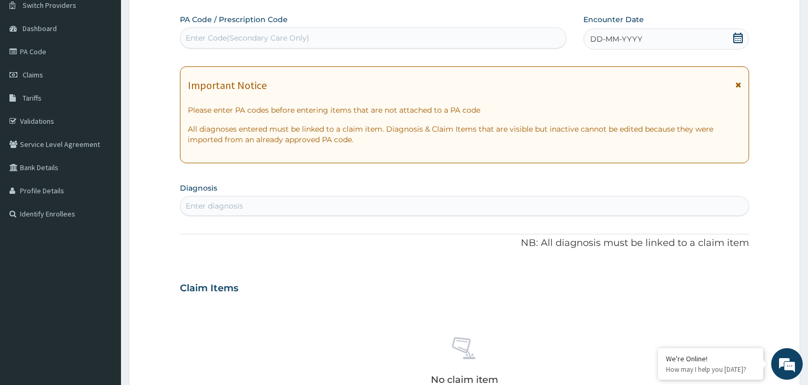
click at [748, 43] on div "DD-MM-YYYY" at bounding box center [667, 38] width 166 height 21
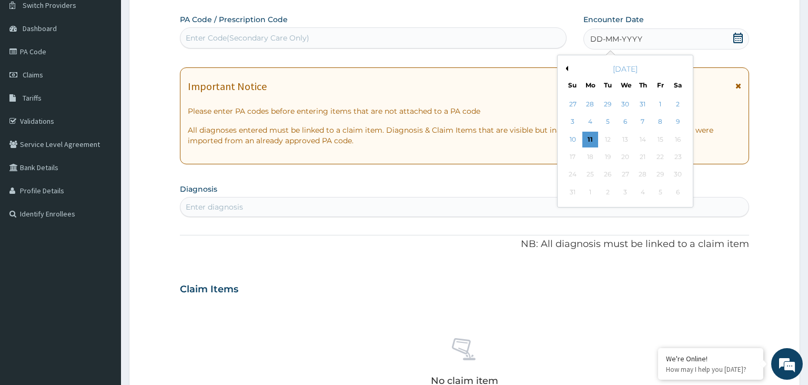
click at [740, 37] on icon at bounding box center [738, 38] width 9 height 11
click at [678, 120] on div "9" at bounding box center [679, 122] width 16 height 16
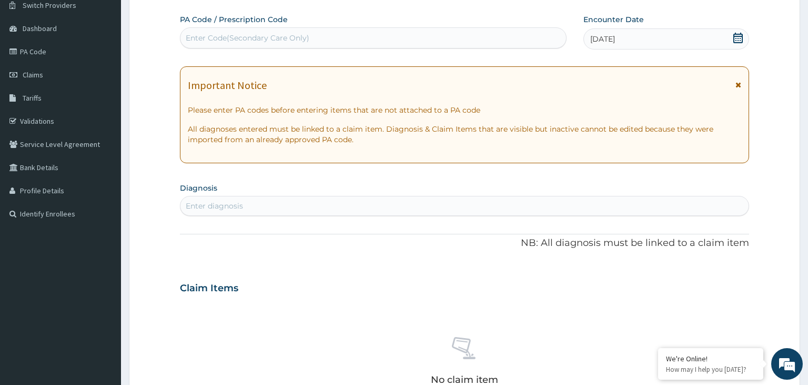
click at [369, 204] on div "Enter diagnosis" at bounding box center [465, 205] width 569 height 17
type input "[MEDICAL_DATA]"
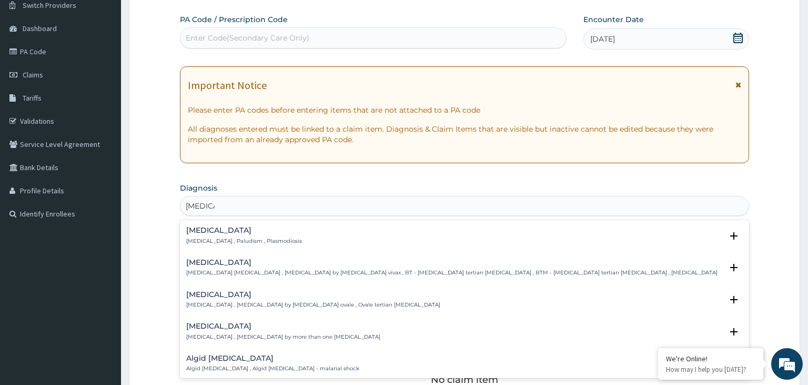
click at [274, 240] on div "[MEDICAL_DATA] [MEDICAL_DATA] , Paludism , Plasmodiosis" at bounding box center [464, 235] width 557 height 18
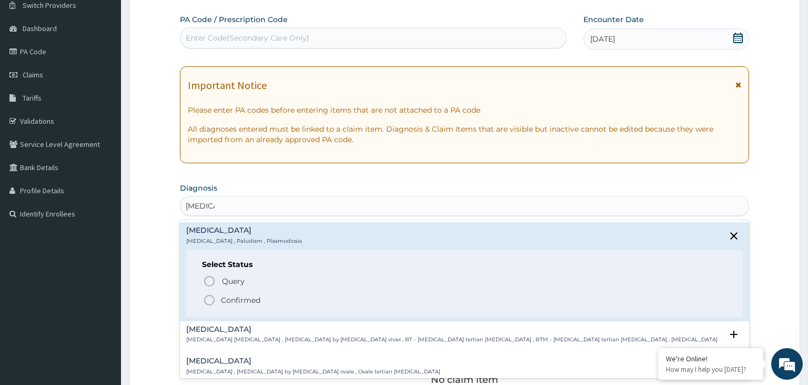
click at [252, 301] on p "Confirmed" at bounding box center [240, 300] width 39 height 11
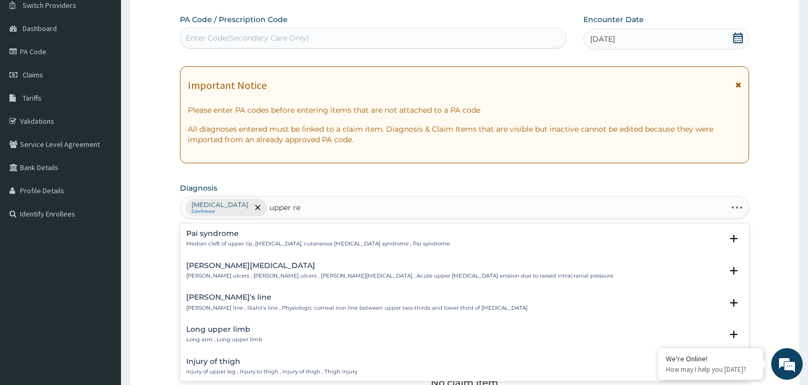
type input "upper res"
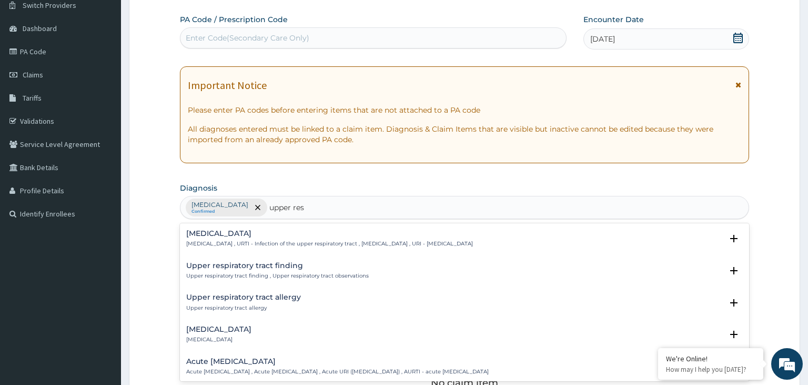
click at [228, 229] on h4 "[MEDICAL_DATA]" at bounding box center [329, 233] width 287 height 8
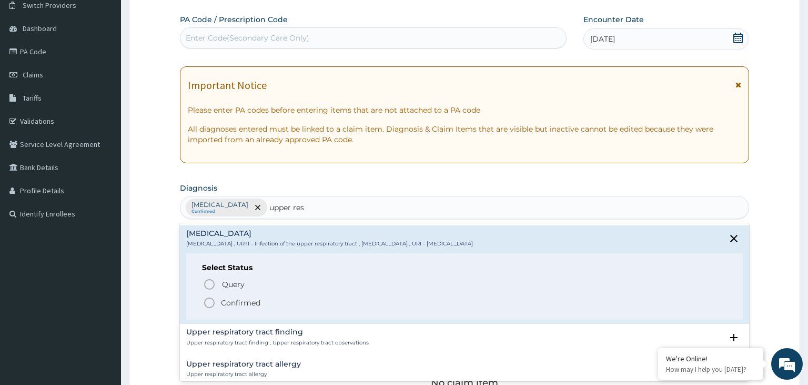
click at [229, 304] on p "Confirmed" at bounding box center [240, 302] width 39 height 11
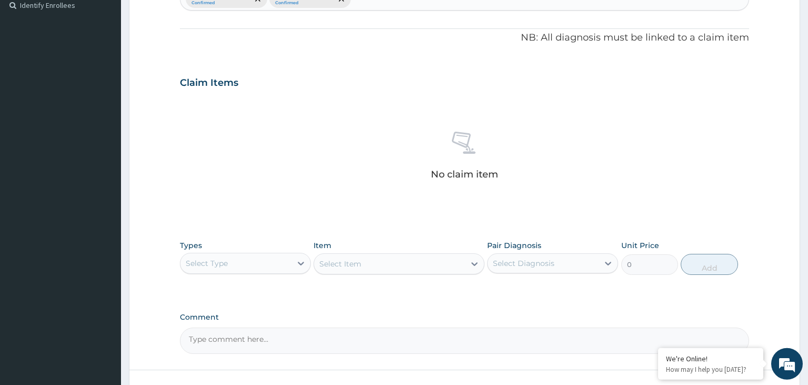
scroll to position [364, 0]
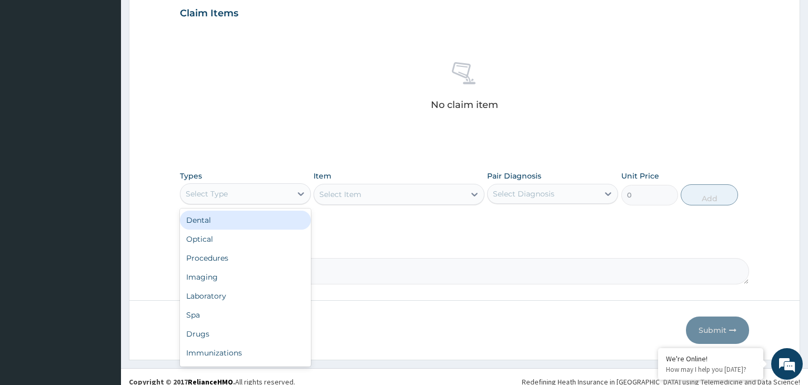
drag, startPoint x: 256, startPoint y: 188, endPoint x: 255, endPoint y: 204, distance: 16.3
click at [256, 188] on div "Select Type" at bounding box center [236, 193] width 111 height 17
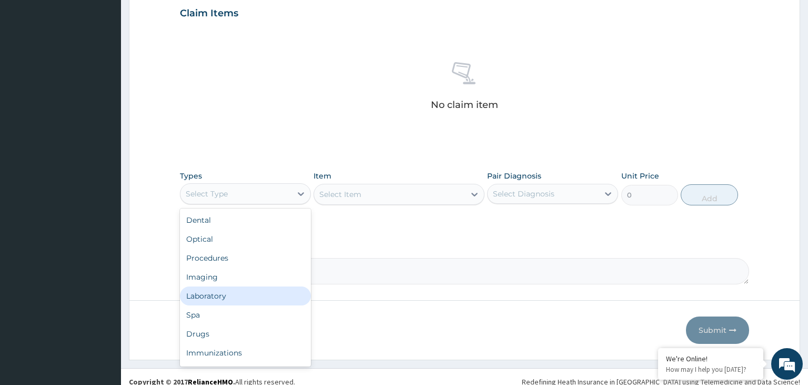
click at [235, 297] on div "Laboratory" at bounding box center [245, 295] width 131 height 19
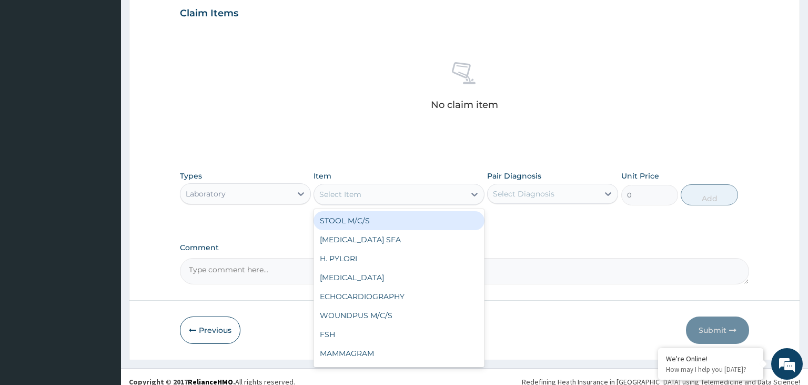
click at [369, 198] on div "Select Item" at bounding box center [389, 194] width 151 height 17
type input "fbc"
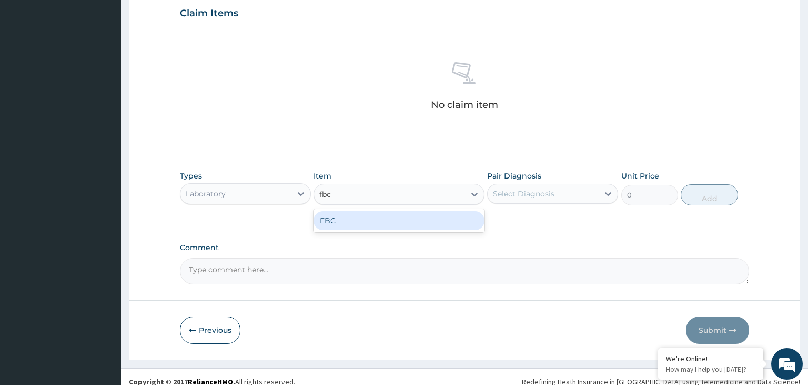
click at [378, 214] on div "FBC" at bounding box center [399, 220] width 171 height 19
type input "2500"
click at [570, 194] on div "Select Diagnosis" at bounding box center [543, 193] width 111 height 17
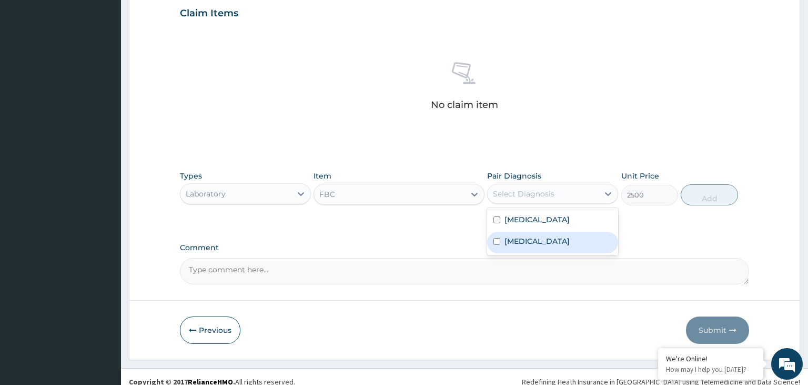
click at [555, 239] on label "[MEDICAL_DATA]" at bounding box center [537, 241] width 65 height 11
checkbox input "true"
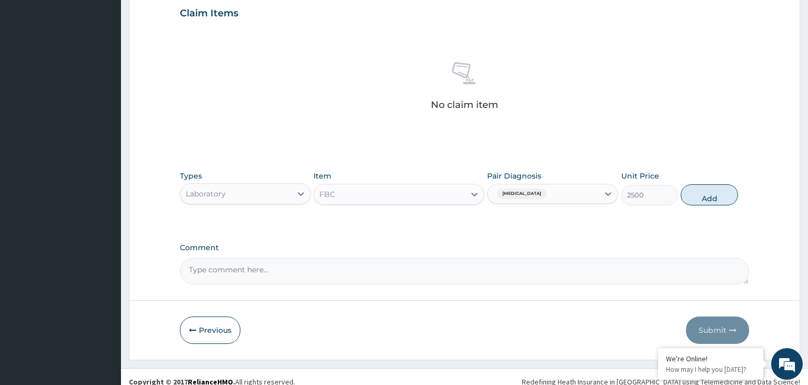
click at [698, 208] on div "Types Laboratory Item FBC Pair Diagnosis [MEDICAL_DATA] Unit Price 2500 Add" at bounding box center [465, 187] width 570 height 45
click at [704, 199] on button "Add" at bounding box center [709, 194] width 57 height 21
type input "0"
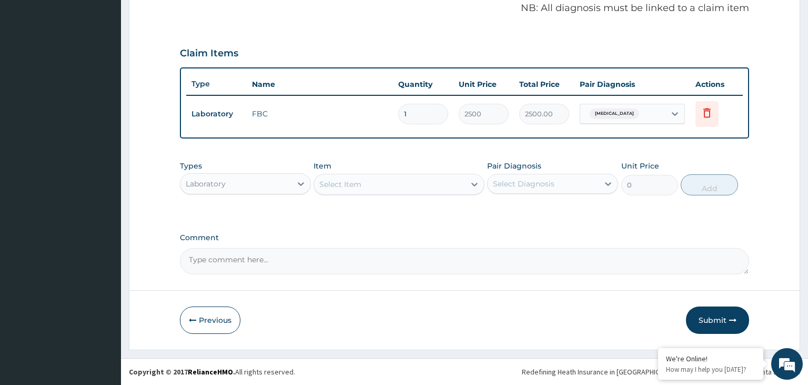
scroll to position [322, 0]
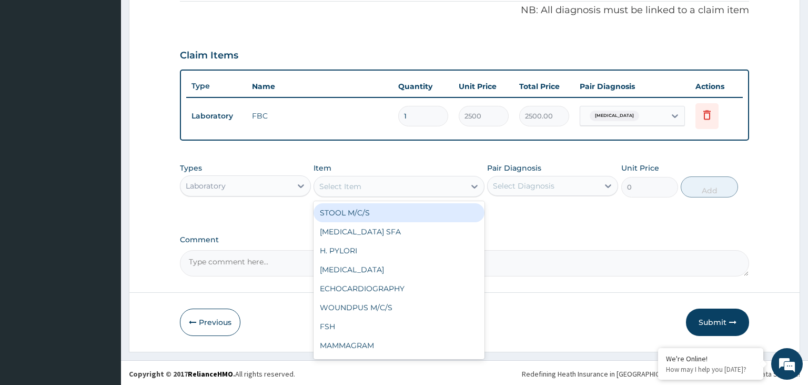
click at [348, 188] on div "Select Item" at bounding box center [340, 186] width 42 height 11
type input "mp"
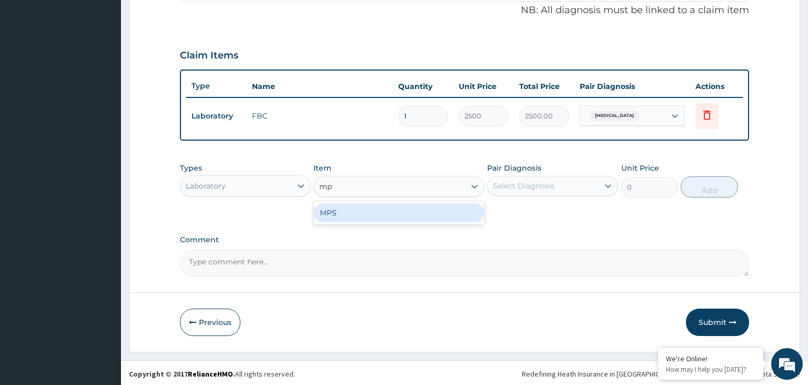
drag, startPoint x: 357, startPoint y: 207, endPoint x: 409, endPoint y: 213, distance: 53.0
click at [358, 209] on div "MPS" at bounding box center [399, 212] width 171 height 19
type input "1000"
click at [635, 165] on label "Unit Price" at bounding box center [641, 168] width 38 height 11
click at [536, 196] on div "Types Laboratory Item MPS Pair Diagnosis Select Diagnosis Unit Price 1000 Add" at bounding box center [465, 179] width 570 height 45
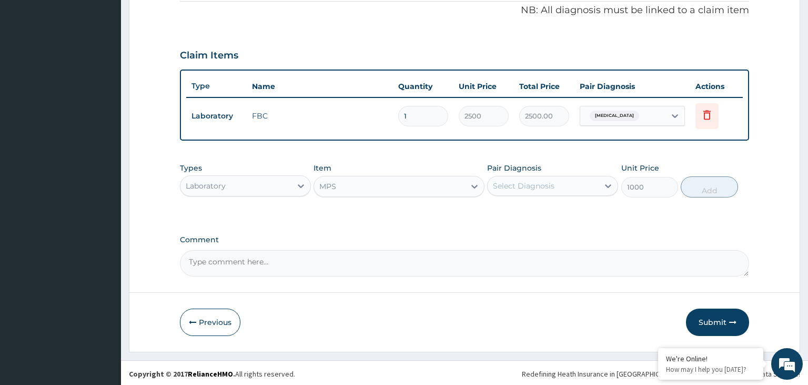
click at [546, 182] on div "Select Diagnosis" at bounding box center [524, 186] width 62 height 11
click at [542, 205] on div "Malaria" at bounding box center [552, 213] width 131 height 22
checkbox input "true"
click at [700, 185] on button "Add" at bounding box center [709, 186] width 57 height 21
type input "0"
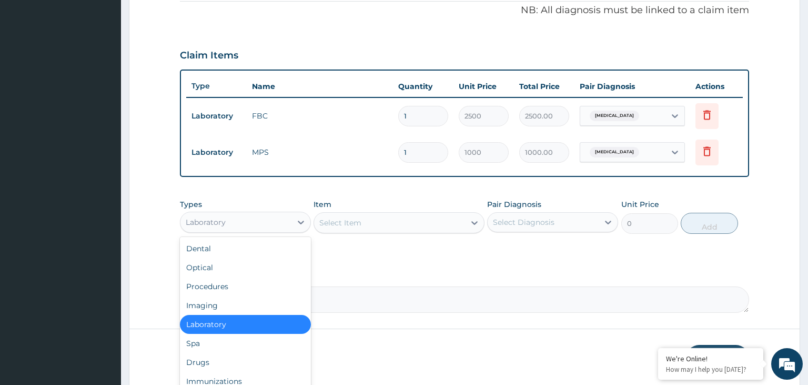
click at [247, 224] on div "Laboratory" at bounding box center [236, 222] width 111 height 17
click at [250, 291] on div "Procedures" at bounding box center [245, 286] width 131 height 19
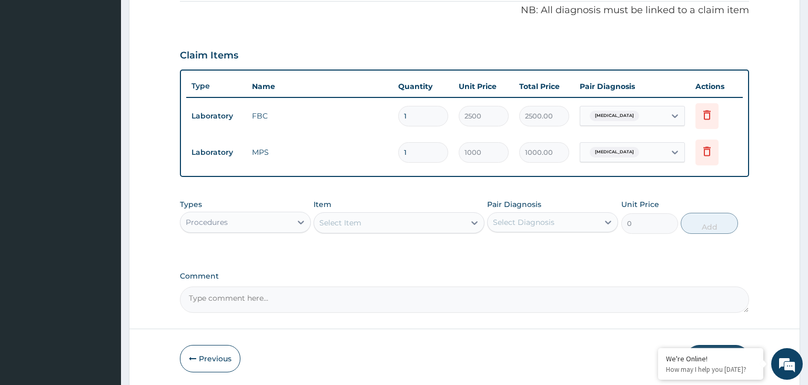
click at [395, 221] on div "Select Item" at bounding box center [399, 222] width 171 height 21
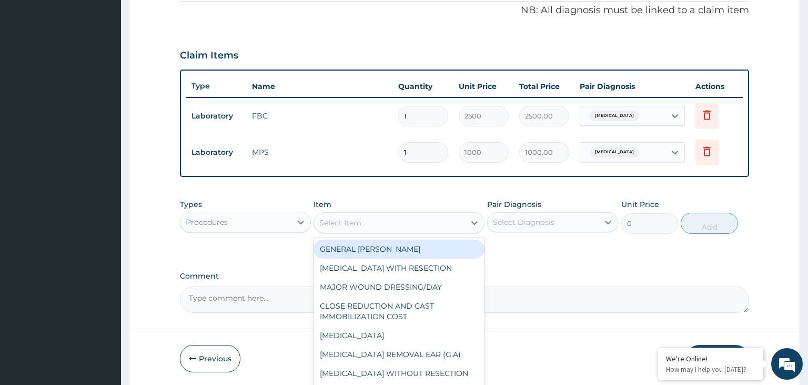
click at [372, 217] on div "Select Item" at bounding box center [389, 222] width 151 height 17
type input "gp"
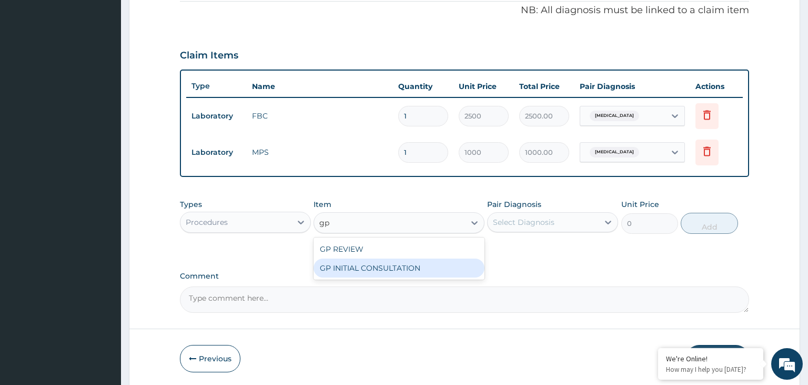
drag, startPoint x: 408, startPoint y: 271, endPoint x: 487, endPoint y: 260, distance: 79.6
click at [409, 272] on div "GP INITIAL CONSULTATION" at bounding box center [399, 267] width 171 height 19
type input "2000"
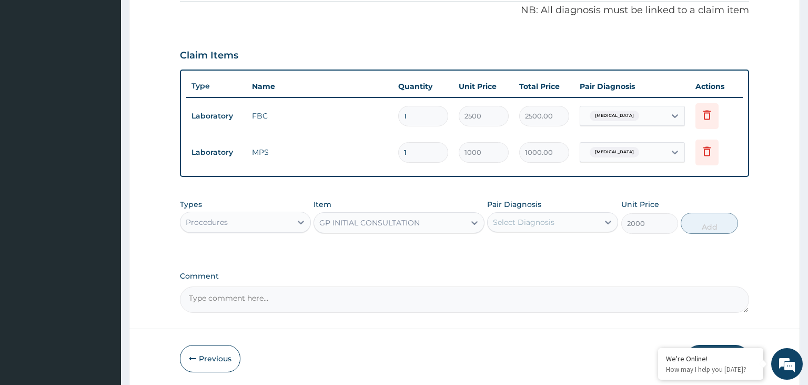
click at [580, 231] on div "Pair Diagnosis Select Diagnosis" at bounding box center [552, 216] width 131 height 35
drag, startPoint x: 557, startPoint y: 208, endPoint x: 555, endPoint y: 231, distance: 22.7
click at [556, 213] on div "Pair Diagnosis Select Diagnosis" at bounding box center [552, 216] width 131 height 35
click at [562, 224] on div "Select Diagnosis" at bounding box center [543, 222] width 111 height 17
click at [555, 243] on div "Malaria" at bounding box center [552, 249] width 131 height 22
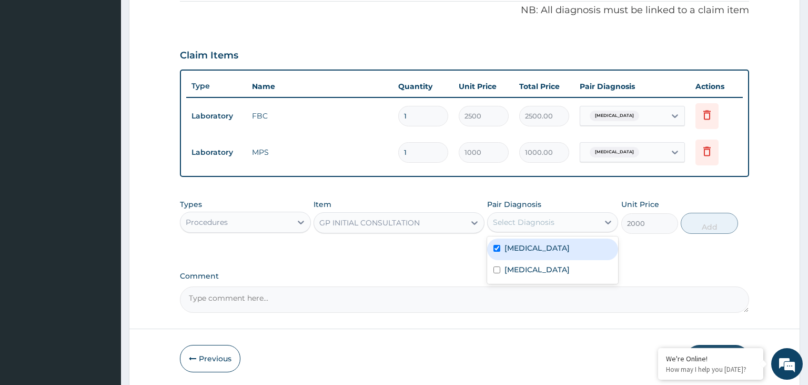
checkbox input "true"
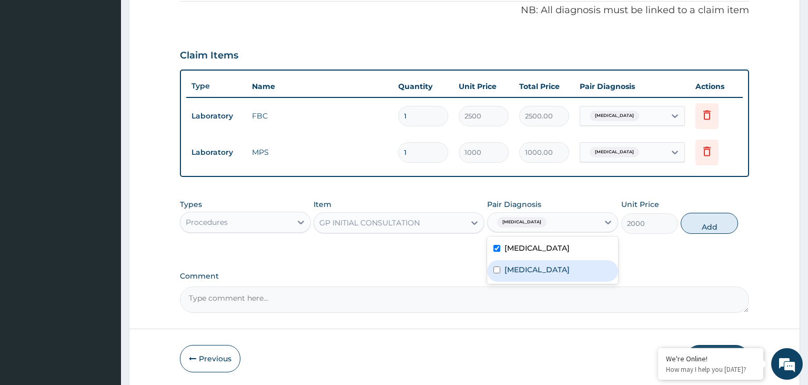
click at [561, 268] on label "Upper respiratory infection" at bounding box center [537, 269] width 65 height 11
checkbox input "true"
click at [700, 225] on button "Add" at bounding box center [709, 223] width 57 height 21
type input "0"
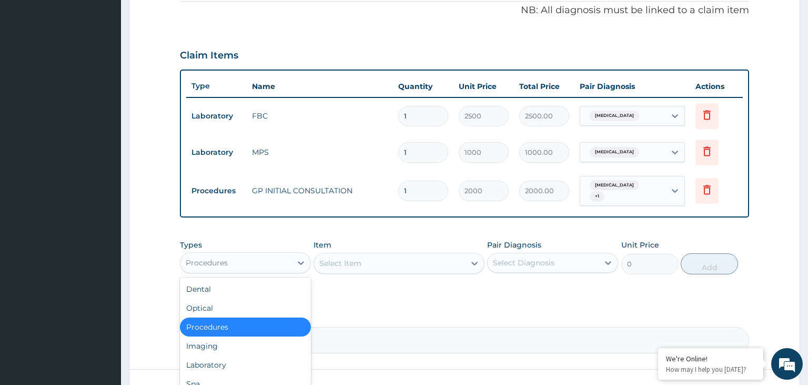
click at [266, 259] on div "Procedures" at bounding box center [236, 262] width 111 height 17
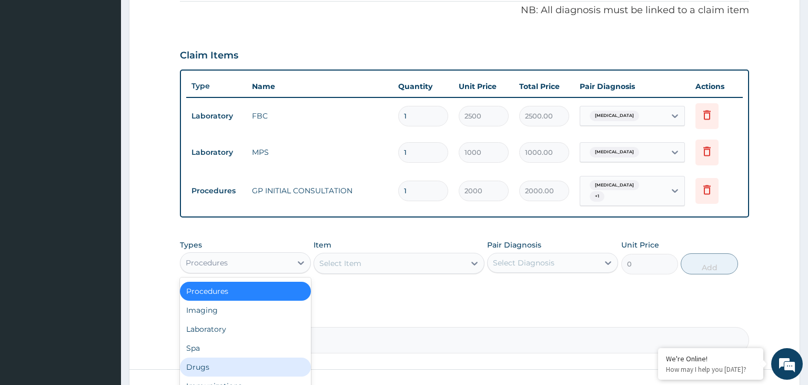
click at [228, 369] on div "Drugs" at bounding box center [245, 366] width 131 height 19
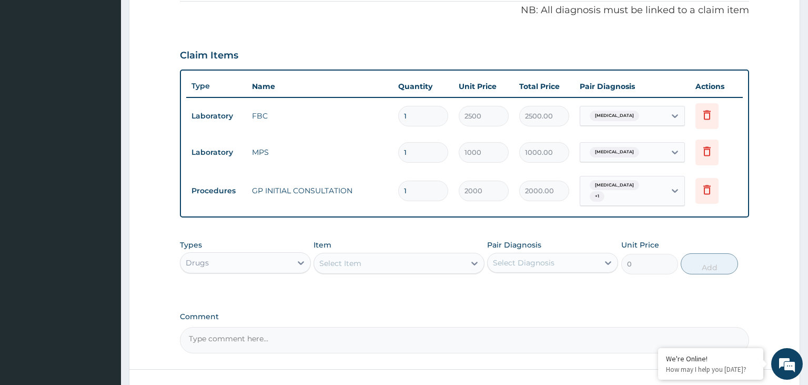
drag, startPoint x: 384, startPoint y: 262, endPoint x: 395, endPoint y: 262, distance: 11.1
click at [384, 262] on div "Select Item" at bounding box center [389, 263] width 151 height 17
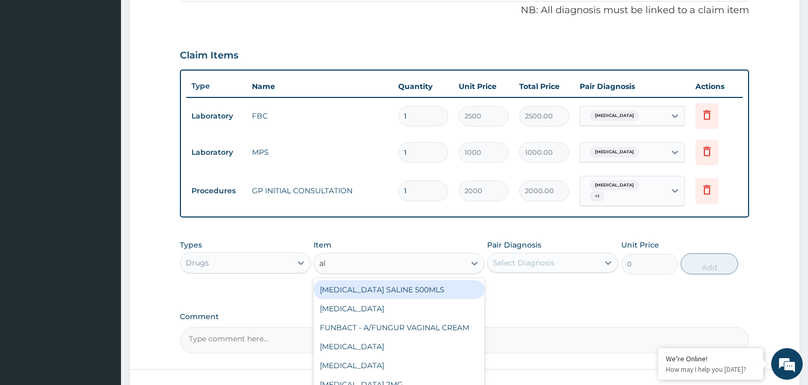
type input "alp"
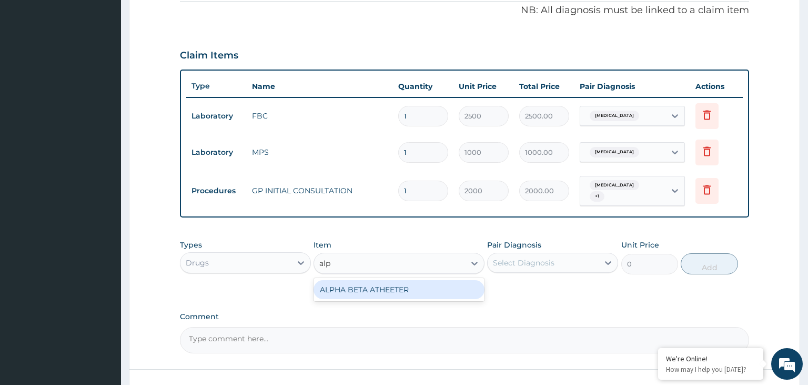
click at [364, 289] on div "ALPHA BETA ATHEETER" at bounding box center [399, 289] width 171 height 19
type input "1500"
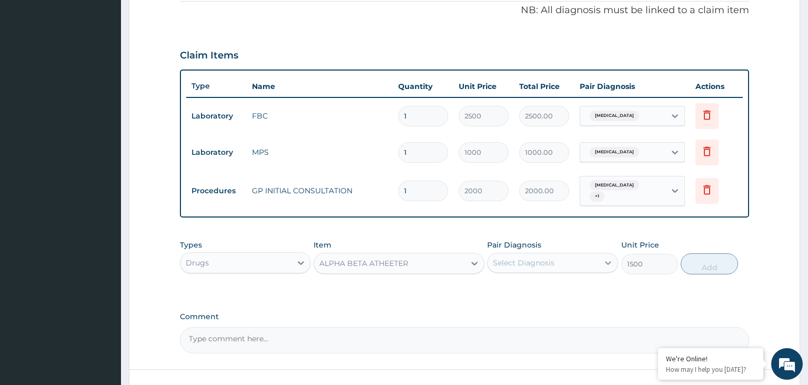
drag, startPoint x: 607, startPoint y: 246, endPoint x: 601, endPoint y: 252, distance: 8.6
click at [607, 246] on div "Pair Diagnosis Select Diagnosis" at bounding box center [552, 256] width 131 height 35
click at [570, 258] on div "Select Diagnosis" at bounding box center [543, 262] width 111 height 17
click at [526, 286] on label "Malaria" at bounding box center [537, 288] width 65 height 11
checkbox input "true"
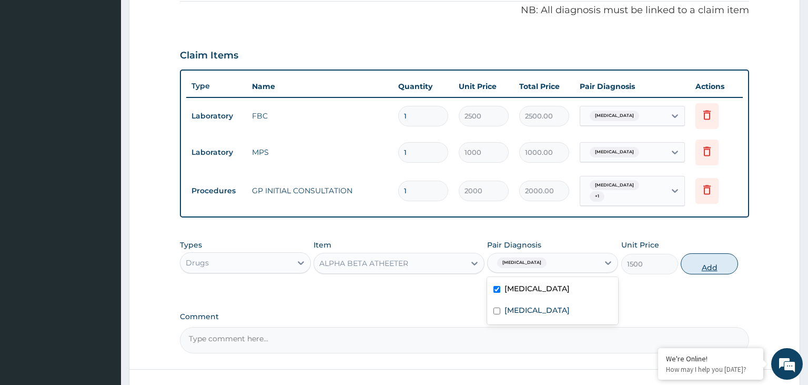
click at [708, 260] on button "Add" at bounding box center [709, 263] width 57 height 21
type input "0"
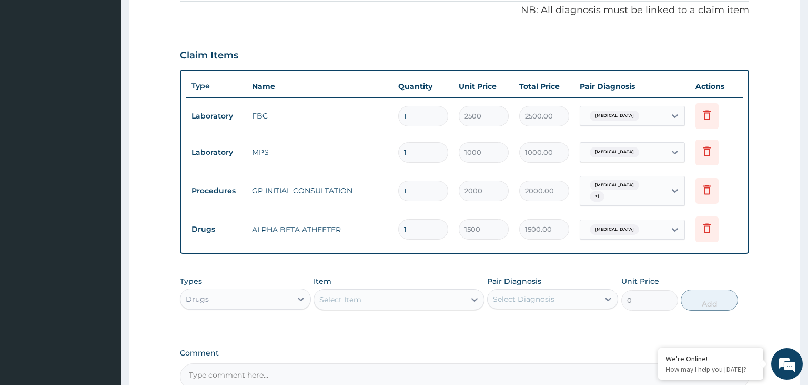
drag, startPoint x: 410, startPoint y: 228, endPoint x: 401, endPoint y: 227, distance: 9.5
click at [401, 227] on input "1" at bounding box center [423, 229] width 50 height 21
type input "3"
type input "4500.00"
type input "3"
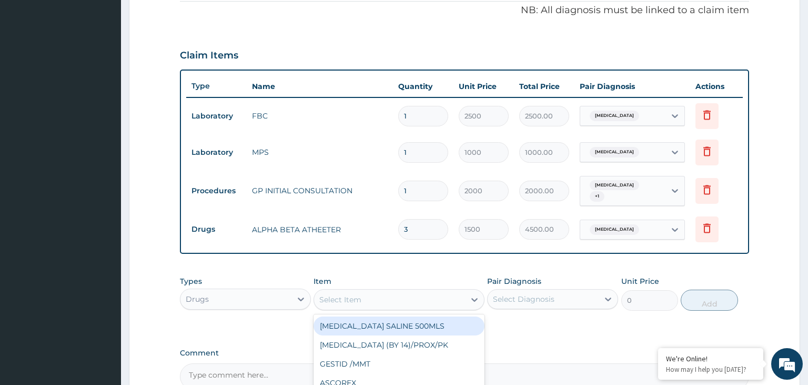
click at [403, 293] on div "Select Item" at bounding box center [389, 299] width 151 height 17
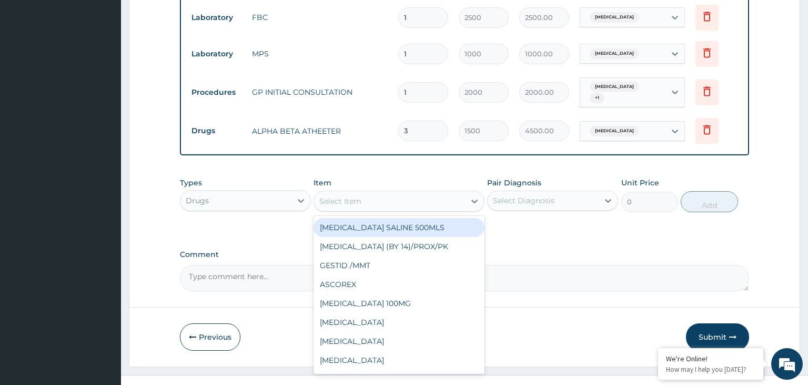
scroll to position [431, 0]
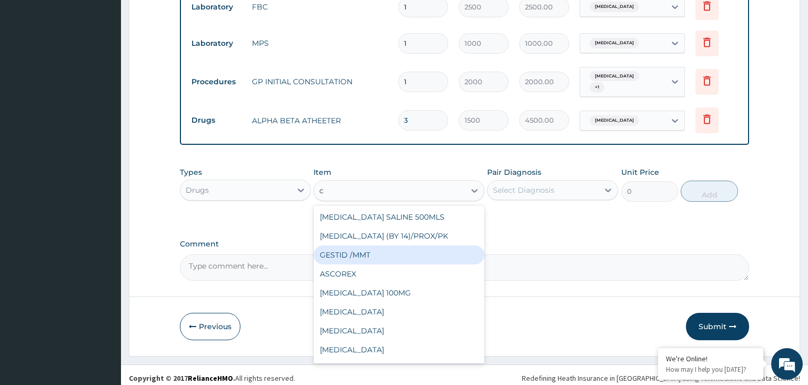
type input "ci"
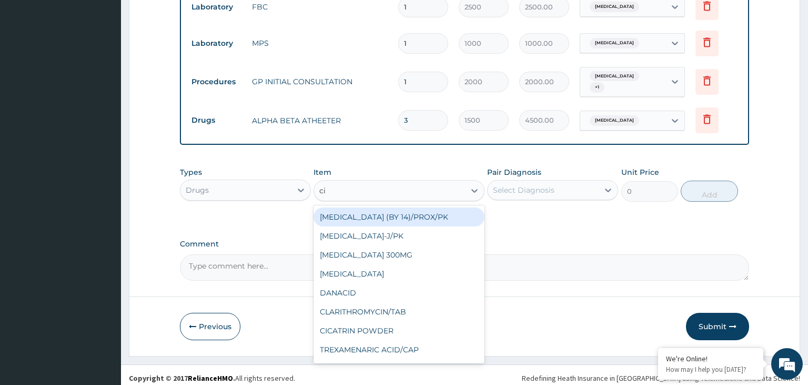
click at [416, 207] on div "CIPROFLOXACIN (BY 14)/PROX/PK" at bounding box center [399, 216] width 171 height 19
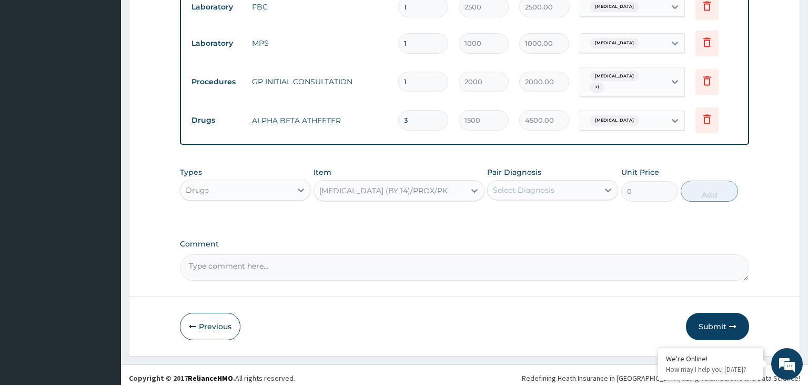
type input "1600"
click at [546, 185] on div "Select Diagnosis" at bounding box center [524, 190] width 62 height 11
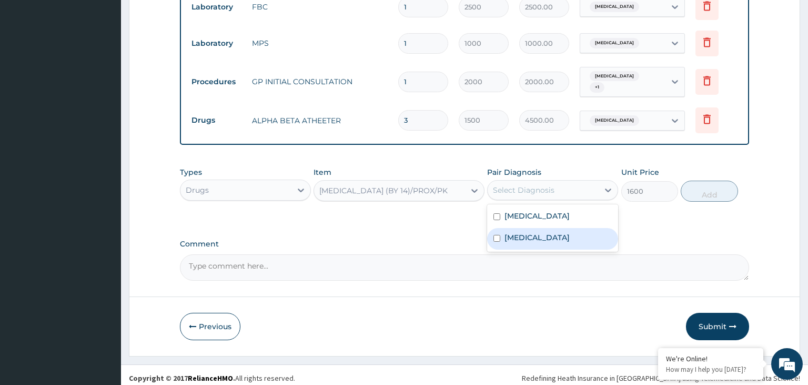
click at [555, 232] on label "Upper respiratory infection" at bounding box center [537, 237] width 65 height 11
checkbox input "true"
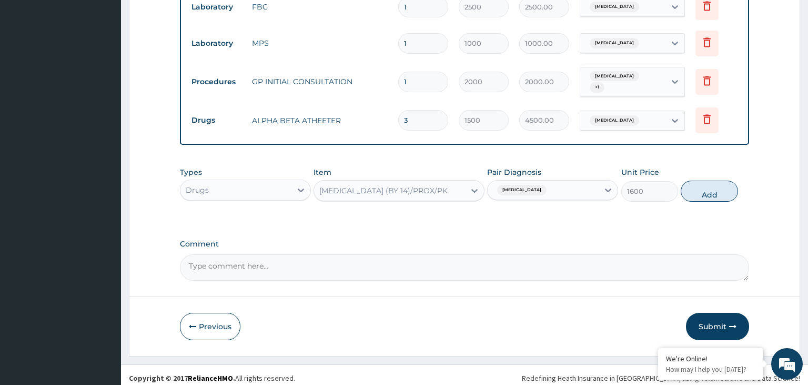
click at [713, 197] on div "Types Drugs Item CIPROFLOXACIN (BY 14)/PROX/PK Pair Diagnosis Upper respiratory…" at bounding box center [465, 184] width 570 height 45
click at [697, 193] on button "Add" at bounding box center [709, 191] width 57 height 21
type input "0"
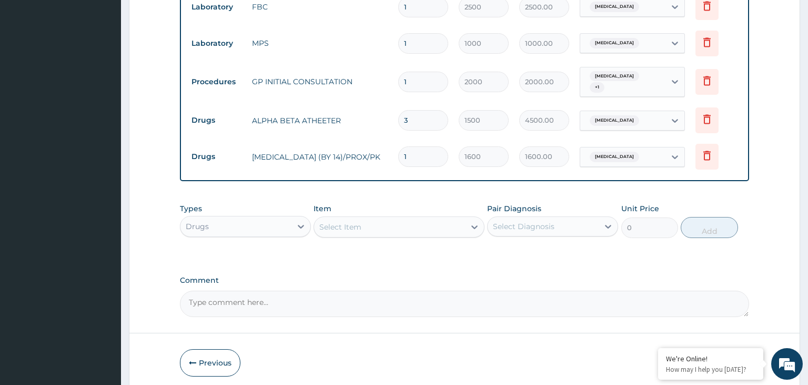
click at [348, 228] on div "Select Item" at bounding box center [389, 226] width 151 height 17
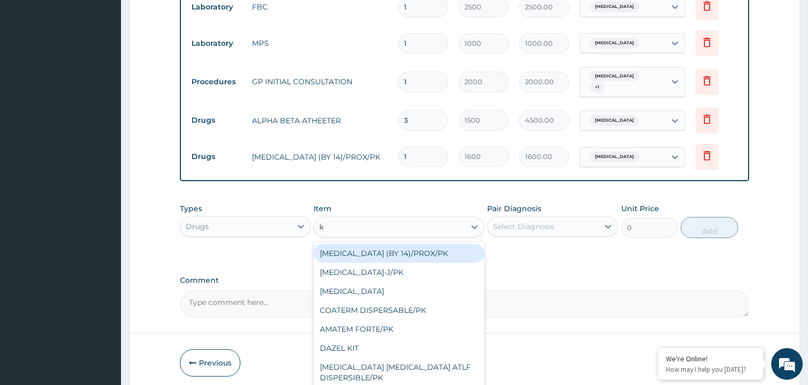
type input "ko"
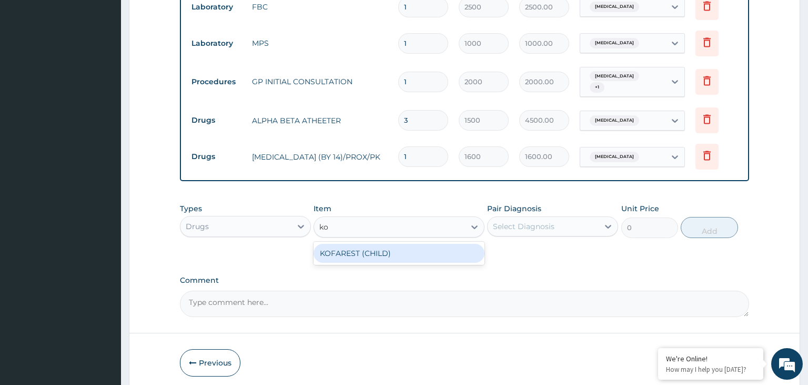
click at [380, 248] on div "KOFAREST (CHILD)" at bounding box center [399, 253] width 171 height 19
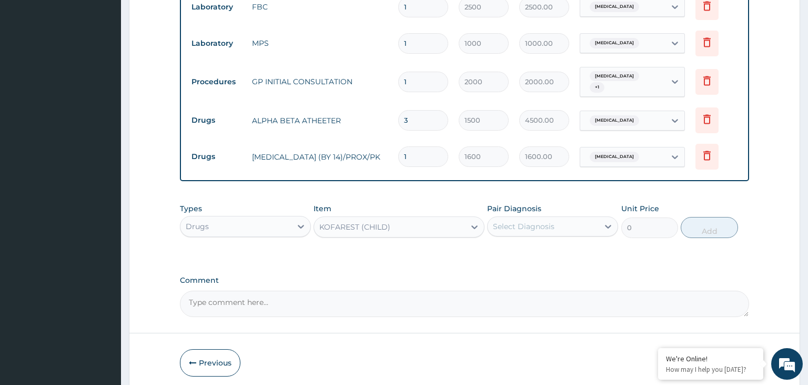
type input "800"
click at [567, 222] on div "Select Diagnosis" at bounding box center [543, 226] width 111 height 17
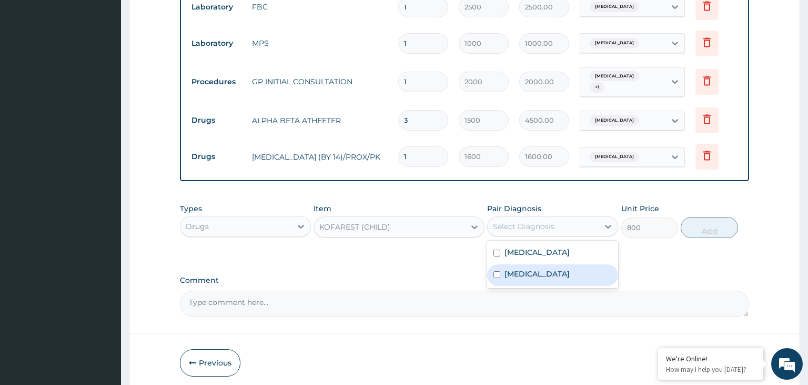
click at [544, 268] on label "Upper respiratory infection" at bounding box center [537, 273] width 65 height 11
checkbox input "true"
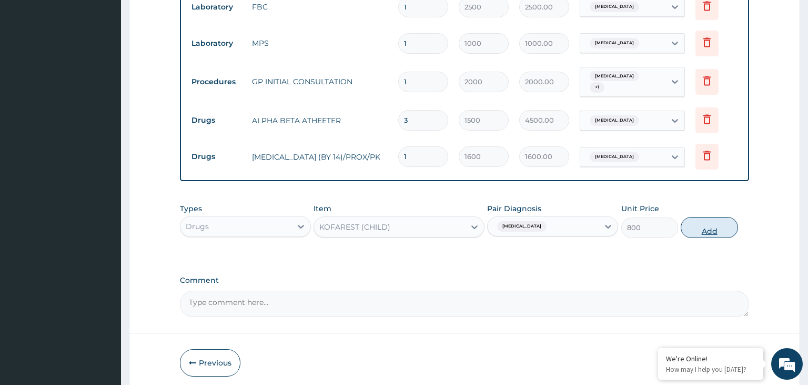
click at [715, 217] on button "Add" at bounding box center [709, 227] width 57 height 21
type input "0"
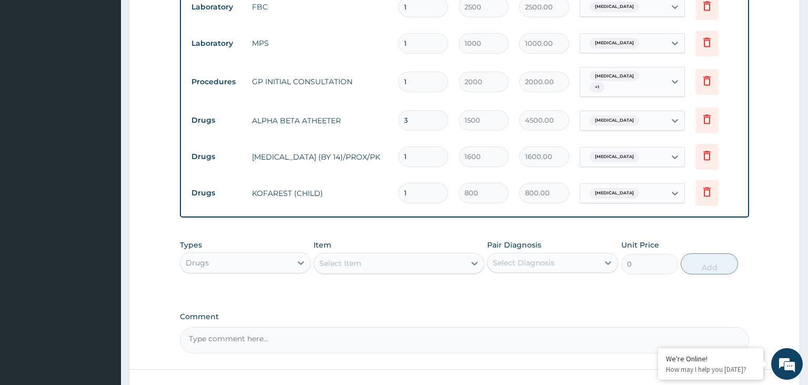
click at [377, 255] on div "Select Item" at bounding box center [389, 263] width 151 height 17
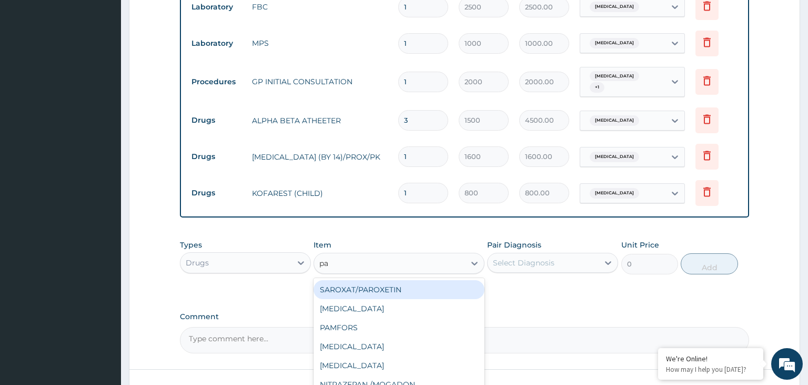
type input "par"
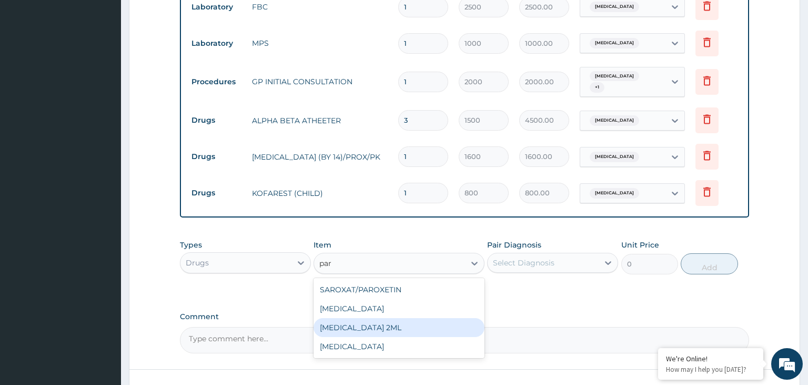
click at [403, 323] on div "PARACETAMOL 2ML" at bounding box center [399, 327] width 171 height 19
type input "500"
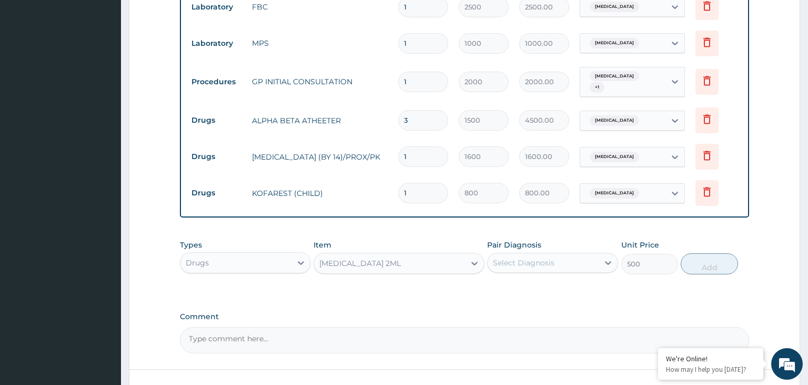
click at [541, 264] on div "Select Diagnosis" at bounding box center [543, 262] width 111 height 17
click at [540, 282] on div "Malaria" at bounding box center [552, 290] width 131 height 22
checkbox input "false"
click at [538, 301] on div "Upper respiratory infection" at bounding box center [552, 312] width 131 height 22
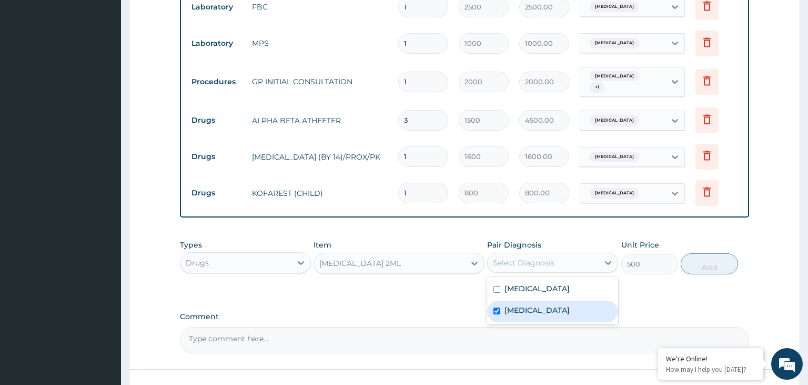
checkbox input "true"
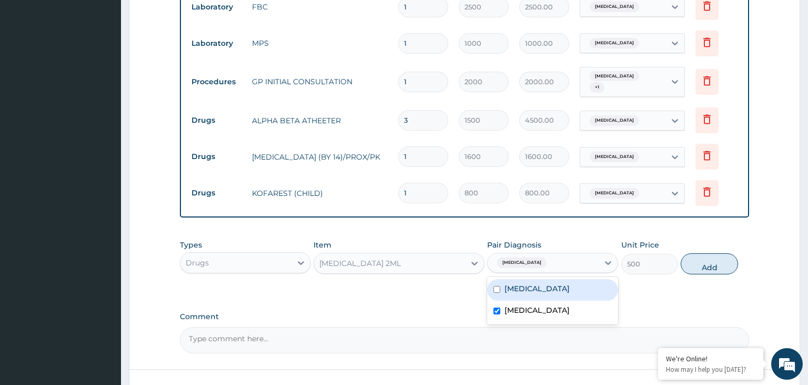
click at [555, 282] on div "Malaria" at bounding box center [552, 290] width 131 height 22
checkbox input "true"
click at [536, 306] on label "Upper respiratory infection" at bounding box center [537, 310] width 65 height 11
checkbox input "false"
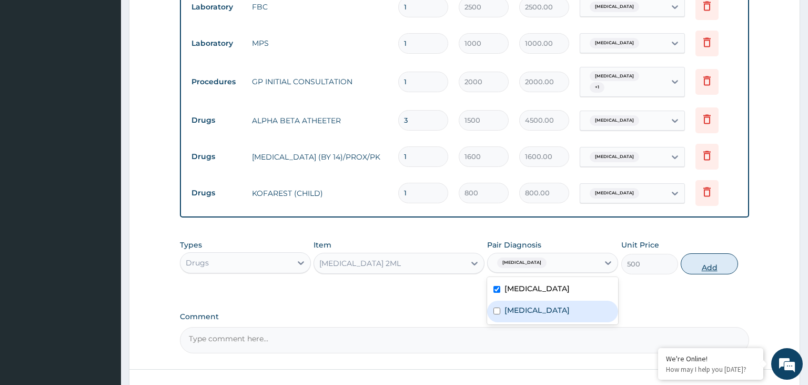
click at [714, 260] on button "Add" at bounding box center [709, 263] width 57 height 21
type input "0"
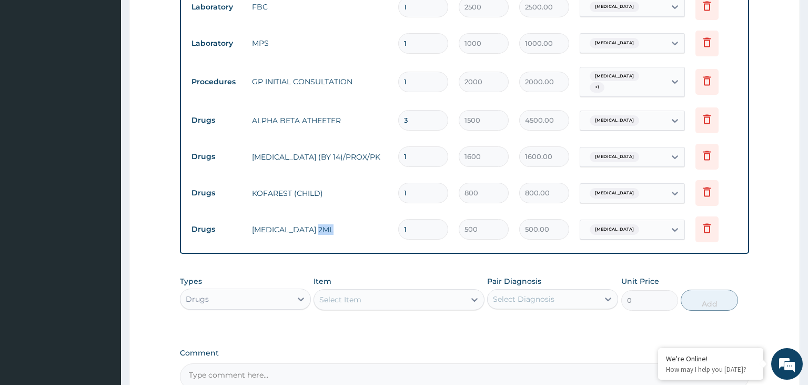
drag, startPoint x: 419, startPoint y: 235, endPoint x: 383, endPoint y: 234, distance: 36.9
click at [383, 234] on tr "Drugs PARACETAMOL 2ML 1 500 500.00 Malaria Delete" at bounding box center [464, 229] width 557 height 36
click at [404, 234] on td "1" at bounding box center [423, 229] width 61 height 31
type input "2"
type input "1000.00"
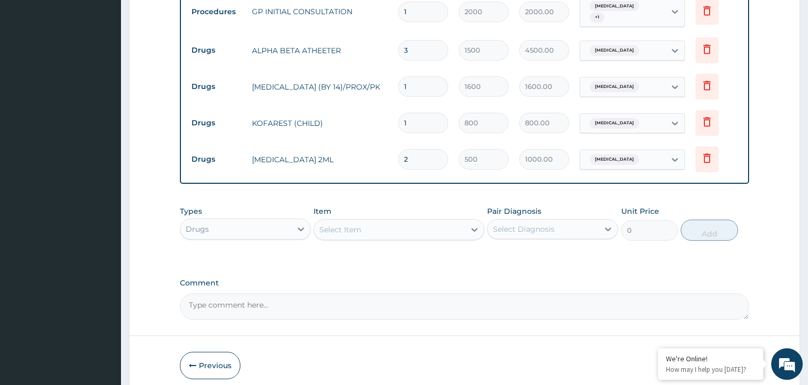
scroll to position [540, 0]
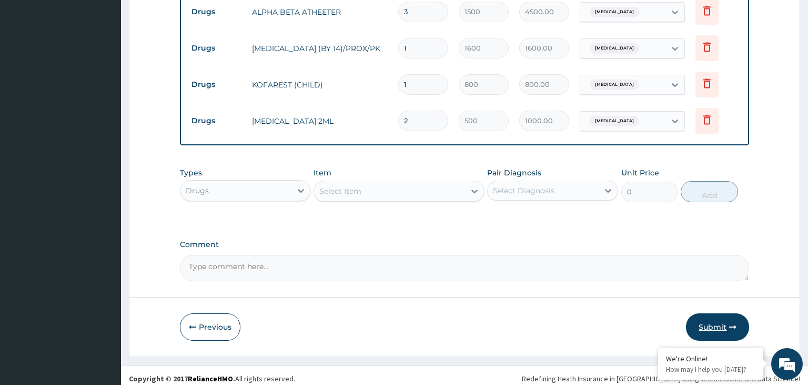
type input "2"
click at [707, 327] on button "Submit" at bounding box center [717, 326] width 63 height 27
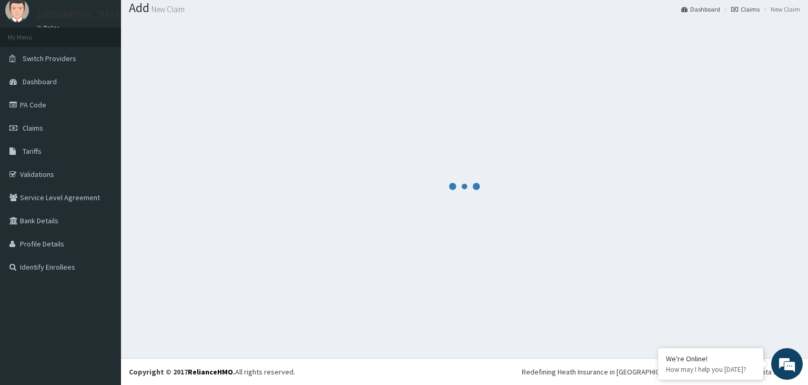
scroll to position [33, 0]
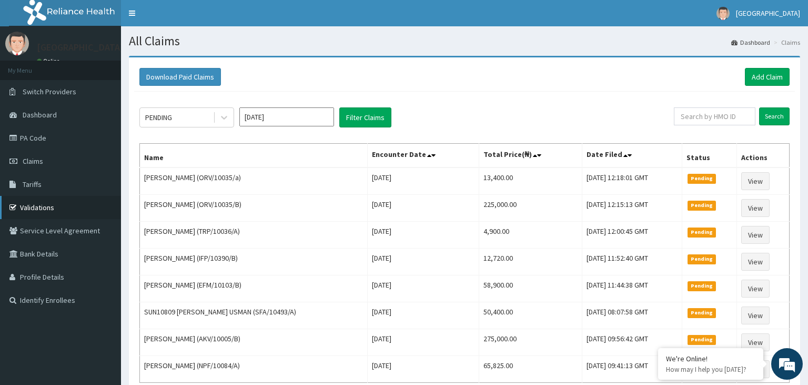
click at [41, 205] on link "Validations" at bounding box center [60, 207] width 121 height 23
click at [764, 87] on div "Download Paid Claims Add Claim" at bounding box center [464, 77] width 661 height 29
click at [776, 81] on link "Add Claim" at bounding box center [767, 77] width 45 height 18
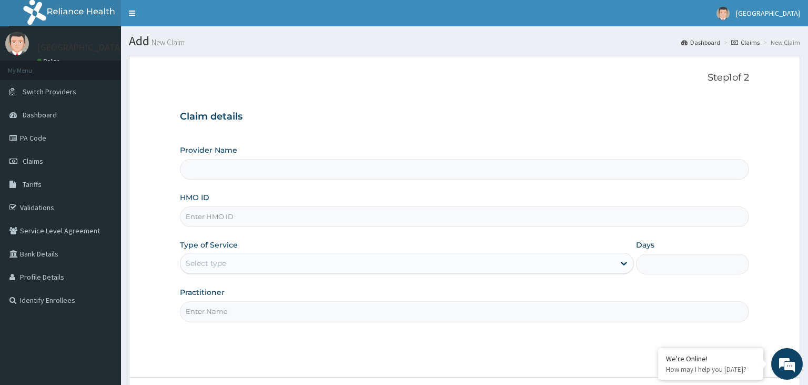
type input "ORV/10035/B"
type input "[GEOGRAPHIC_DATA]-KADUNA"
type input "ORV/10035/B"
click at [231, 274] on div "Type of Service Select type" at bounding box center [407, 256] width 454 height 35
click at [232, 265] on div "Select type" at bounding box center [398, 263] width 434 height 17
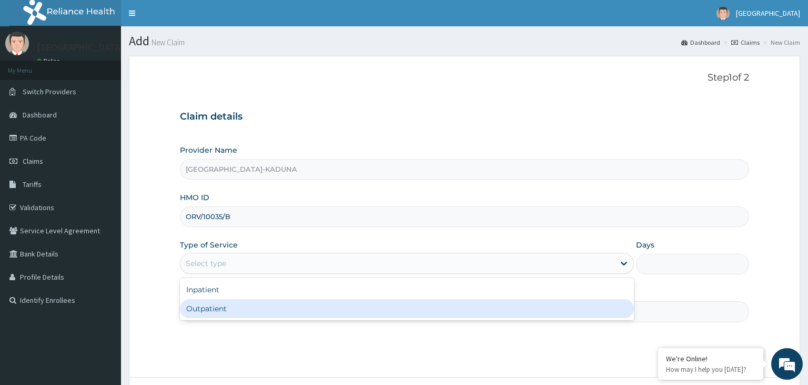
click at [239, 313] on div "Outpatient" at bounding box center [407, 308] width 454 height 19
type input "1"
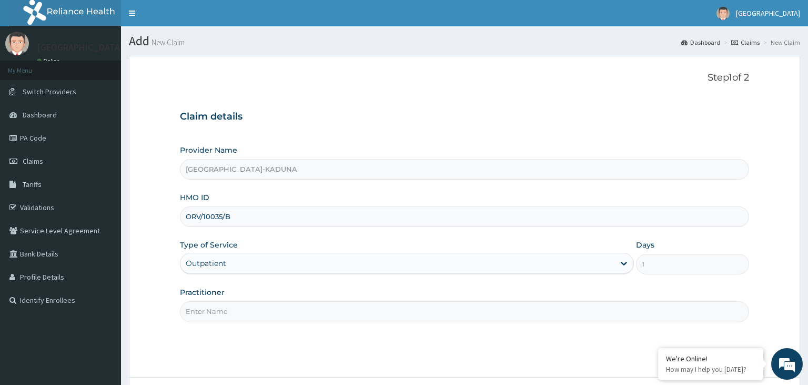
click at [239, 313] on input "Practitioner" at bounding box center [465, 311] width 570 height 21
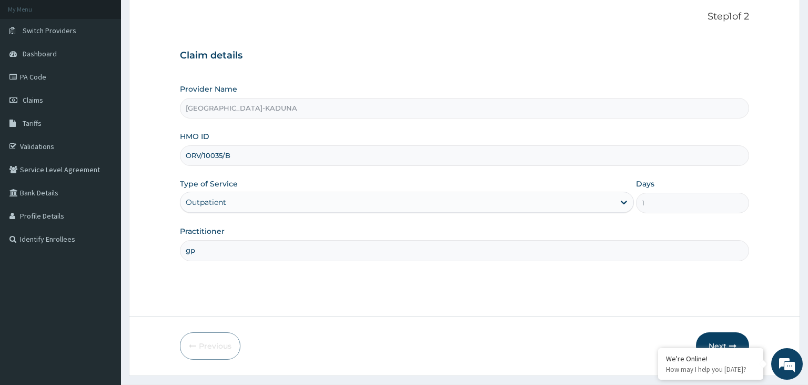
scroll to position [86, 0]
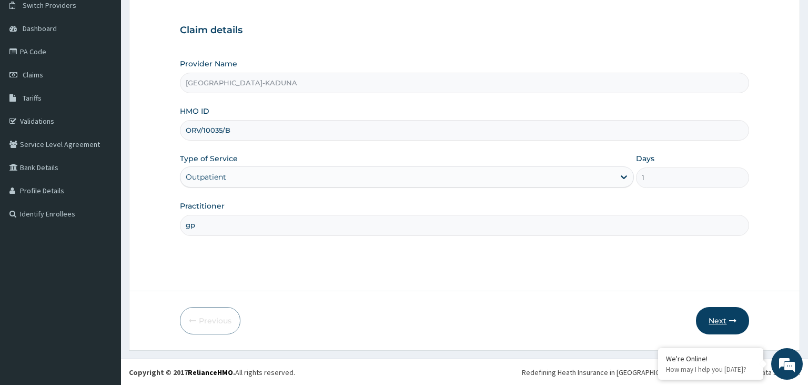
type input "gp"
click at [725, 326] on button "Next" at bounding box center [722, 320] width 53 height 27
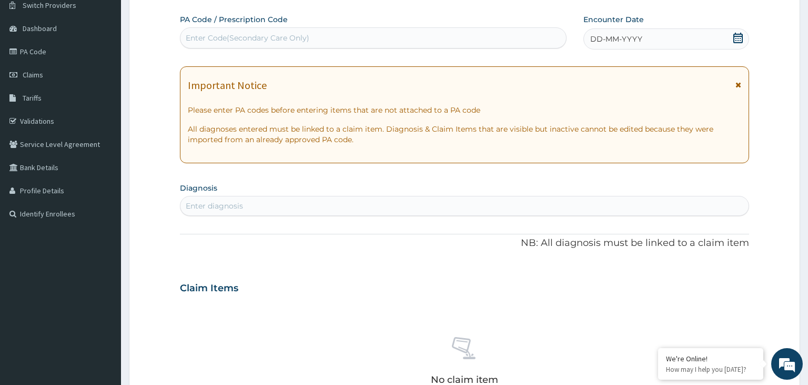
click at [742, 37] on icon at bounding box center [738, 38] width 9 height 11
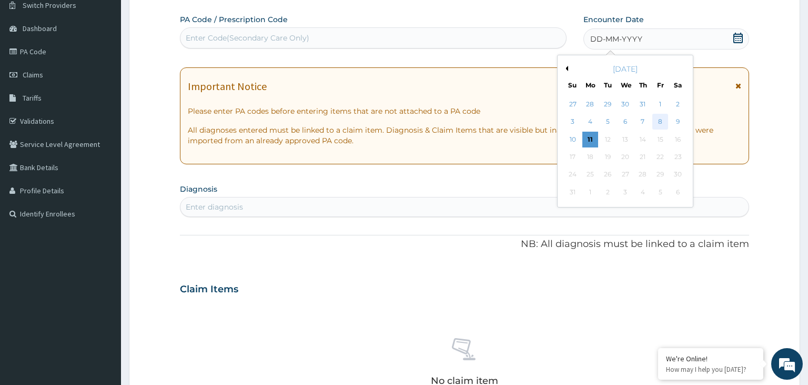
scroll to position [0, 0]
click at [574, 143] on div "10" at bounding box center [573, 140] width 16 height 16
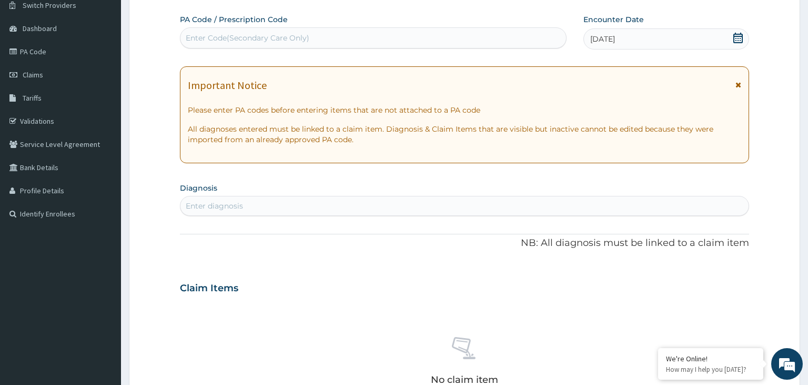
drag, startPoint x: 270, startPoint y: 215, endPoint x: 264, endPoint y: 216, distance: 5.8
click at [269, 215] on div "Enter diagnosis" at bounding box center [465, 206] width 570 height 20
type input "[MEDICAL_DATA]"
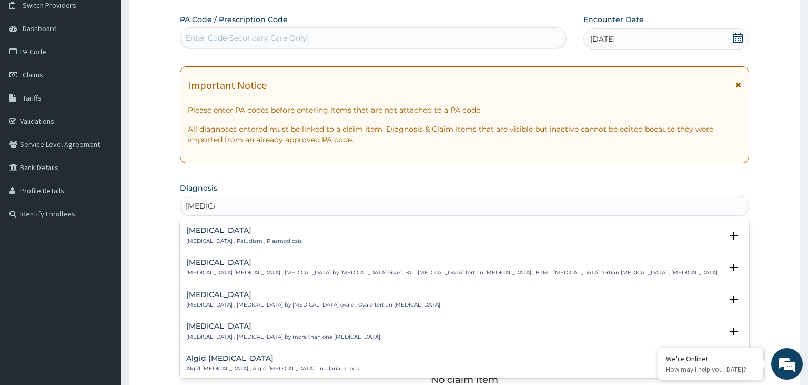
click at [254, 236] on div "[MEDICAL_DATA] [MEDICAL_DATA] , Paludism , Plasmodiosis" at bounding box center [244, 235] width 116 height 18
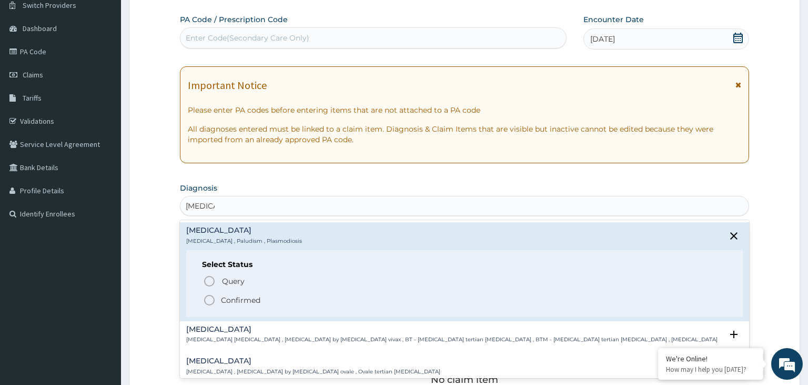
click at [256, 300] on p "Confirmed" at bounding box center [240, 300] width 39 height 11
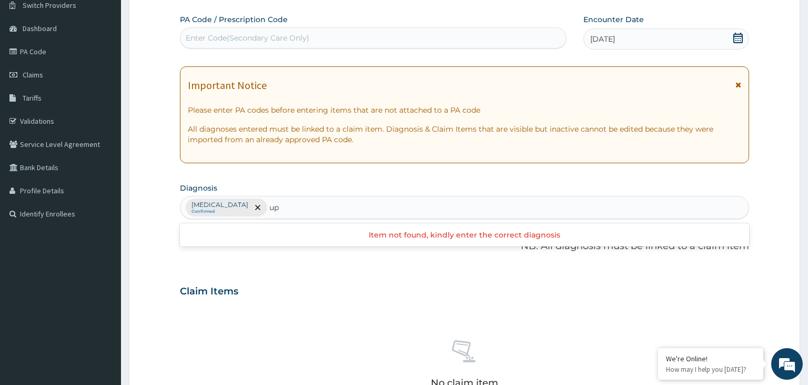
type input "u"
type input "p"
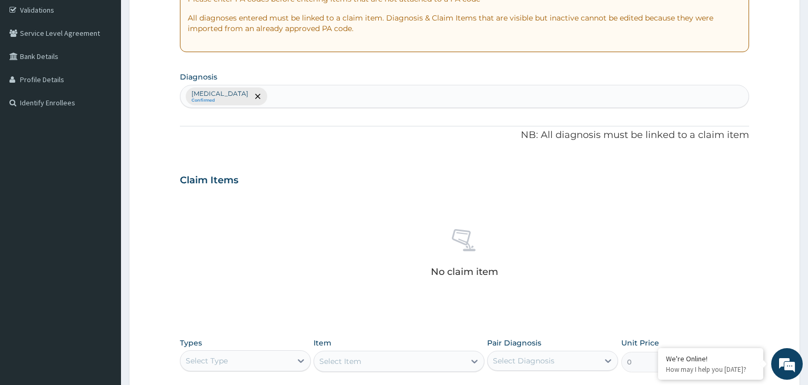
scroll to position [373, 0]
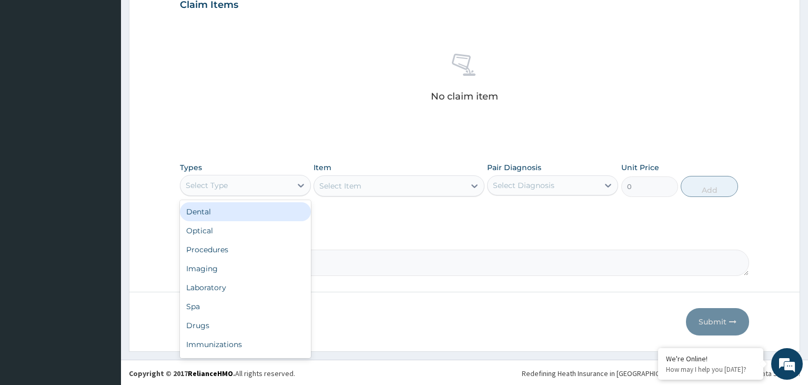
click at [265, 186] on div "Select Type" at bounding box center [236, 185] width 111 height 17
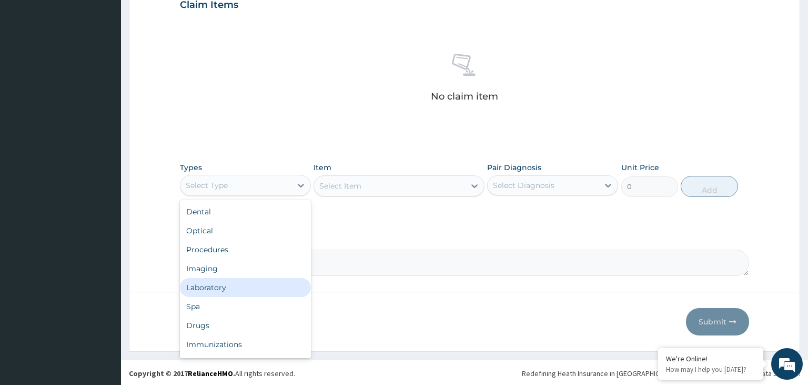
click at [260, 287] on div "Laboratory" at bounding box center [245, 287] width 131 height 19
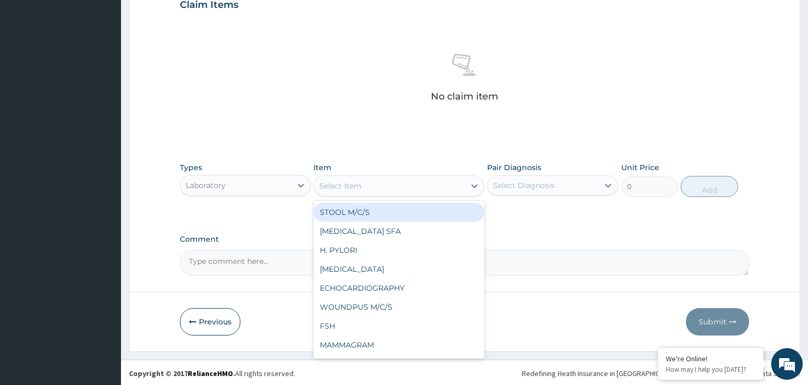
click at [389, 193] on div "Select Item" at bounding box center [389, 185] width 151 height 17
type input "mp"
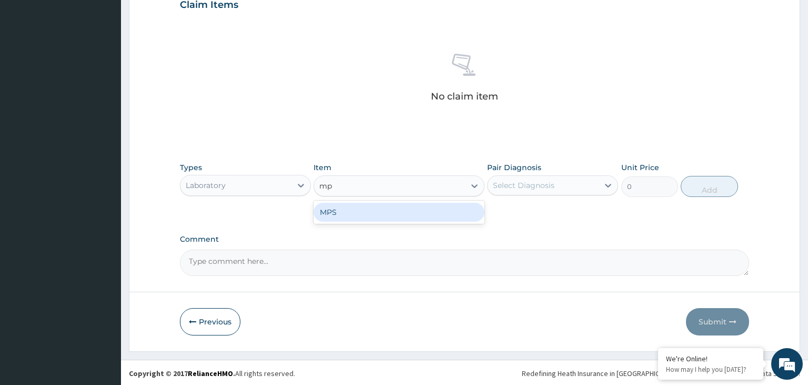
click at [346, 214] on div "MPS" at bounding box center [399, 212] width 171 height 19
type input "1000"
click at [517, 169] on label "Pair Diagnosis" at bounding box center [514, 167] width 54 height 11
click at [522, 180] on div "Select Diagnosis" at bounding box center [524, 185] width 62 height 11
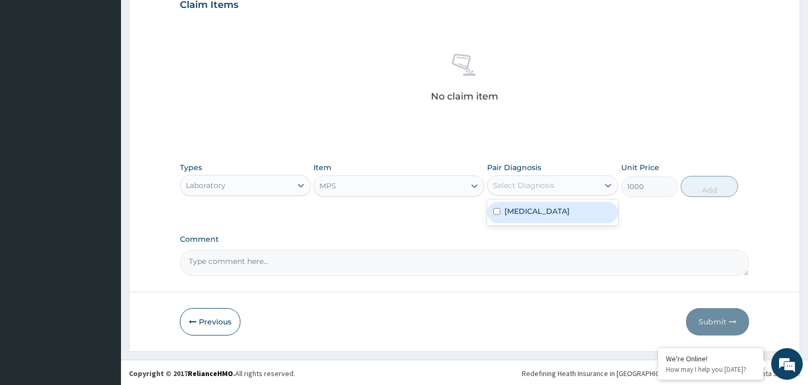
drag, startPoint x: 502, startPoint y: 212, endPoint x: 684, endPoint y: 205, distance: 182.7
click at [503, 212] on div "Malaria" at bounding box center [552, 213] width 131 height 22
checkbox input "true"
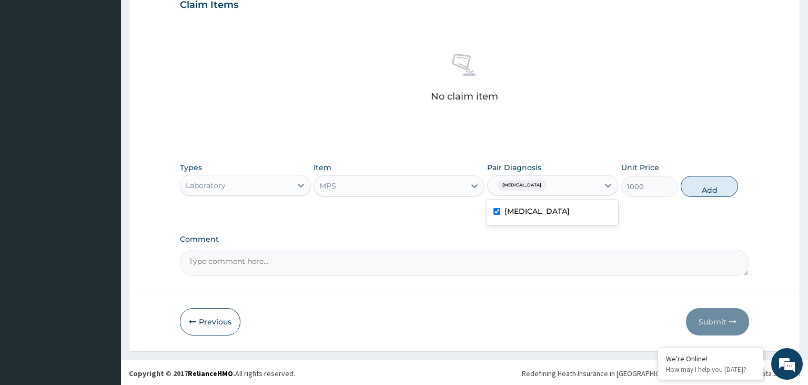
click at [713, 191] on button "Add" at bounding box center [709, 186] width 57 height 21
type input "0"
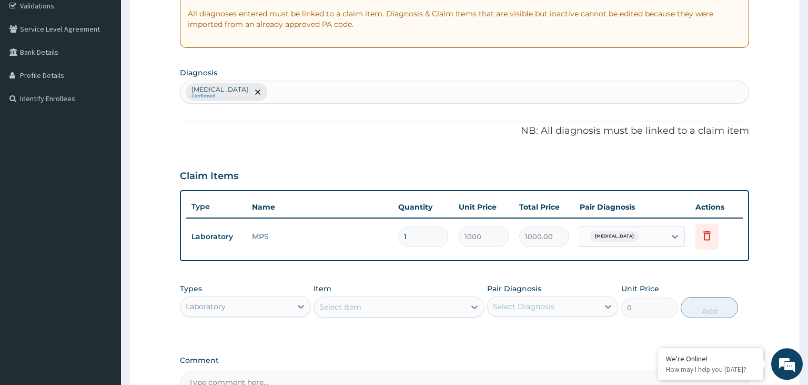
scroll to position [156, 0]
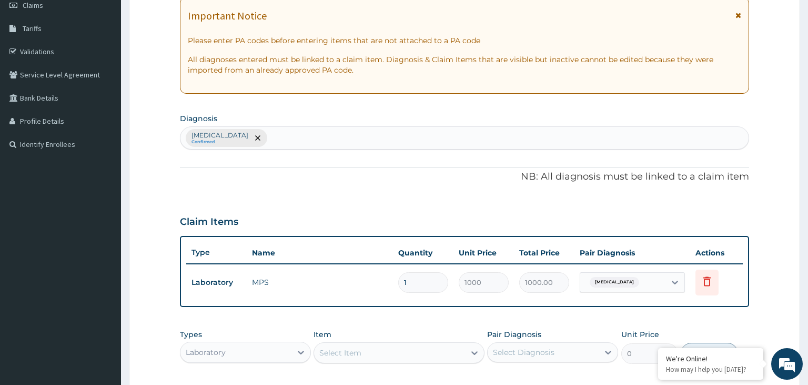
click at [289, 142] on div "Malaria Confirmed" at bounding box center [465, 138] width 569 height 22
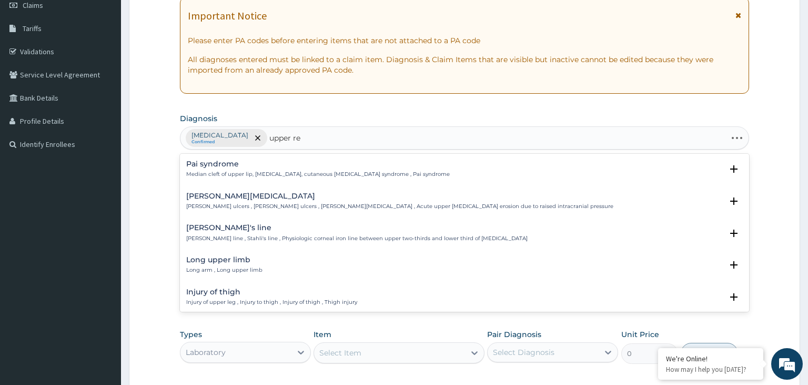
type input "upper res"
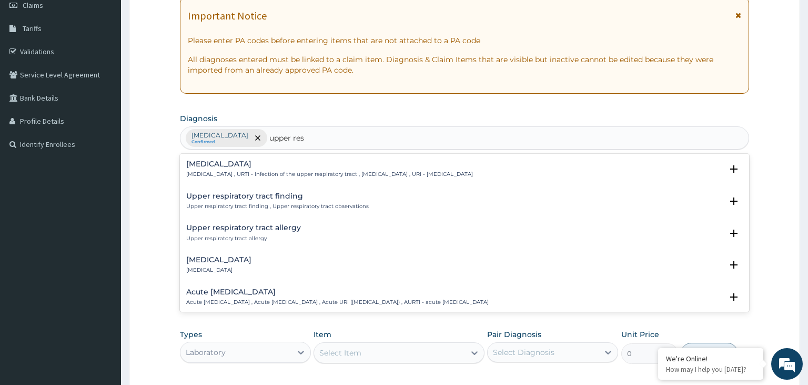
click at [276, 165] on h4 "Upper respiratory infection" at bounding box center [329, 164] width 287 height 8
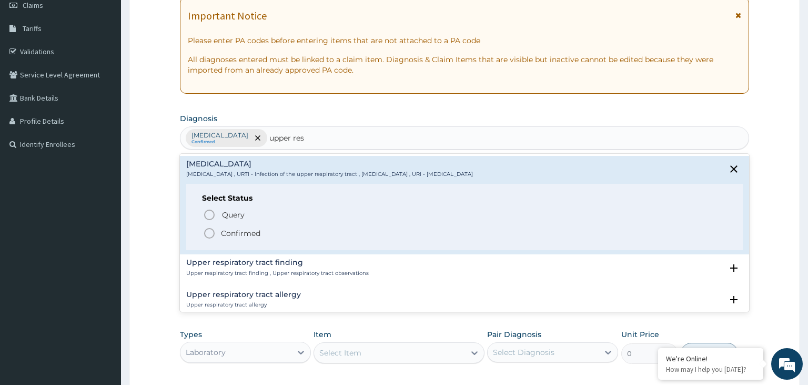
click at [218, 236] on span "Confirmed" at bounding box center [465, 233] width 525 height 13
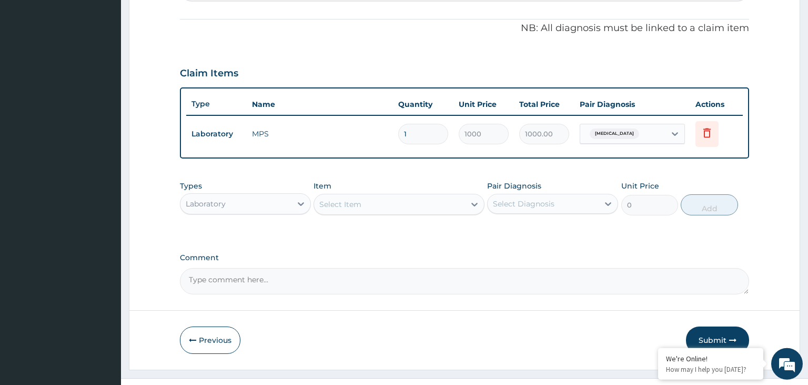
scroll to position [322, 0]
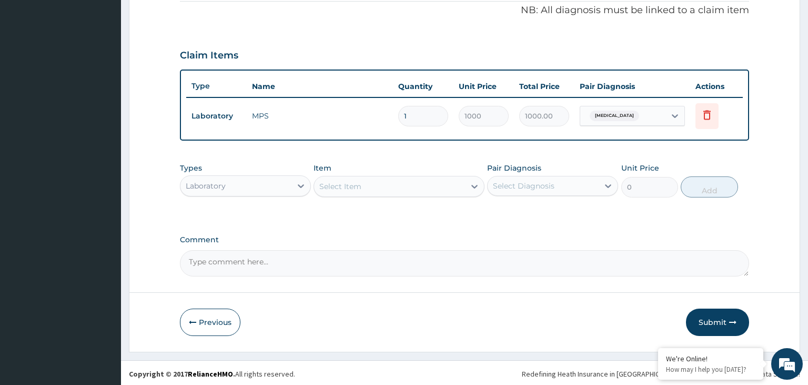
click at [357, 197] on div "Types Laboratory Item Select Item Pair Diagnosis Select Diagnosis Unit Price 0 …" at bounding box center [465, 179] width 570 height 45
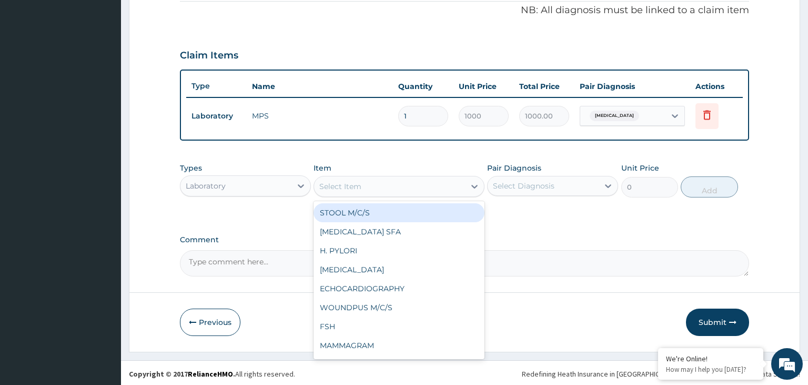
click at [358, 186] on div "Select Item" at bounding box center [340, 186] width 42 height 11
type input "fbc"
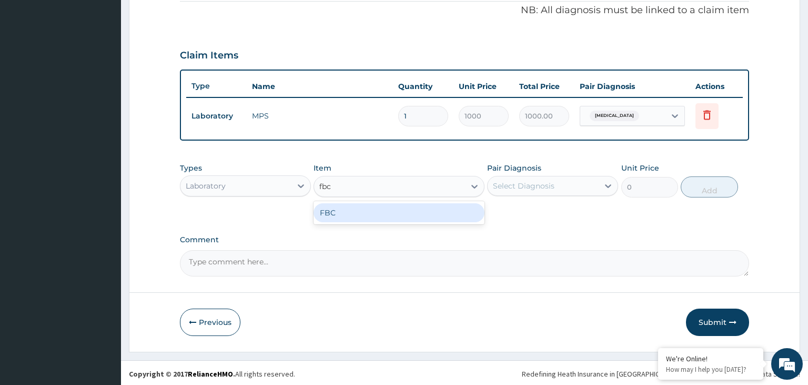
click at [338, 205] on div "FBC" at bounding box center [399, 212] width 171 height 19
type input "2500"
click at [581, 169] on div "Pair Diagnosis Select Diagnosis" at bounding box center [552, 180] width 131 height 35
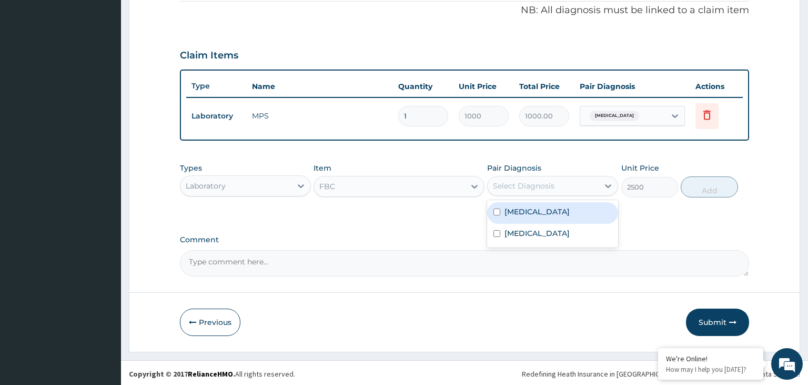
drag, startPoint x: 561, startPoint y: 184, endPoint x: 557, endPoint y: 193, distance: 9.9
click at [560, 184] on div "Select Diagnosis" at bounding box center [543, 185] width 111 height 17
click at [534, 211] on div "Malaria" at bounding box center [552, 213] width 131 height 22
checkbox input "true"
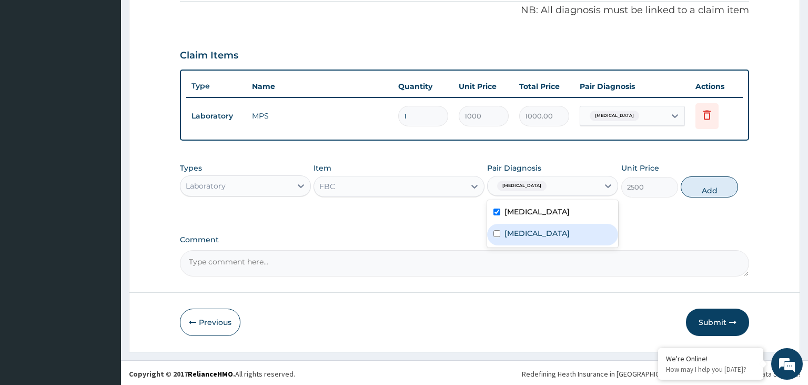
click at [523, 244] on div "Malaria Upper respiratory infection" at bounding box center [552, 223] width 131 height 47
drag, startPoint x: 519, startPoint y: 235, endPoint x: 521, endPoint y: 229, distance: 6.2
click at [519, 235] on label "Upper respiratory infection" at bounding box center [537, 233] width 65 height 11
checkbox input "true"
click at [526, 211] on label "Malaria" at bounding box center [537, 211] width 65 height 11
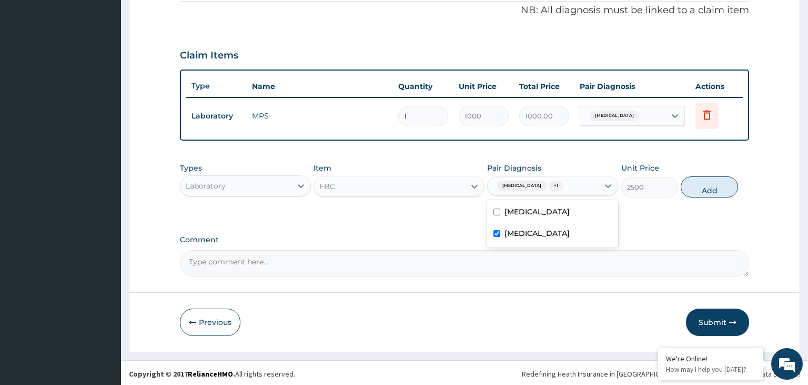
checkbox input "false"
click at [708, 189] on button "Add" at bounding box center [709, 186] width 57 height 21
type input "0"
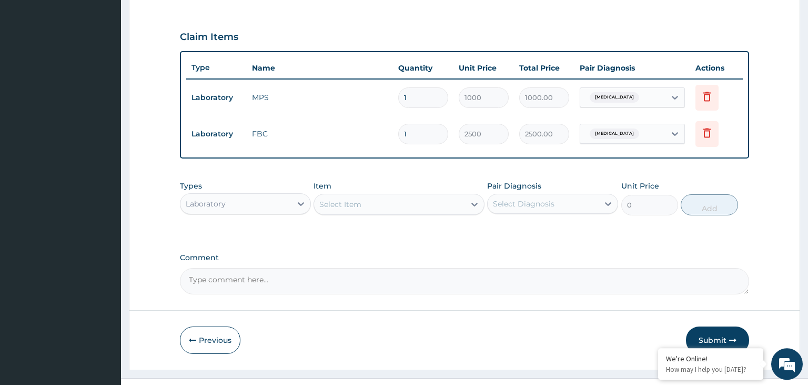
scroll to position [358, 0]
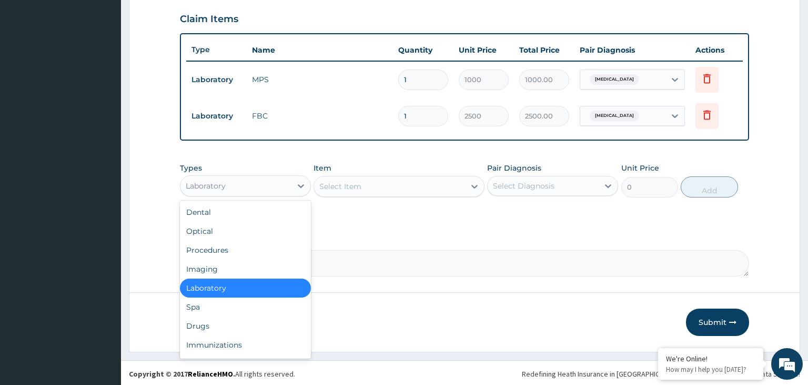
click at [253, 187] on div "Laboratory" at bounding box center [236, 185] width 111 height 17
click at [218, 252] on div "Procedures" at bounding box center [245, 250] width 131 height 19
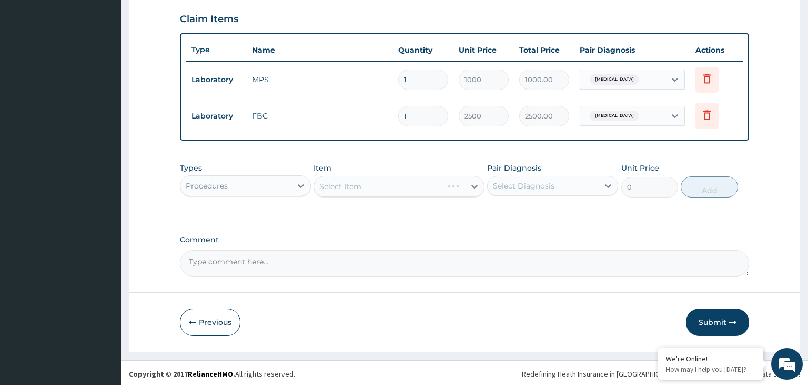
click at [408, 189] on div "Select Item" at bounding box center [399, 186] width 171 height 21
click at [408, 189] on div "Select Item" at bounding box center [389, 186] width 151 height 17
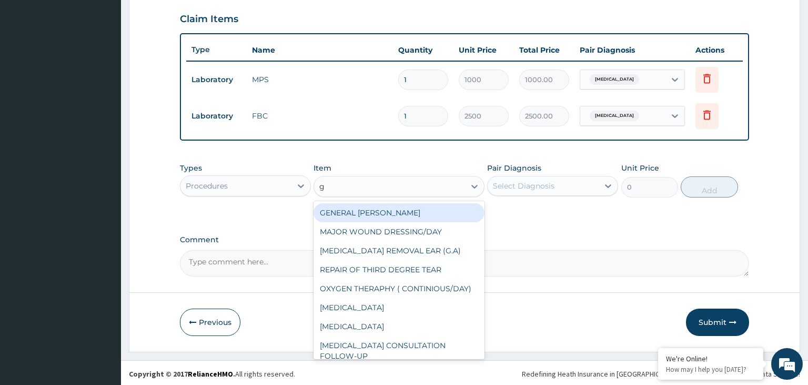
type input "gp"
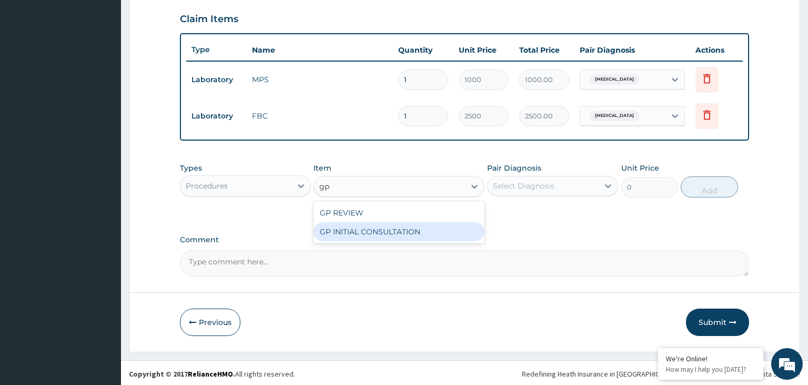
drag, startPoint x: 406, startPoint y: 231, endPoint x: 446, endPoint y: 225, distance: 40.3
click at [408, 231] on div "GP INITIAL CONSULTATION" at bounding box center [399, 231] width 171 height 19
type input "2000"
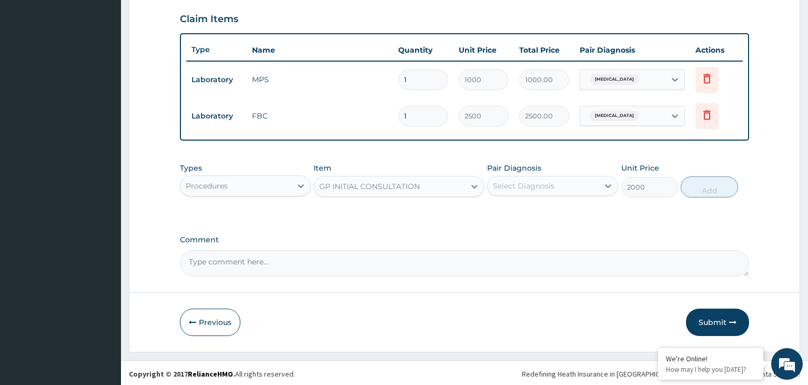
drag, startPoint x: 532, startPoint y: 180, endPoint x: 534, endPoint y: 197, distance: 17.0
click at [532, 181] on div "Select Diagnosis" at bounding box center [524, 186] width 62 height 11
click at [532, 203] on div "Malaria" at bounding box center [552, 213] width 131 height 22
checkbox input "true"
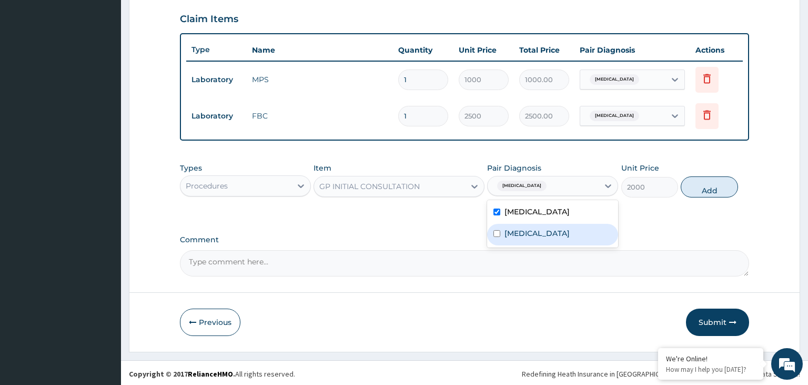
click at [518, 238] on div "Upper respiratory infection" at bounding box center [552, 235] width 131 height 22
checkbox input "true"
click at [710, 186] on button "Add" at bounding box center [709, 186] width 57 height 21
type input "0"
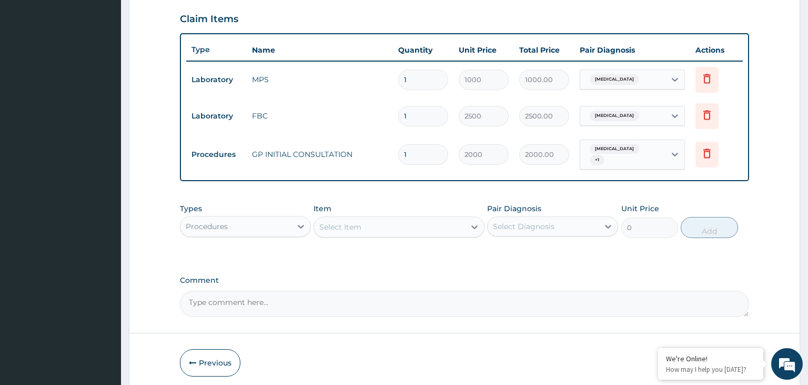
click at [273, 222] on div "Procedures" at bounding box center [236, 226] width 111 height 17
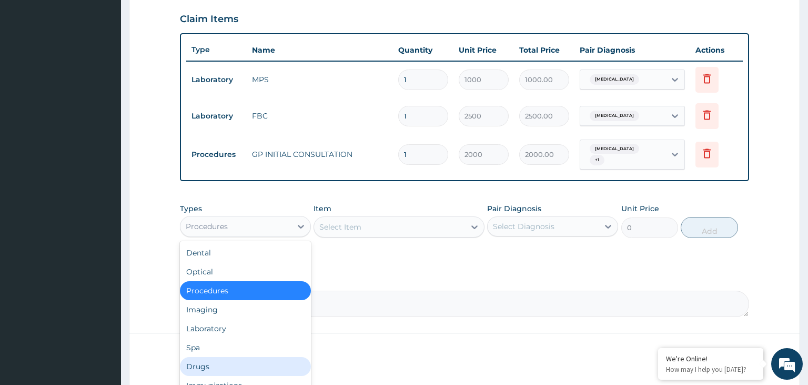
drag, startPoint x: 278, startPoint y: 348, endPoint x: 274, endPoint y: 354, distance: 6.9
click at [274, 354] on div "Dental Optical Procedures Imaging Laboratory Spa Drugs Immunizations Others Gym" at bounding box center [245, 320] width 131 height 158
click at [274, 357] on div "Drugs" at bounding box center [245, 366] width 131 height 19
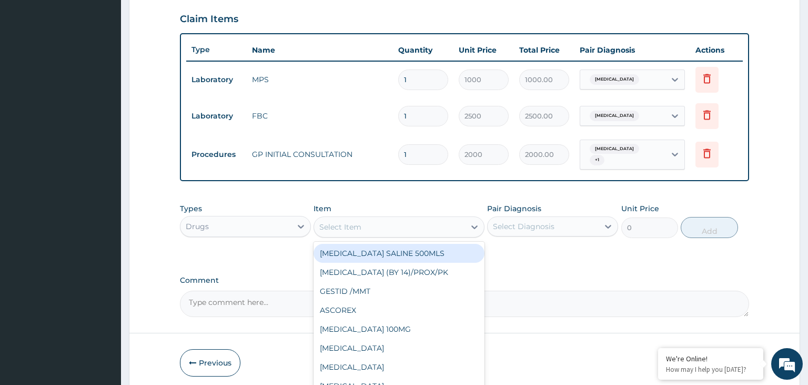
click at [364, 220] on div "Select Item" at bounding box center [389, 226] width 151 height 17
type input "ama"
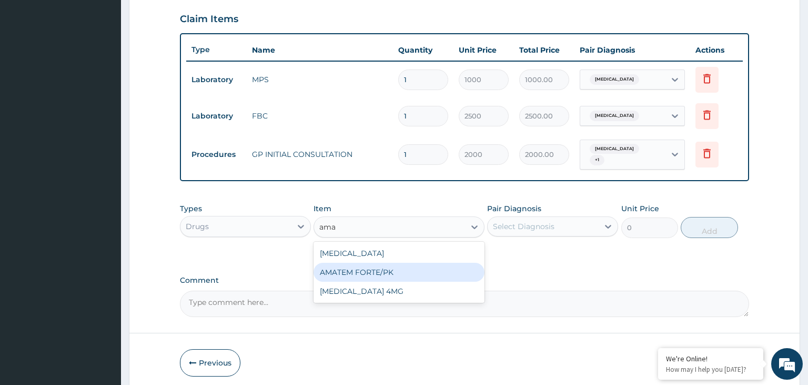
click at [414, 265] on div "AMATEM FORTE/PK" at bounding box center [399, 272] width 171 height 19
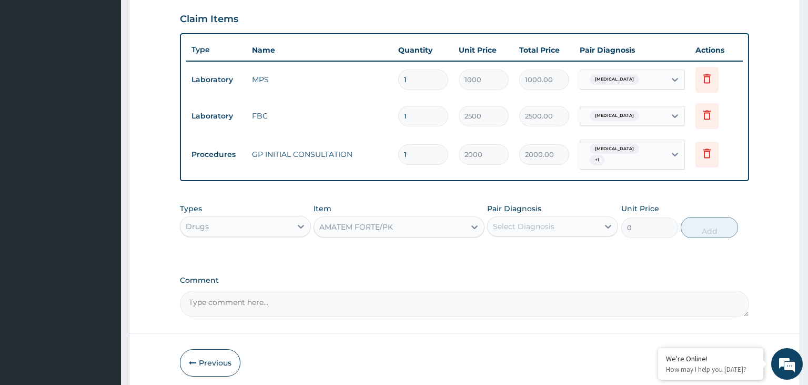
type input "2000"
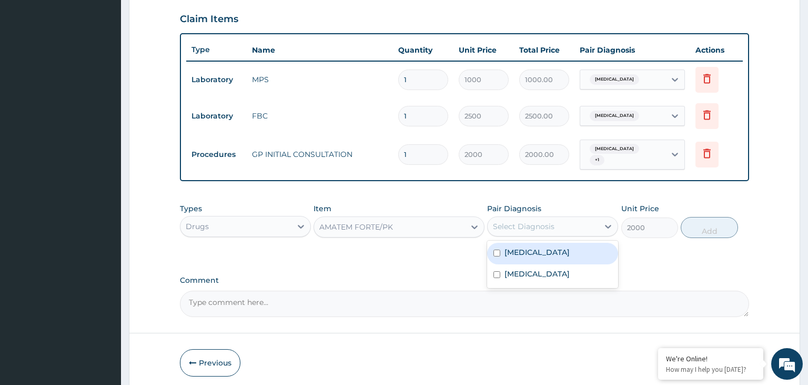
click at [597, 221] on div "Select Diagnosis" at bounding box center [543, 226] width 111 height 17
click at [551, 245] on div "Malaria" at bounding box center [552, 254] width 131 height 22
checkbox input "true"
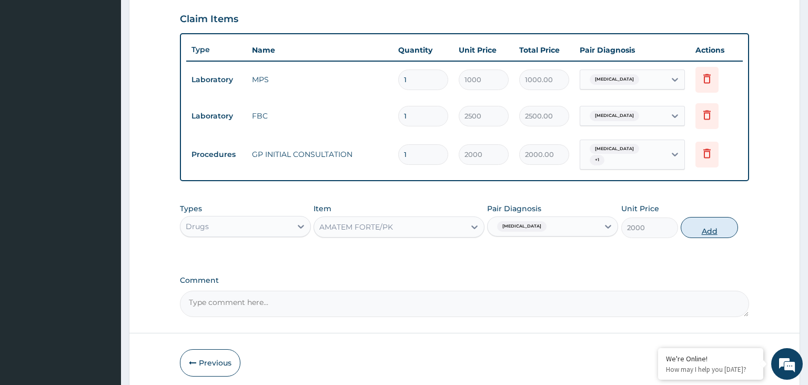
click at [736, 217] on button "Add" at bounding box center [709, 227] width 57 height 21
type input "0"
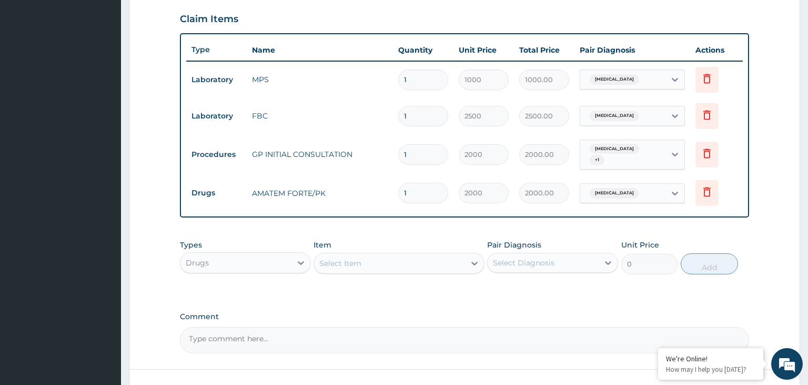
click at [367, 256] on div "Select Item" at bounding box center [389, 263] width 151 height 17
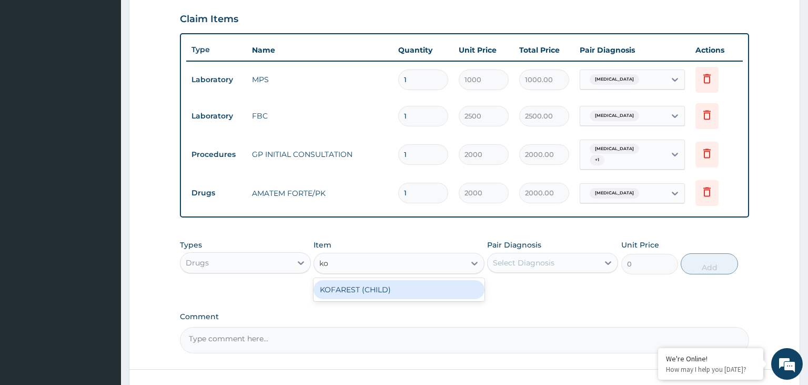
type input "kof"
click at [332, 280] on div "KOFAREST (CHILD)" at bounding box center [399, 289] width 171 height 19
type input "800"
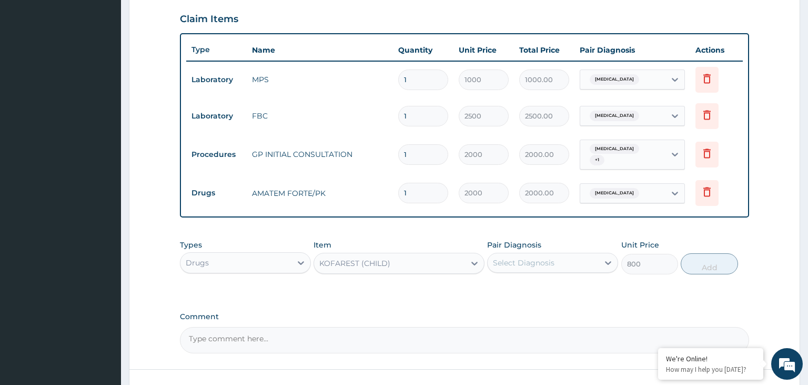
click at [575, 257] on div "Select Diagnosis" at bounding box center [543, 262] width 111 height 17
drag, startPoint x: 548, startPoint y: 300, endPoint x: 580, endPoint y: 302, distance: 31.6
click at [549, 305] on label "Upper respiratory infection" at bounding box center [537, 310] width 65 height 11
checkbox input "true"
click at [708, 266] on button "Add" at bounding box center [709, 263] width 57 height 21
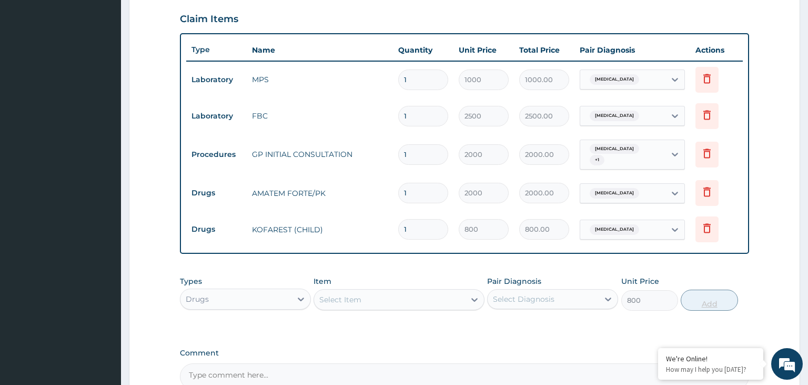
type input "0"
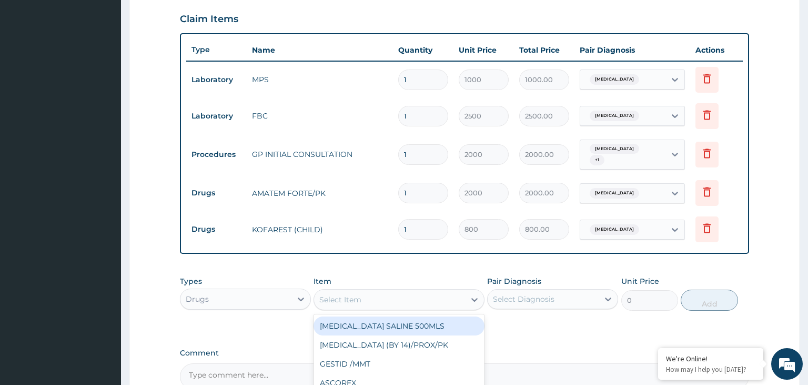
click at [336, 294] on div "Select Item" at bounding box center [340, 299] width 42 height 11
type input "ery"
click at [374, 319] on div "ERYTHROMYCIN 500MG" at bounding box center [399, 325] width 171 height 19
type input "60"
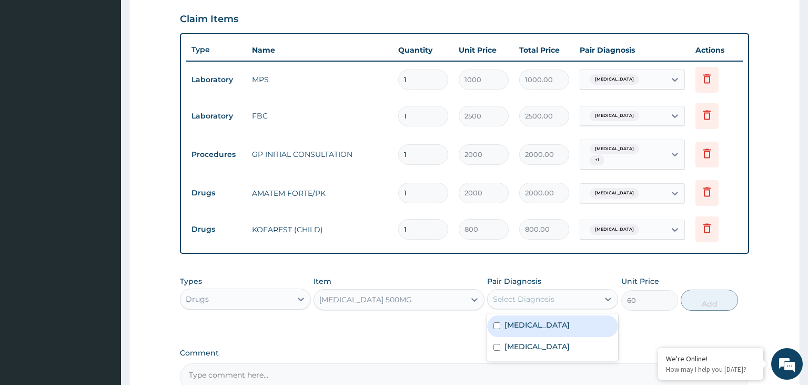
click at [551, 294] on div "Select Diagnosis" at bounding box center [524, 299] width 62 height 11
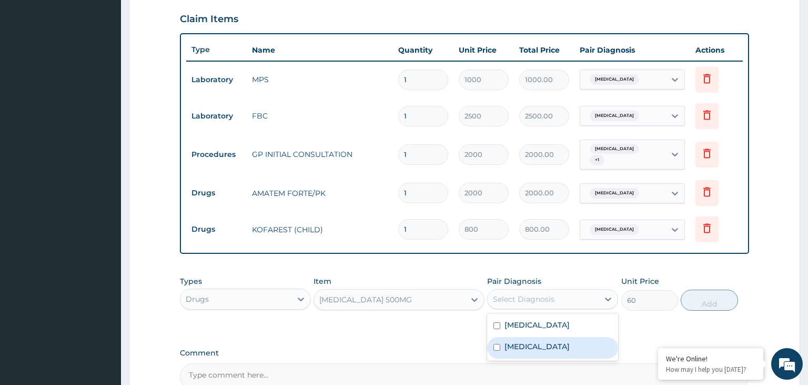
drag, startPoint x: 511, startPoint y: 349, endPoint x: 511, endPoint y: 344, distance: 5.3
click at [510, 348] on div "Upper respiratory infection" at bounding box center [552, 348] width 131 height 22
checkbox input "true"
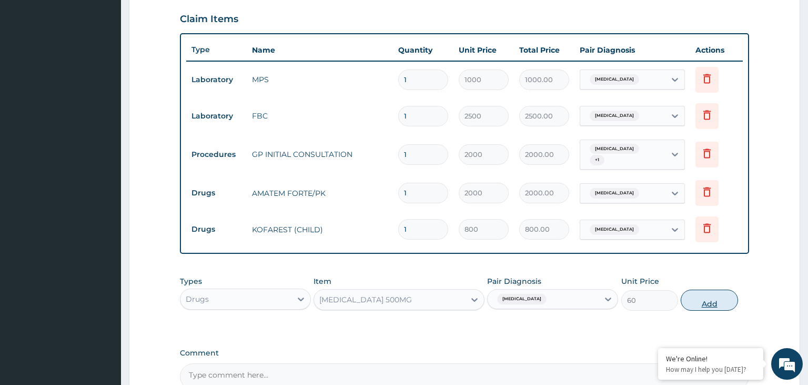
click at [727, 289] on button "Add" at bounding box center [709, 299] width 57 height 21
type input "0"
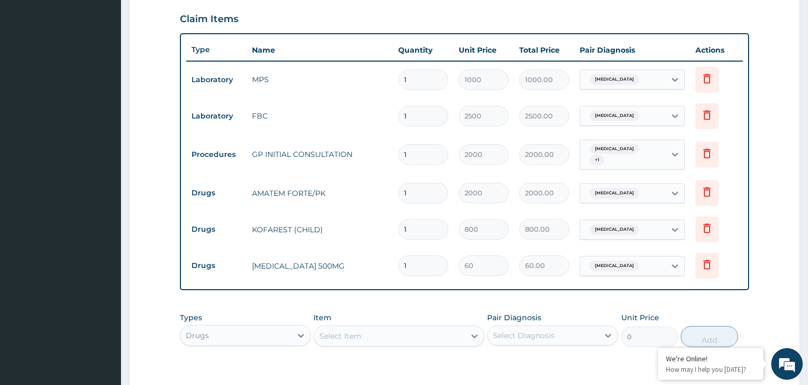
drag, startPoint x: 422, startPoint y: 264, endPoint x: 403, endPoint y: 269, distance: 20.2
click at [403, 269] on input "1" at bounding box center [423, 265] width 50 height 21
type input "2"
type input "120.00"
type input "28"
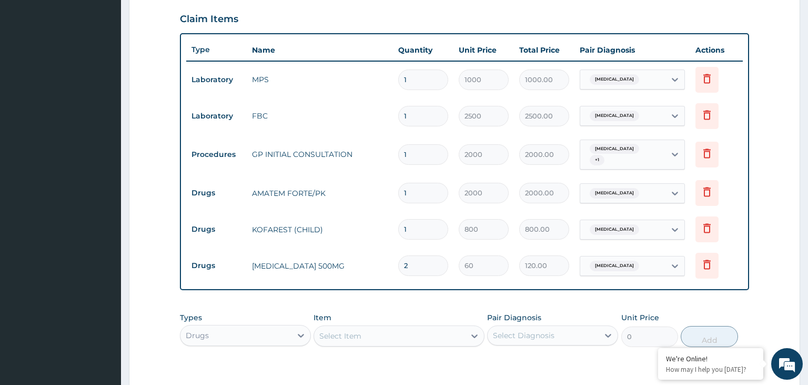
type input "1680.00"
type input "28"
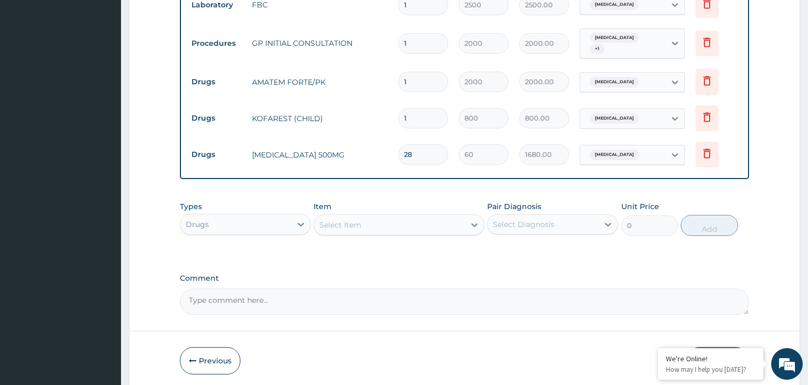
scroll to position [503, 0]
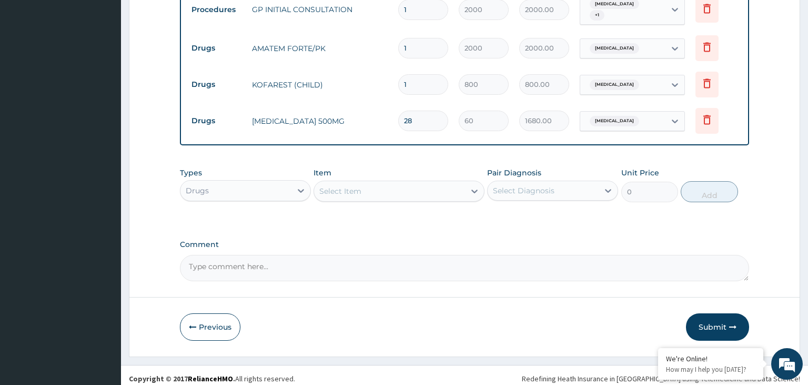
click at [382, 193] on div "Select Item" at bounding box center [389, 191] width 151 height 17
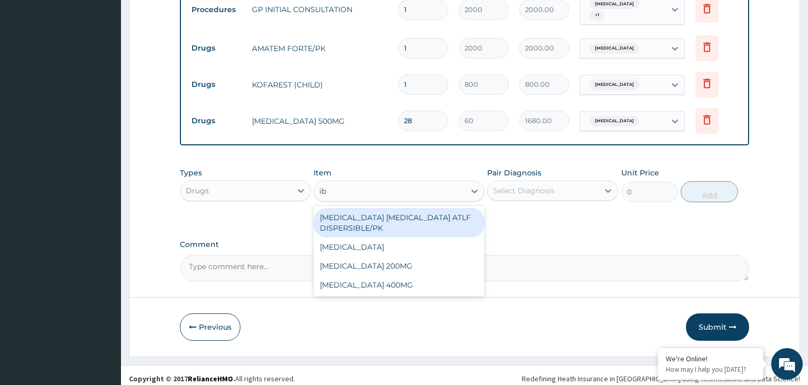
type input "ibu"
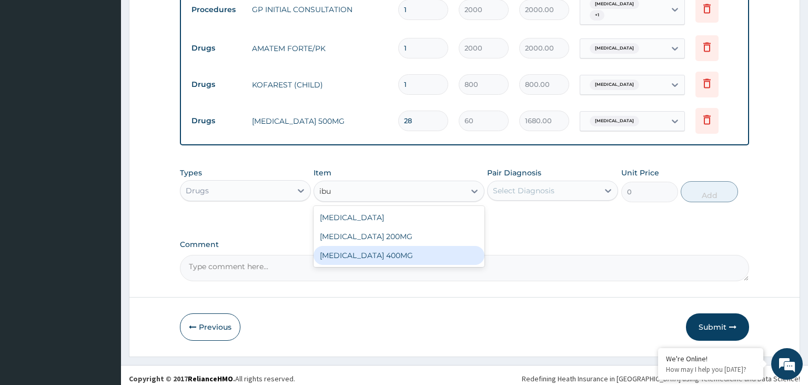
click at [338, 247] on div "IBUPROFEN 400MG" at bounding box center [399, 255] width 171 height 19
type input "40"
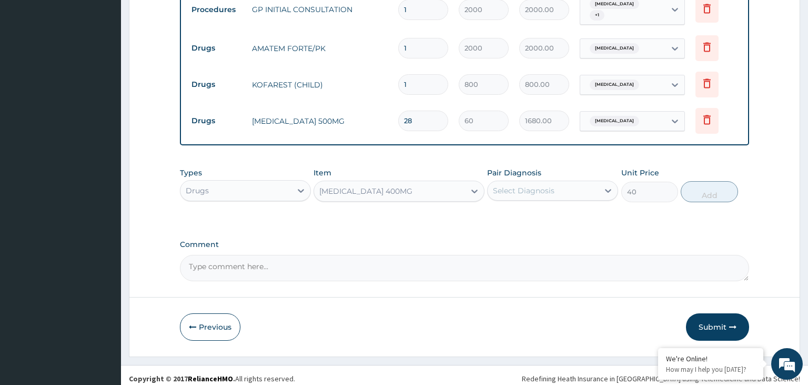
click at [549, 185] on div "Select Diagnosis" at bounding box center [524, 190] width 62 height 11
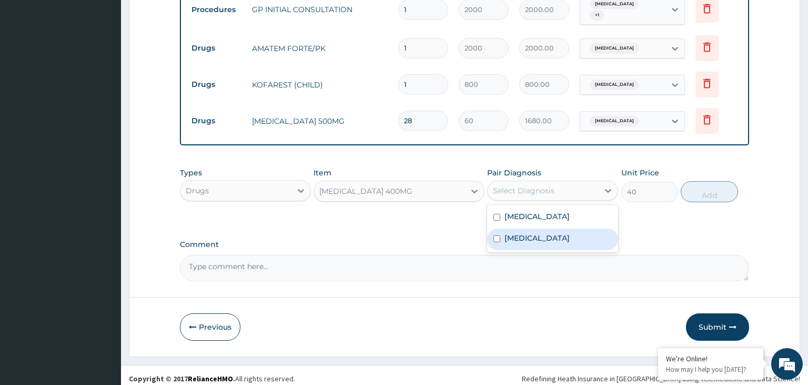
click at [505, 238] on div "Upper respiratory infection" at bounding box center [552, 239] width 131 height 22
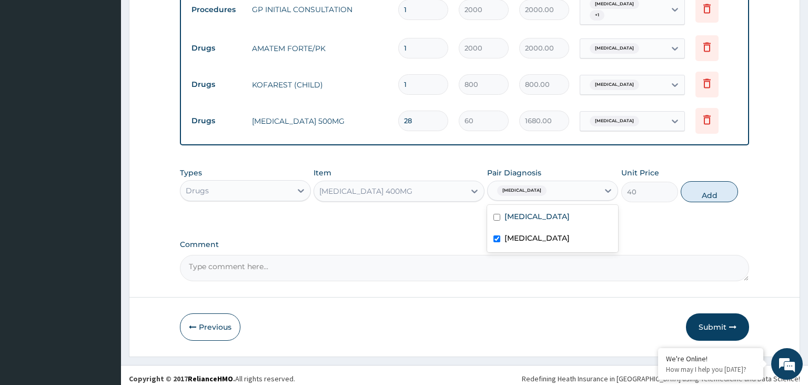
click at [501, 235] on input "checkbox" at bounding box center [497, 238] width 7 height 7
checkbox input "false"
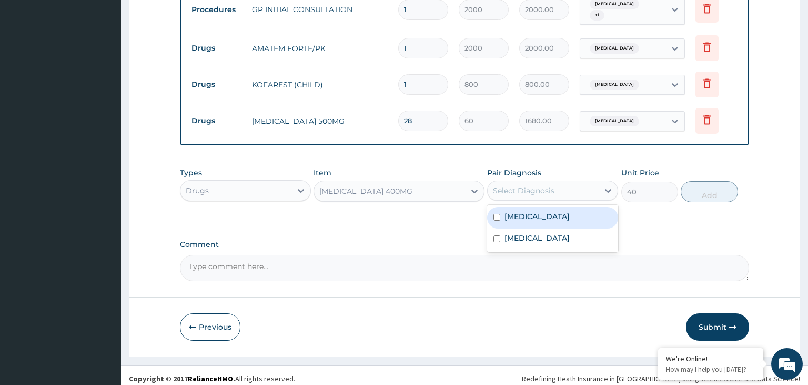
click at [516, 212] on label "Malaria" at bounding box center [537, 216] width 65 height 11
checkbox input "true"
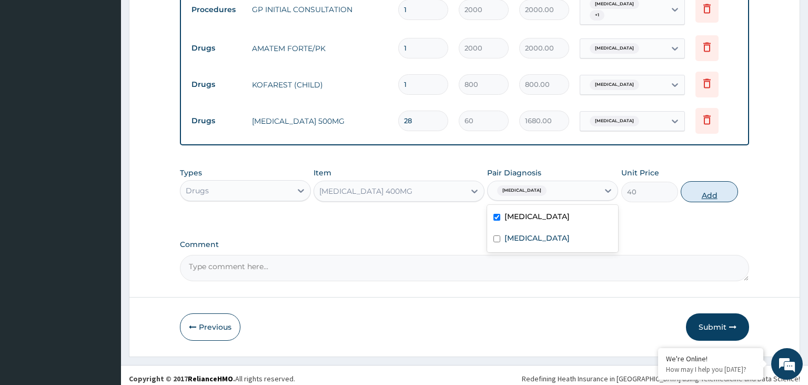
click at [713, 191] on button "Add" at bounding box center [709, 191] width 57 height 21
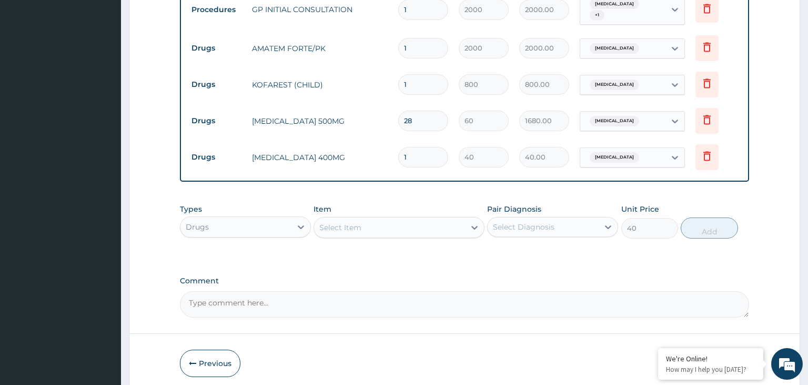
type input "0"
click at [416, 155] on input "1" at bounding box center [423, 157] width 50 height 21
drag, startPoint x: 414, startPoint y: 155, endPoint x: 404, endPoint y: 157, distance: 10.1
click at [404, 157] on input "1" at bounding box center [423, 157] width 50 height 21
click at [413, 155] on input "1" at bounding box center [423, 157] width 50 height 21
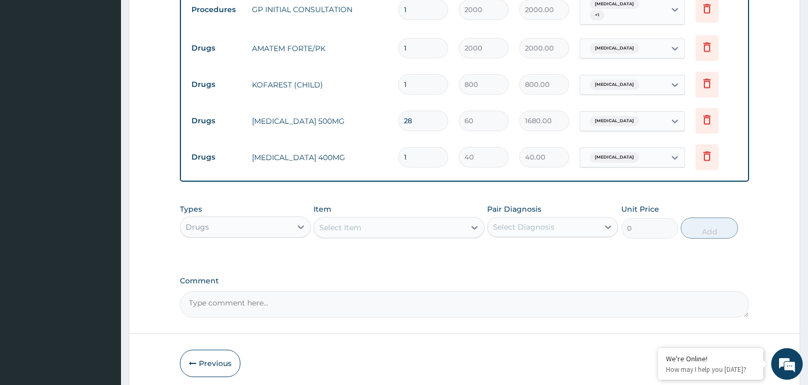
type input "10"
type input "400.00"
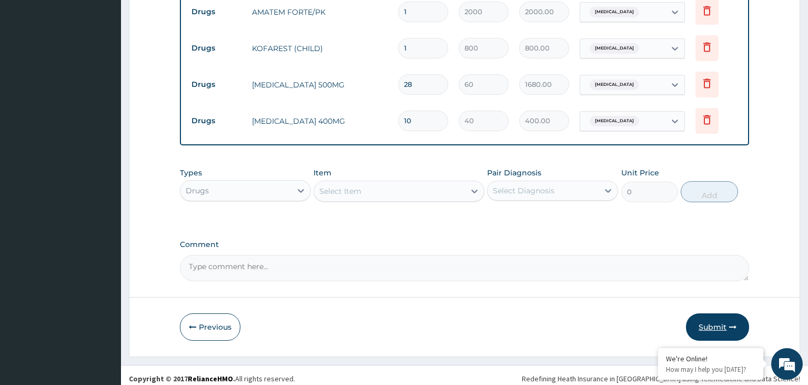
type input "10"
click at [707, 321] on button "Submit" at bounding box center [717, 326] width 63 height 27
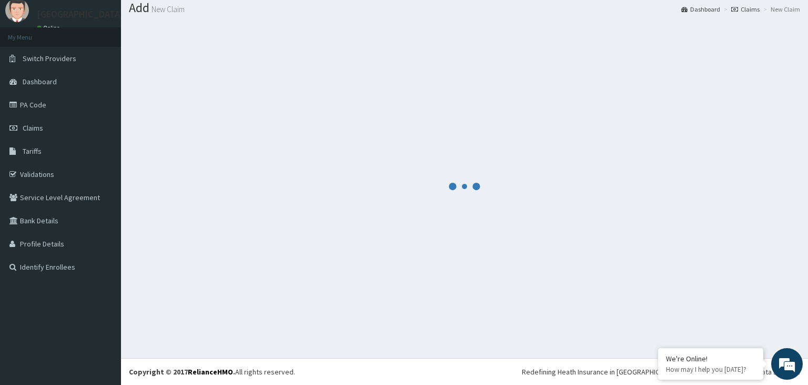
scroll to position [33, 0]
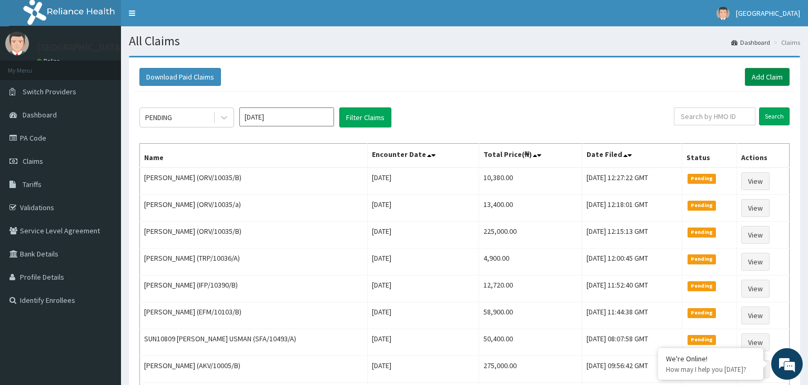
click at [754, 78] on link "Add Claim" at bounding box center [767, 77] width 45 height 18
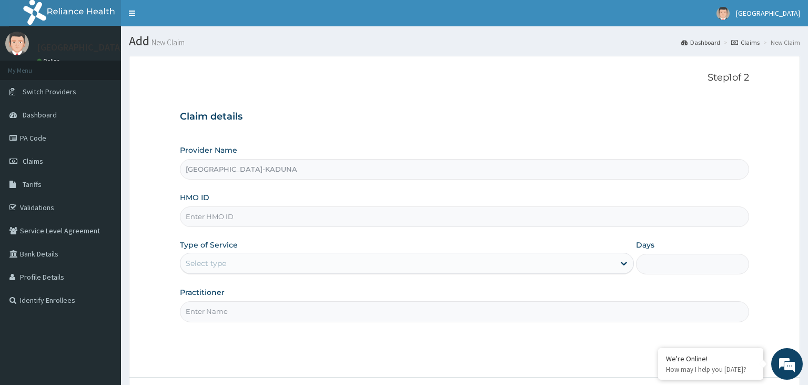
paste input "PES/10118/C"
type input "PES/10118/C"
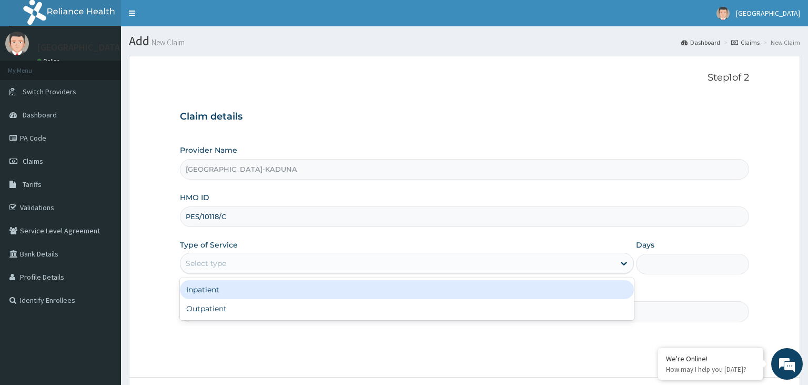
click at [224, 262] on div "Select type" at bounding box center [206, 263] width 41 height 11
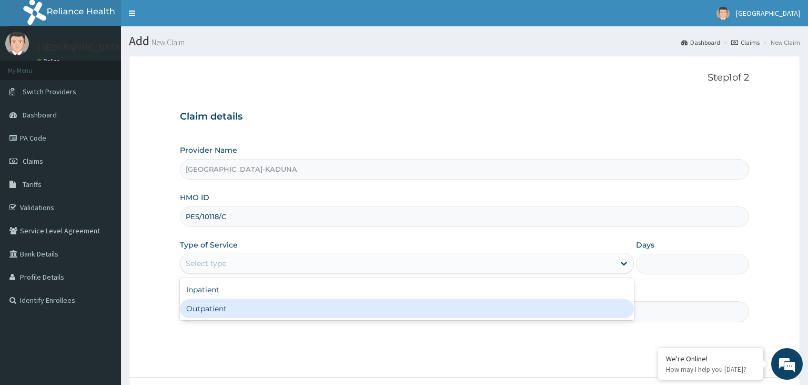
click at [205, 306] on div "Outpatient" at bounding box center [407, 308] width 454 height 19
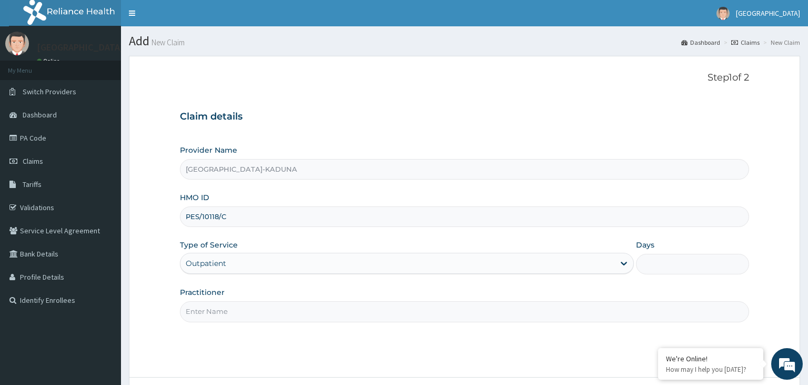
type input "1"
click at [220, 311] on input "Practitioner" at bounding box center [465, 311] width 570 height 21
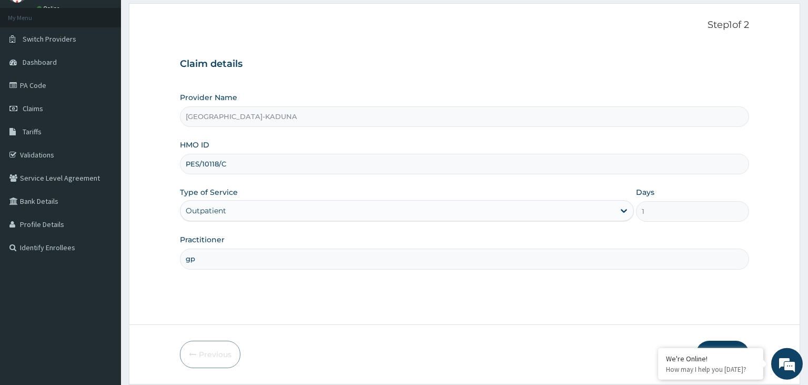
scroll to position [86, 0]
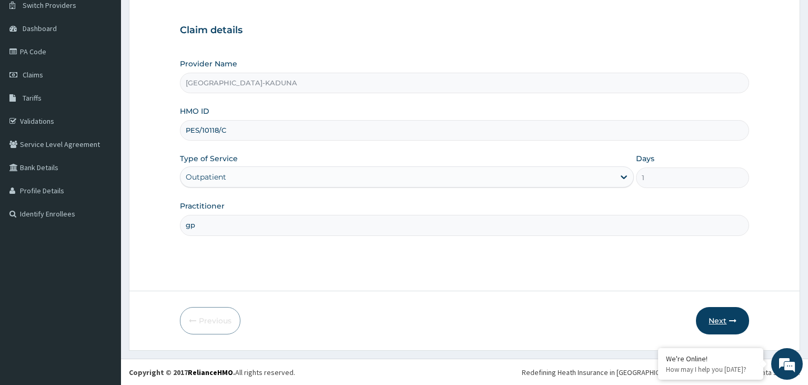
type input "gp"
click at [719, 328] on button "Next" at bounding box center [722, 320] width 53 height 27
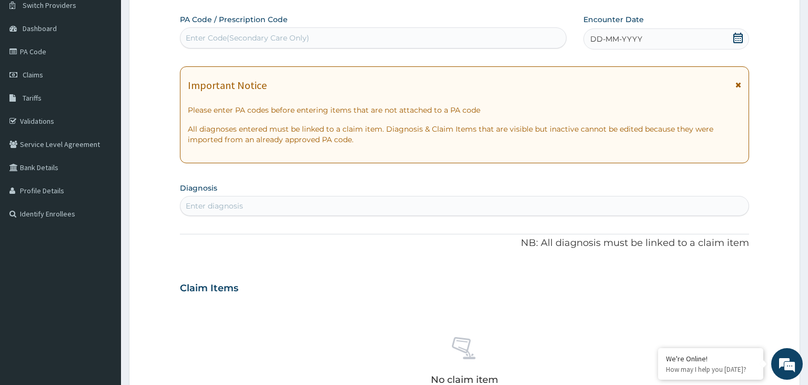
click at [272, 45] on div "Enter Code(Secondary Care Only)" at bounding box center [374, 37] width 386 height 17
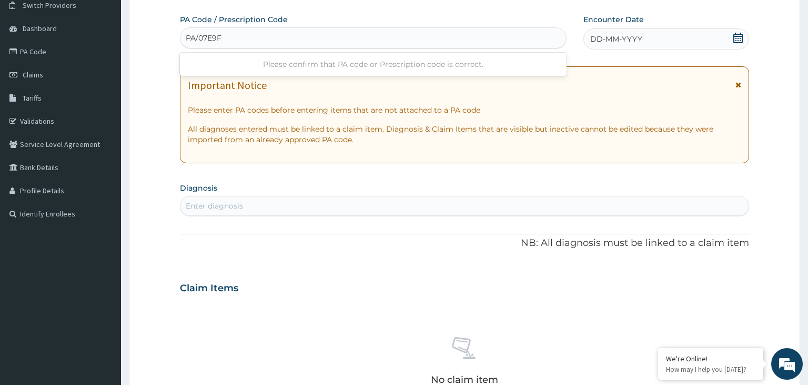
type input "PA/07E9F6"
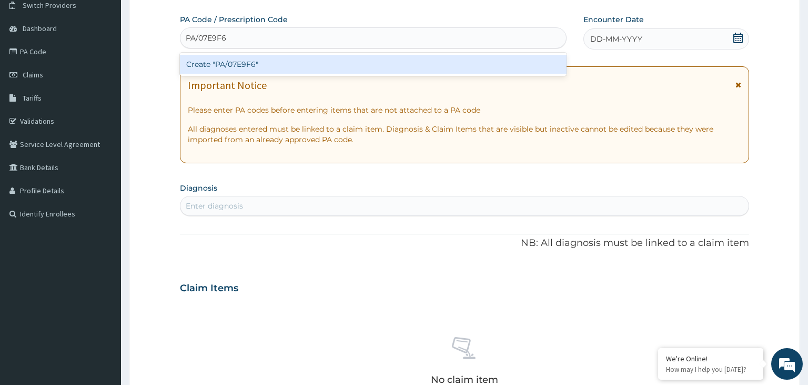
click at [237, 65] on div "Create "PA/07E9F6"" at bounding box center [373, 64] width 387 height 19
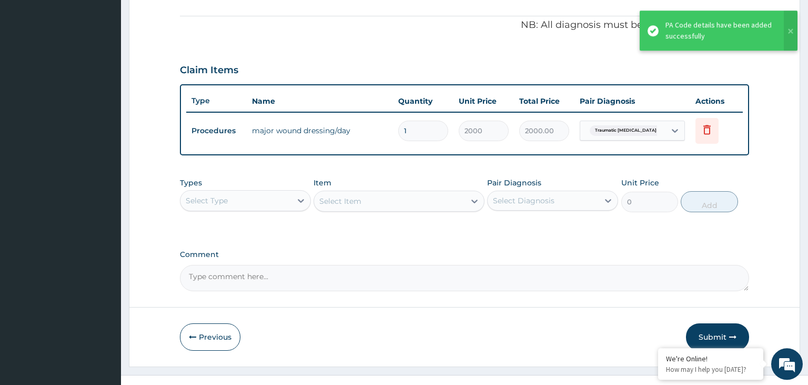
scroll to position [308, 0]
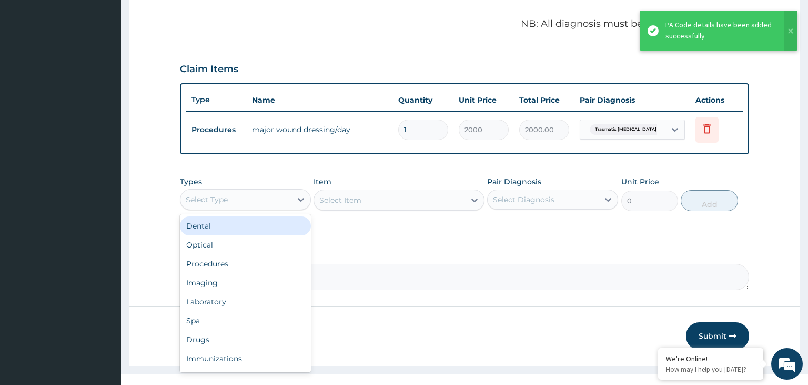
click at [282, 199] on div "Select Type" at bounding box center [236, 199] width 111 height 17
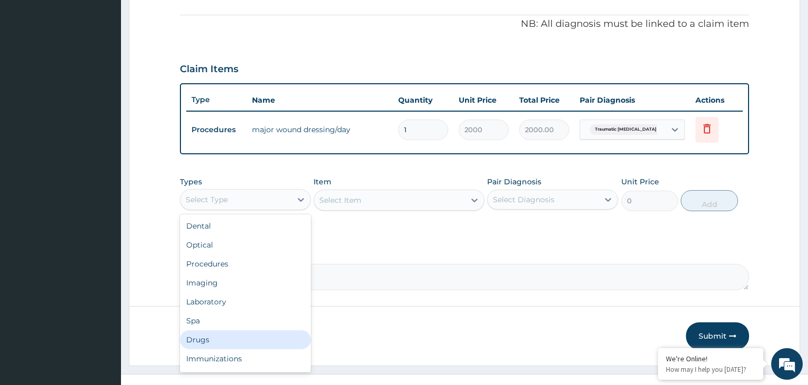
click at [235, 344] on div "Drugs" at bounding box center [245, 339] width 131 height 19
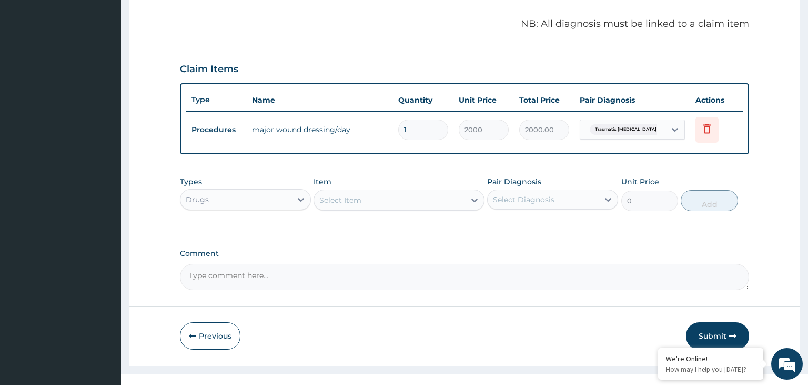
click at [358, 195] on div "Select Item" at bounding box center [340, 200] width 42 height 11
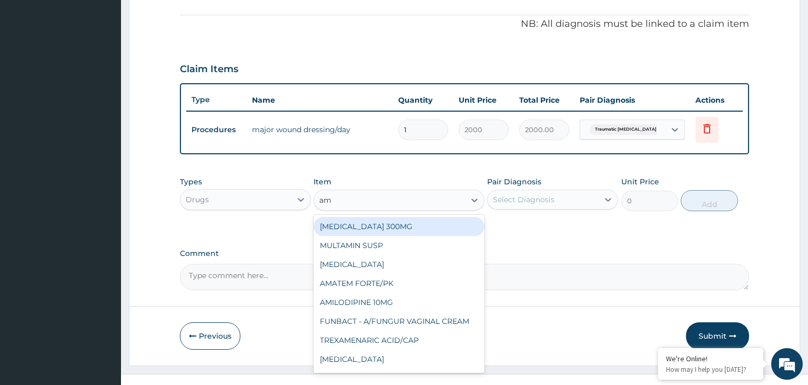
type input "amp"
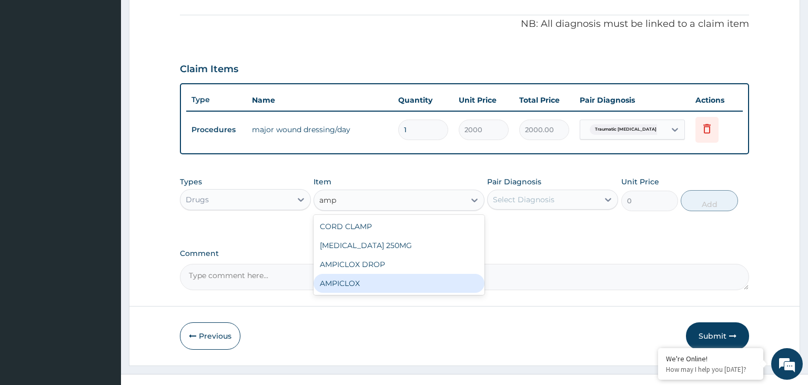
click at [362, 282] on div "AMPICLOX" at bounding box center [399, 283] width 171 height 19
type input "220"
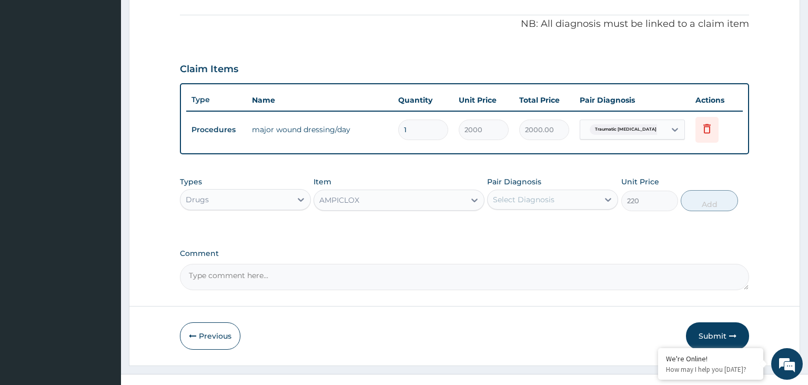
click at [573, 193] on div "Select Diagnosis" at bounding box center [543, 199] width 111 height 17
click at [546, 228] on label "Traumatic leg ulcer" at bounding box center [557, 225] width 105 height 11
checkbox input "true"
click at [704, 201] on button "Add" at bounding box center [709, 200] width 57 height 21
type input "0"
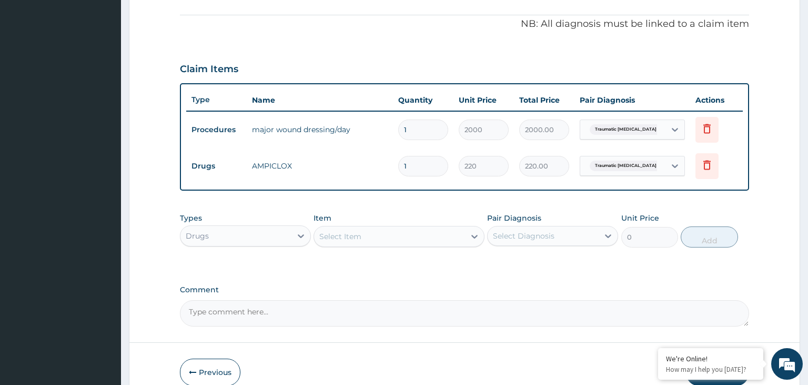
type input "15"
type input "3300.00"
type input "15"
click at [369, 237] on div "Select Item" at bounding box center [389, 236] width 151 height 17
type input "chy"
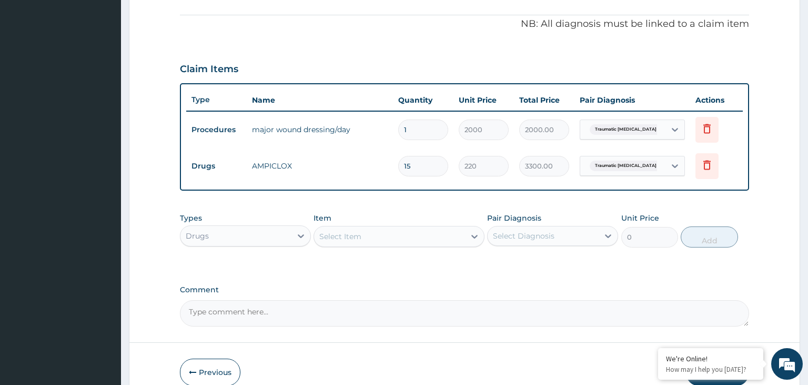
click at [397, 237] on div "Select Item" at bounding box center [389, 236] width 151 height 17
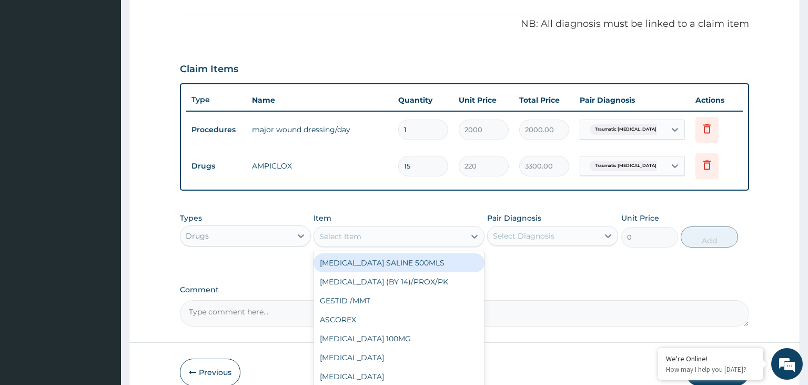
click at [387, 259] on div "DEXTROSE SALINE 500MLS" at bounding box center [399, 262] width 171 height 19
type input "1200"
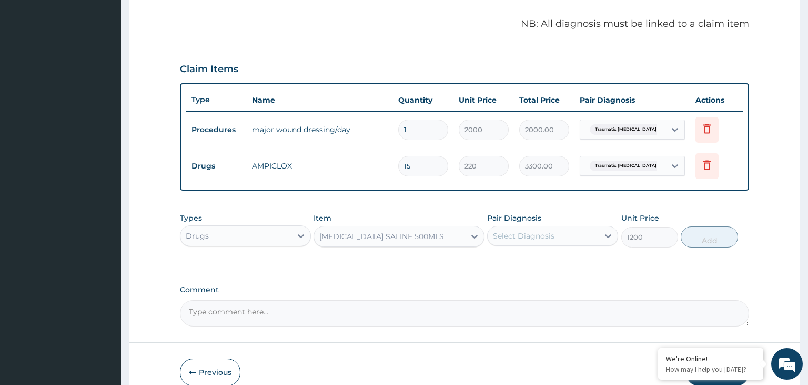
drag, startPoint x: 387, startPoint y: 259, endPoint x: 385, endPoint y: 250, distance: 9.7
click at [385, 254] on div "Types Drugs Item DEXTROSE SALINE 500MLS Pair Diagnosis Select Diagnosis Unit Pr…" at bounding box center [465, 237] width 570 height 61
click at [383, 233] on div "DEXTROSE SALINE 500MLS" at bounding box center [381, 236] width 125 height 11
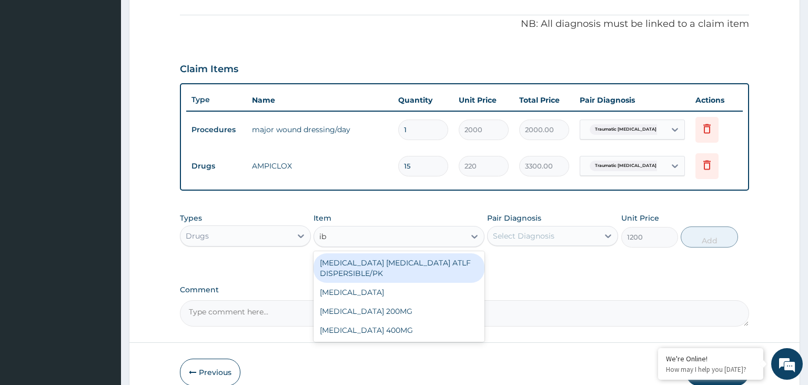
type input "ibu"
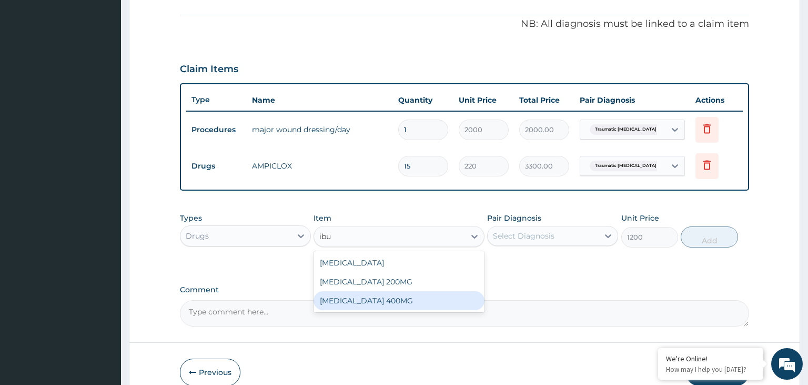
click at [445, 303] on div "IBUPROFEN 400MG" at bounding box center [399, 300] width 171 height 19
type input "40"
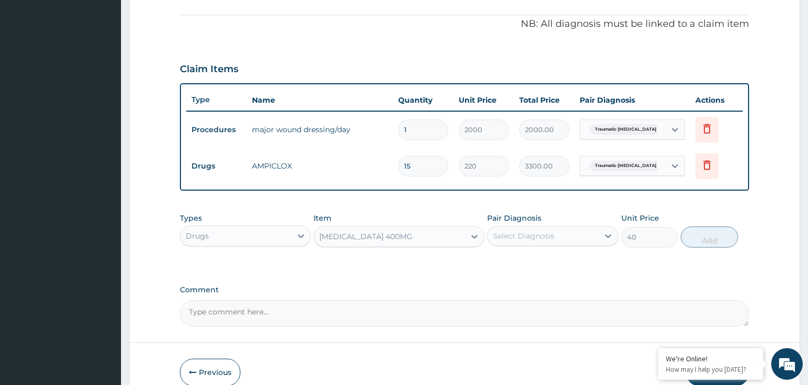
click at [534, 247] on div "Types Drugs Item IBUPROFEN 400MG Pair Diagnosis Select Diagnosis Unit Price 40 …" at bounding box center [465, 229] width 570 height 45
click at [537, 233] on div "Select Diagnosis" at bounding box center [524, 236] width 62 height 11
drag, startPoint x: 519, startPoint y: 260, endPoint x: 525, endPoint y: 262, distance: 6.5
click at [519, 260] on label "Traumatic leg ulcer" at bounding box center [557, 261] width 105 height 11
checkbox input "true"
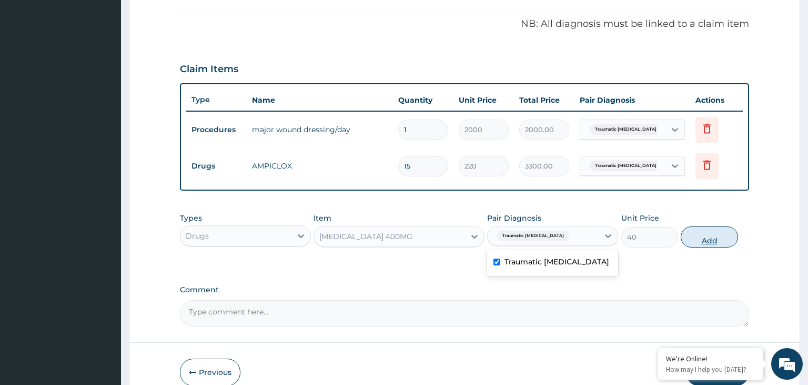
click at [725, 244] on button "Add" at bounding box center [709, 236] width 57 height 21
type input "0"
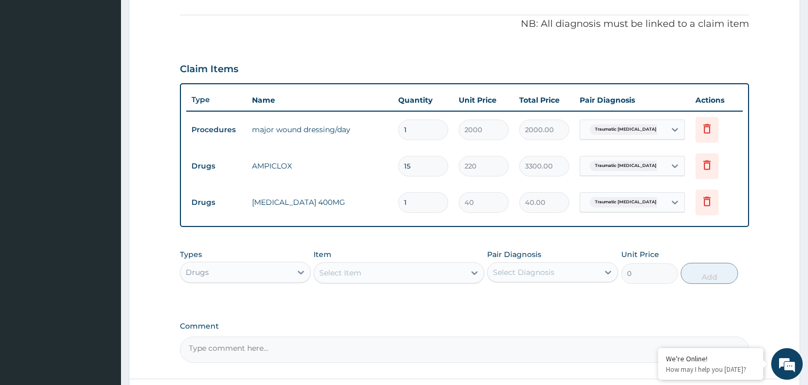
type input "10"
type input "400.00"
type input "10"
click at [346, 274] on div "Select Item" at bounding box center [340, 272] width 42 height 11
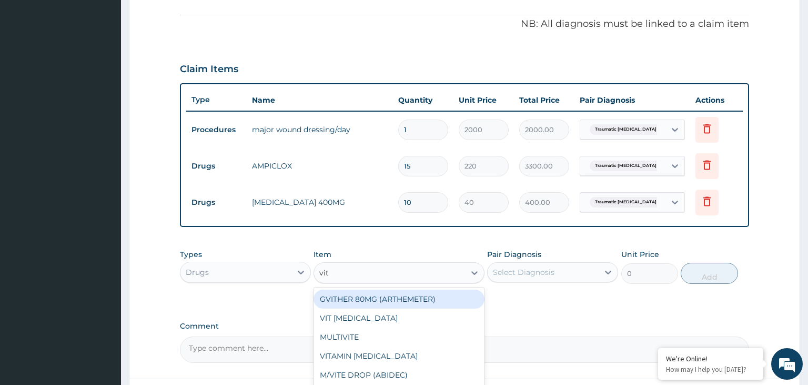
type input "vit c"
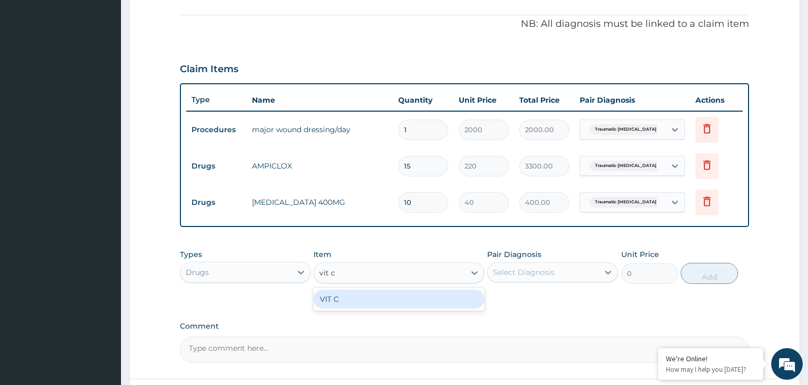
drag, startPoint x: 352, startPoint y: 303, endPoint x: 382, endPoint y: 302, distance: 30.5
click at [353, 302] on div "VIT C" at bounding box center [399, 298] width 171 height 19
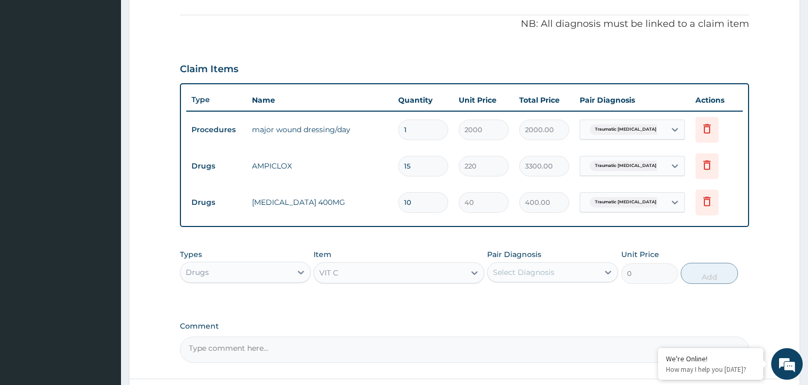
type input "107.5"
click at [526, 275] on div "Select Diagnosis" at bounding box center [524, 272] width 62 height 11
drag, startPoint x: 524, startPoint y: 305, endPoint x: 556, endPoint y: 304, distance: 32.1
click at [533, 304] on div "Traumatic leg ulcer" at bounding box center [552, 299] width 131 height 22
checkbox input "true"
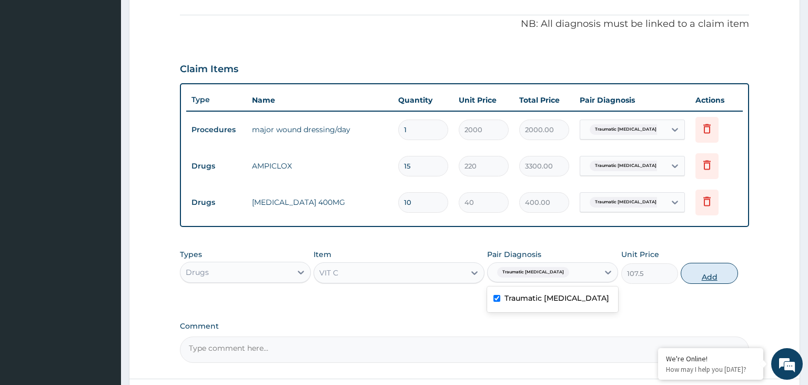
click at [708, 273] on button "Add" at bounding box center [709, 273] width 57 height 21
type input "0"
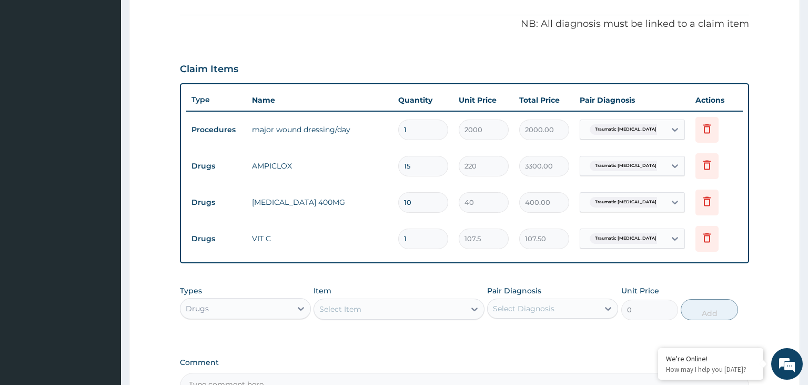
drag, startPoint x: 415, startPoint y: 239, endPoint x: 402, endPoint y: 241, distance: 13.7
click at [403, 239] on input "1" at bounding box center [423, 238] width 50 height 21
type input "3"
type input "322.50"
type input "30"
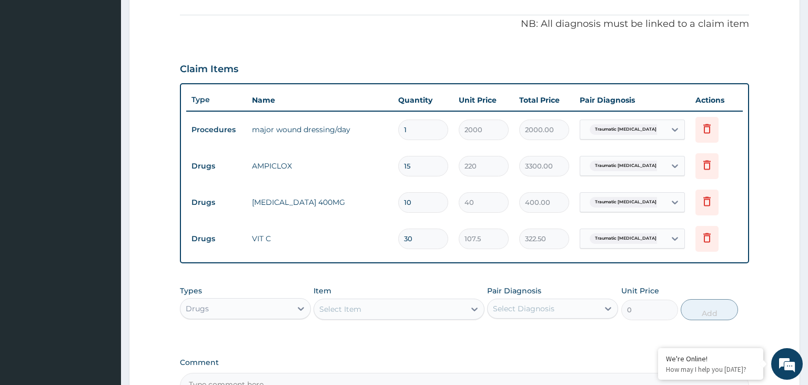
type input "3225.00"
type input "30"
drag, startPoint x: 420, startPoint y: 163, endPoint x: 404, endPoint y: 165, distance: 16.5
click at [404, 165] on input "15" at bounding box center [423, 166] width 50 height 21
type input "2"
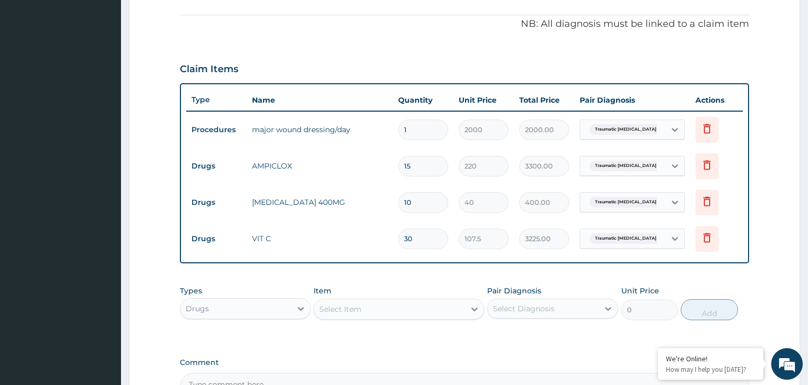
type input "440.00"
type input "28"
type input "6160.00"
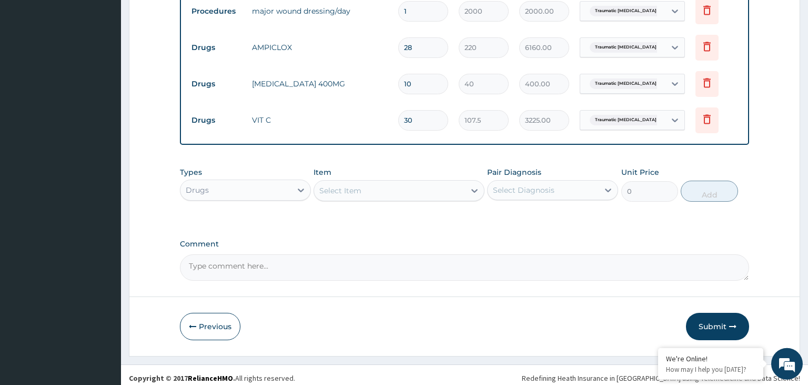
scroll to position [431, 0]
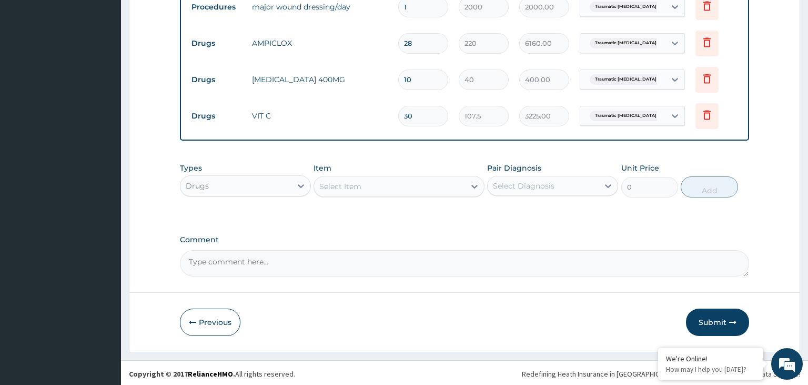
type input "28"
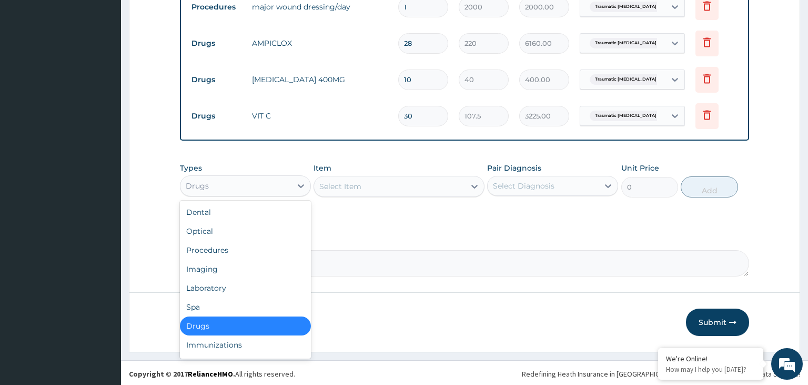
click at [253, 183] on div "Drugs" at bounding box center [236, 185] width 111 height 17
click at [236, 245] on div "Procedures" at bounding box center [245, 250] width 131 height 19
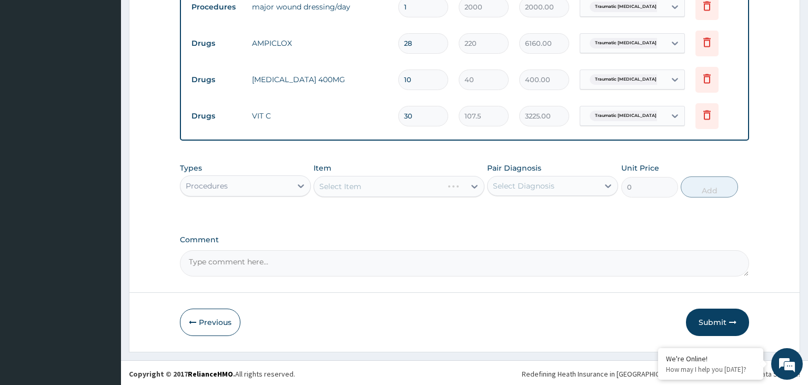
click at [419, 177] on div "Select Item" at bounding box center [399, 186] width 171 height 21
click at [424, 185] on div "Select Item" at bounding box center [389, 186] width 151 height 17
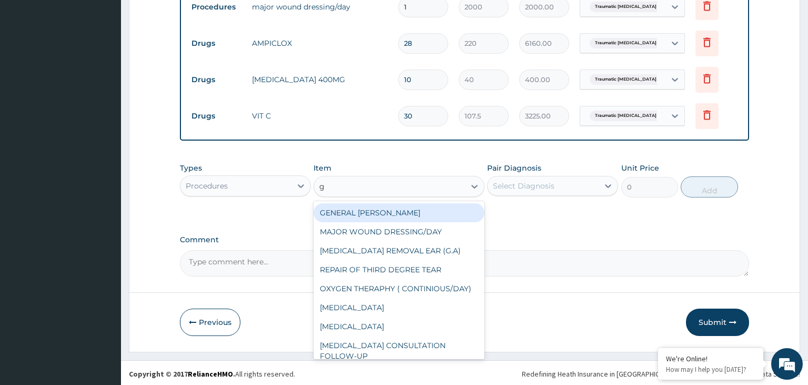
type input "gp"
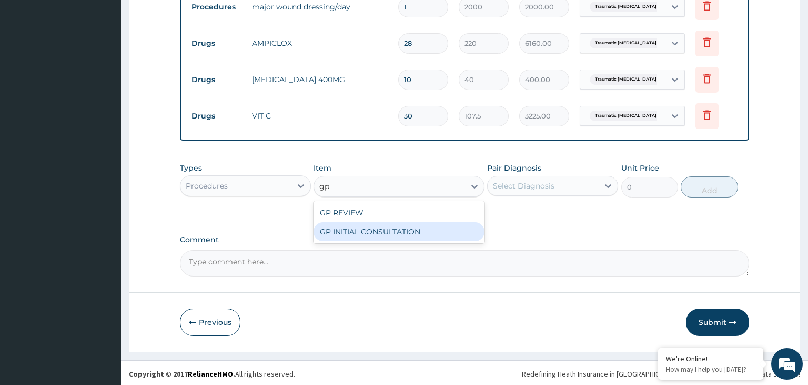
click at [419, 233] on div "GP INITIAL CONSULTATION" at bounding box center [399, 231] width 171 height 19
type input "2000"
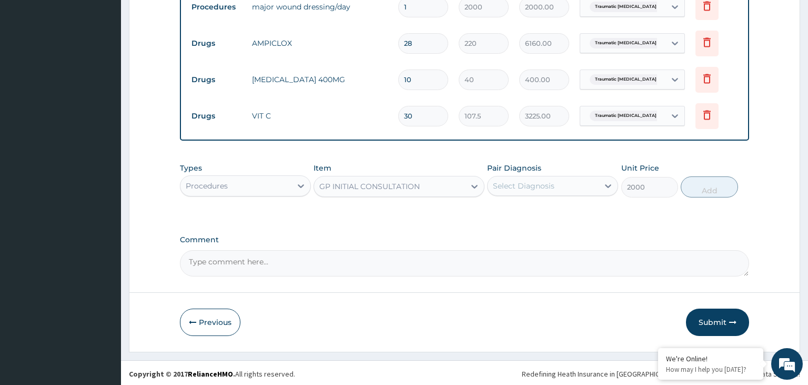
click at [544, 195] on div "Pair Diagnosis Select Diagnosis" at bounding box center [552, 180] width 131 height 35
click at [547, 186] on div "Select Diagnosis" at bounding box center [524, 186] width 62 height 11
drag, startPoint x: 542, startPoint y: 210, endPoint x: 557, endPoint y: 212, distance: 14.9
click at [540, 212] on label "Traumatic leg ulcer" at bounding box center [557, 211] width 105 height 11
checkbox input "true"
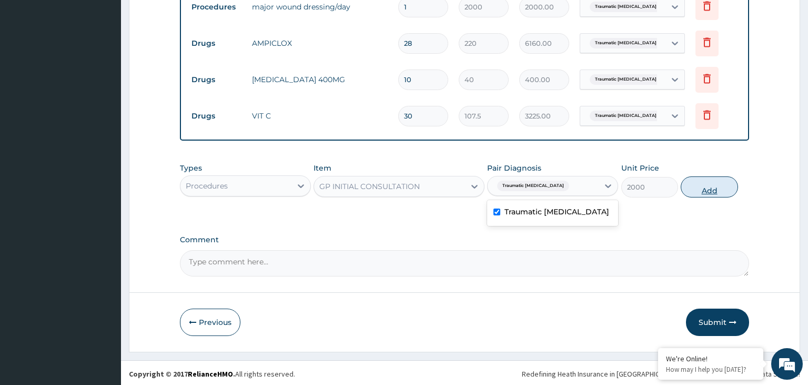
click at [700, 188] on button "Add" at bounding box center [709, 186] width 57 height 21
type input "0"
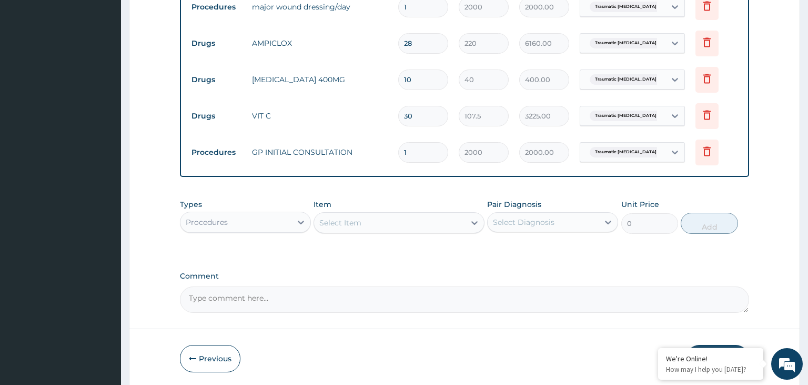
scroll to position [467, 0]
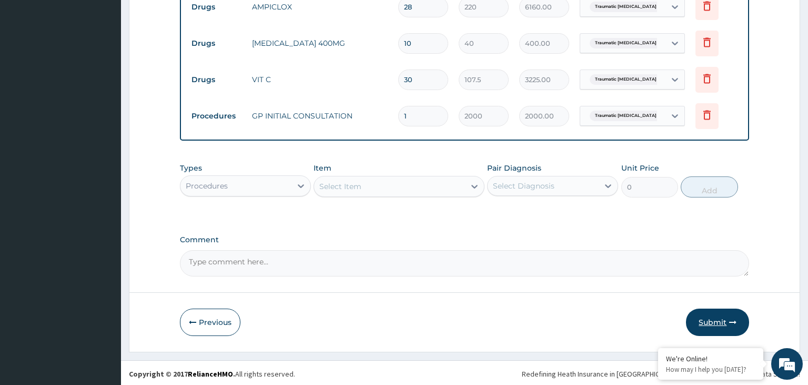
click at [724, 315] on button "Submit" at bounding box center [717, 321] width 63 height 27
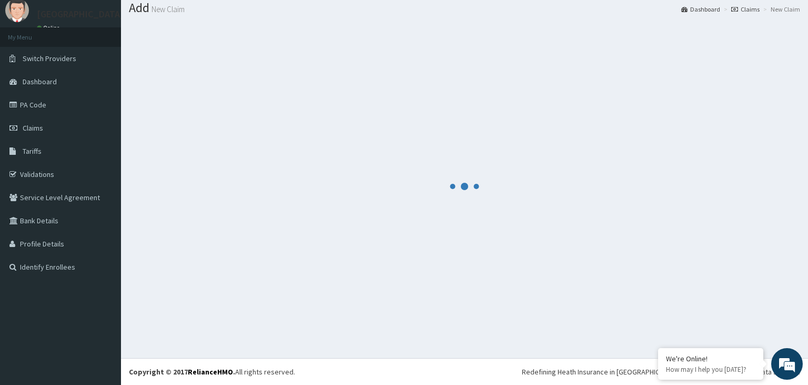
scroll to position [33, 0]
